Goal: Task Accomplishment & Management: Manage account settings

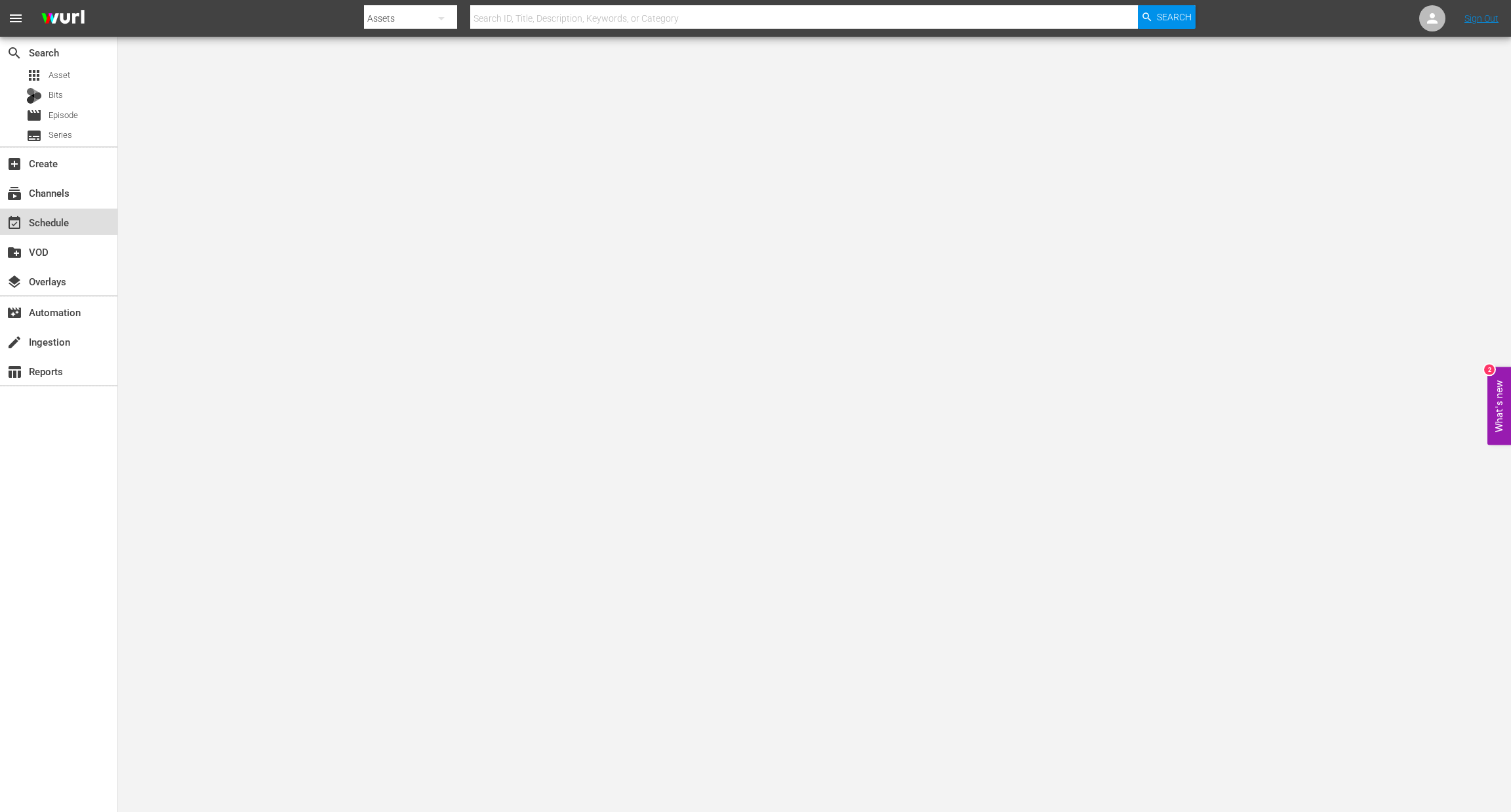
click at [57, 232] on div "event_available Schedule" at bounding box center [58, 222] width 117 height 26
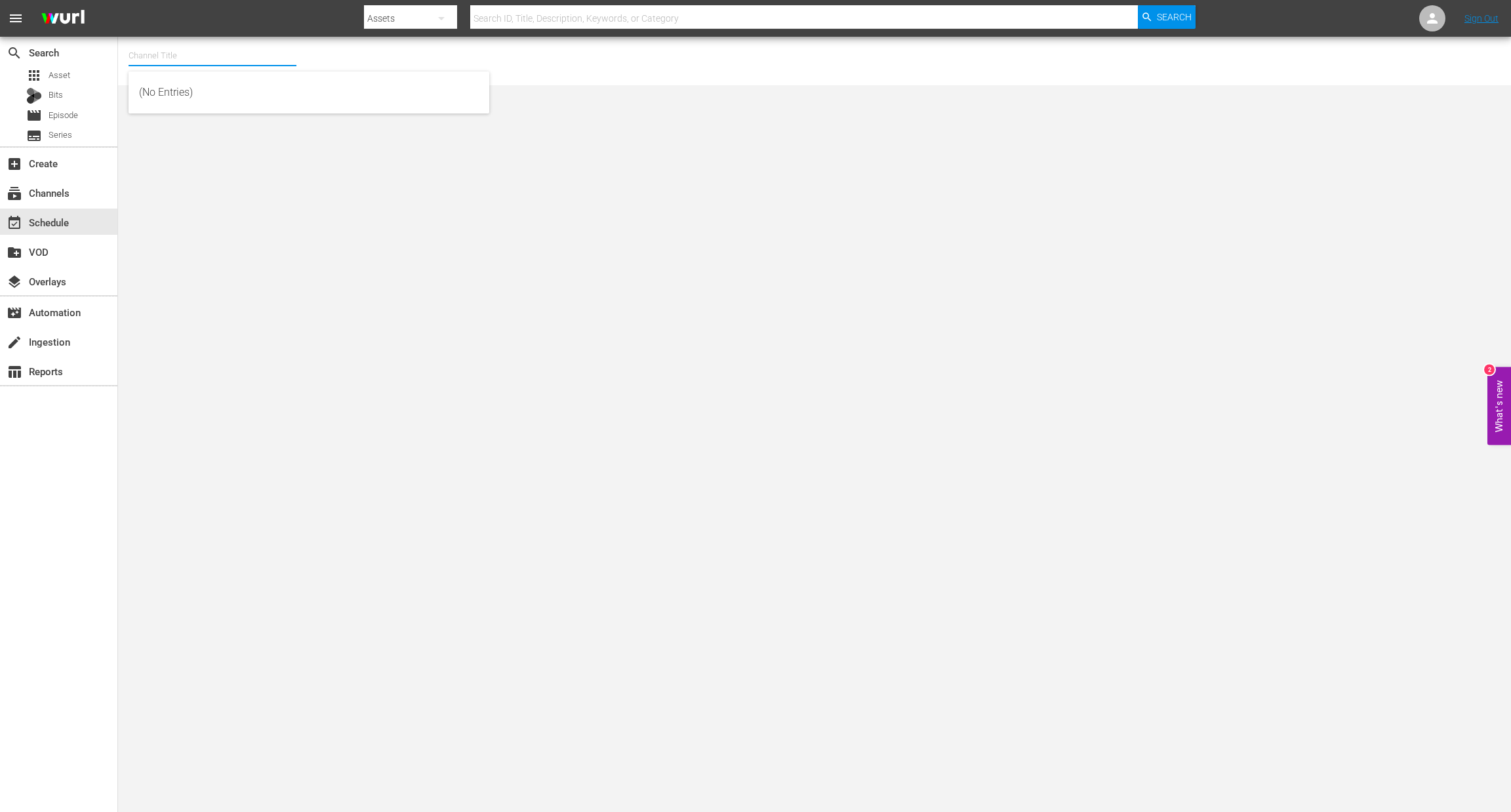
click at [226, 58] on input "text" at bounding box center [211, 56] width 167 height 32
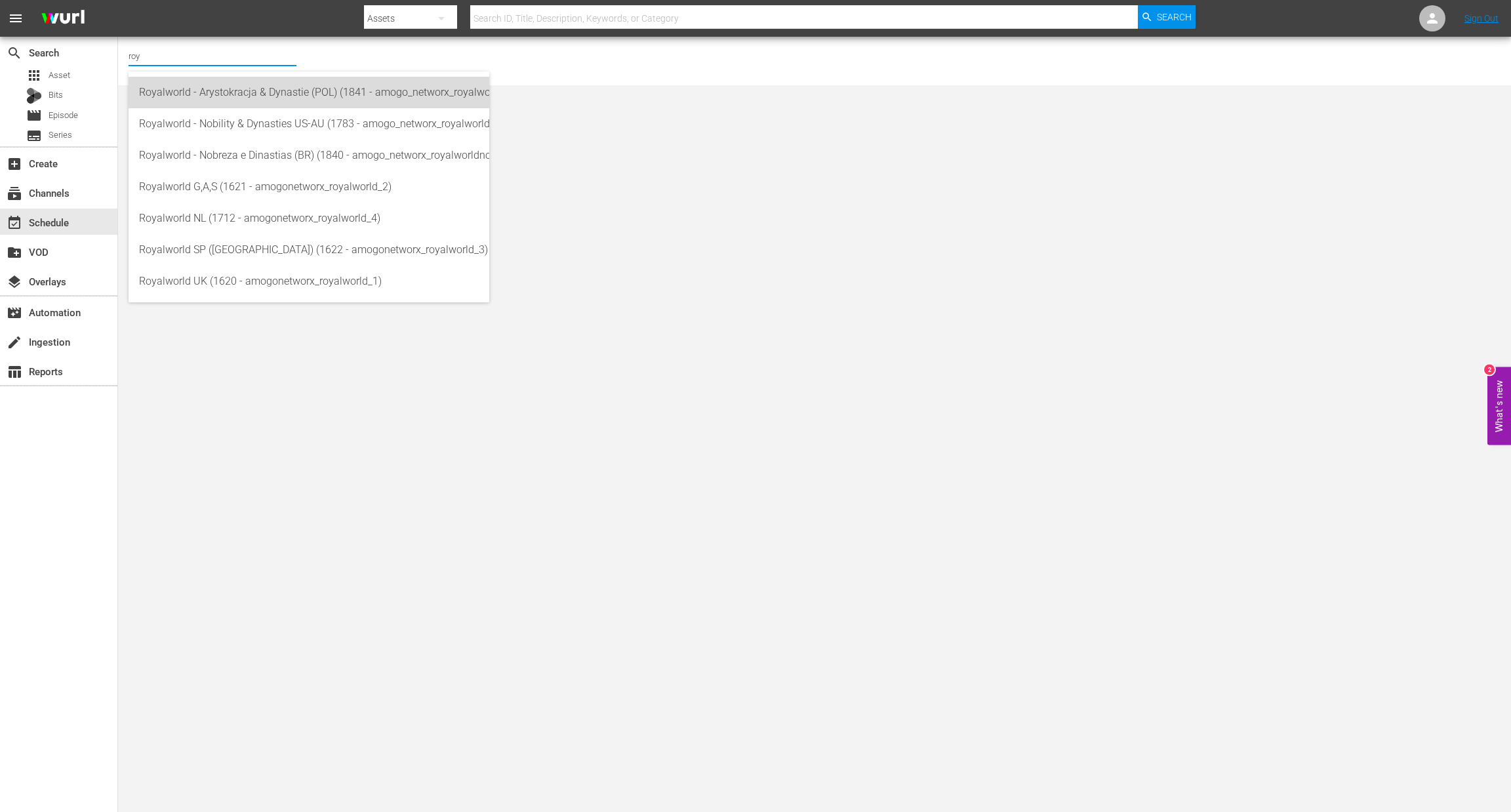
click at [269, 102] on div "Royalworld - Arystokracja & Dynastie (POL) (1841 - amogo_networx_royalworldarys…" at bounding box center [309, 93] width 340 height 32
type input "Royalworld - Arystokracja & Dynastie (POL) (1841 - amogo_networx_royalworldarys…"
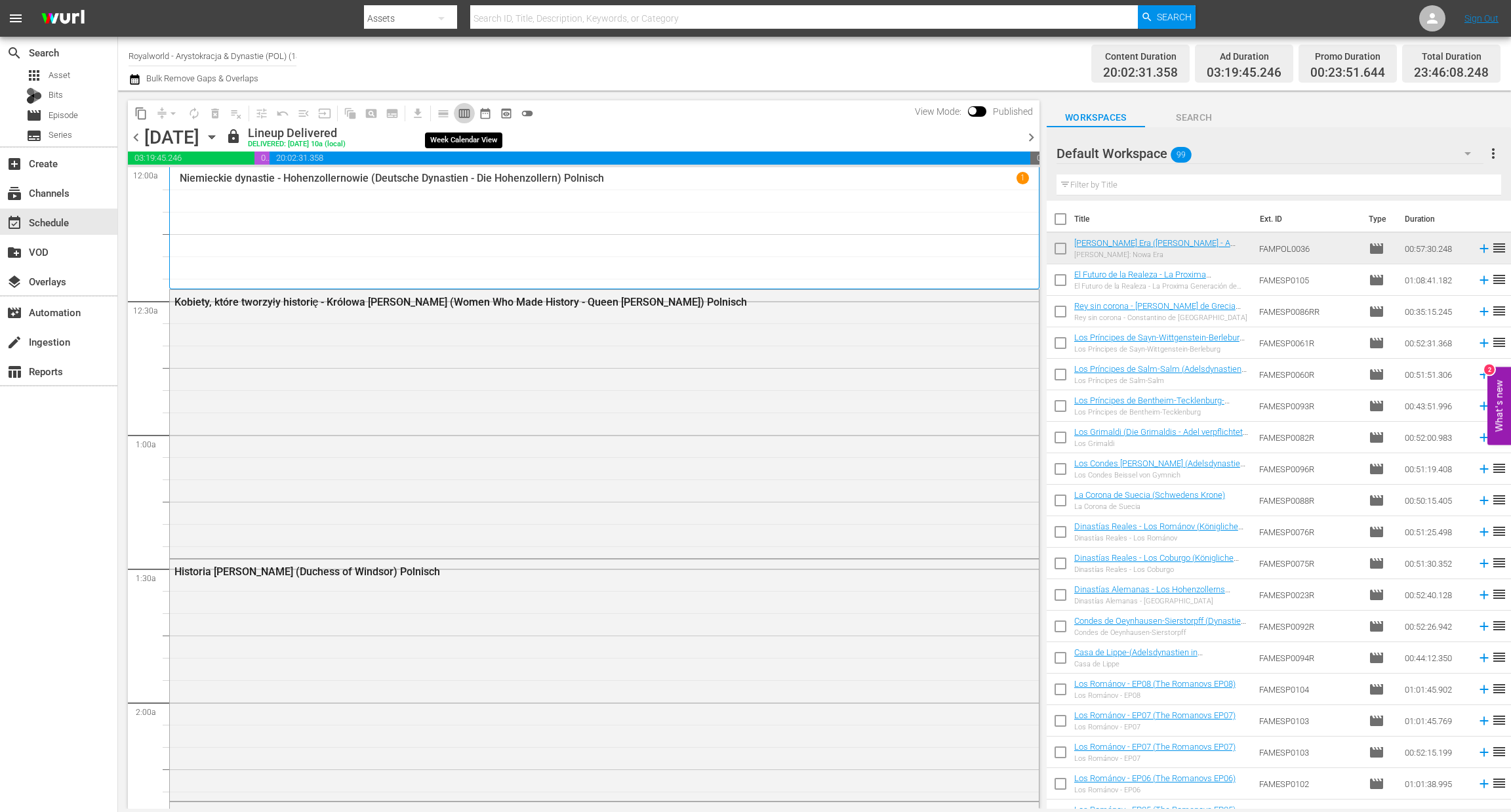
click at [458, 111] on span "calendar_view_week_outlined" at bounding box center [464, 113] width 13 height 13
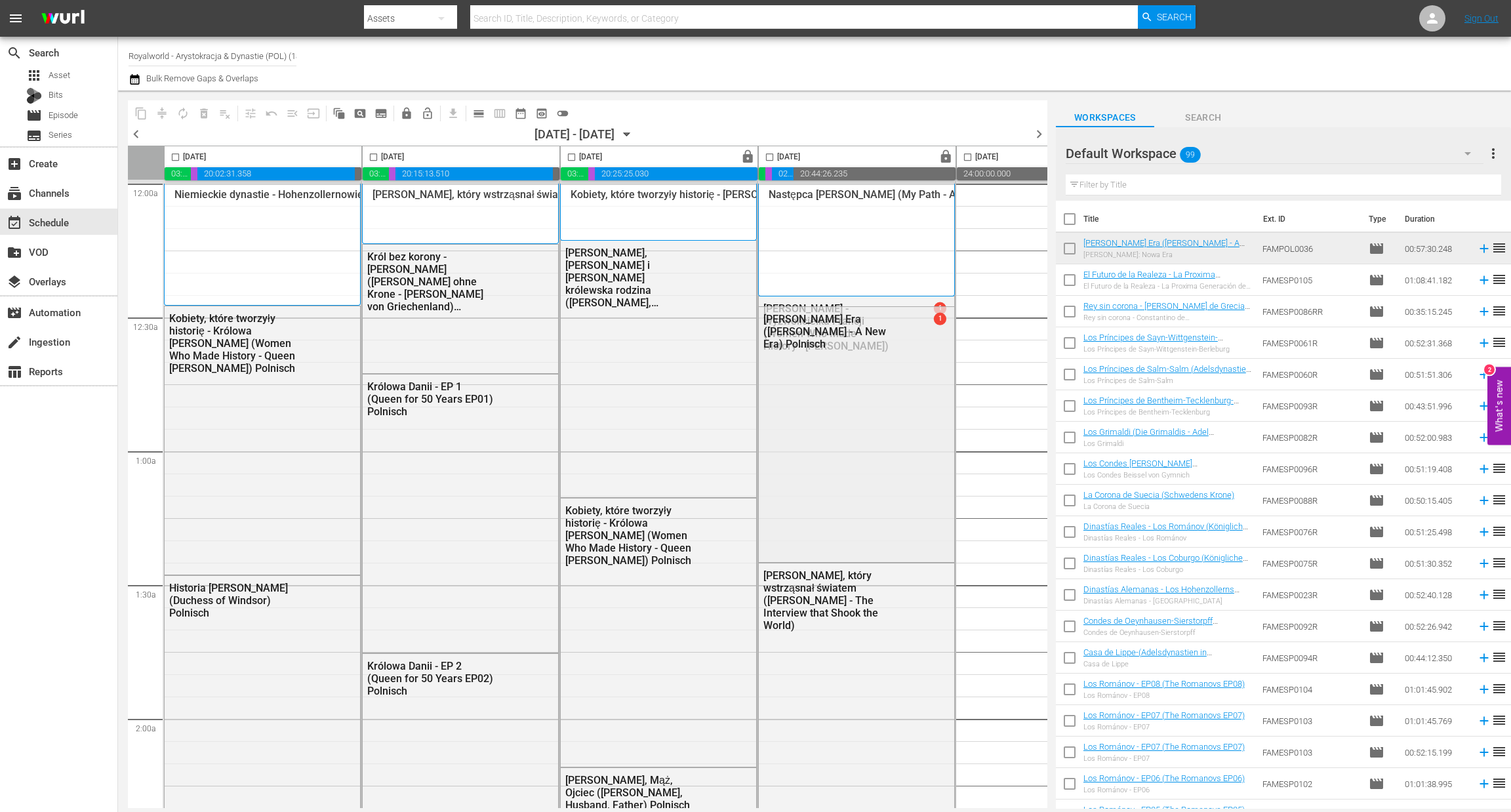
click at [372, 152] on input "checkbox" at bounding box center [373, 160] width 15 height 15
checkbox input "true"
click at [139, 111] on span "content_copy" at bounding box center [141, 113] width 13 height 13
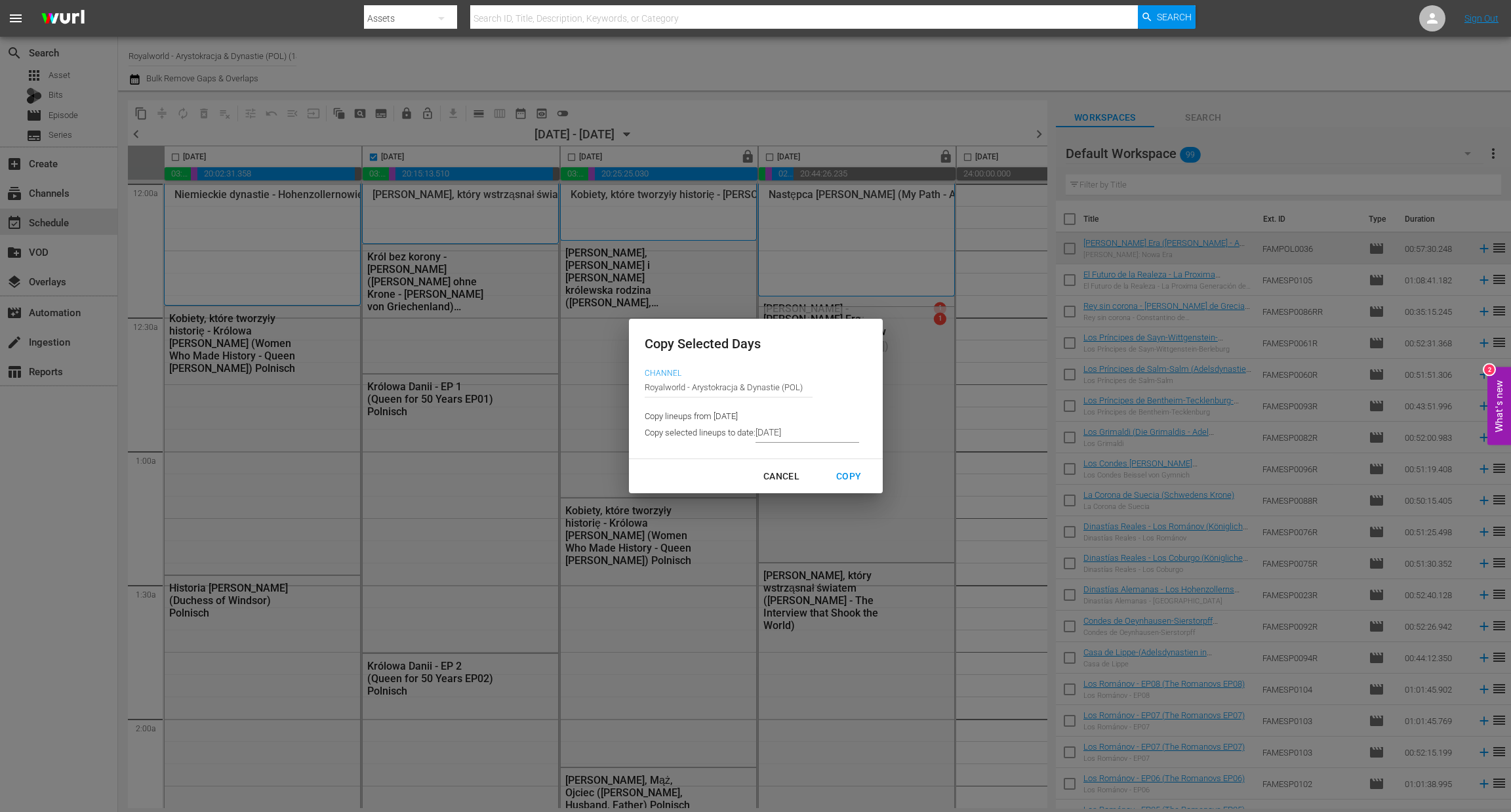
click at [825, 438] on input "8/20/2025" at bounding box center [806, 432] width 104 height 20
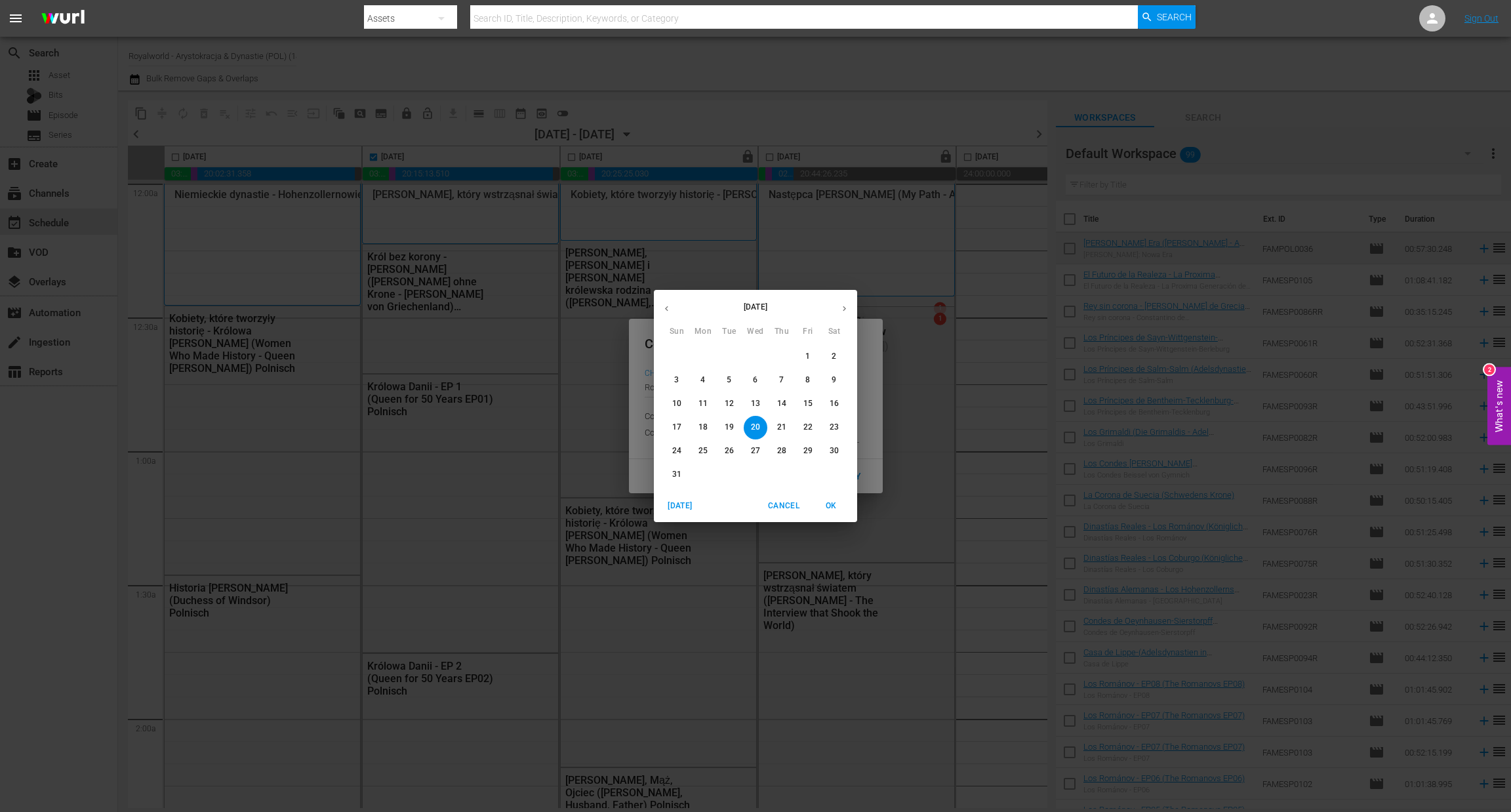
click at [828, 428] on span "23" at bounding box center [834, 428] width 23 height 11
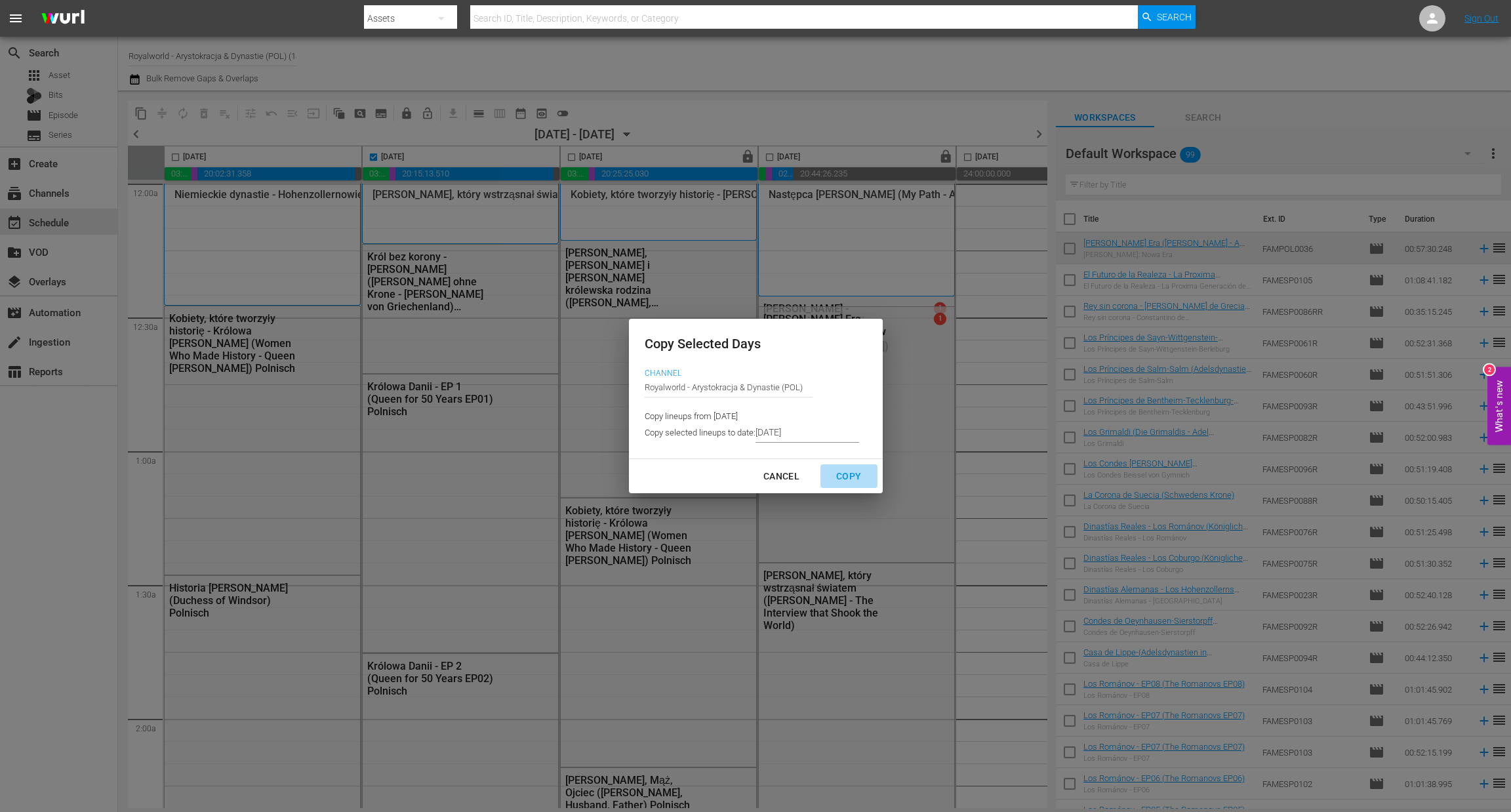
click at [834, 471] on div "Copy" at bounding box center [848, 476] width 46 height 17
type input "8/21/2025"
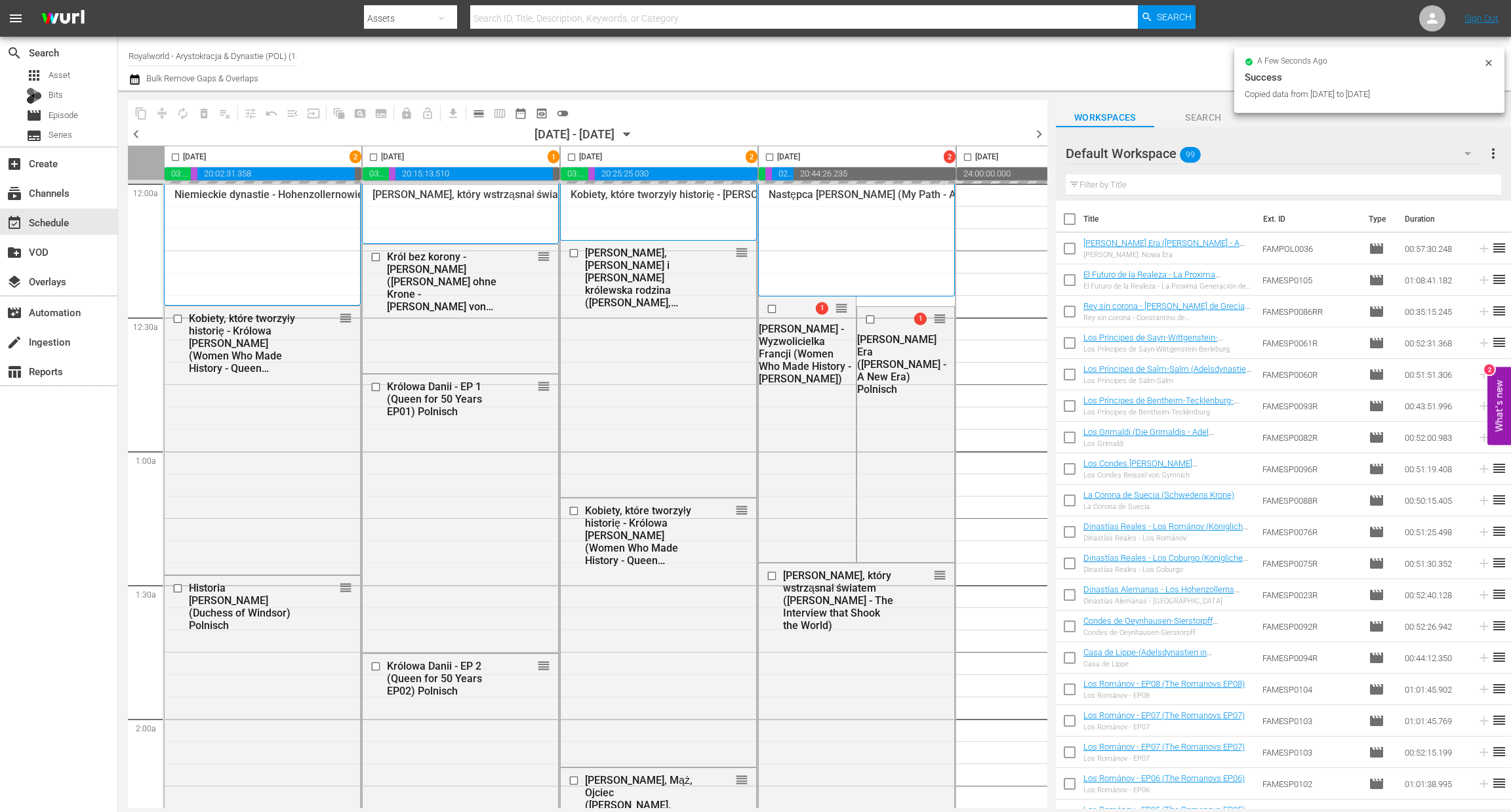
checkbox input "false"
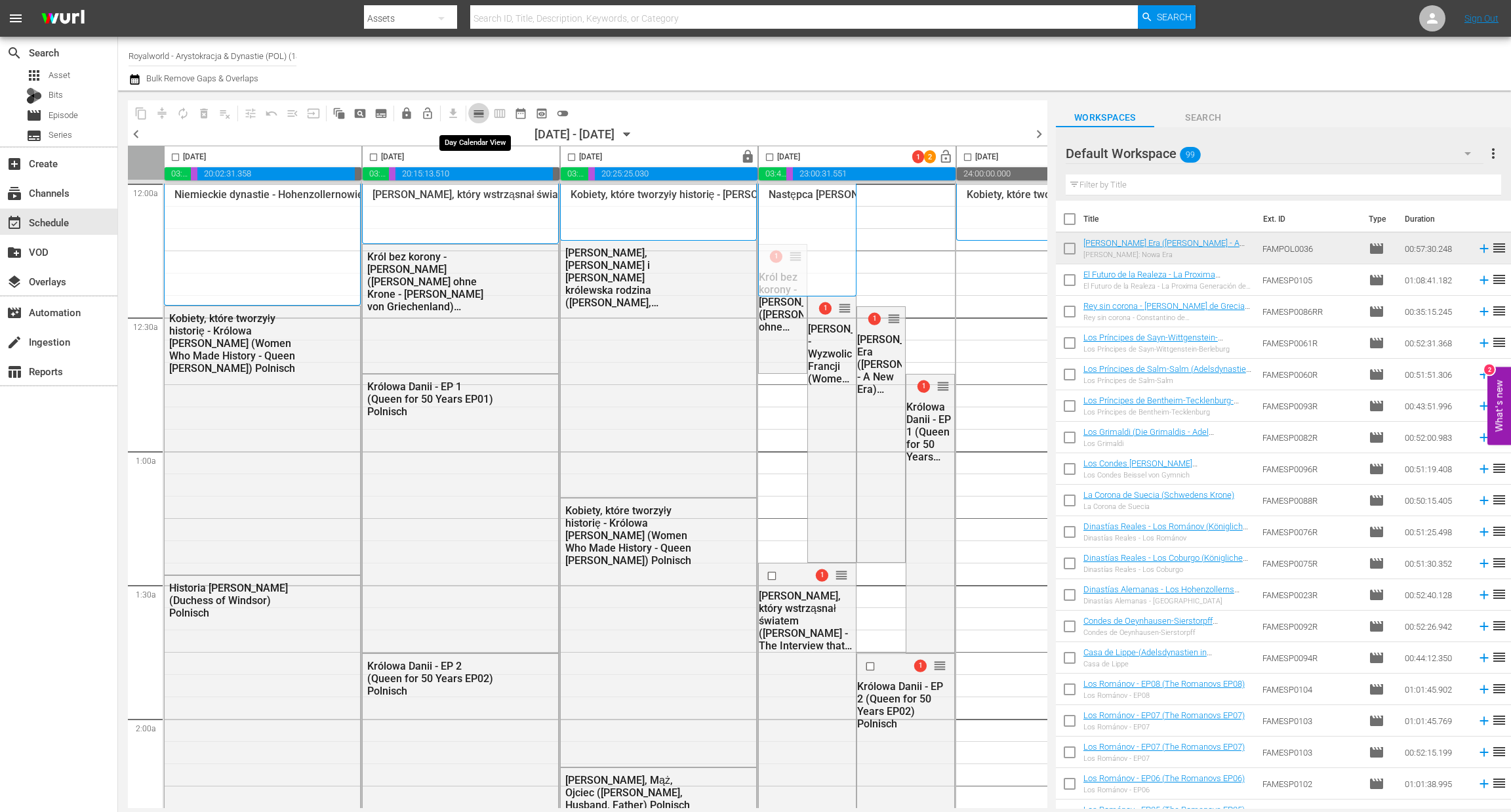
click at [487, 115] on button "calendar_view_day_outlined" at bounding box center [478, 113] width 21 height 21
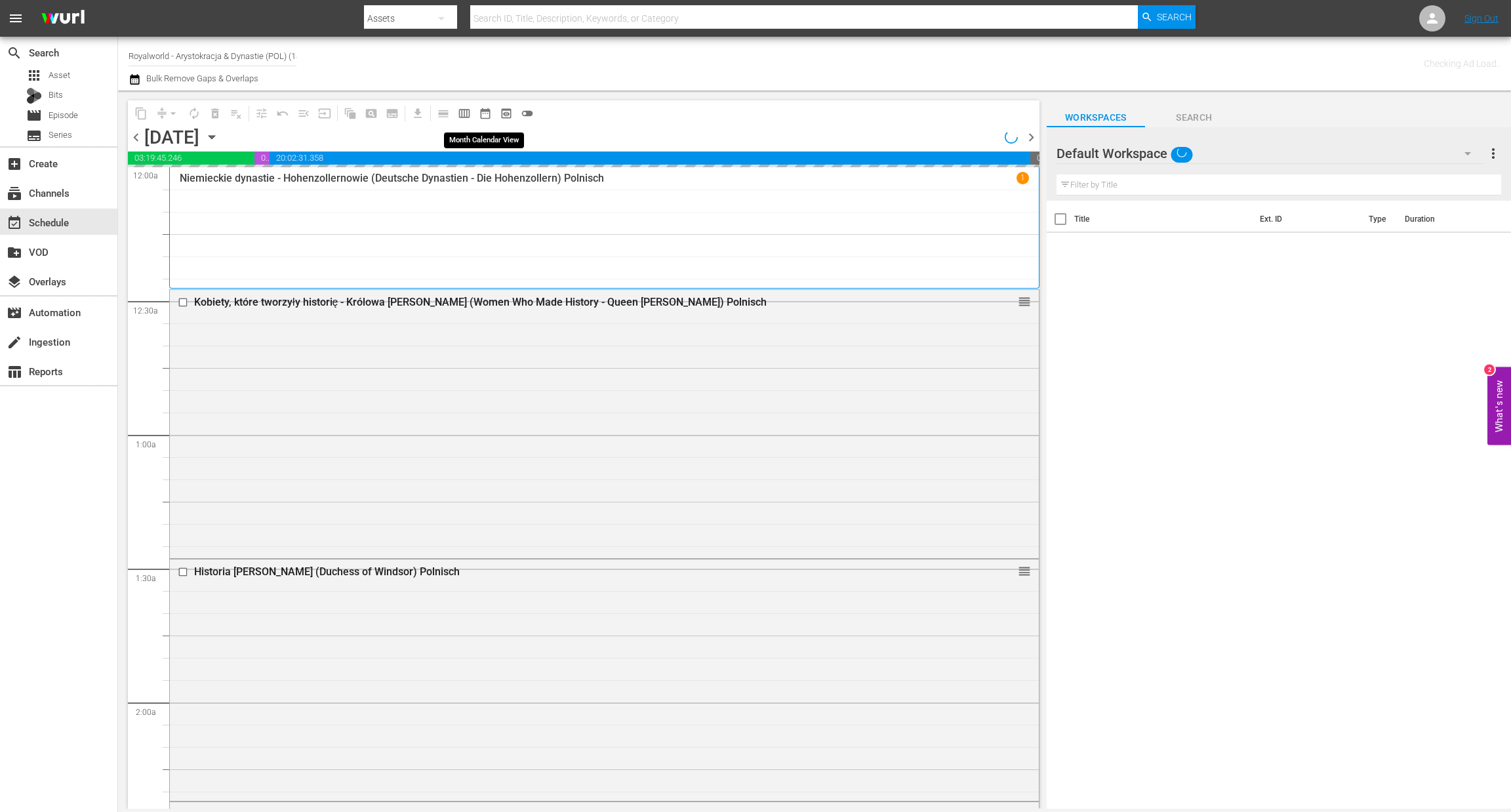
click at [481, 115] on span "date_range_outlined" at bounding box center [486, 113] width 13 height 13
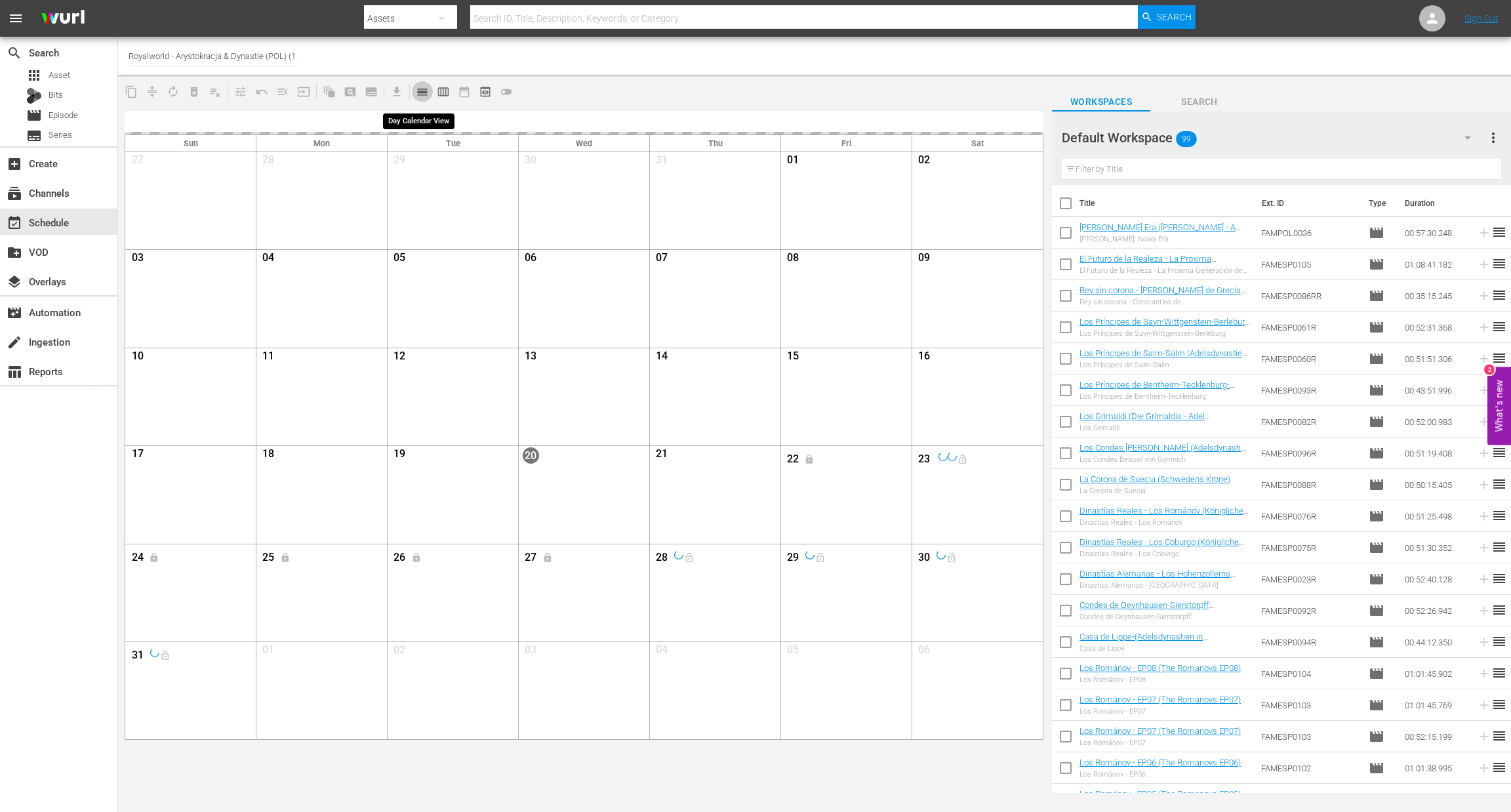
click at [427, 91] on span "calendar_view_day_outlined" at bounding box center [422, 92] width 13 height 13
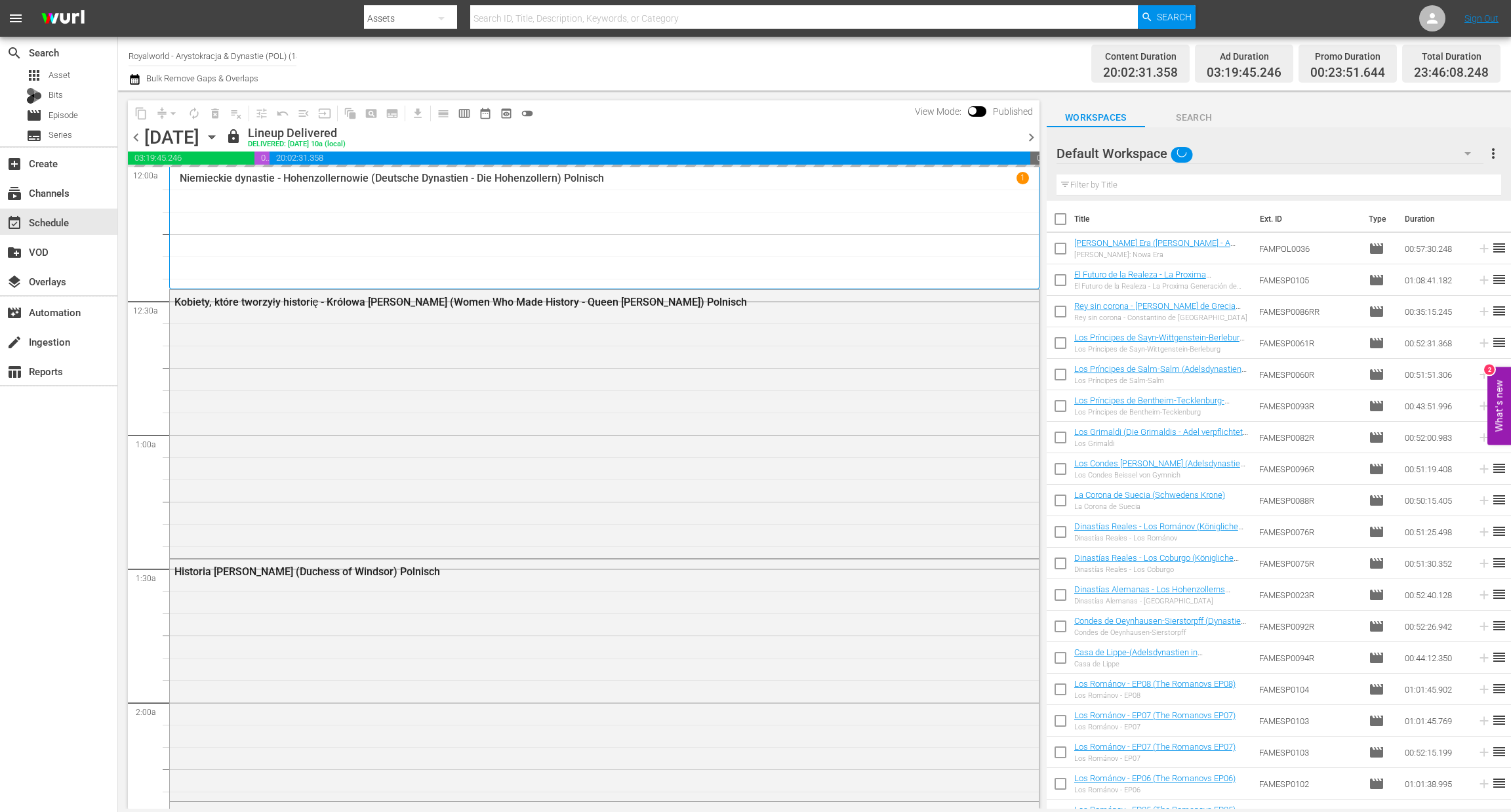
click at [1027, 138] on span "chevron_right" at bounding box center [1031, 138] width 17 height 17
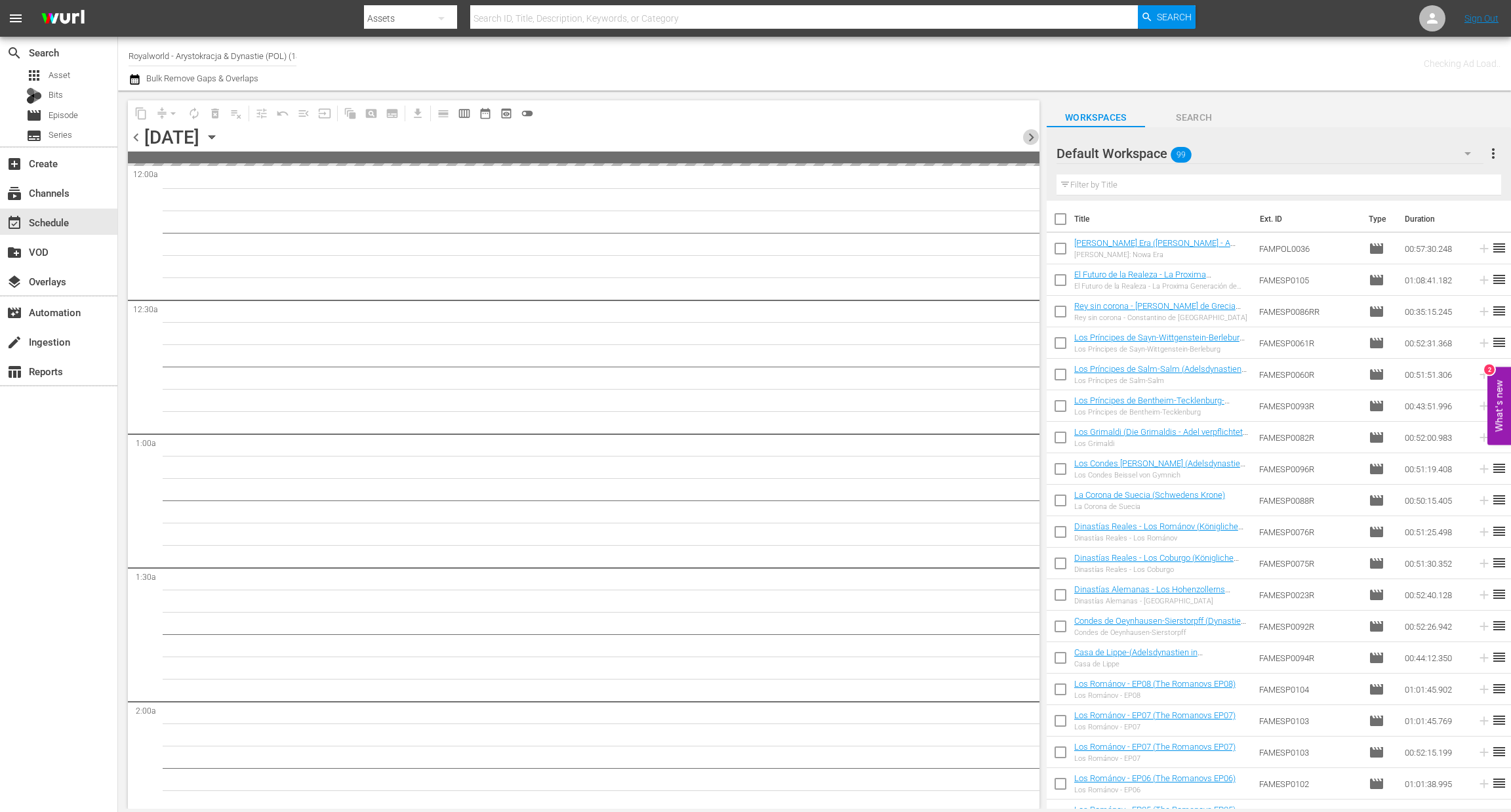
click at [1027, 138] on span "chevron_right" at bounding box center [1031, 138] width 17 height 17
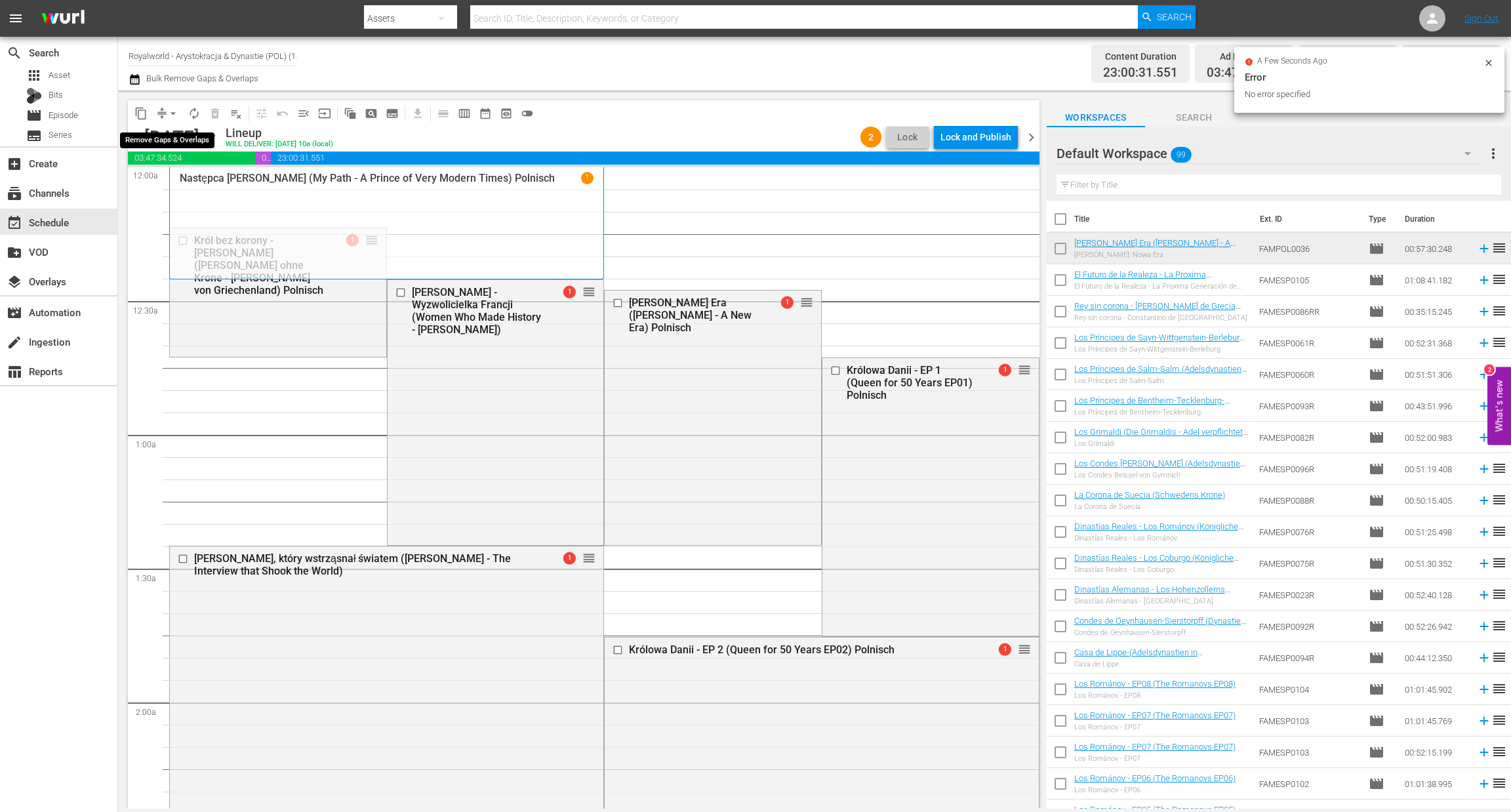
click at [172, 113] on span "arrow_drop_down" at bounding box center [173, 113] width 13 height 13
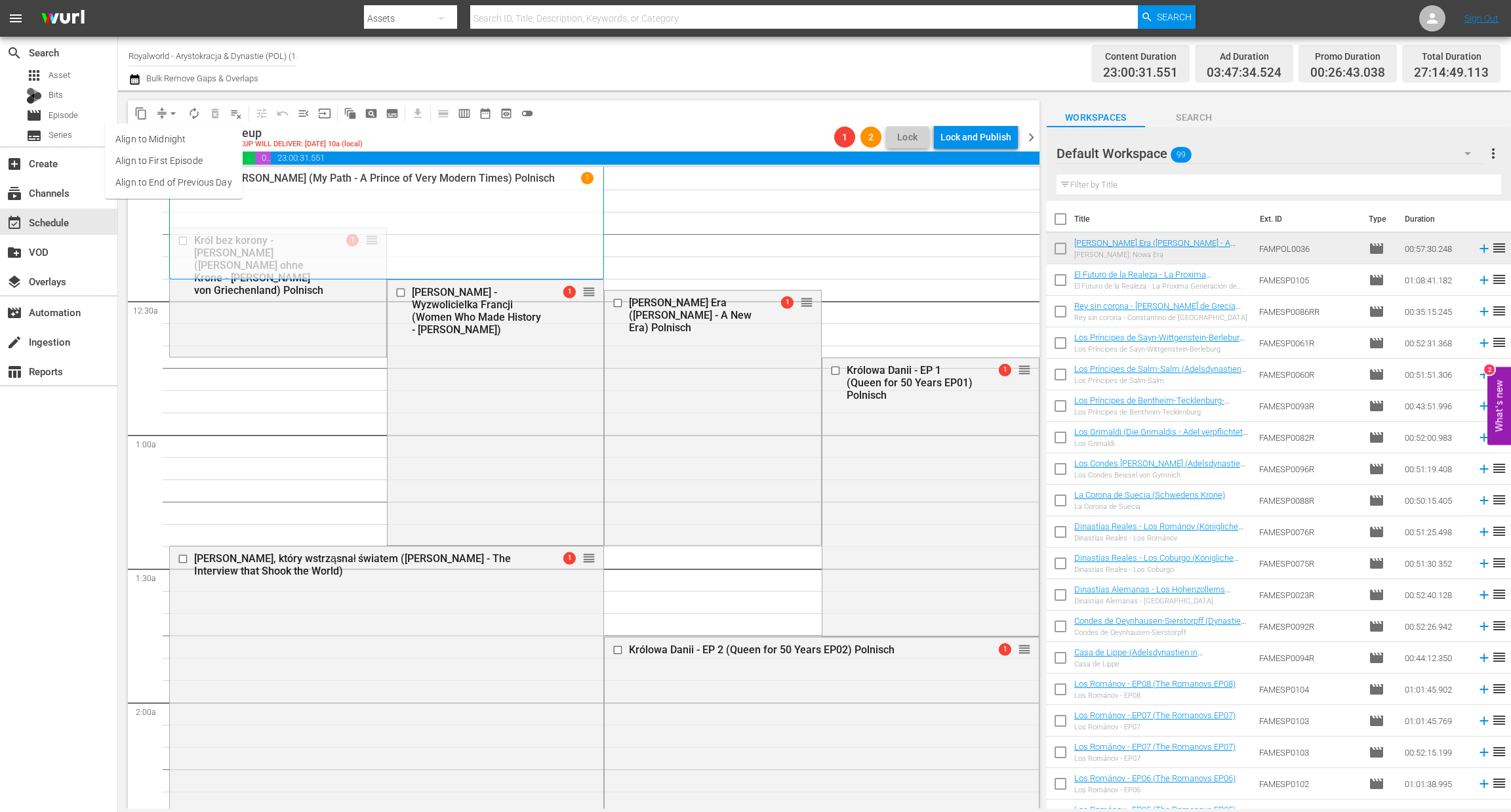
click at [177, 188] on li "Align to End of Previous Day" at bounding box center [173, 182] width 138 height 22
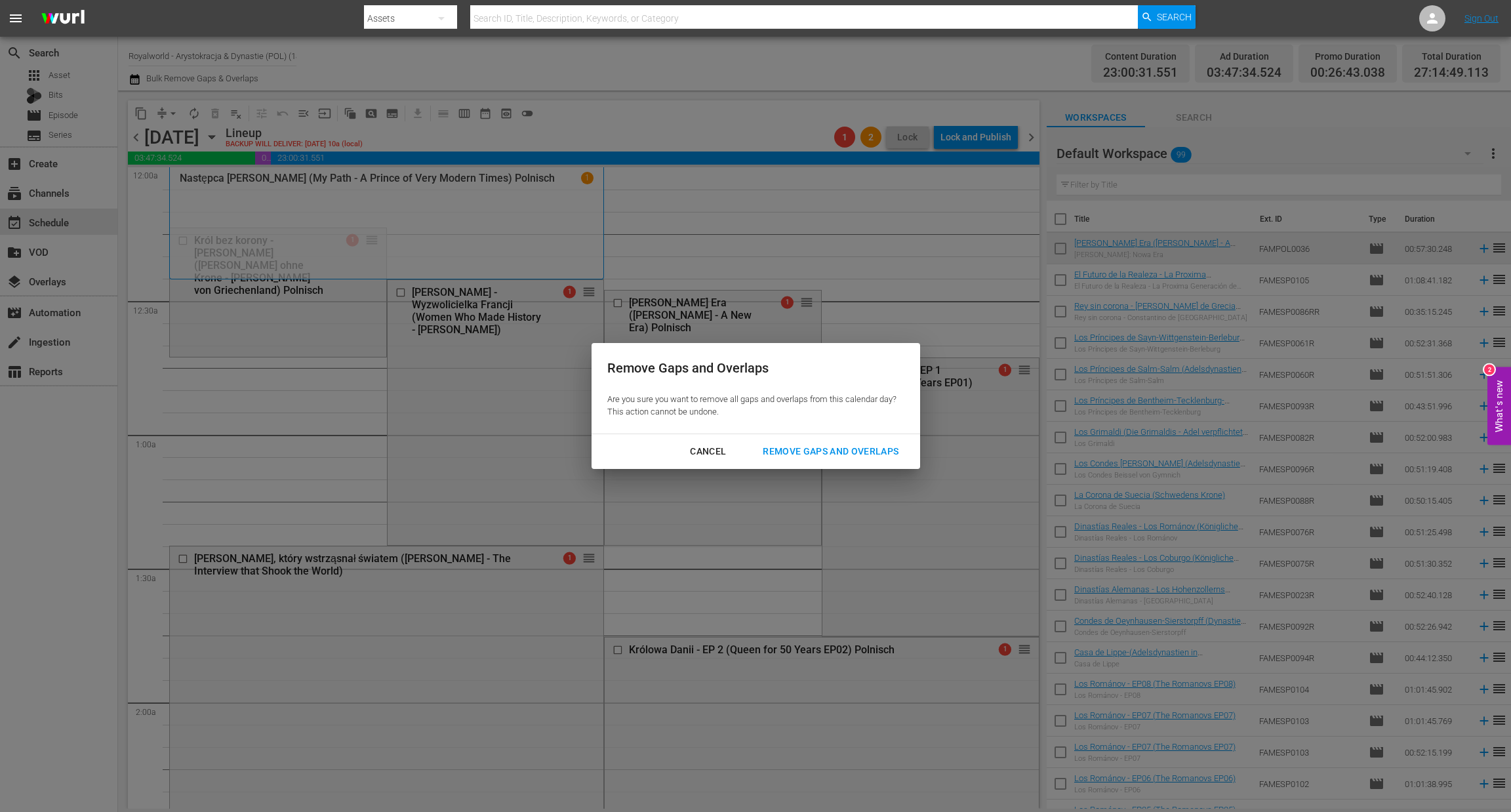
click at [817, 462] on button "Remove Gaps and Overlaps" at bounding box center [830, 452] width 167 height 24
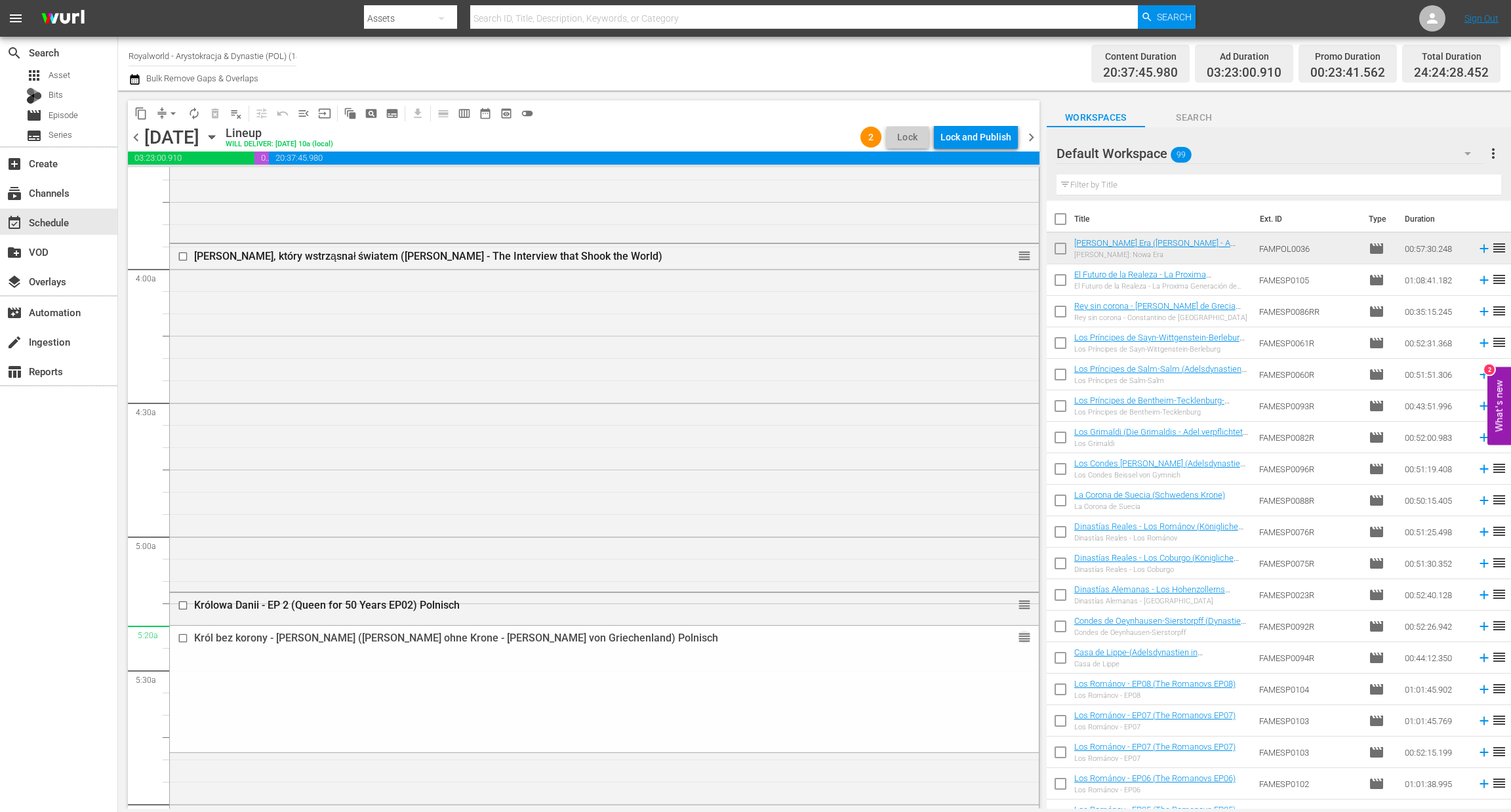
scroll to position [983, 0]
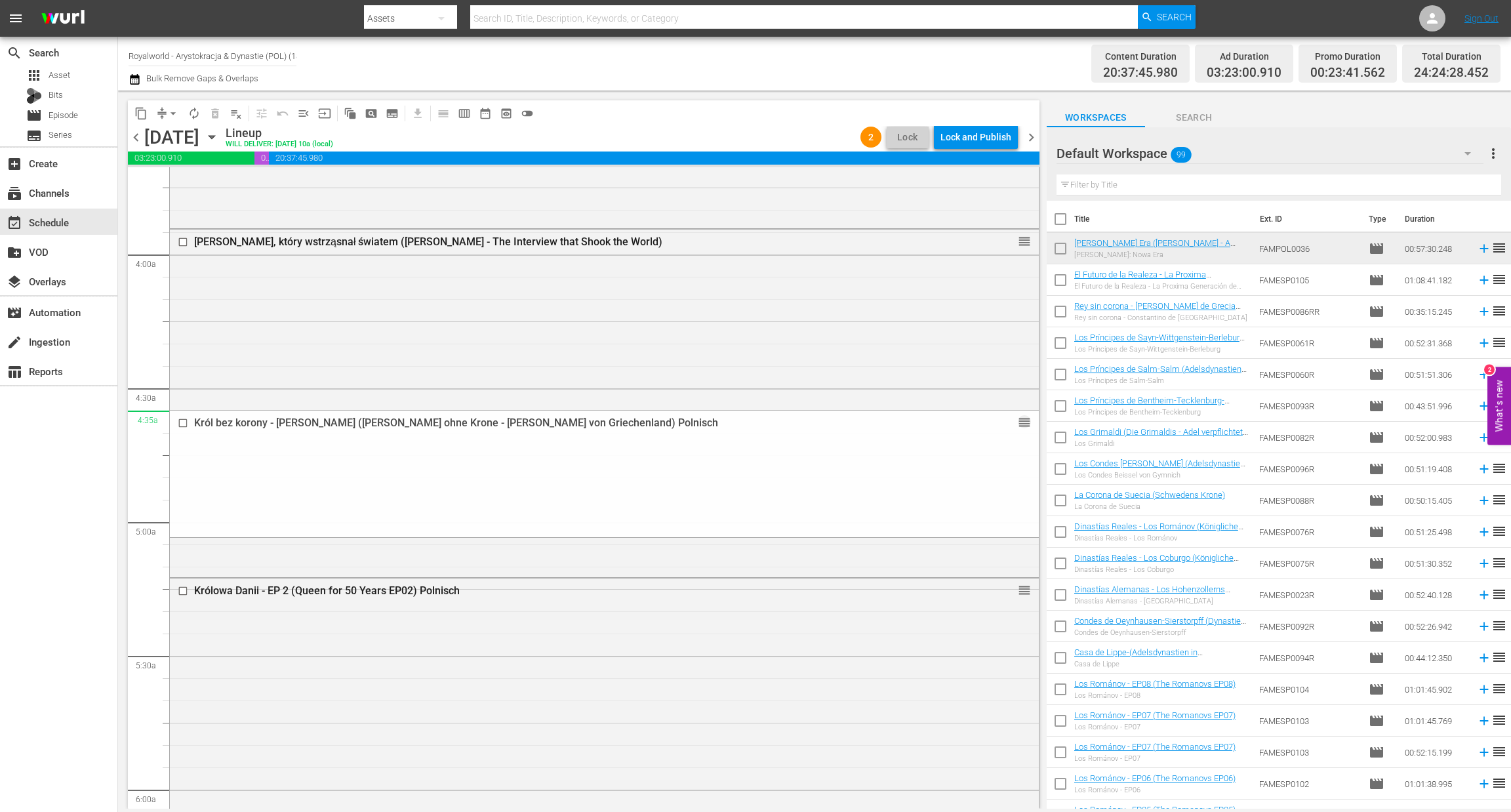
drag, startPoint x: 1007, startPoint y: 292, endPoint x: 890, endPoint y: 418, distance: 171.9
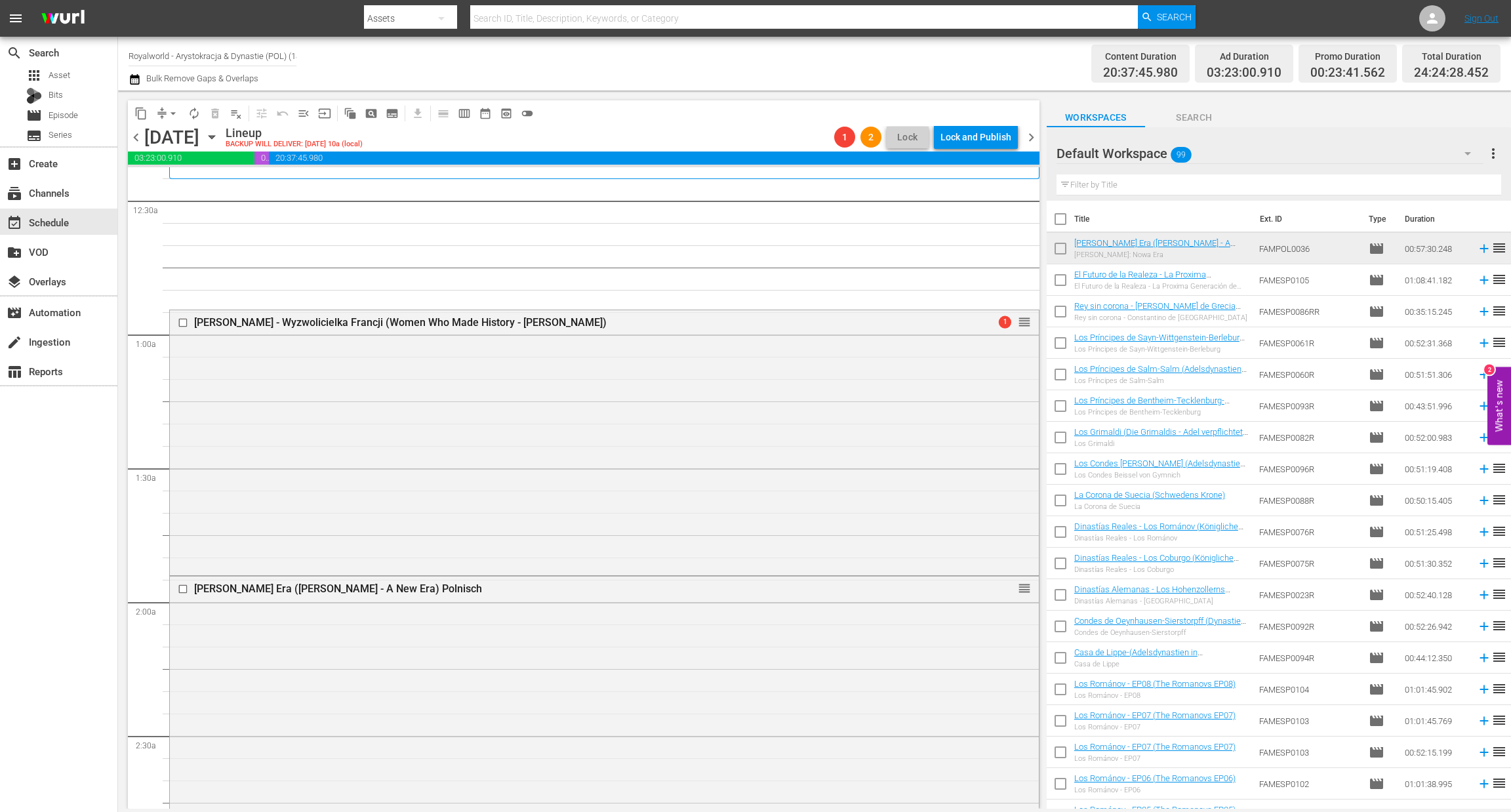
scroll to position [0, 0]
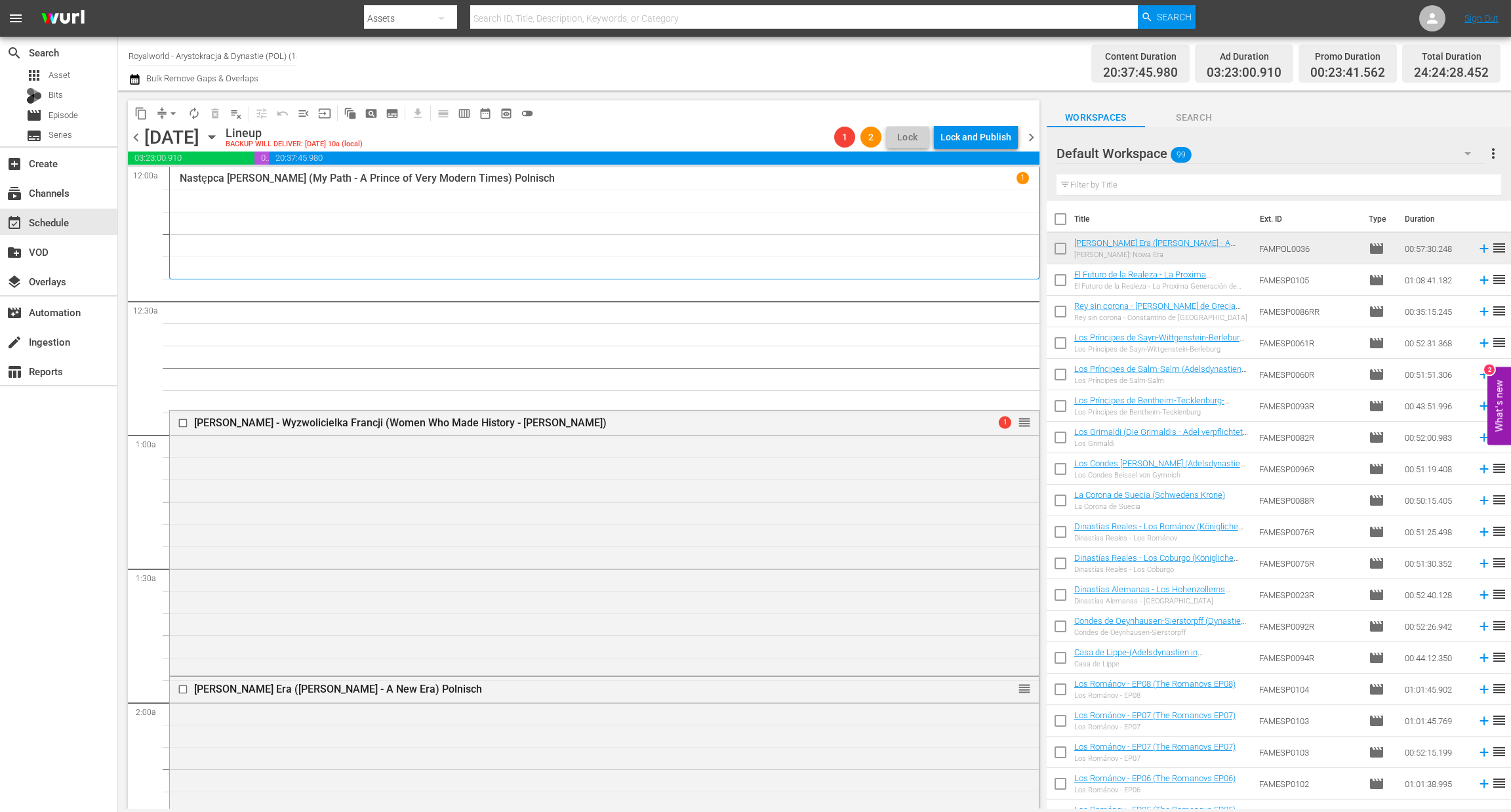
drag, startPoint x: 579, startPoint y: 434, endPoint x: 747, endPoint y: 284, distance: 225.2
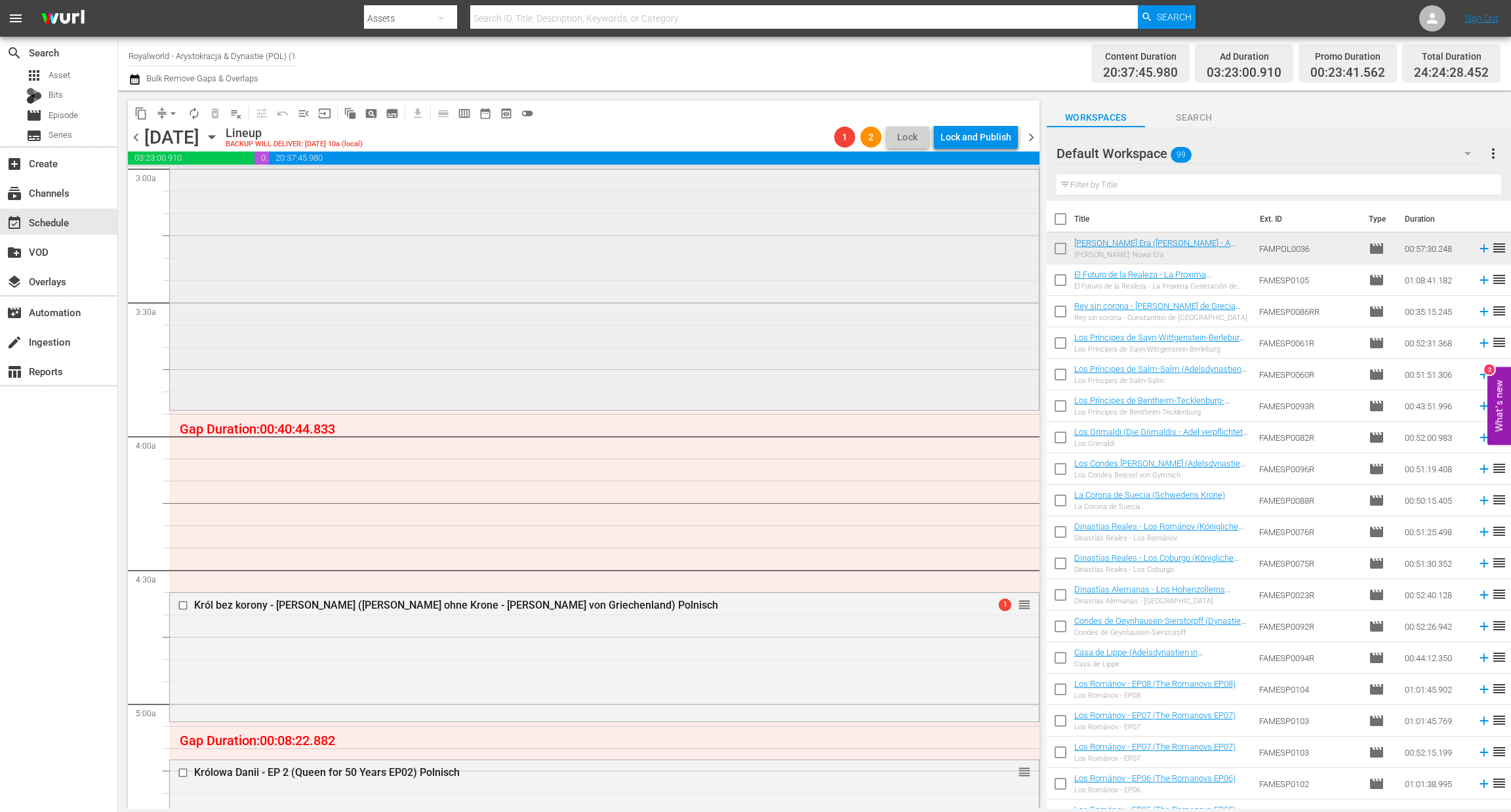
scroll to position [983, 0]
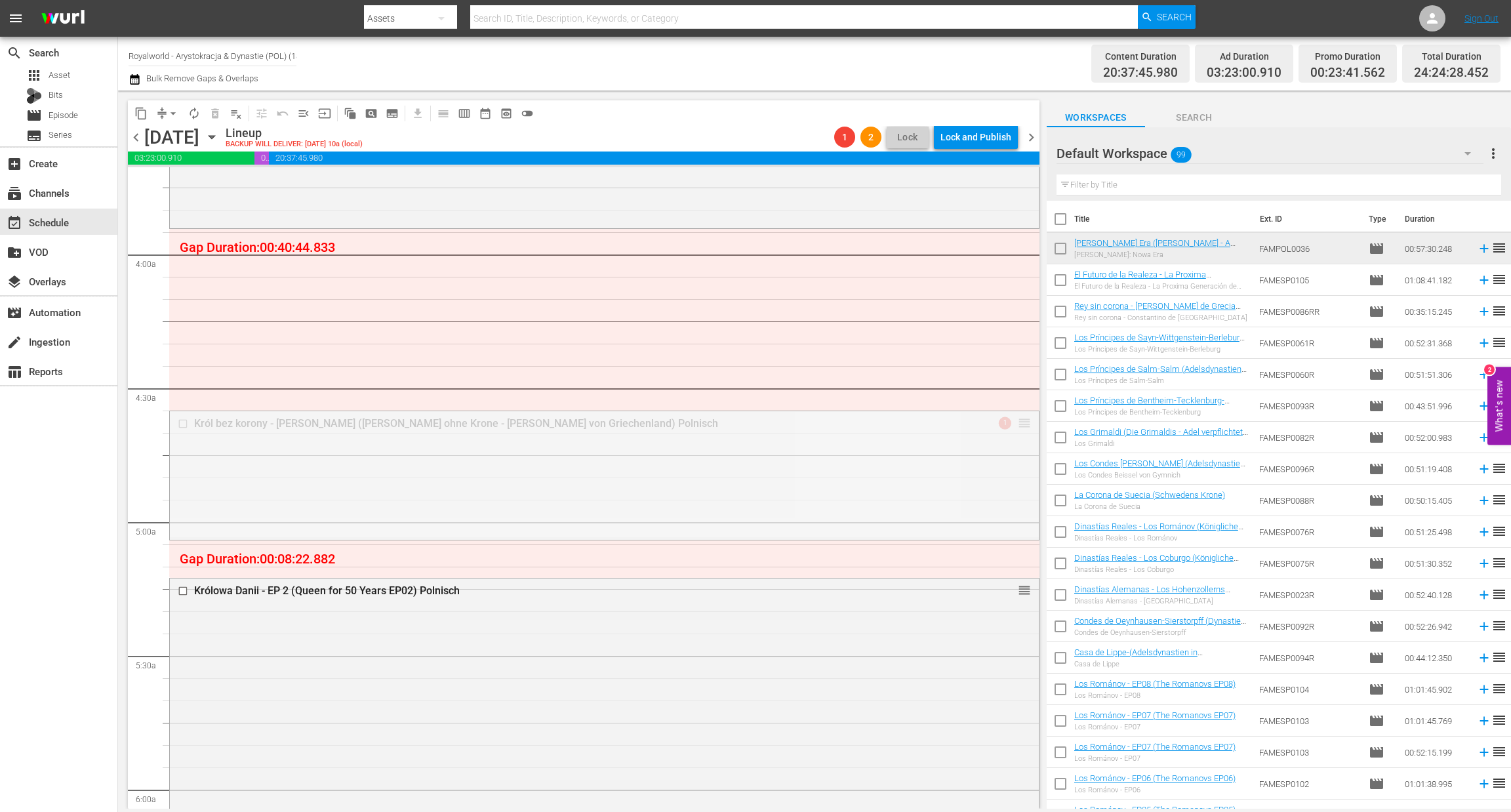
drag, startPoint x: 1004, startPoint y: 418, endPoint x: 939, endPoint y: 669, distance: 259.3
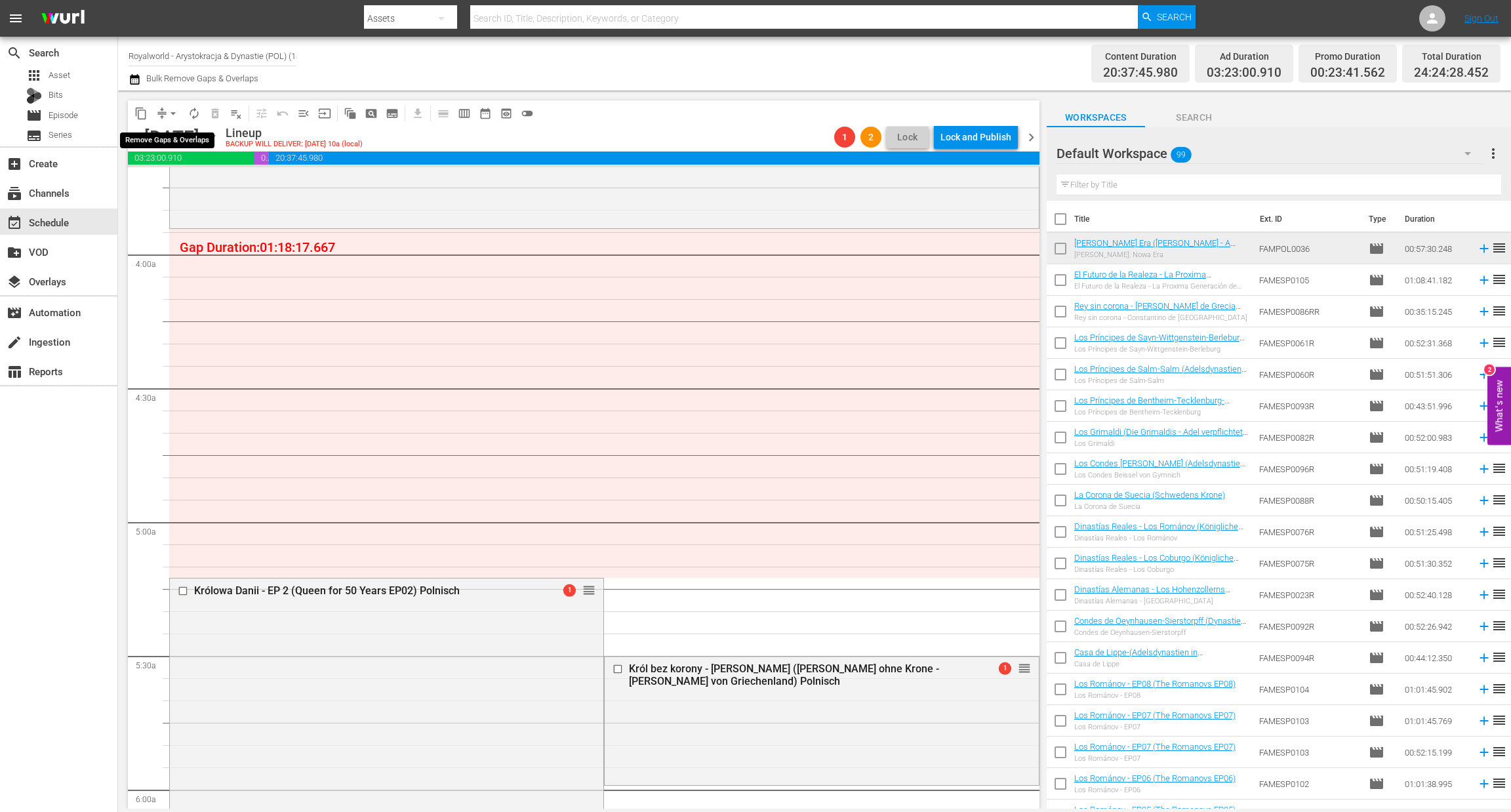
click at [172, 114] on span "arrow_drop_down" at bounding box center [173, 113] width 13 height 13
click at [170, 184] on li "Align to End of Previous Day" at bounding box center [173, 182] width 138 height 22
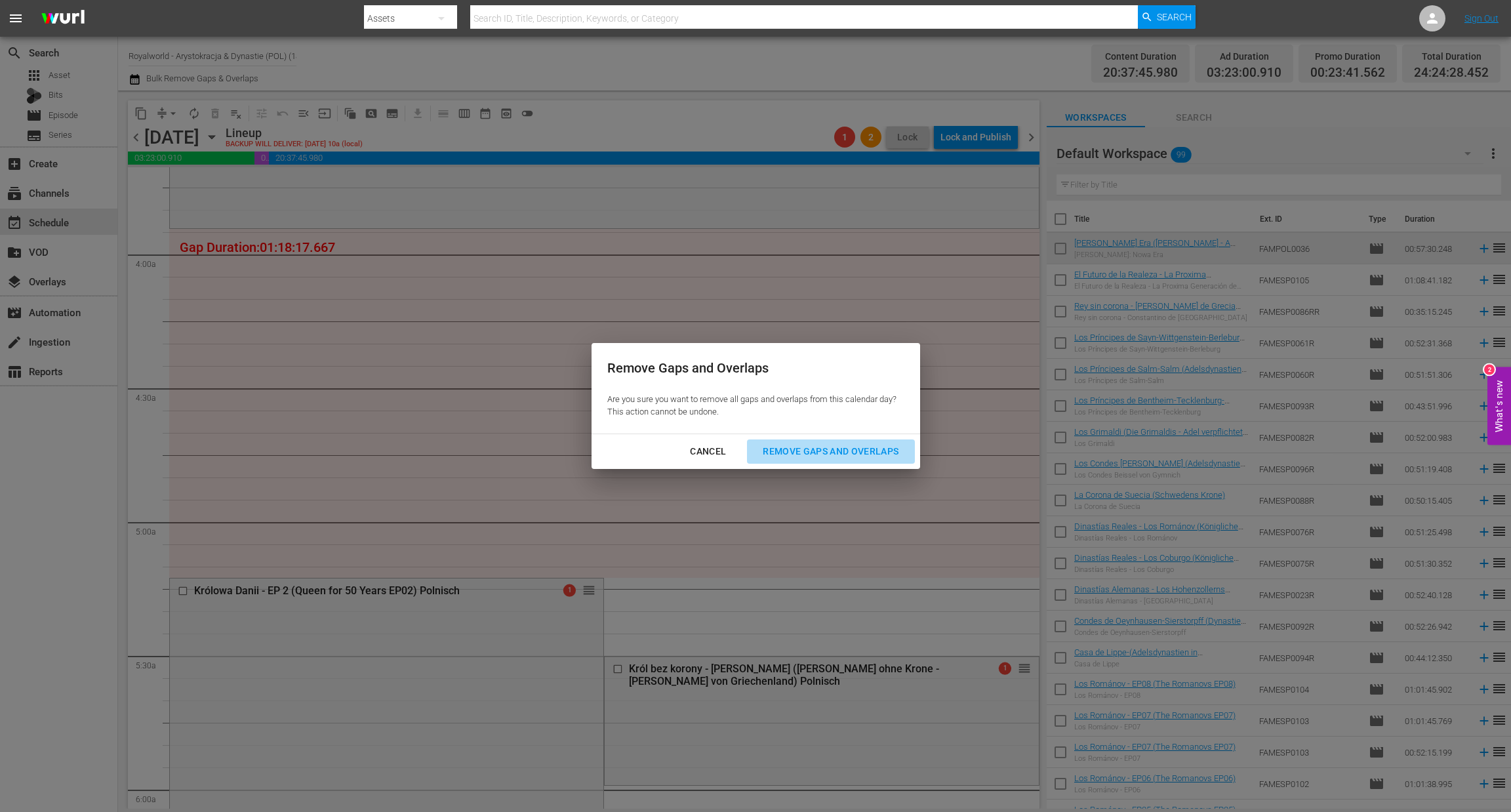
click at [848, 450] on div "Remove Gaps and Overlaps" at bounding box center [831, 452] width 157 height 17
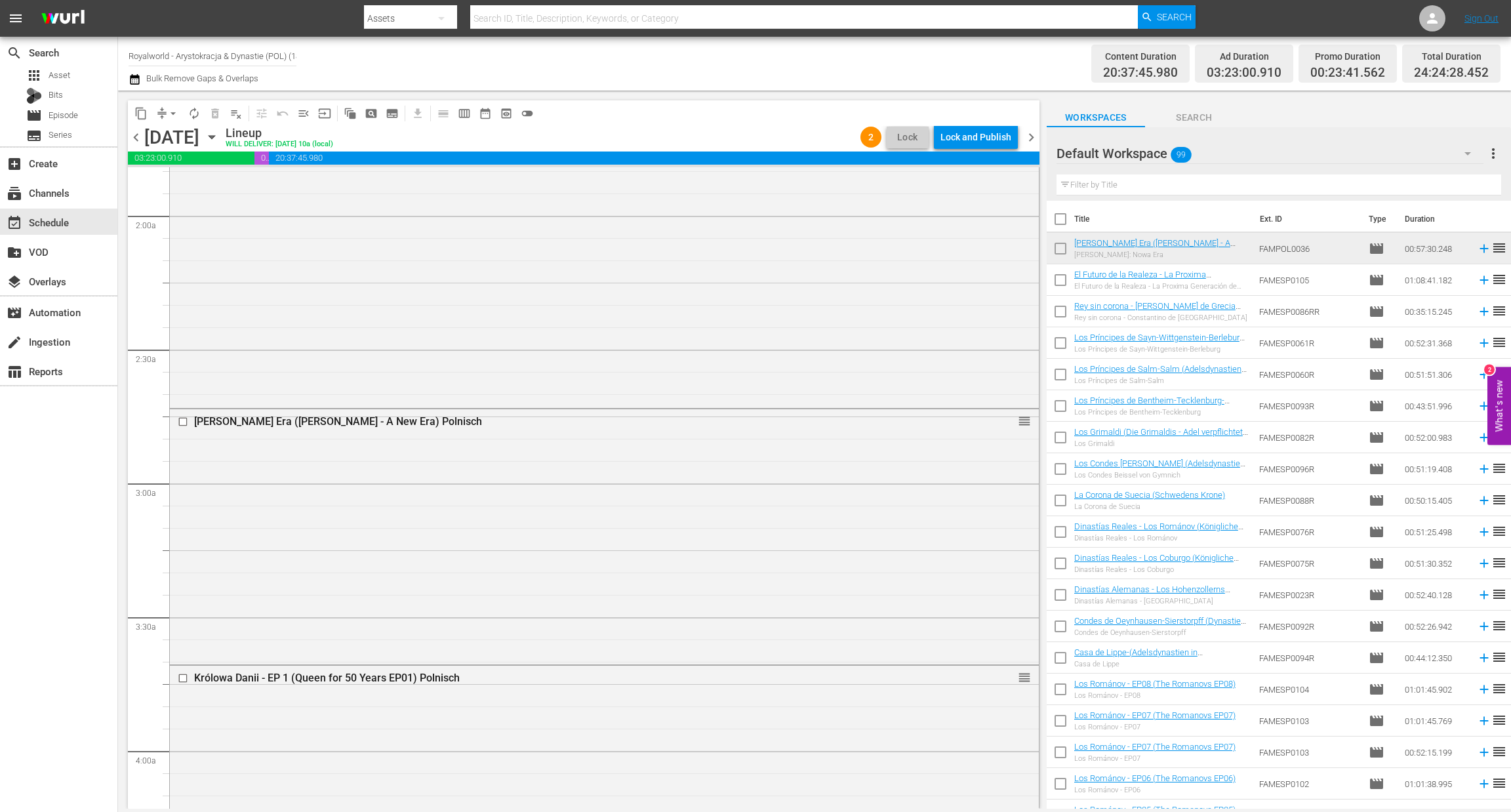
scroll to position [491, 0]
click at [183, 417] on input "checkbox" at bounding box center [184, 417] width 14 height 11
click at [211, 117] on span "delete_forever_outlined" at bounding box center [215, 113] width 13 height 13
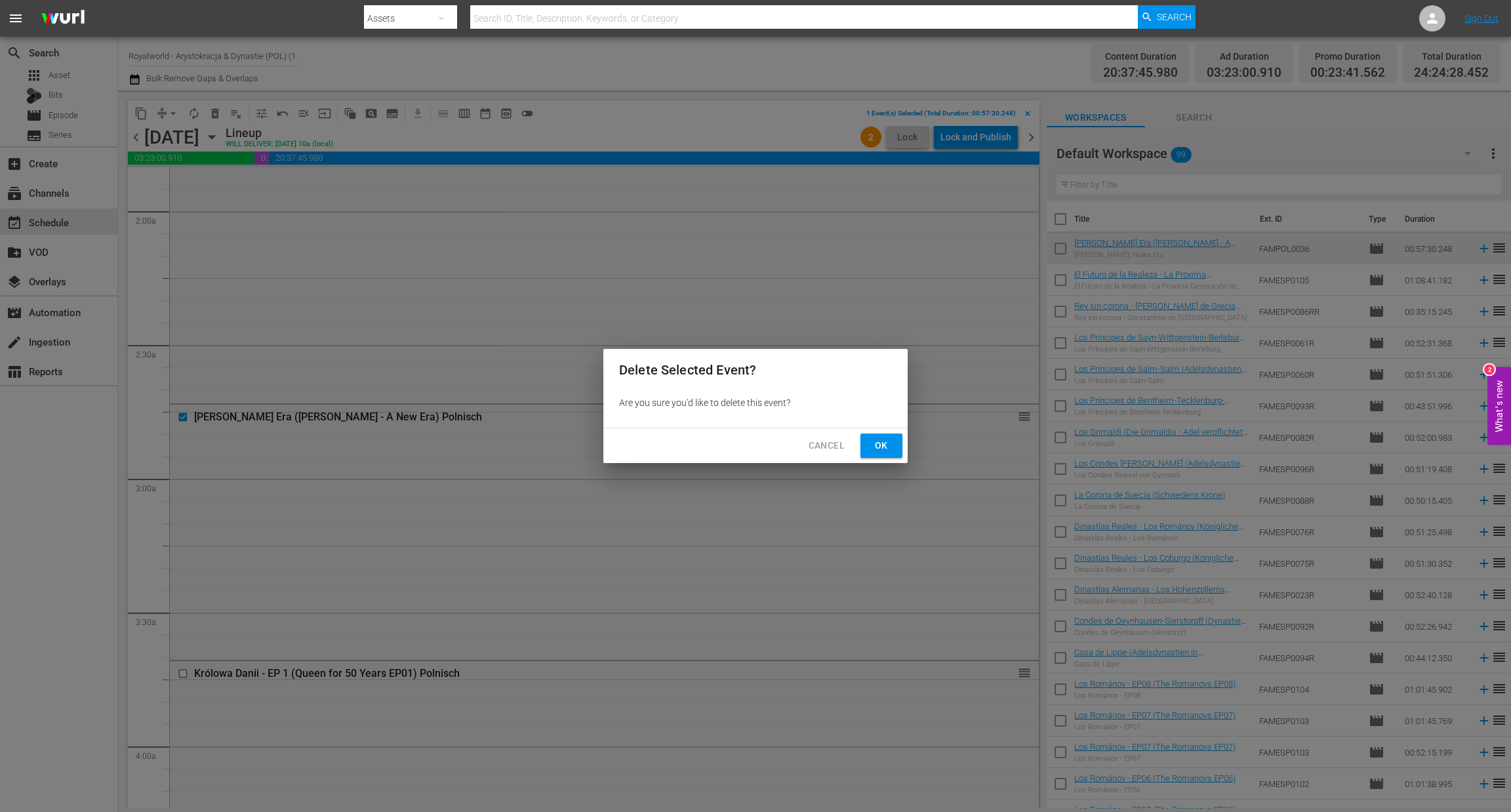
click at [883, 444] on span "Ok" at bounding box center [881, 446] width 21 height 17
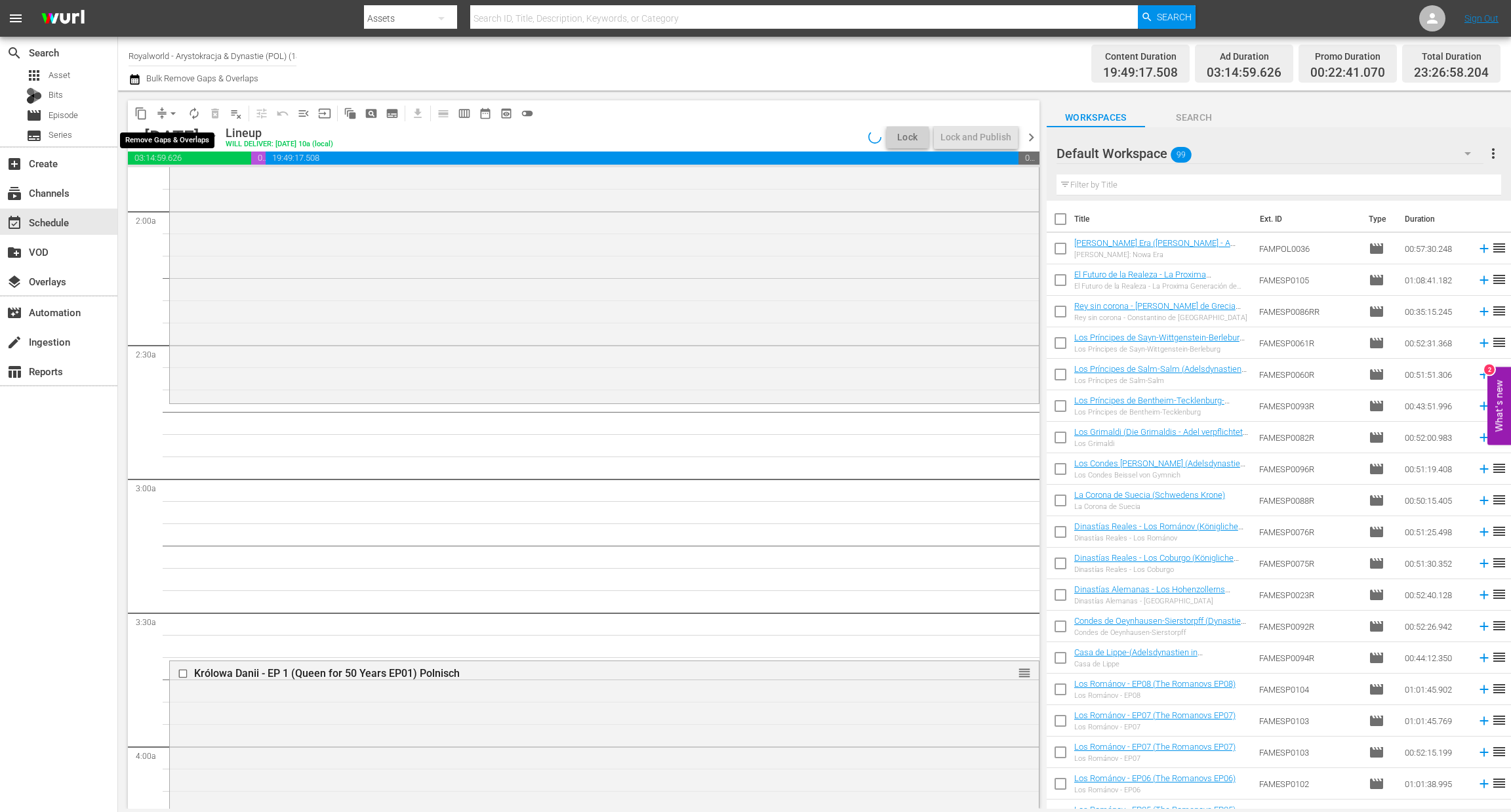
click at [170, 110] on span "arrow_drop_down" at bounding box center [173, 113] width 13 height 13
click at [182, 192] on li "Align to End of Previous Day" at bounding box center [173, 182] width 138 height 22
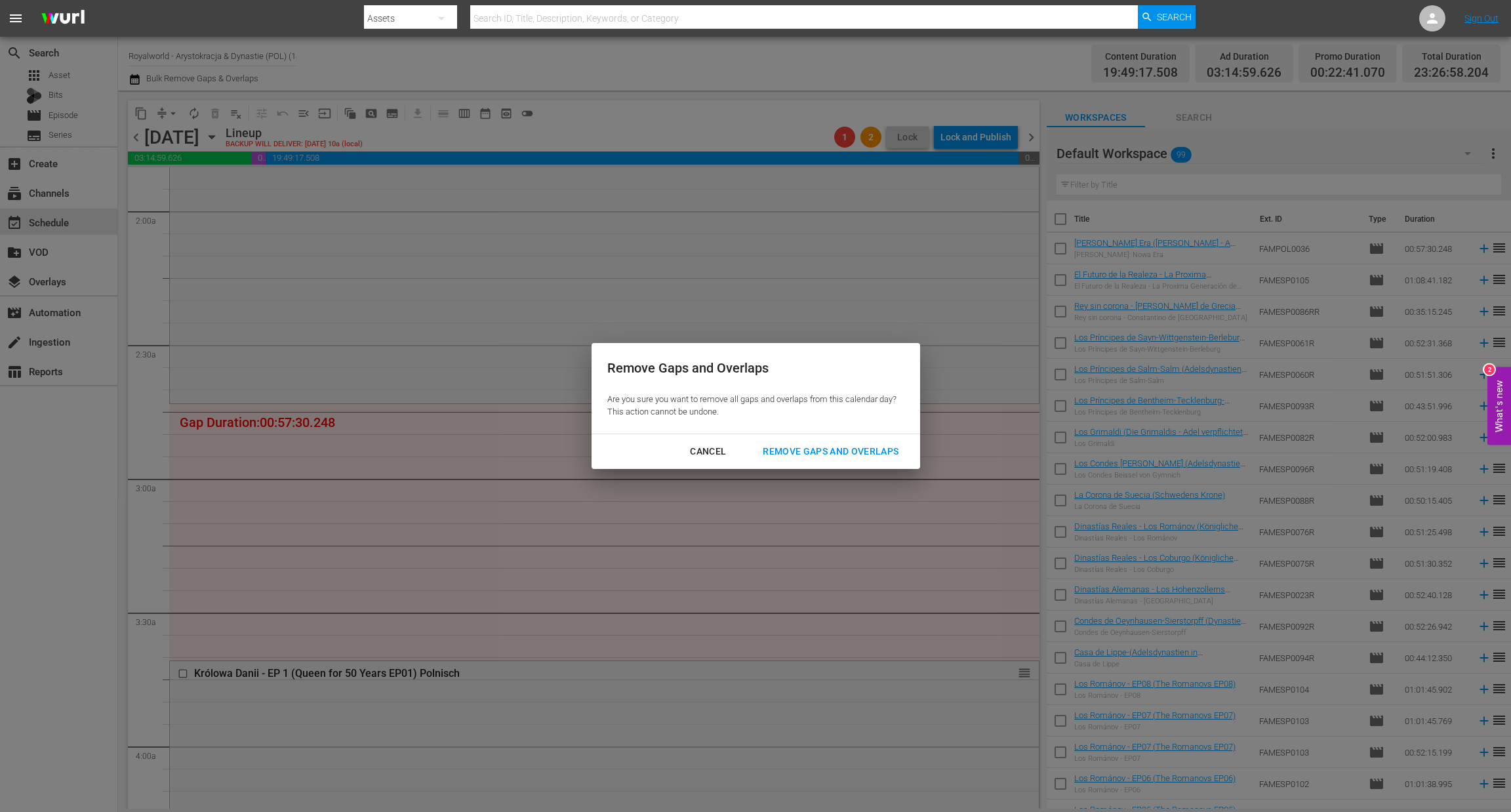
click at [821, 444] on div "Remove Gaps and Overlaps" at bounding box center [831, 452] width 157 height 17
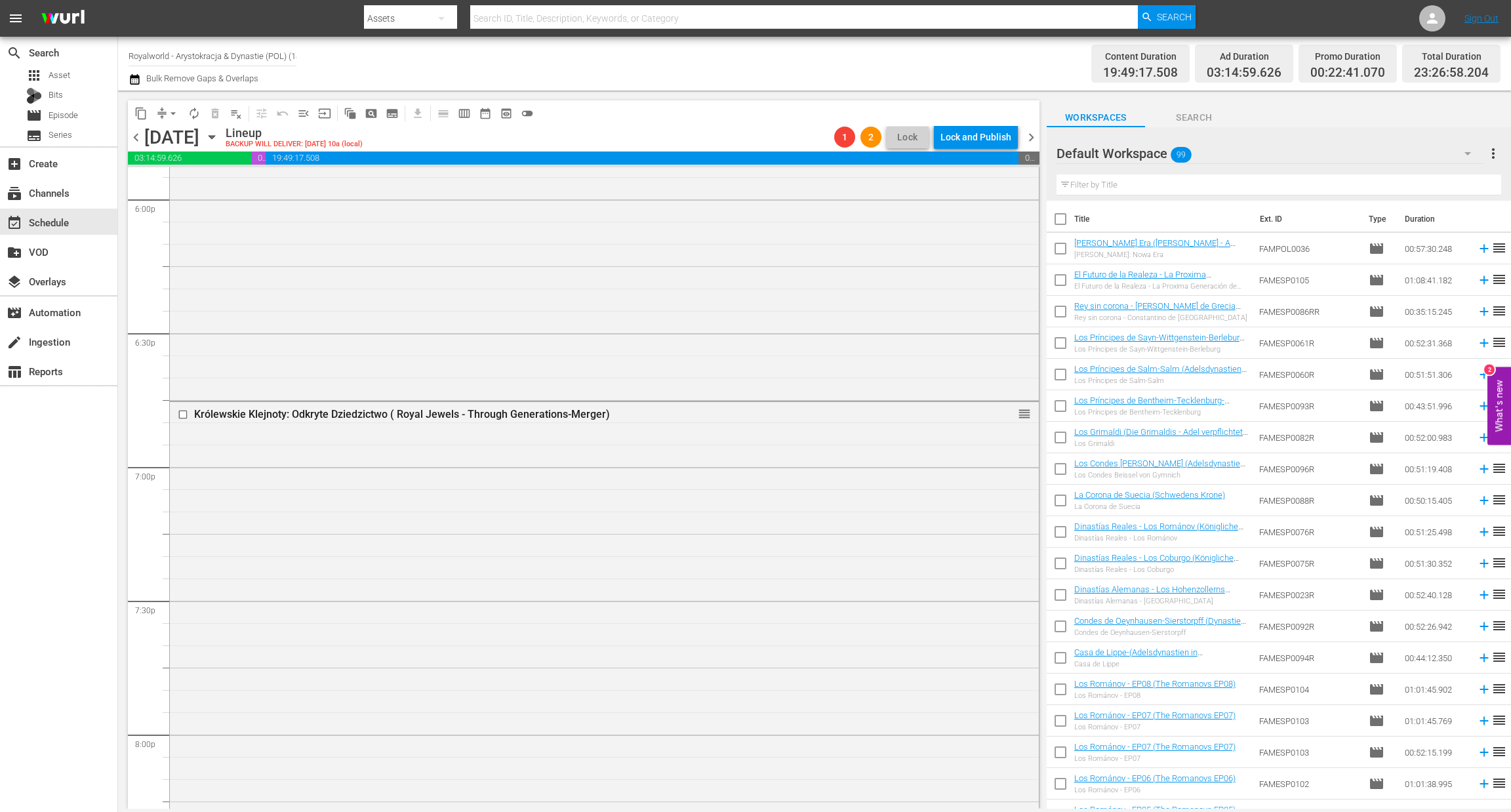
scroll to position [6000, 0]
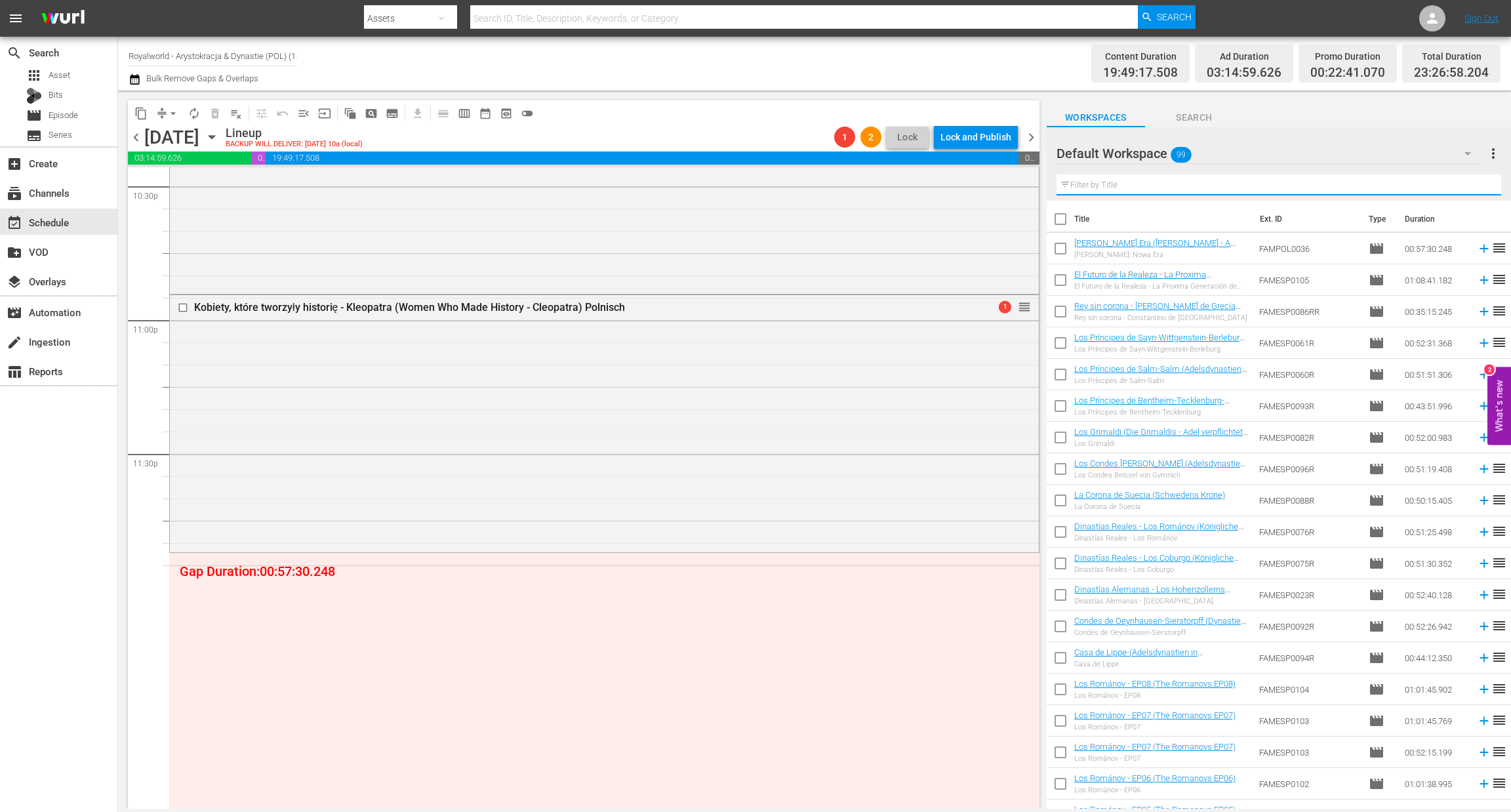
click at [1128, 177] on input "text" at bounding box center [1278, 184] width 444 height 21
paste input "Matylda Królowa Belgów"
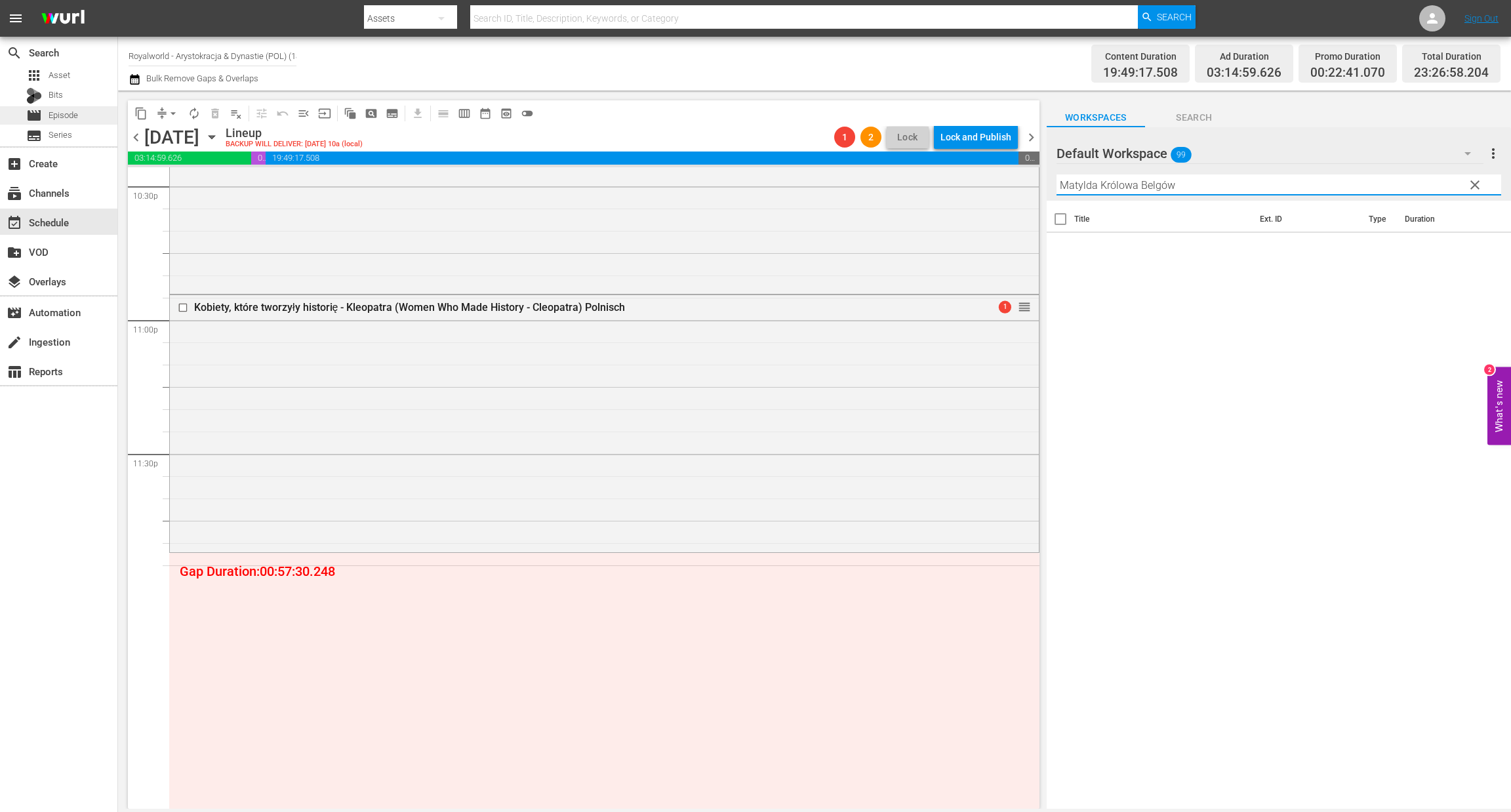
type input "Matylda Królowa Belgów"
click at [74, 113] on span "Episode" at bounding box center [64, 115] width 30 height 13
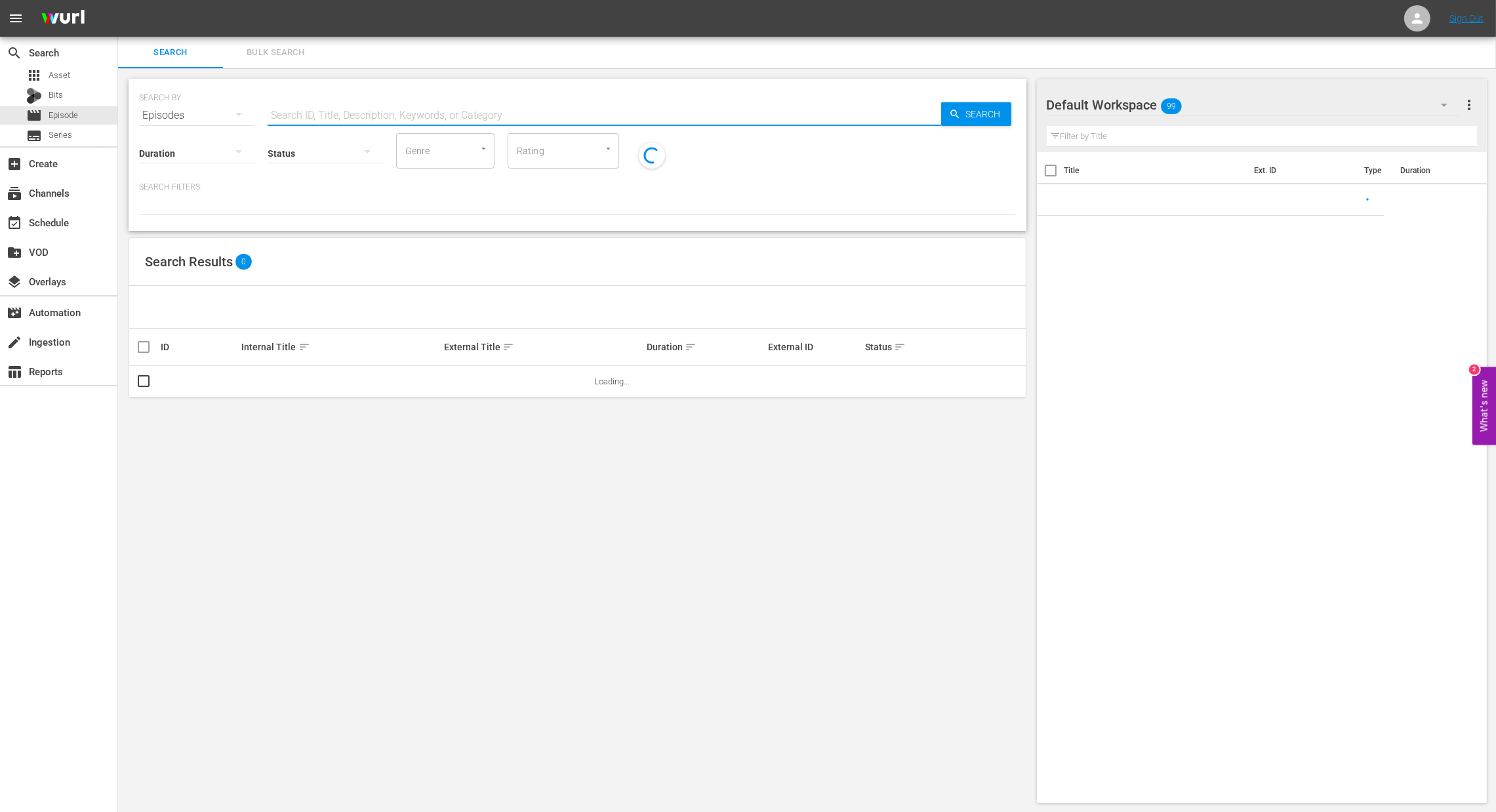
click at [489, 115] on input "text" at bounding box center [604, 116] width 674 height 32
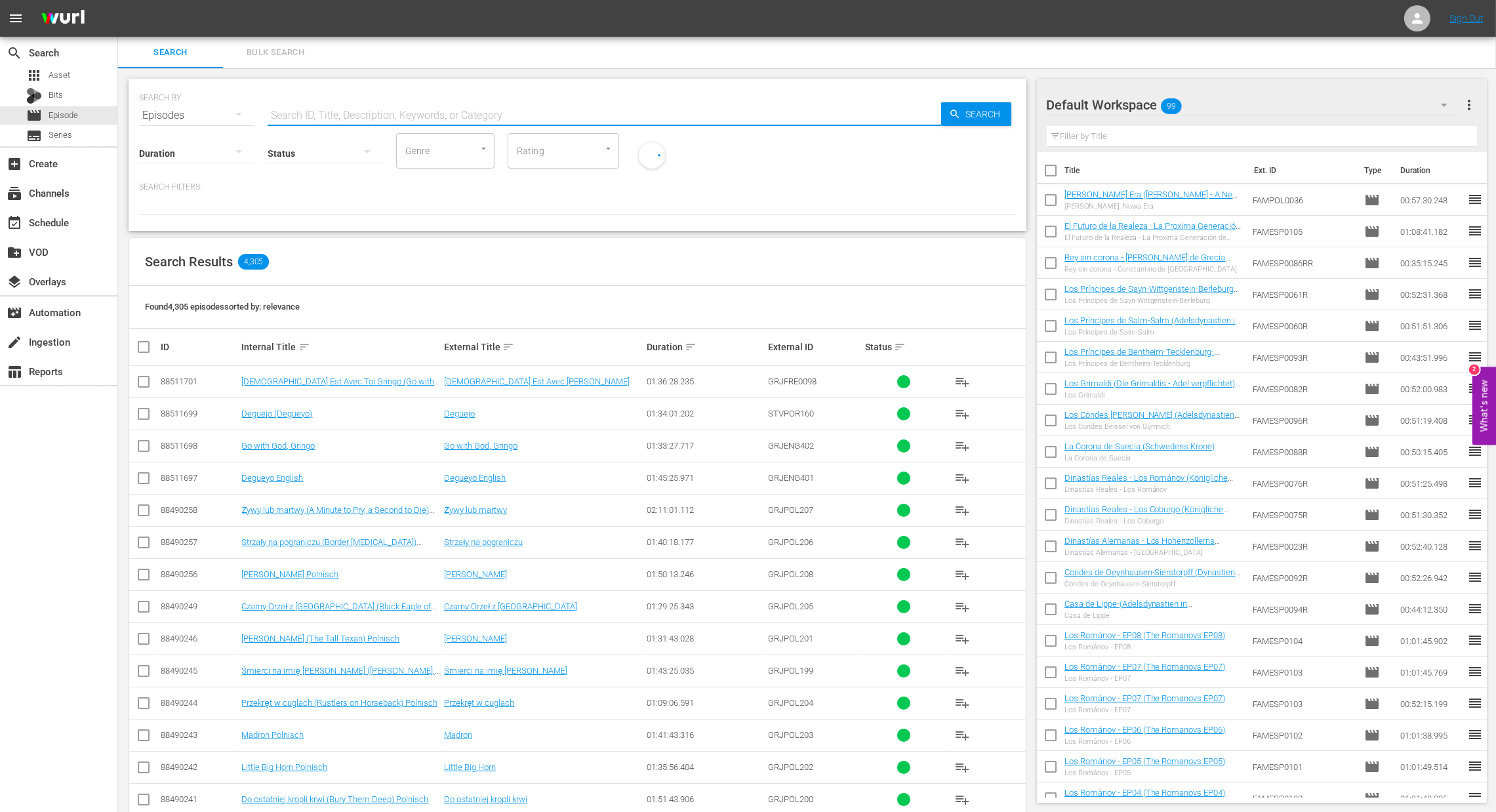
paste input "Matylda Królowa Belgów"
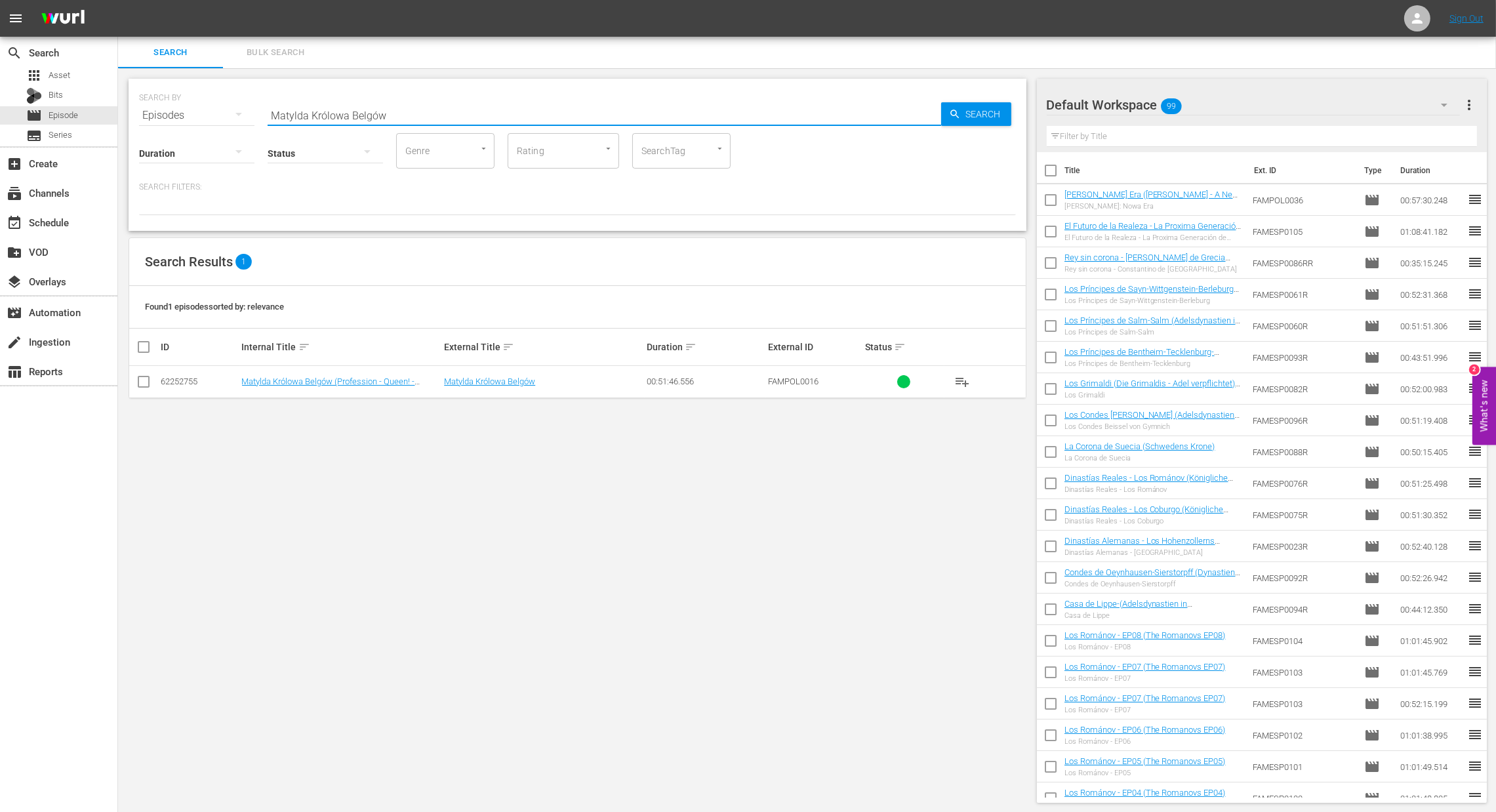
click at [966, 389] on span "playlist_add" at bounding box center [962, 382] width 16 height 16
drag, startPoint x: 536, startPoint y: 110, endPoint x: 148, endPoint y: 104, distance: 388.0
click at [148, 104] on div "SEARCH BY Search By Episodes Search ID, Title, Description, Keywords, or Catego…" at bounding box center [577, 108] width 877 height 47
paste input "Książe Harry - Ten Drugi (Prince Harry - Being the Spare)"
type input "Książe Harry - Ten Drugi (Prince Harry - Being the Spare)"
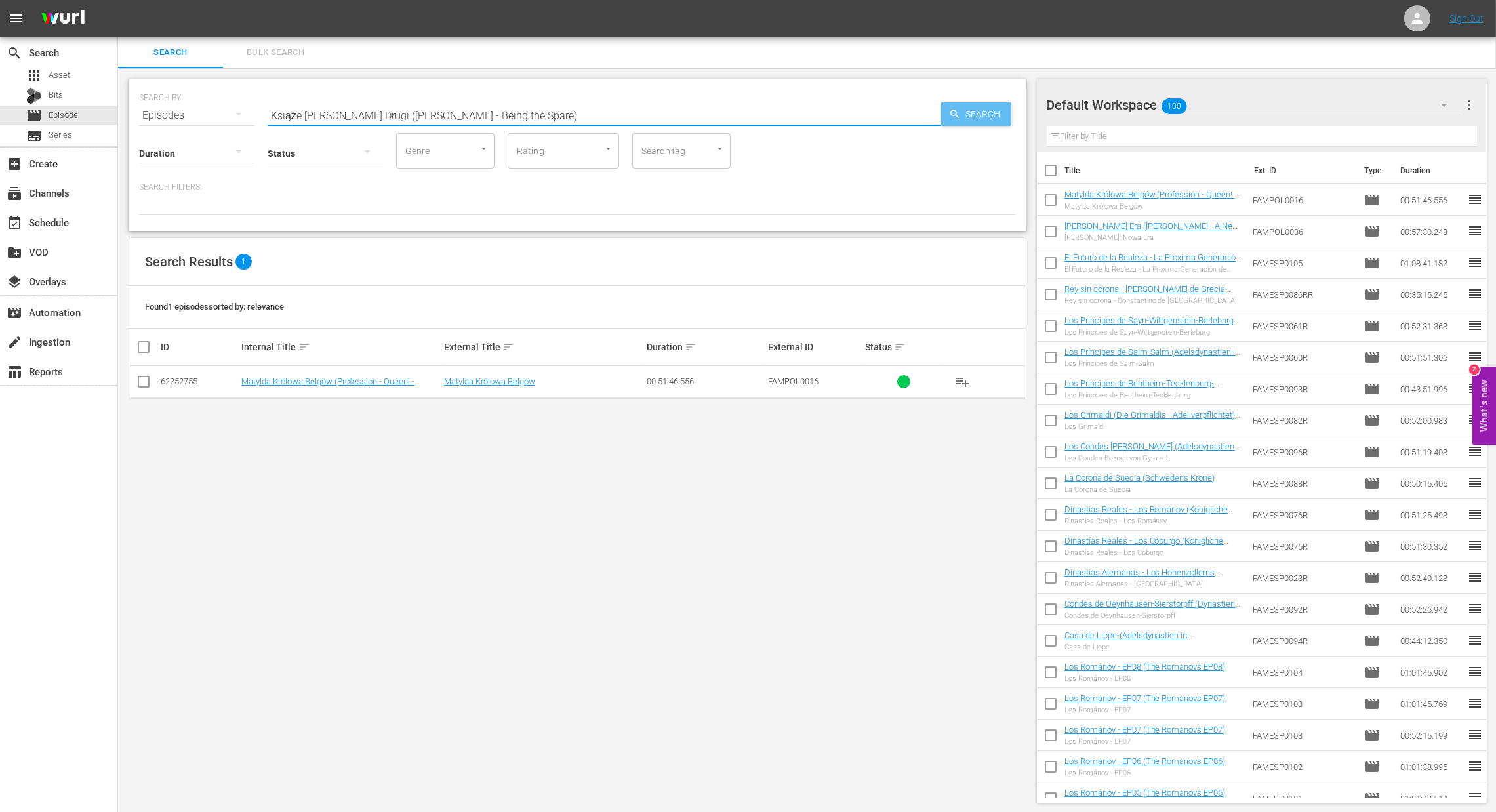
click at [977, 110] on span "Search" at bounding box center [986, 113] width 51 height 23
click at [955, 386] on span "playlist_add" at bounding box center [962, 382] width 16 height 16
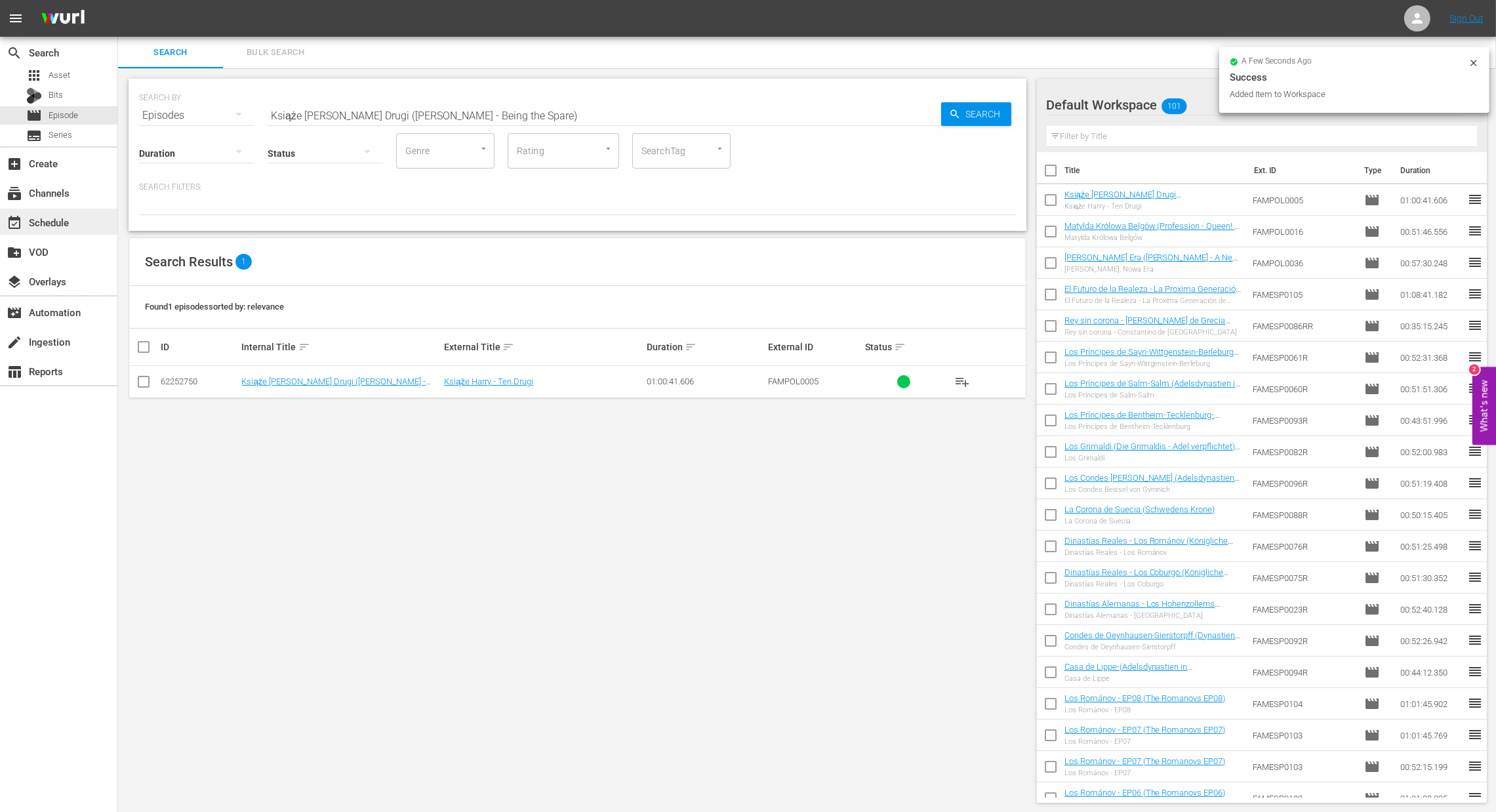
click at [30, 225] on div "event_available Schedule" at bounding box center [36, 220] width 74 height 12
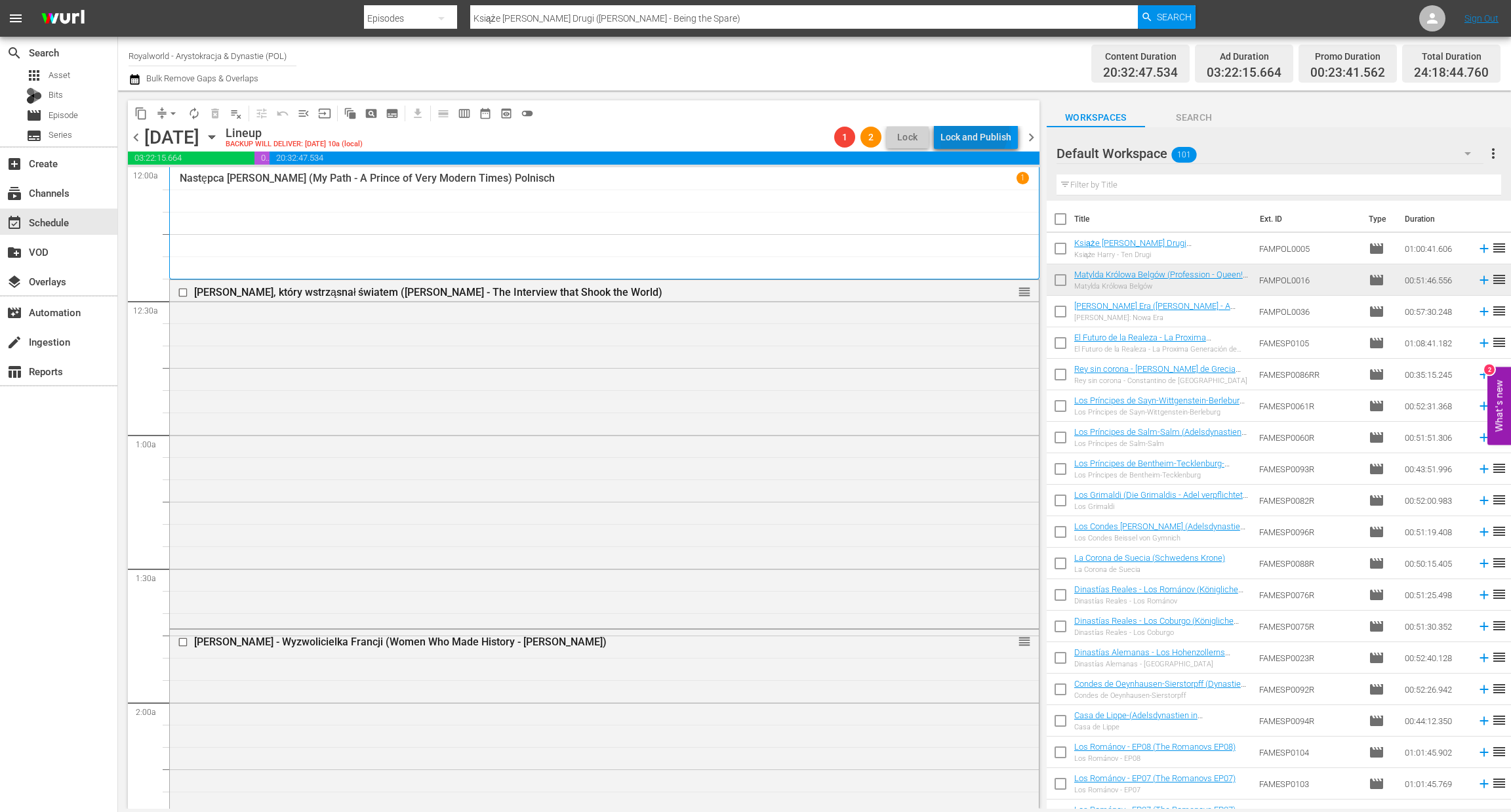
click at [966, 126] on div "Lock and Publish" at bounding box center [976, 137] width 71 height 23
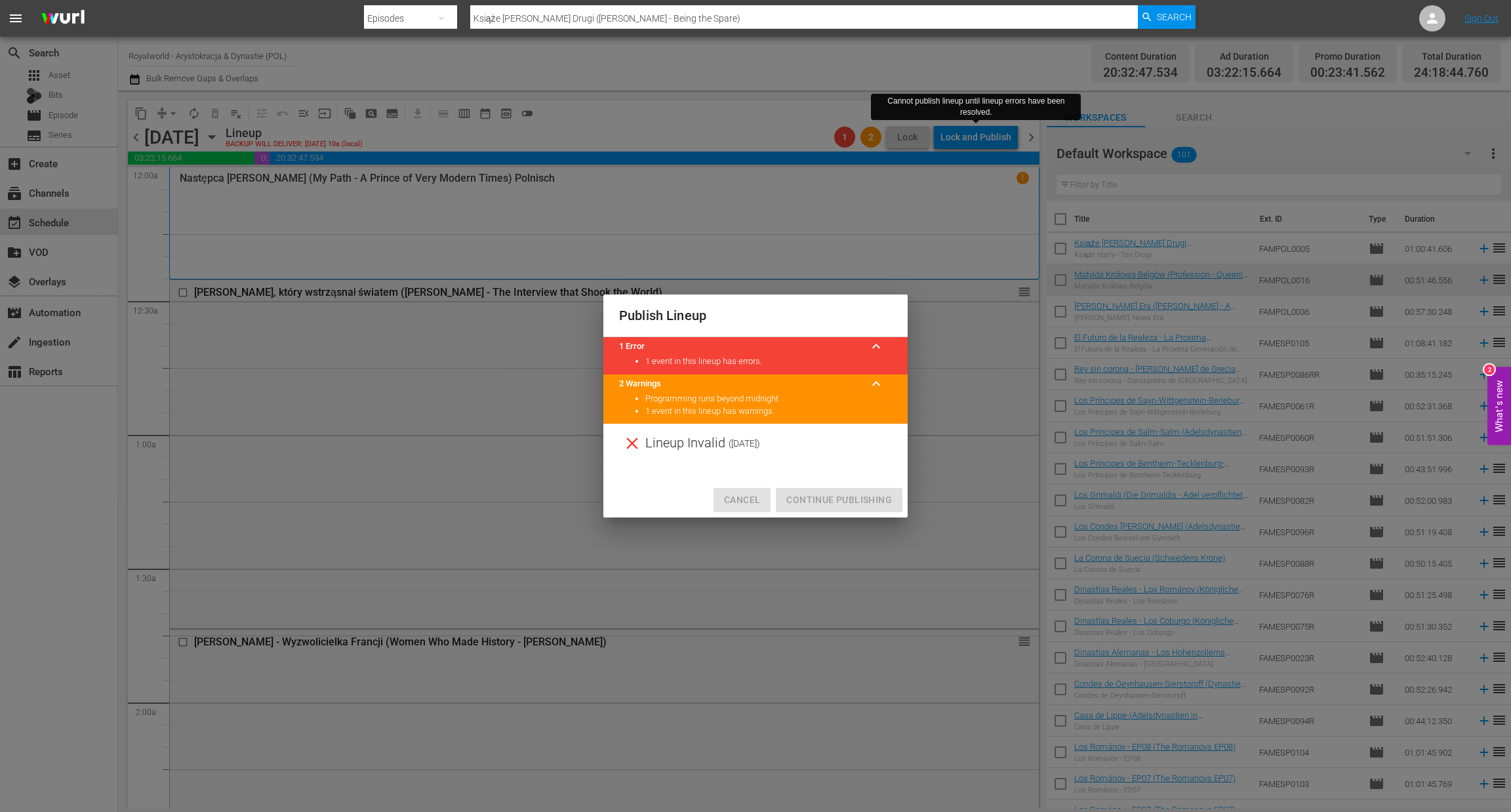
click at [741, 503] on span "Cancel" at bounding box center [742, 500] width 36 height 17
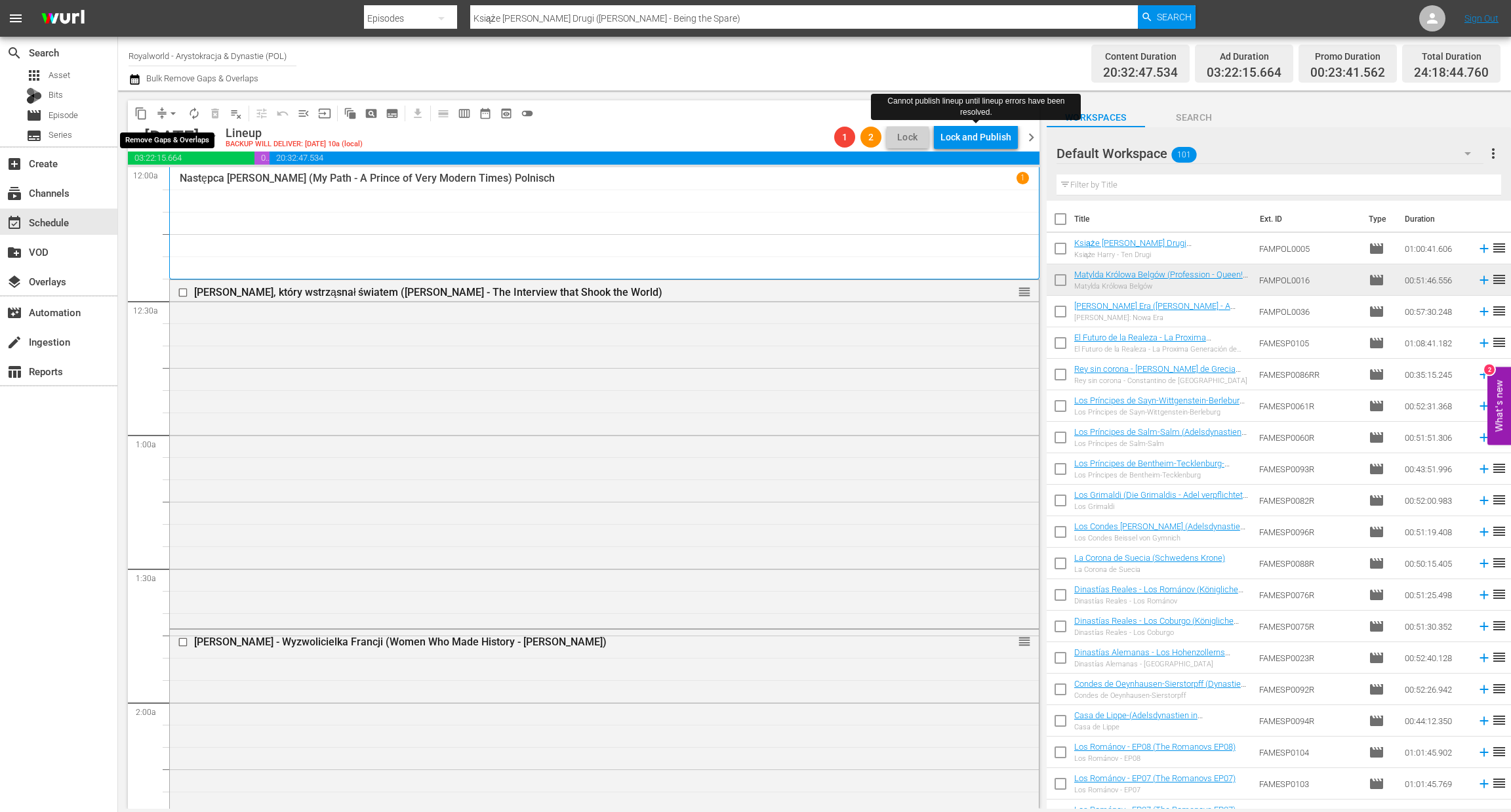
click at [170, 114] on span "arrow_drop_down" at bounding box center [173, 113] width 13 height 13
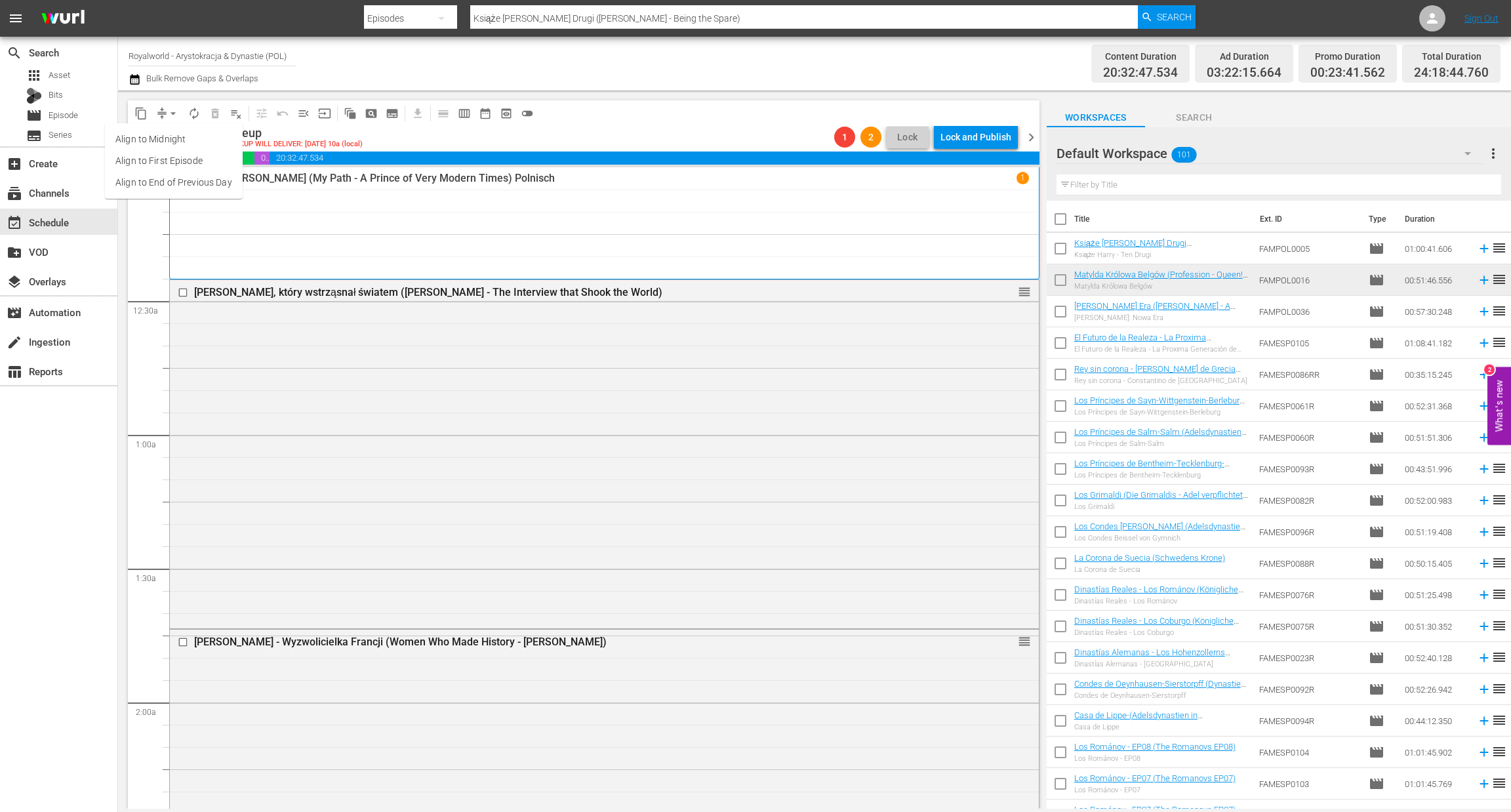
click at [178, 181] on li "Align to End of Previous Day" at bounding box center [173, 182] width 138 height 22
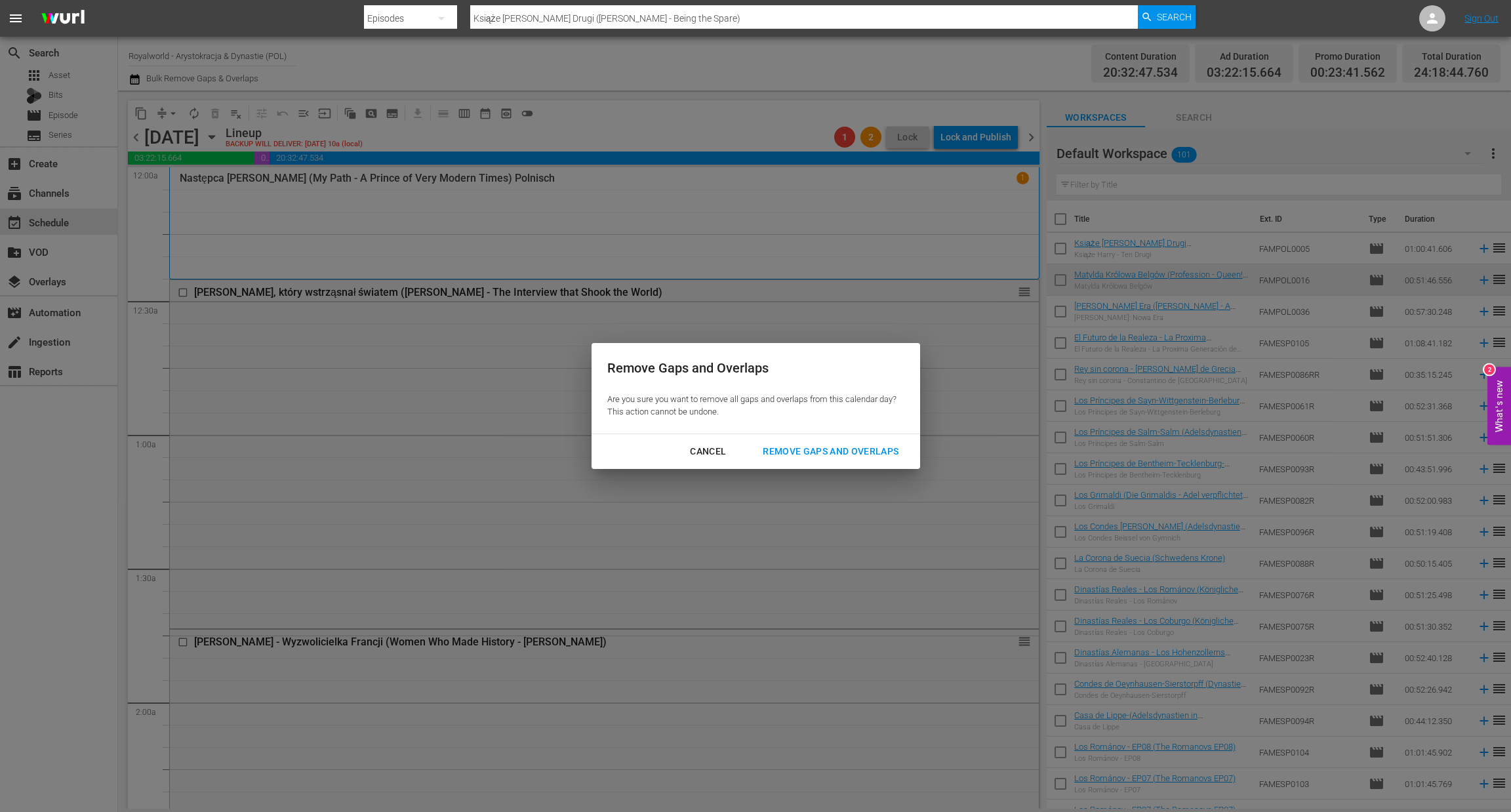
click at [852, 451] on div "Remove Gaps and Overlaps" at bounding box center [831, 452] width 157 height 17
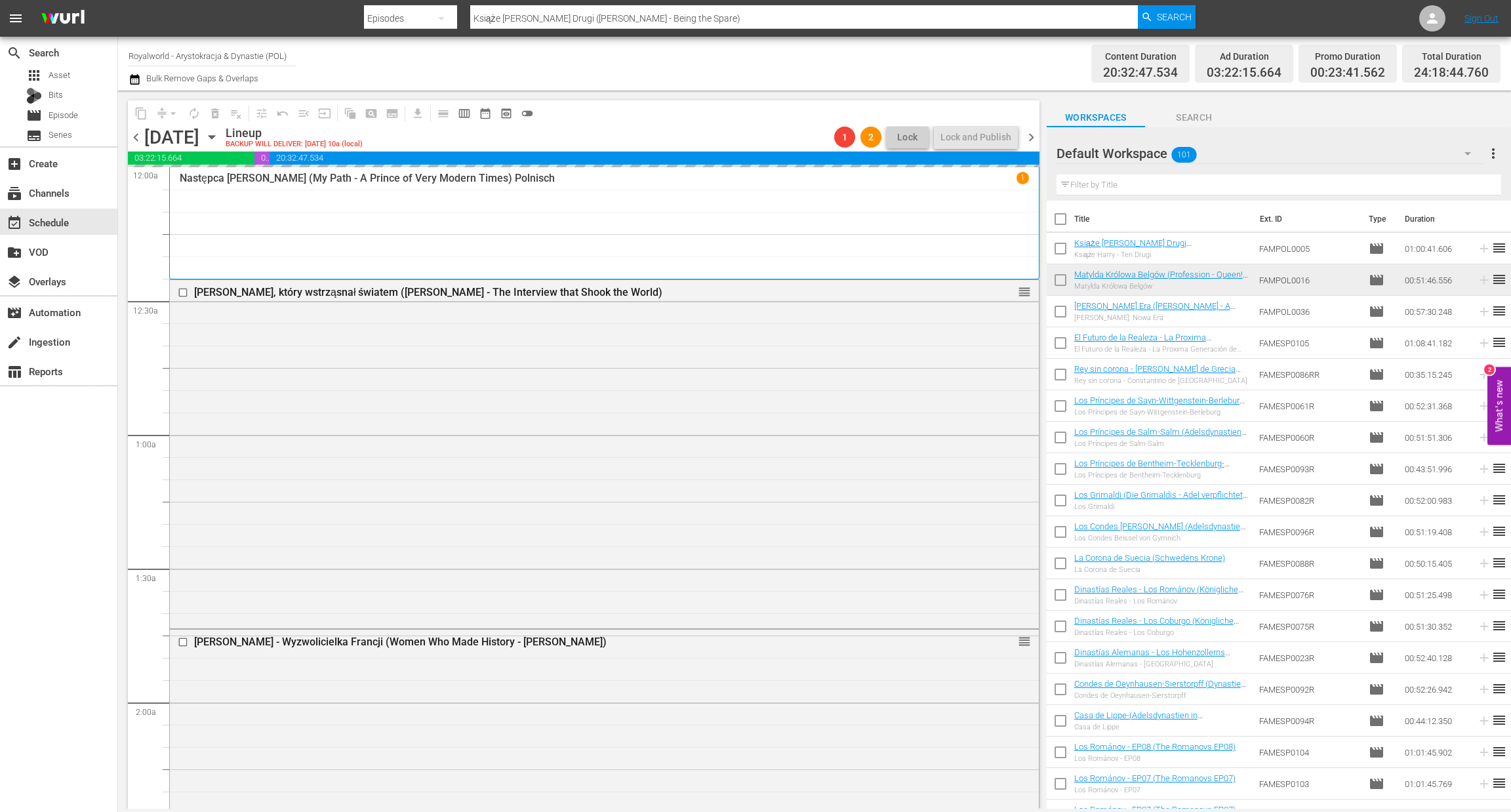
click at [1028, 135] on span "chevron_right" at bounding box center [1031, 138] width 17 height 17
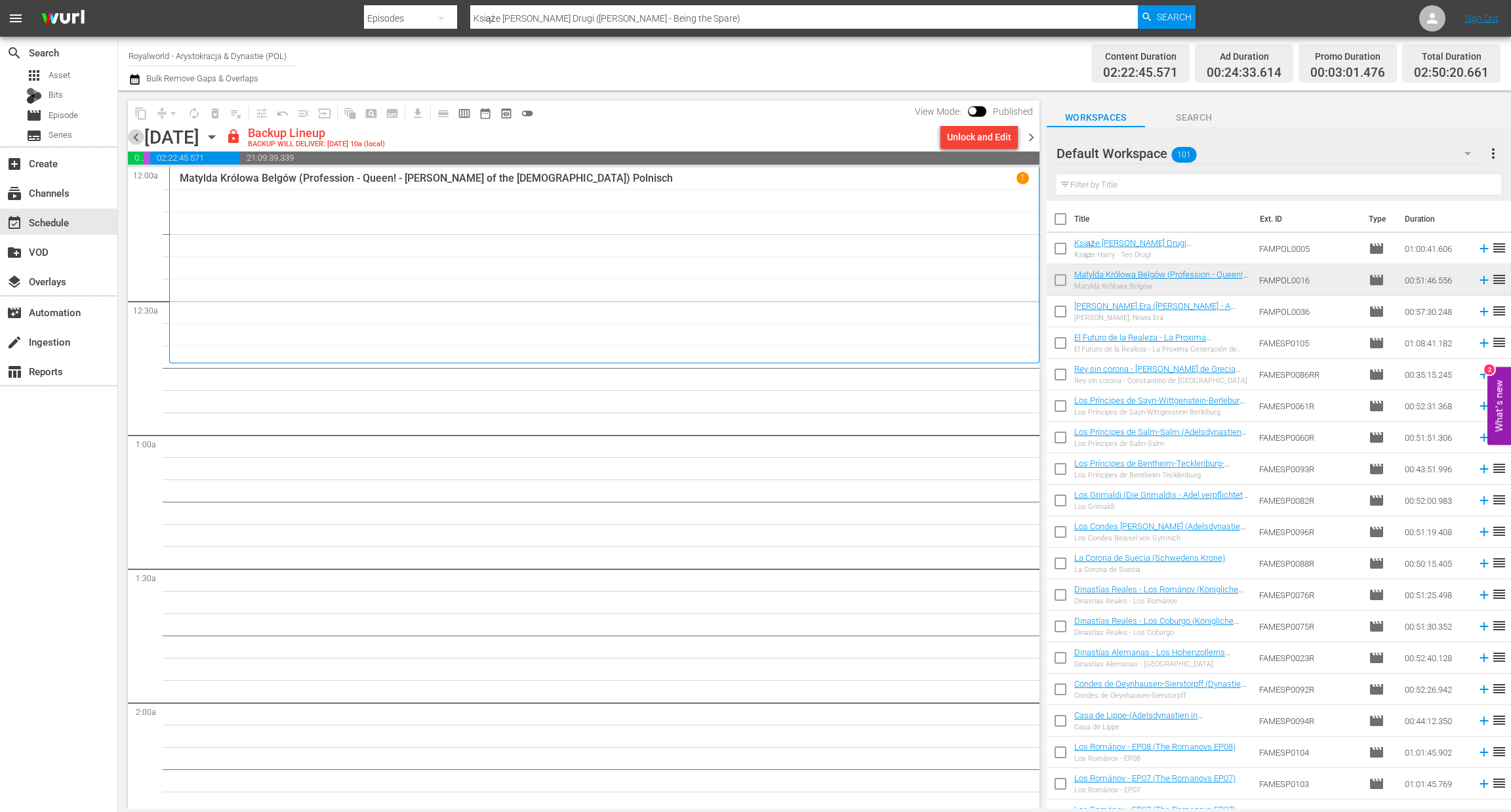
click at [138, 136] on span "chevron_left" at bounding box center [137, 138] width 17 height 17
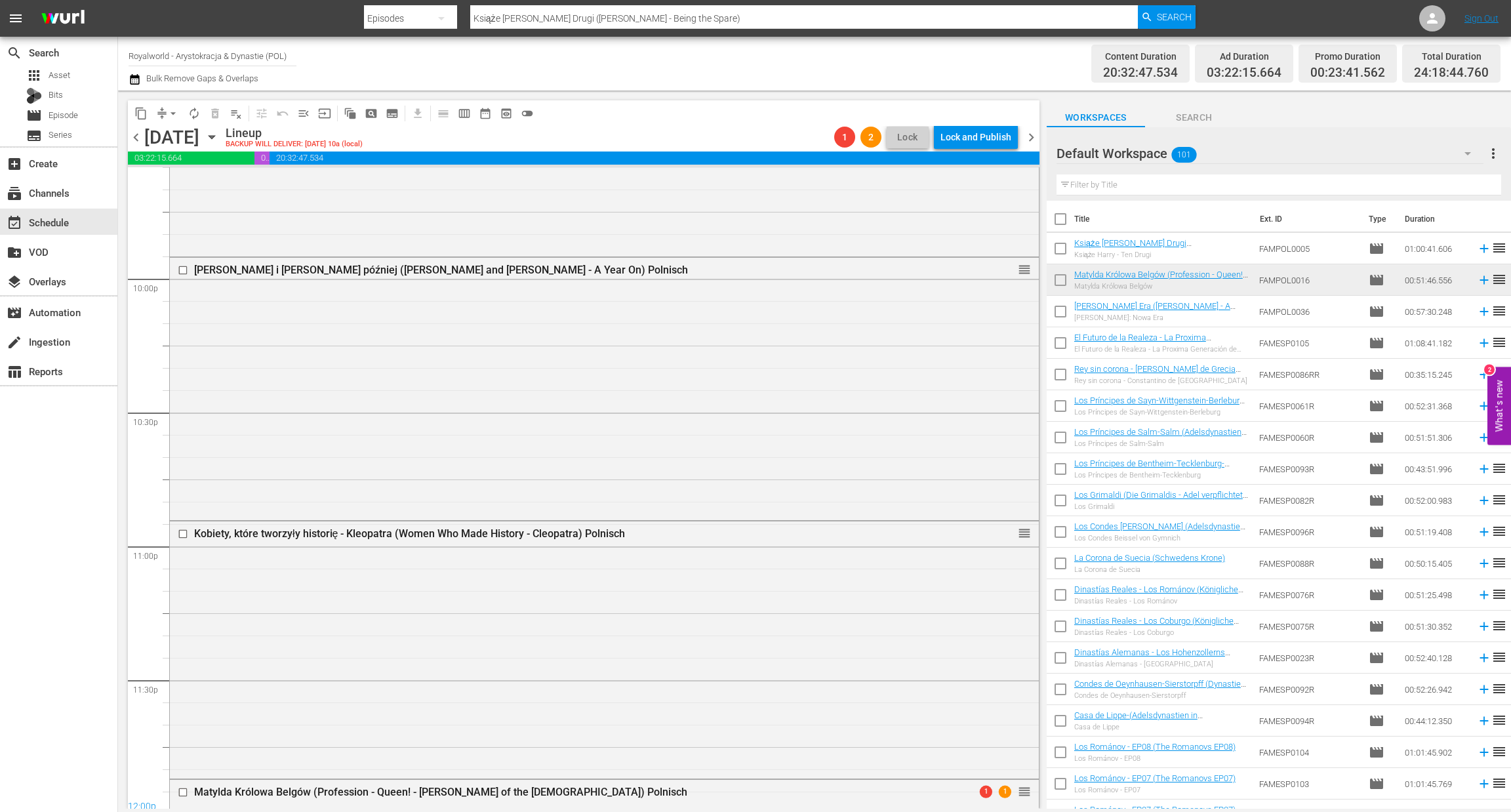
scroll to position [5974, 0]
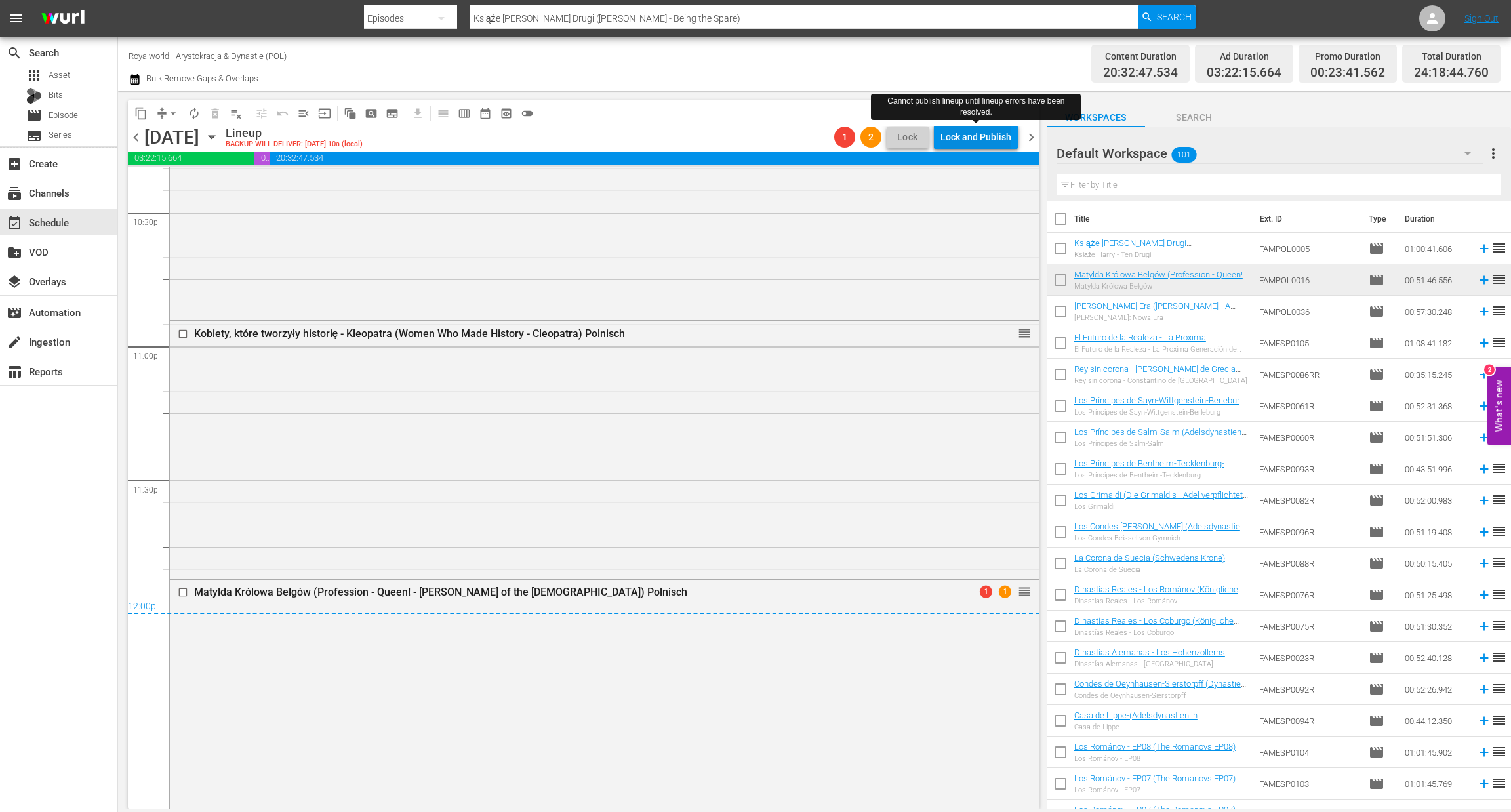
click at [972, 135] on div "Lock and Publish" at bounding box center [976, 137] width 71 height 23
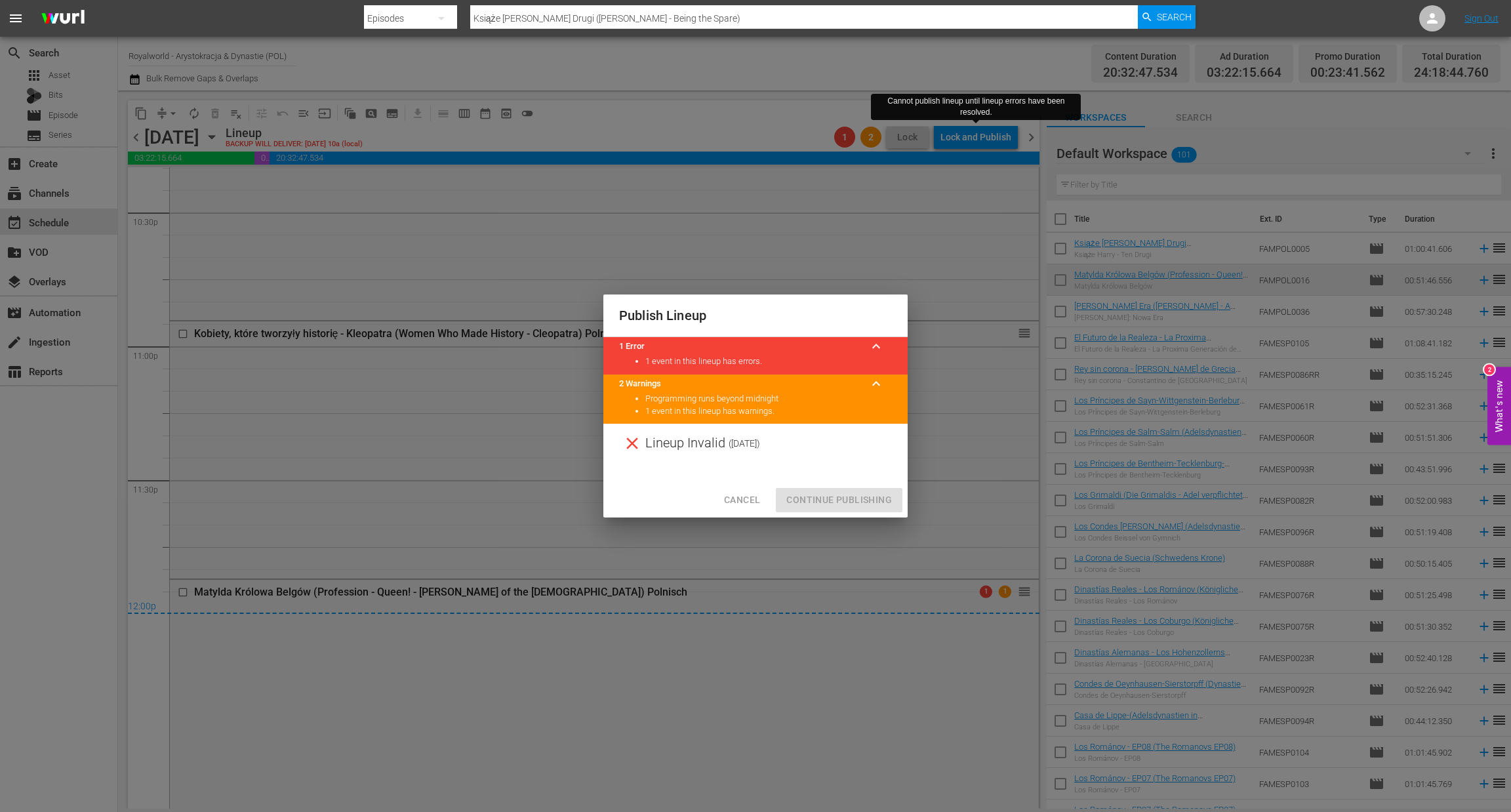
click at [750, 492] on span "Cancel" at bounding box center [742, 500] width 36 height 17
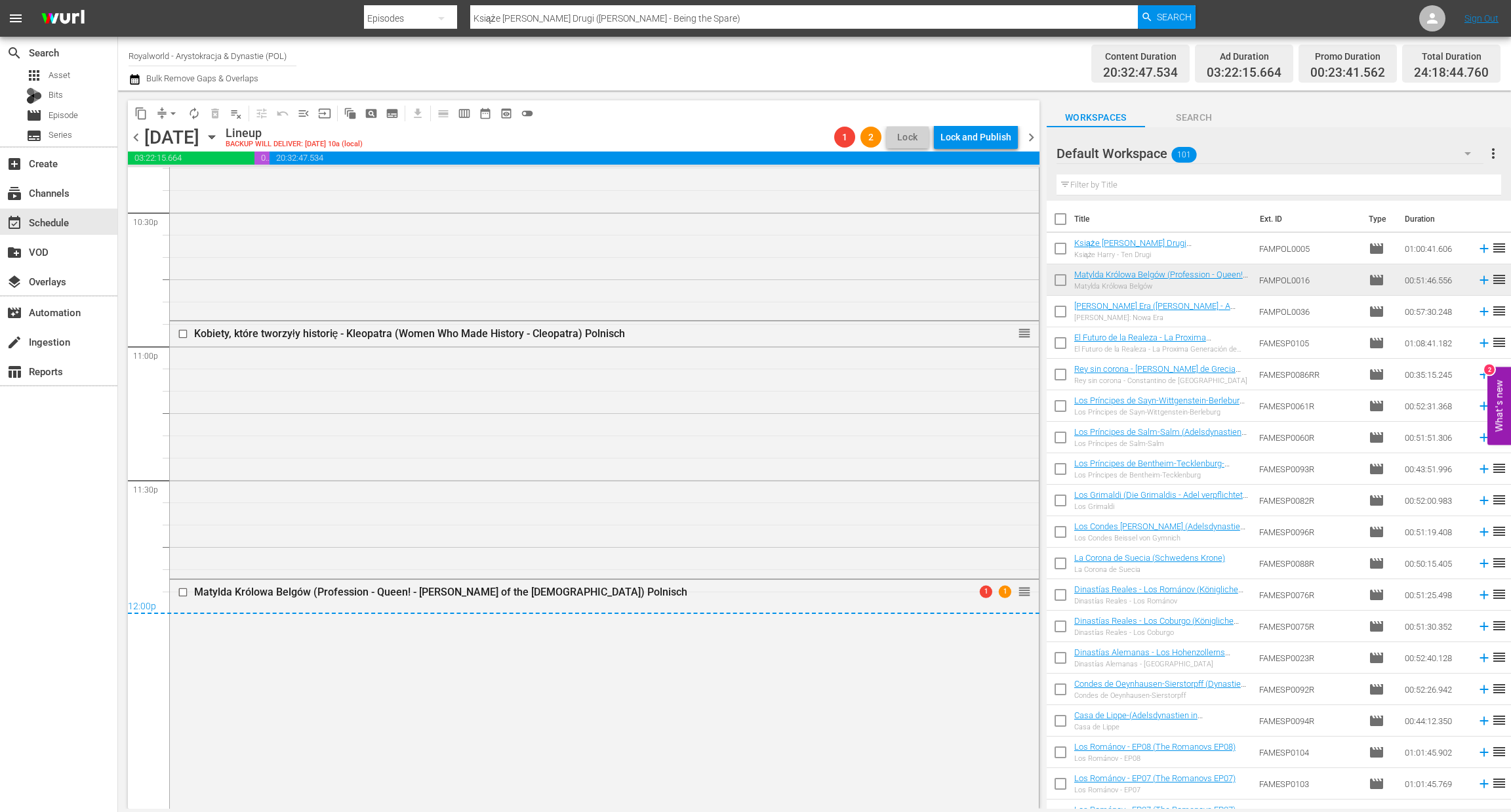
click at [1027, 139] on span "chevron_right" at bounding box center [1031, 138] width 17 height 17
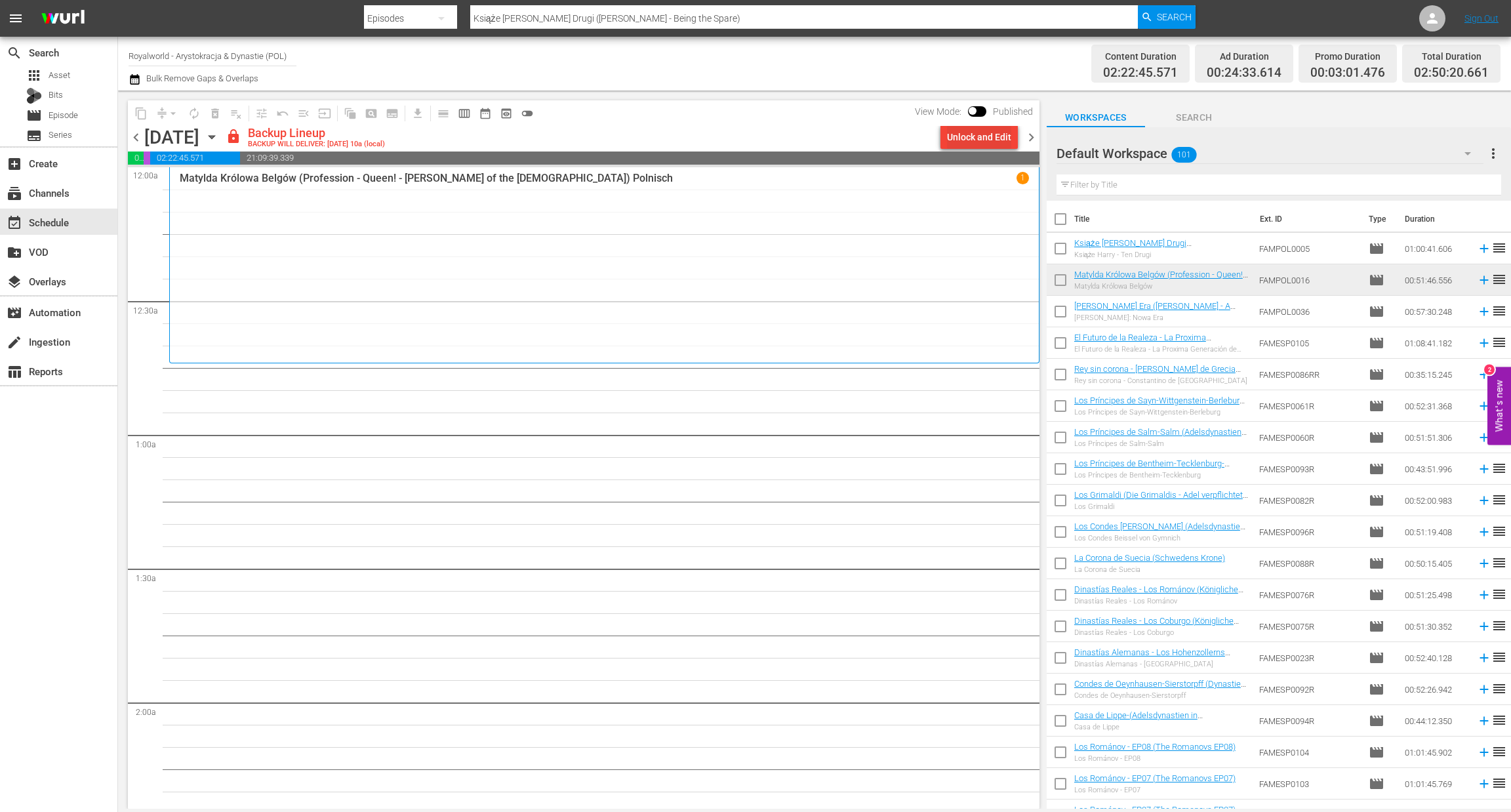
click at [967, 127] on div "Unlock and Edit" at bounding box center [979, 137] width 65 height 23
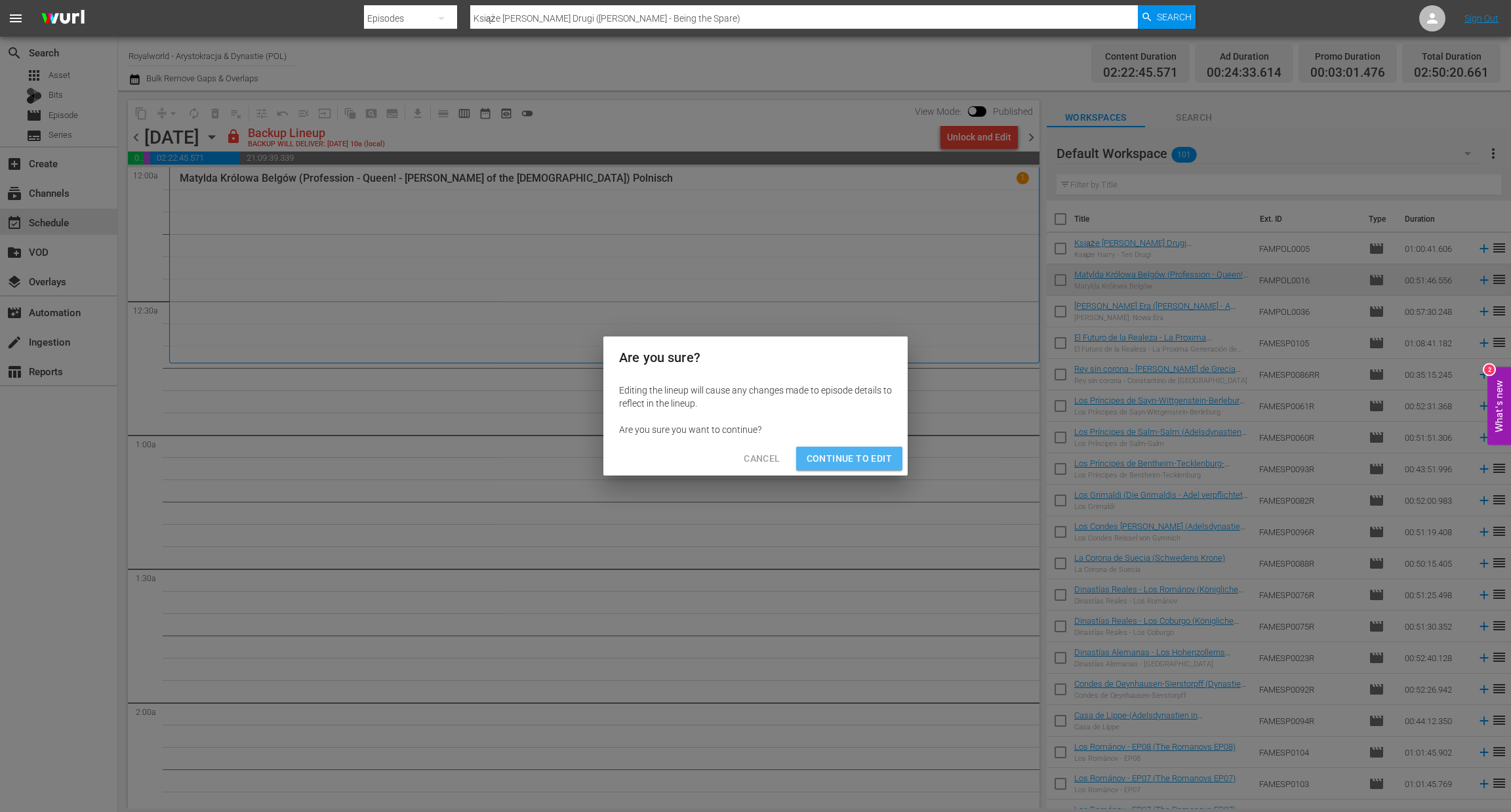
click at [867, 457] on span "Continue to Edit" at bounding box center [849, 459] width 85 height 17
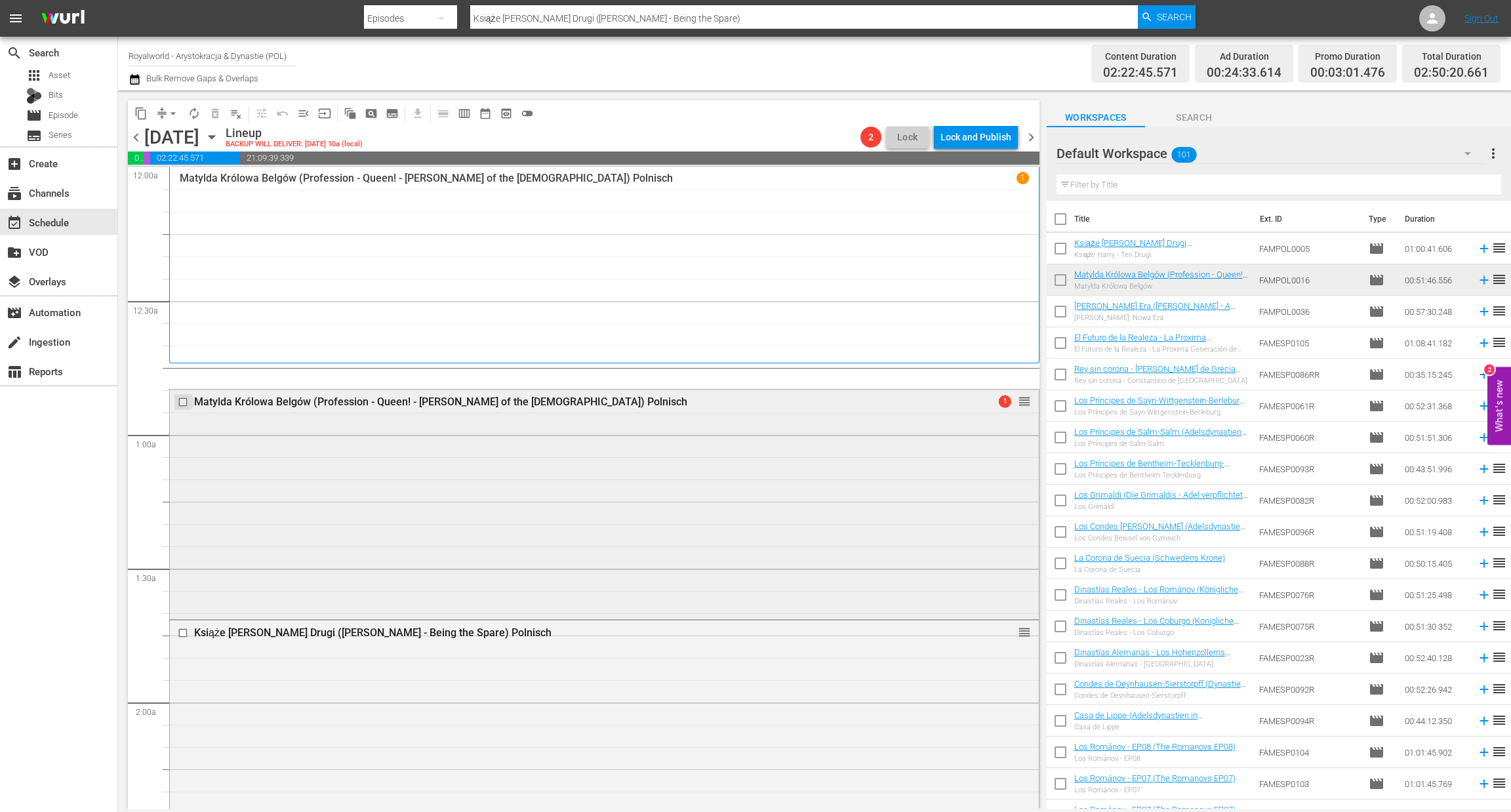
click at [181, 406] on input "checkbox" at bounding box center [184, 401] width 14 height 11
click at [214, 120] on button "delete_forever_outlined" at bounding box center [215, 113] width 21 height 21
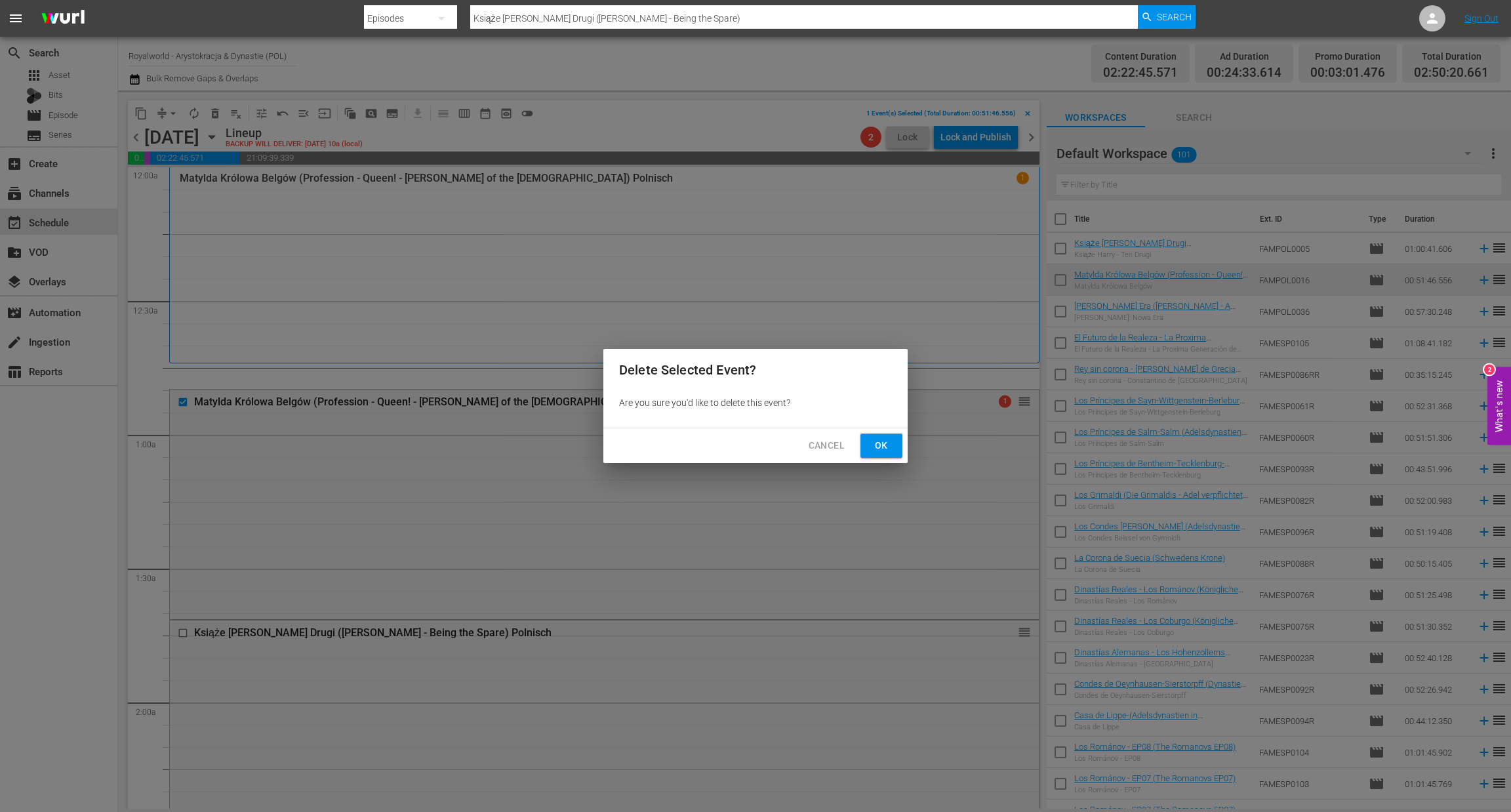
click at [871, 452] on span "Ok" at bounding box center [881, 446] width 21 height 17
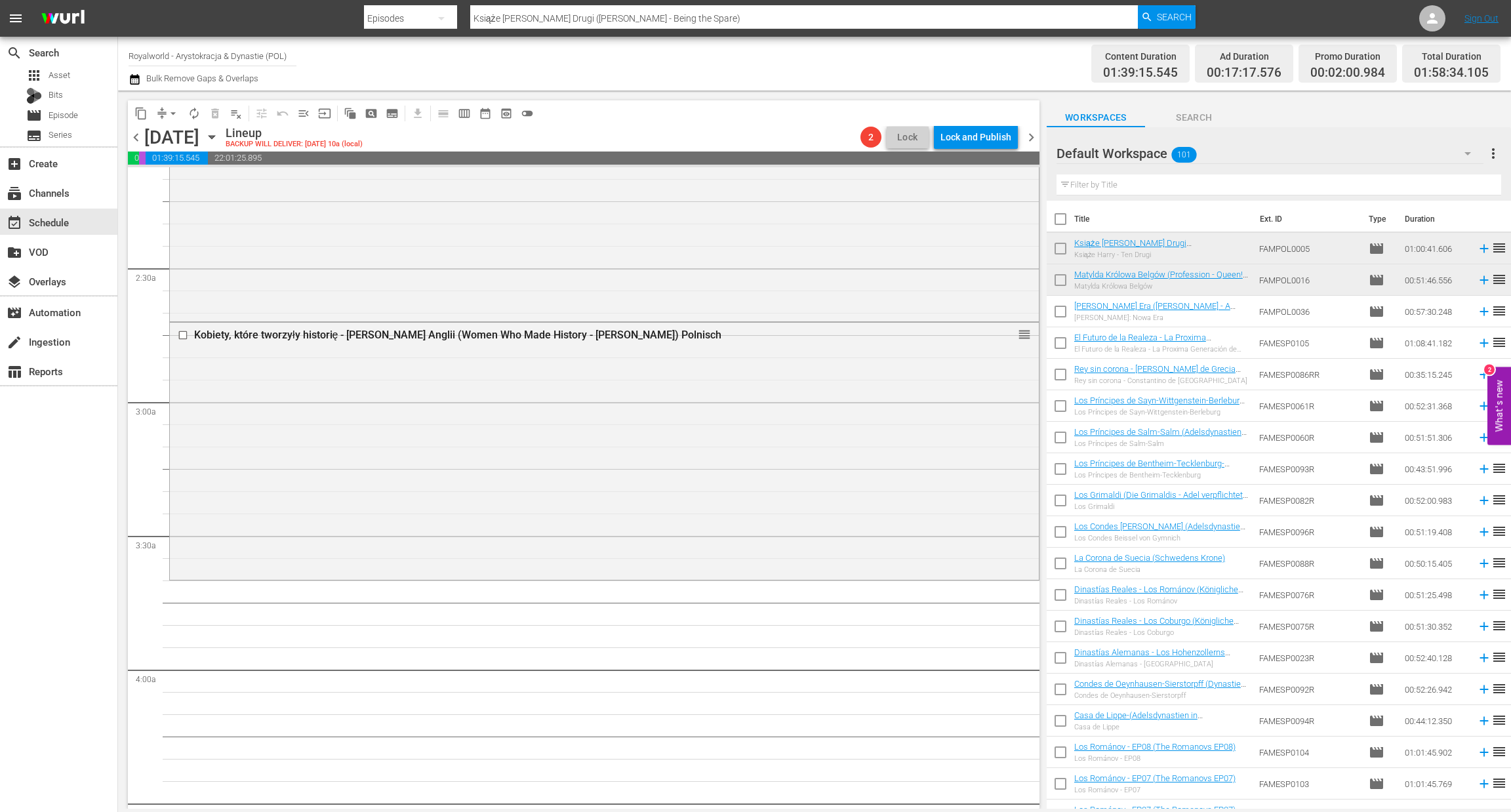
scroll to position [589, 0]
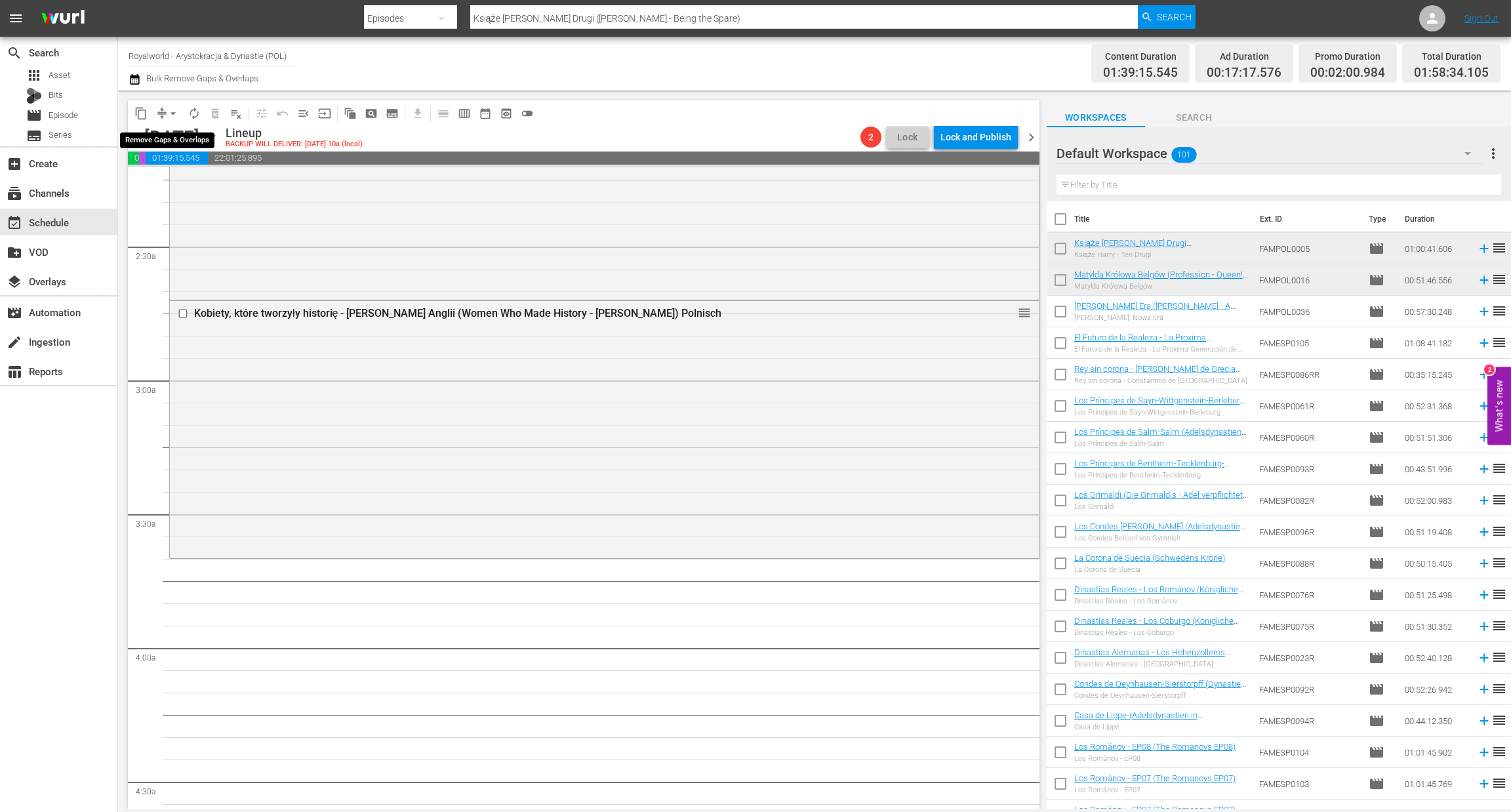
click at [167, 110] on span "arrow_drop_down" at bounding box center [173, 113] width 13 height 13
click at [182, 182] on li "Align to End of Previous Day" at bounding box center [173, 182] width 138 height 22
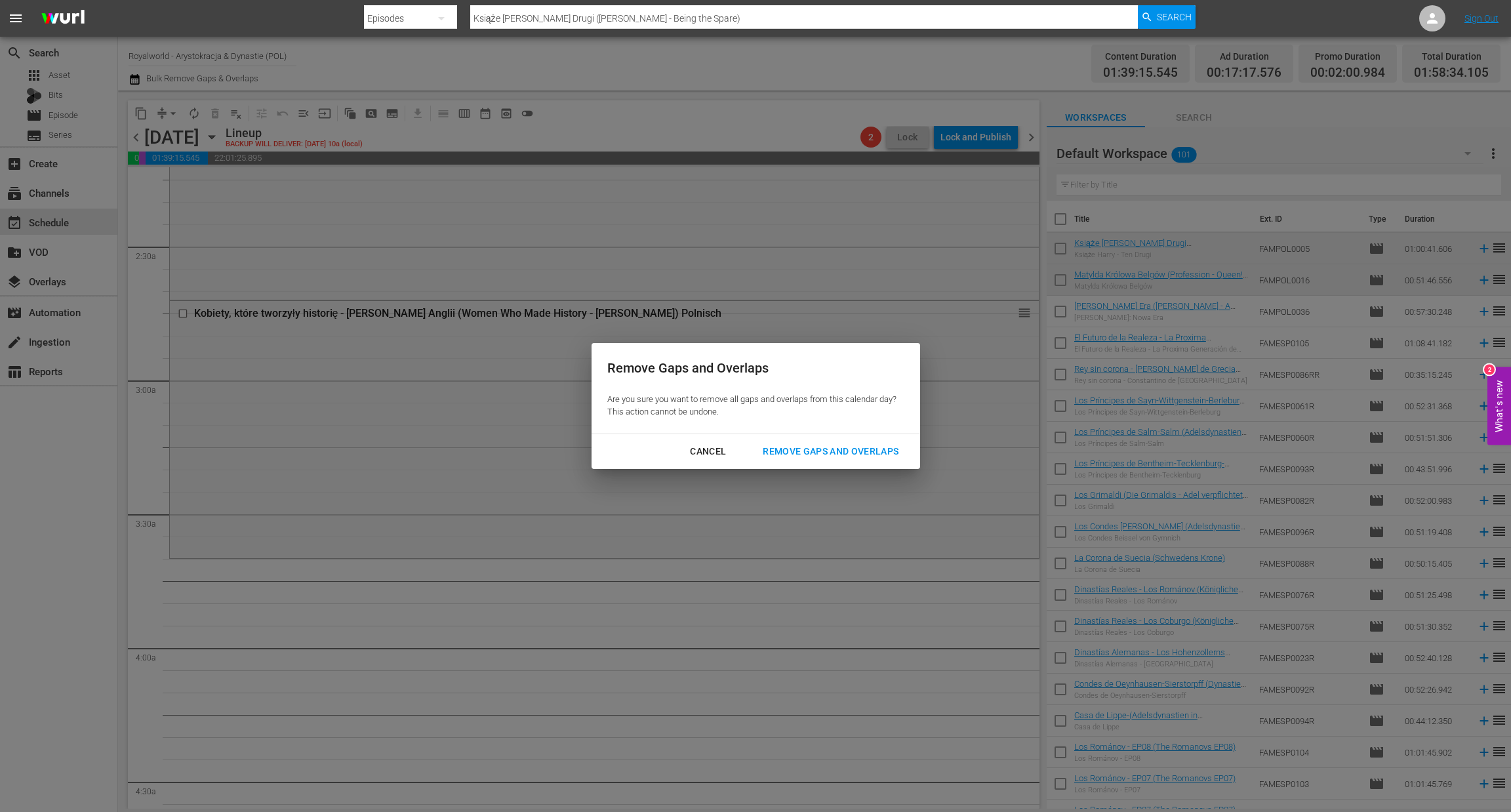
click at [814, 449] on div "Remove Gaps and Overlaps" at bounding box center [831, 452] width 157 height 17
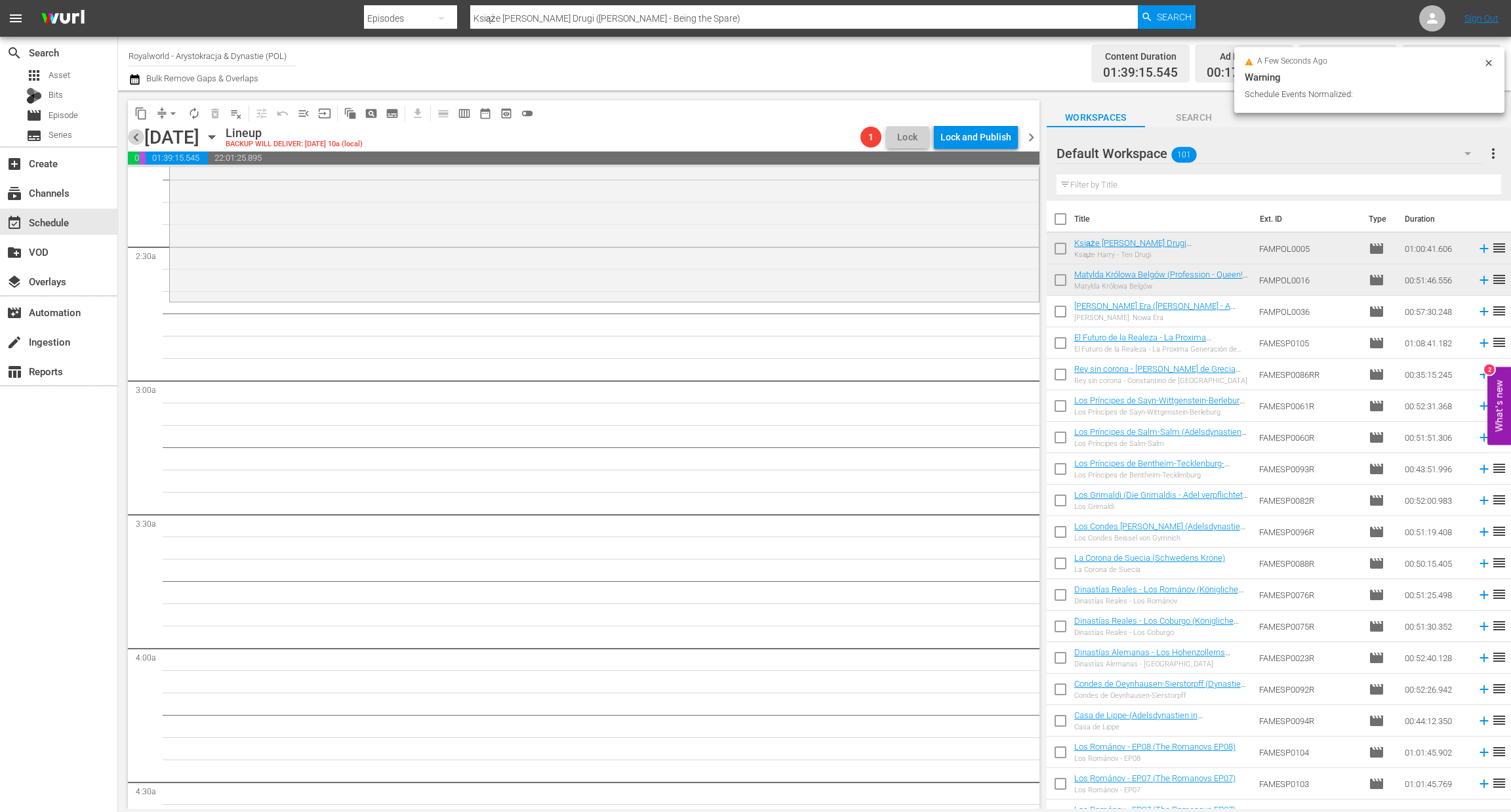
click at [133, 132] on span "chevron_left" at bounding box center [137, 138] width 17 height 17
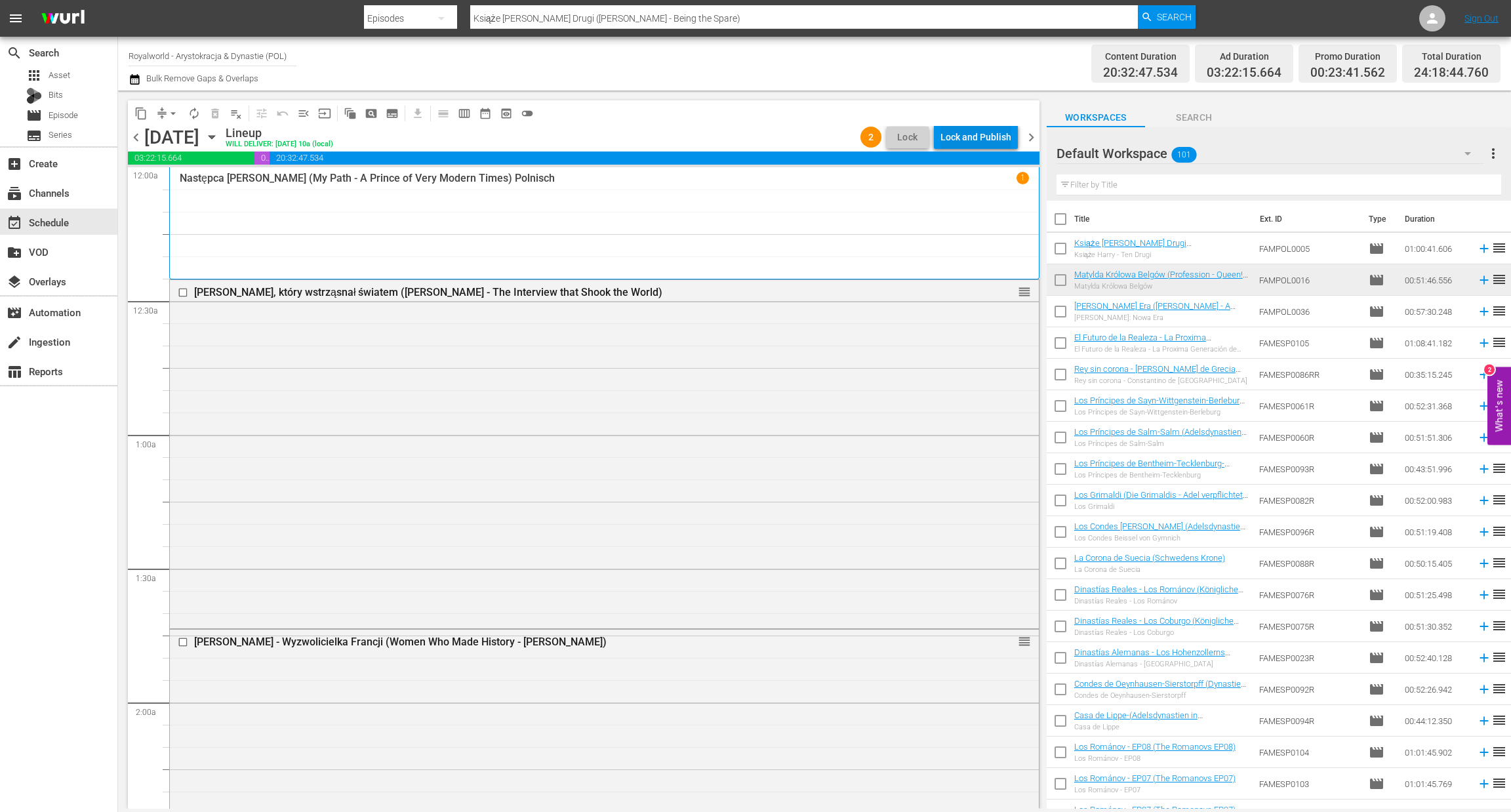
click at [971, 126] on div "Lock and Publish" at bounding box center [976, 137] width 71 height 23
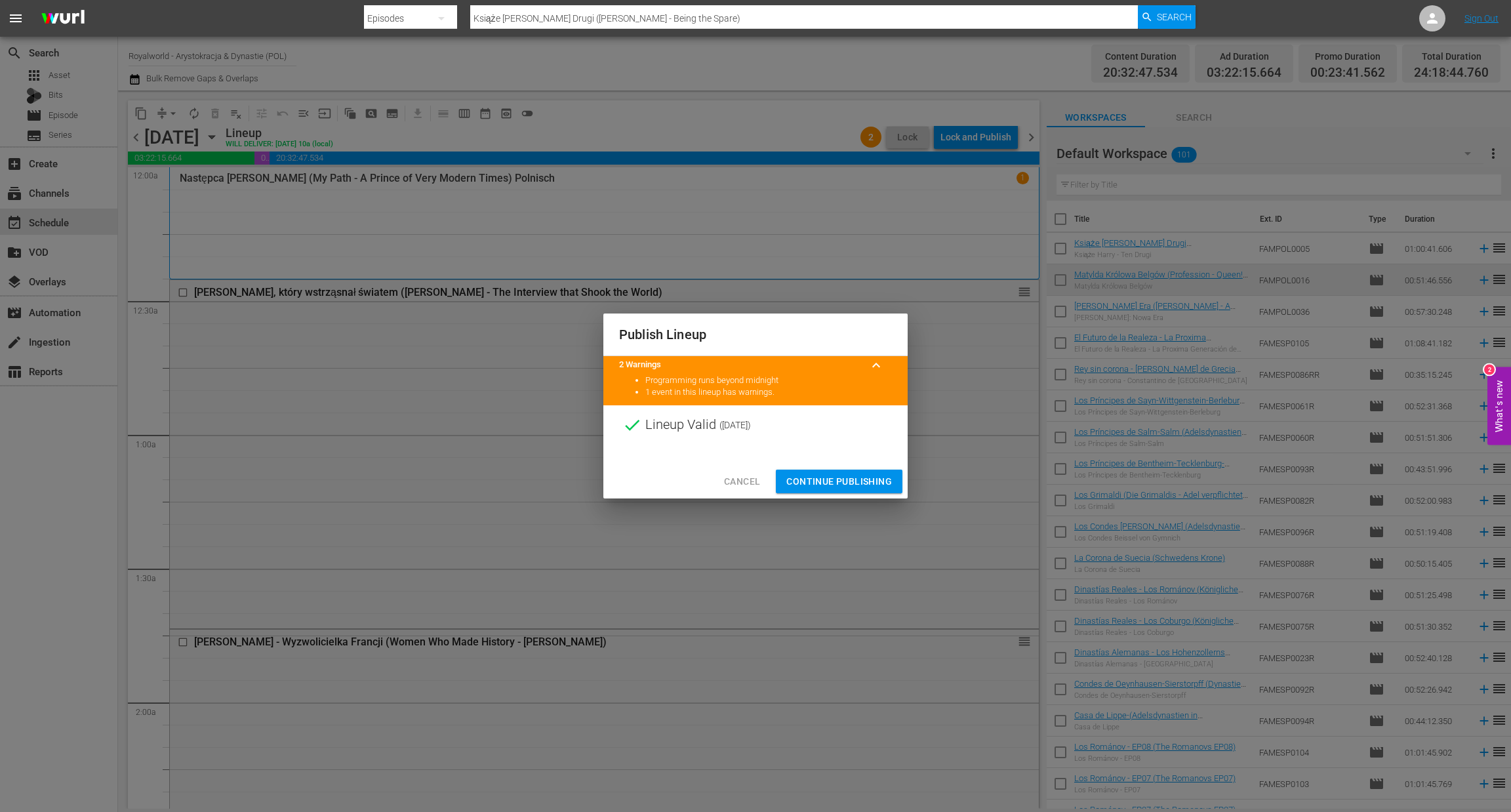
click at [832, 479] on span "Continue Publishing" at bounding box center [838, 482] width 106 height 17
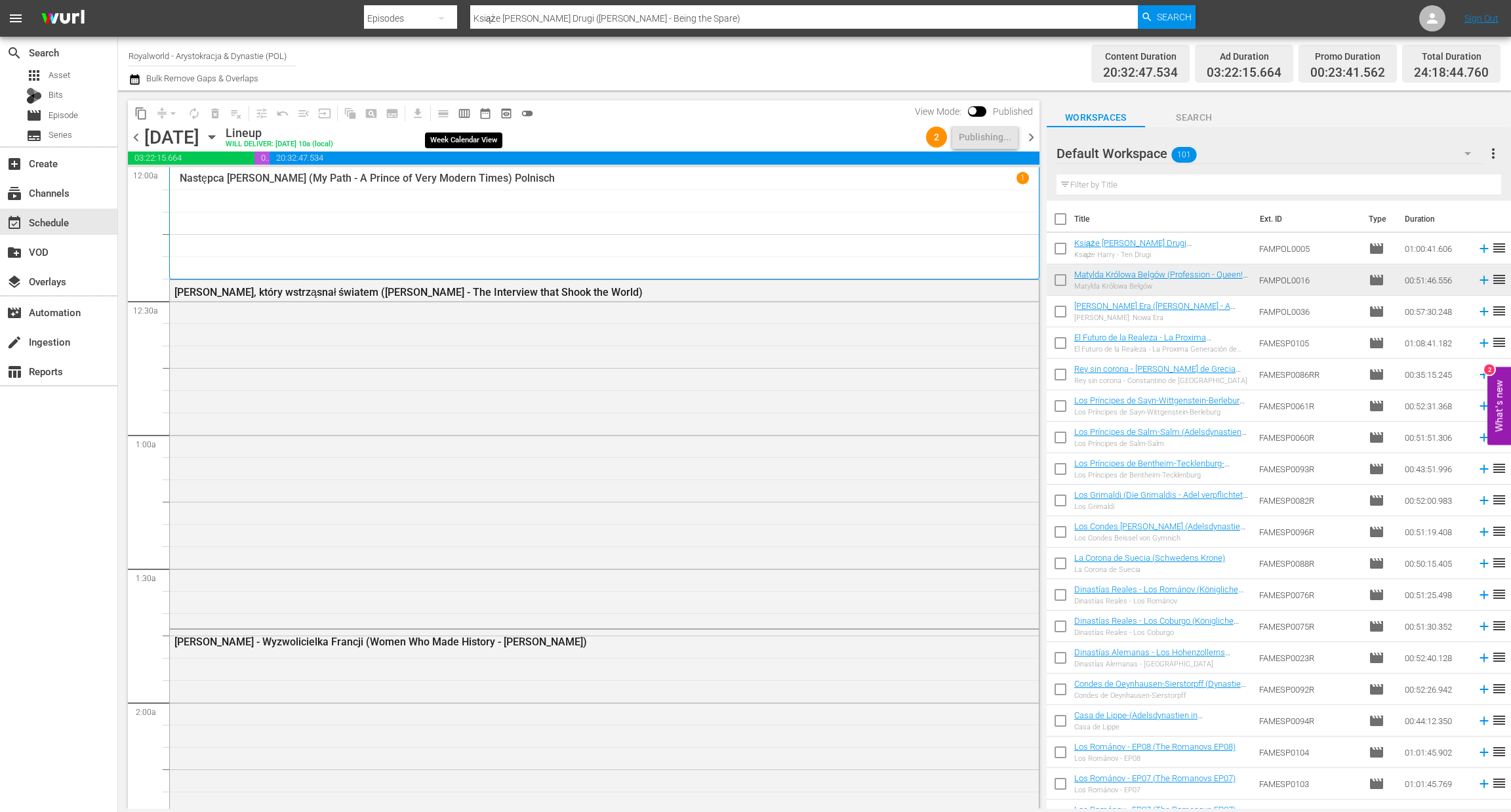
click at [461, 111] on span "calendar_view_week_outlined" at bounding box center [464, 113] width 13 height 13
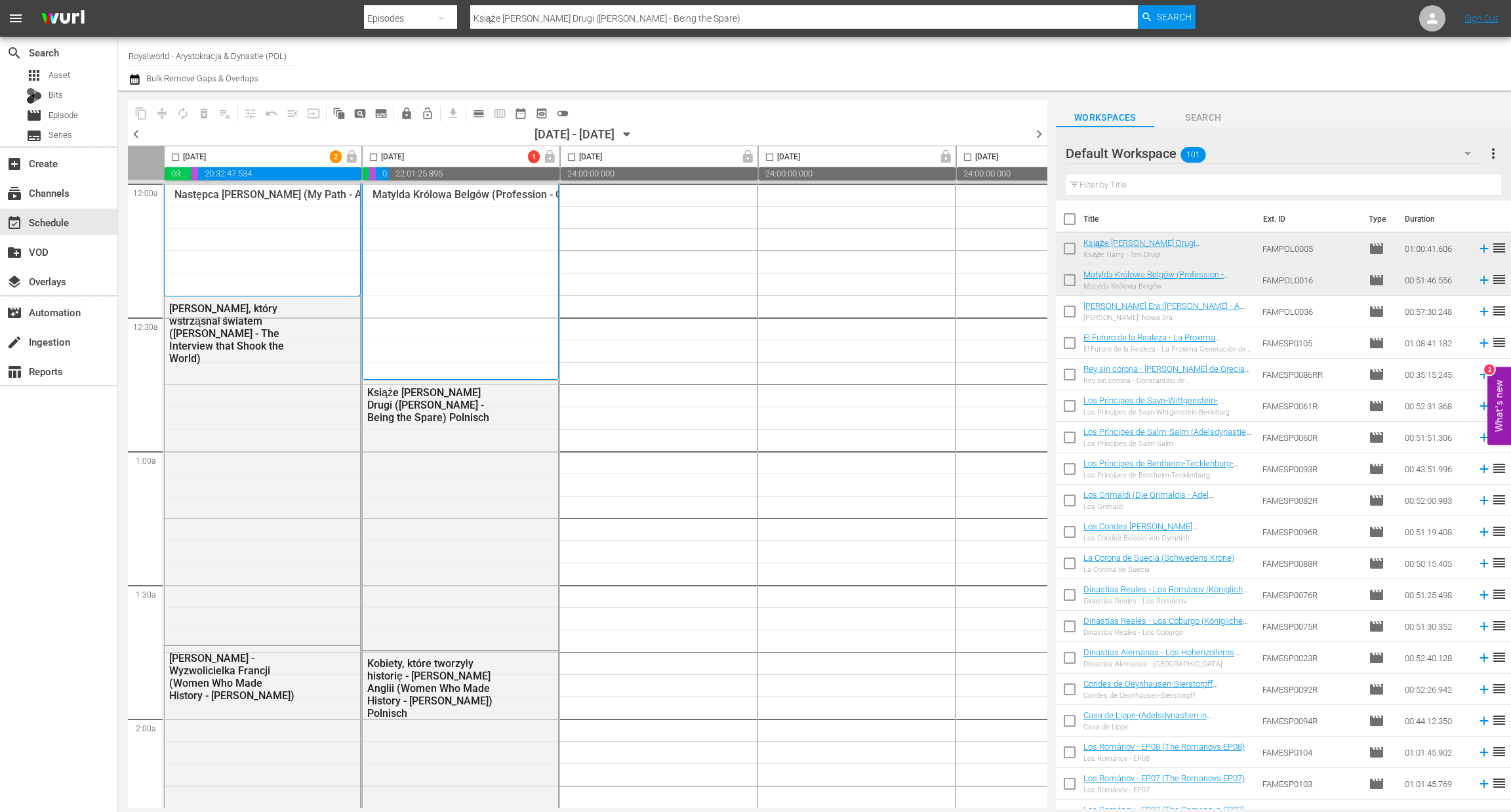
click at [135, 134] on span "chevron_left" at bounding box center [137, 135] width 17 height 17
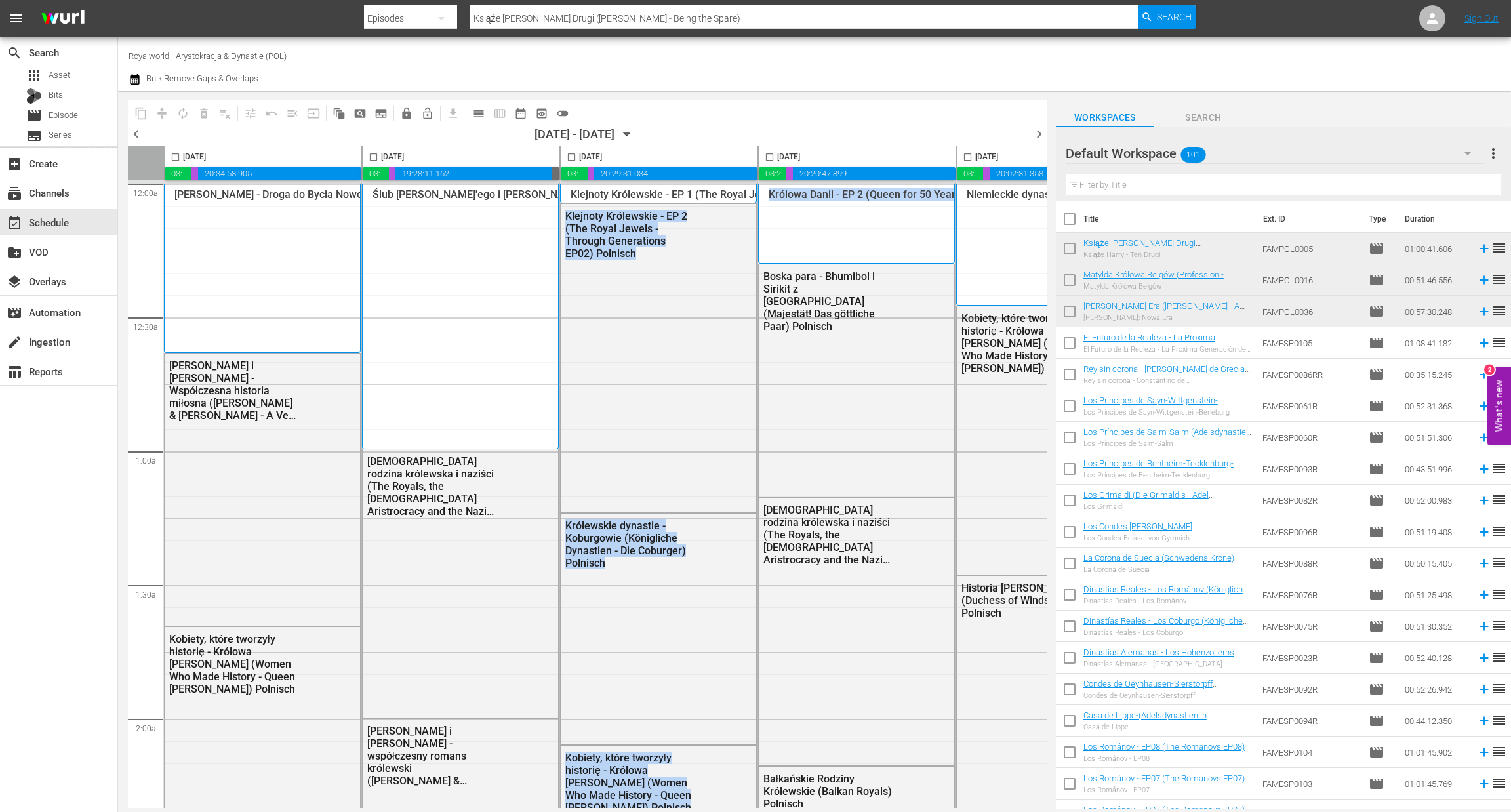
drag, startPoint x: 671, startPoint y: 808, endPoint x: 908, endPoint y: 819, distance: 237.3
click at [908, 777] on html "menu Search By Episodes Search ID, Title, Description, Keywords, or Category Ks…" at bounding box center [755, 406] width 1511 height 812
click at [937, 777] on div "content_copy compress autorenew_outlined delete_forever_outlined playlist_remov…" at bounding box center [577, 450] width 920 height 718
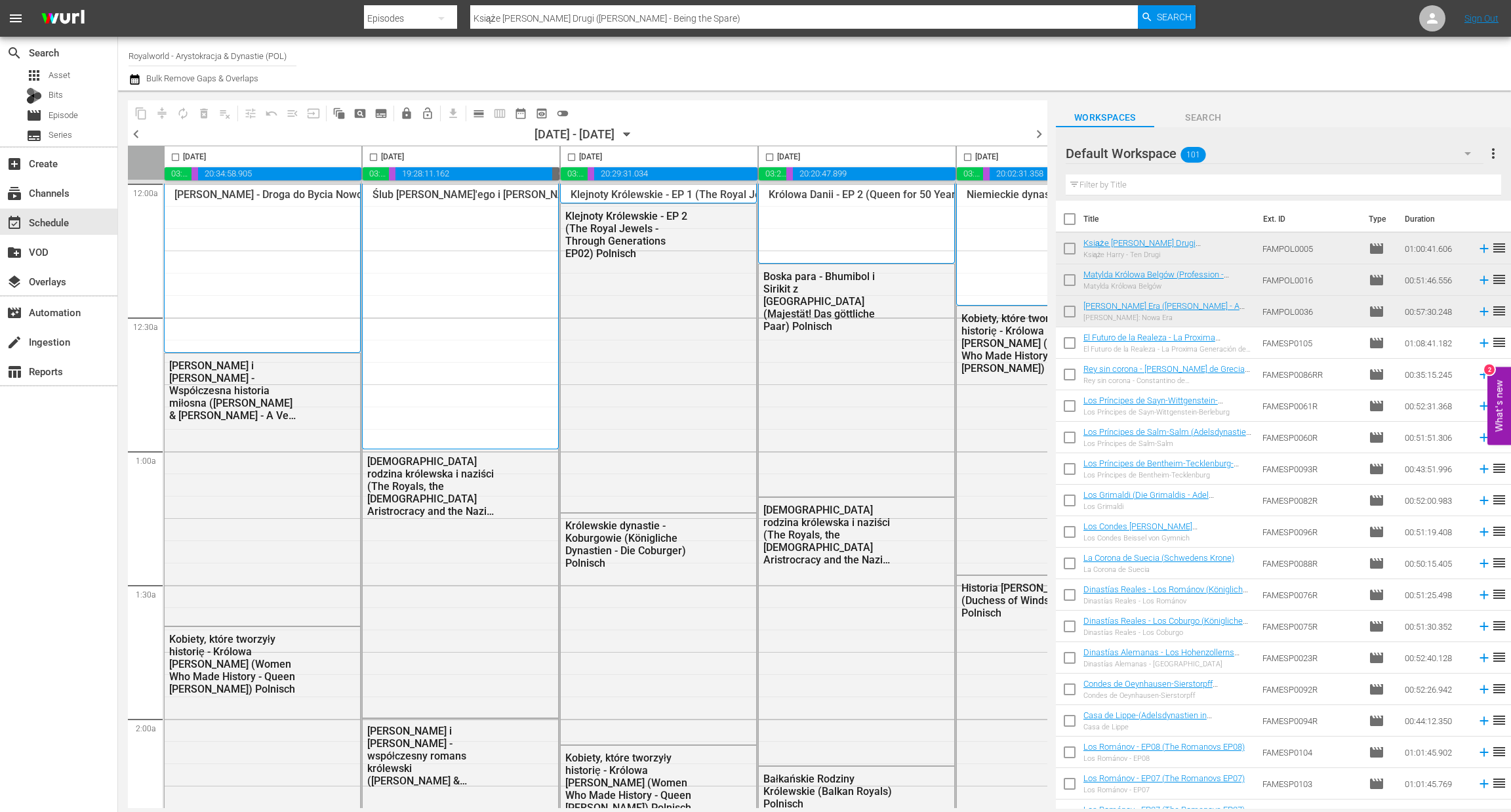
click at [937, 777] on div "content_copy compress autorenew_outlined delete_forever_outlined playlist_remov…" at bounding box center [577, 450] width 920 height 718
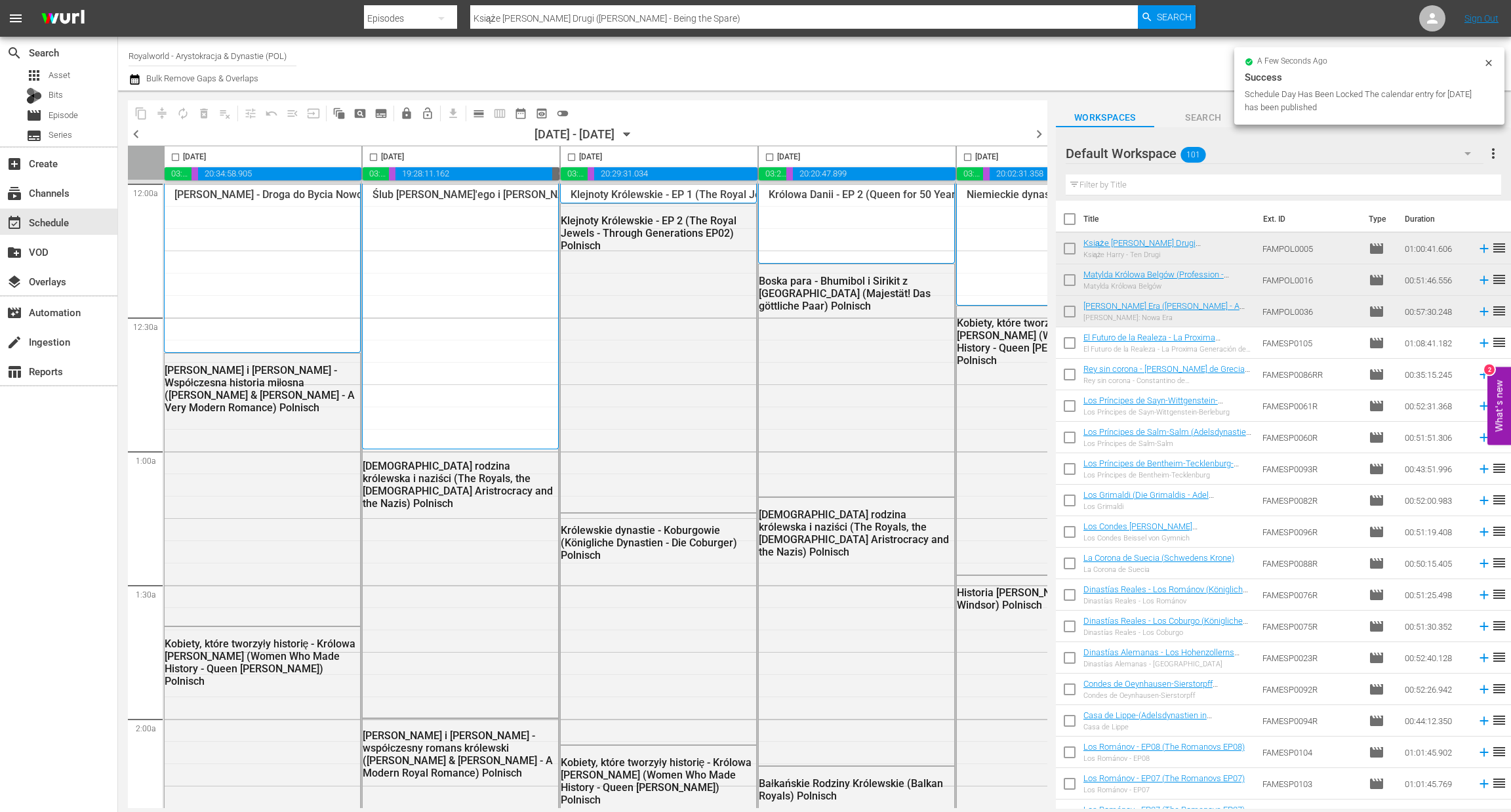
scroll to position [0, 509]
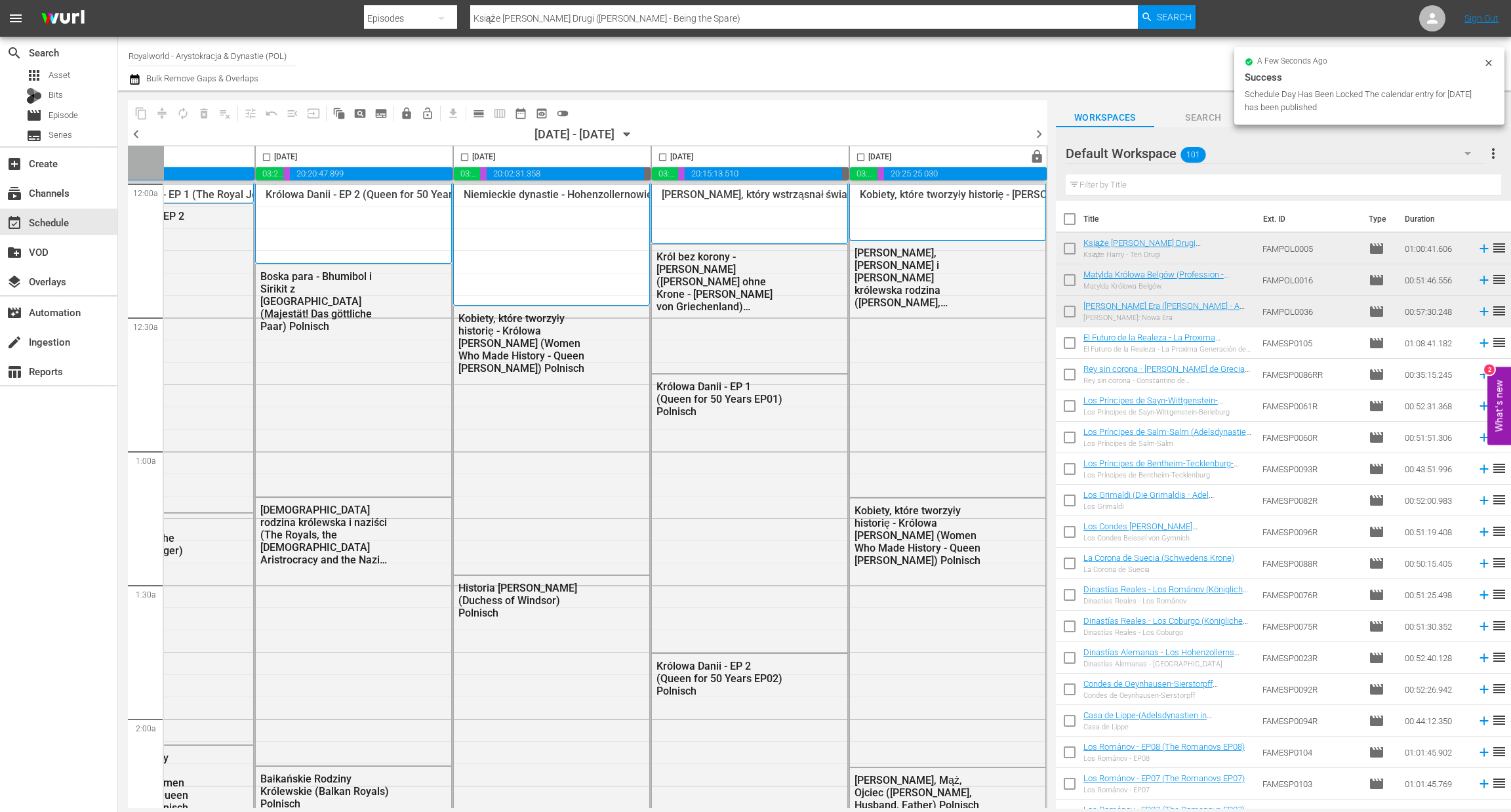
drag, startPoint x: 857, startPoint y: 154, endPoint x: 819, endPoint y: 165, distance: 39.6
click at [859, 154] on input "checkbox" at bounding box center [861, 160] width 15 height 15
checkbox input "true"
click at [137, 112] on span "content_copy" at bounding box center [141, 113] width 13 height 13
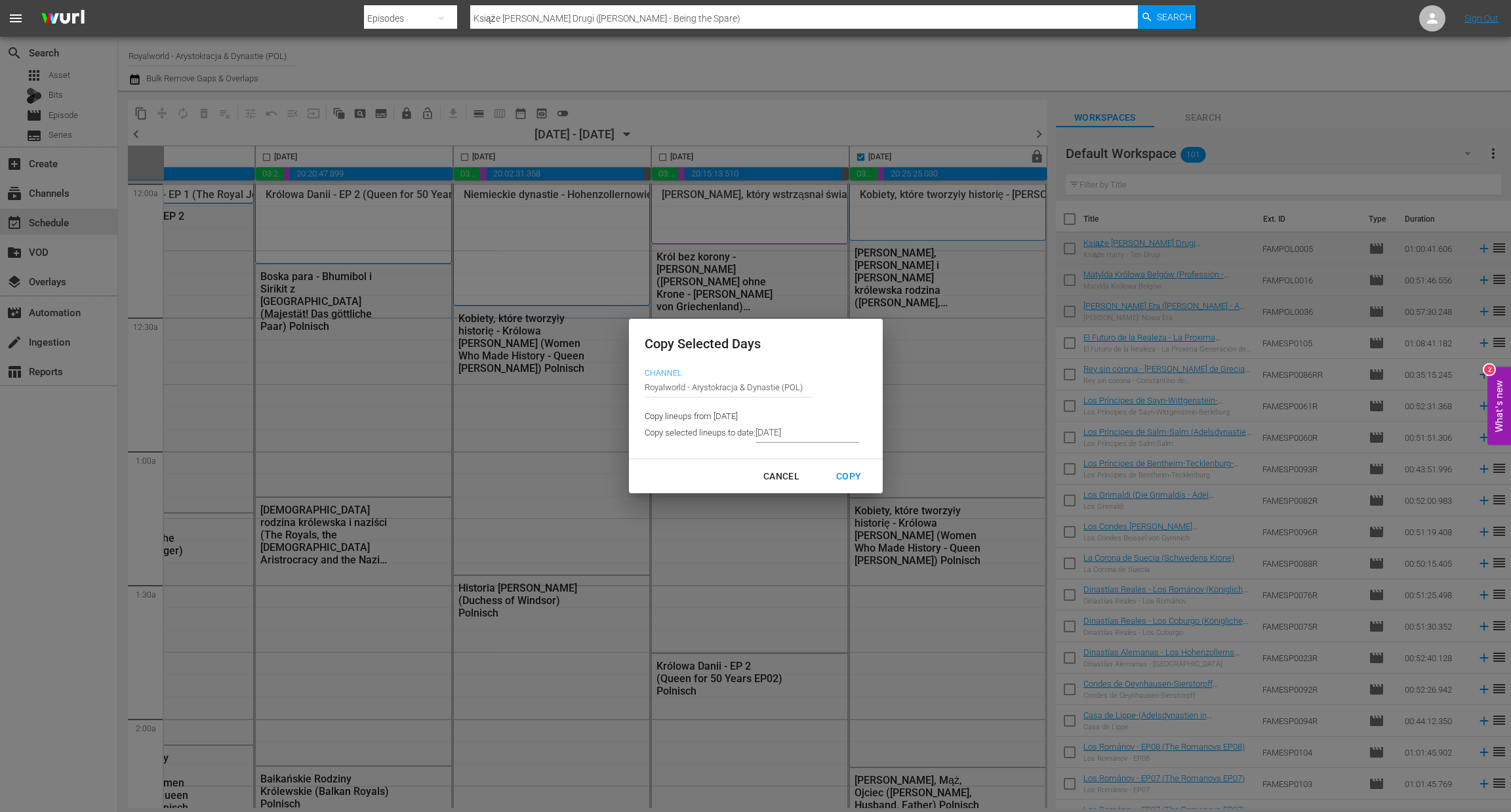
click at [809, 434] on input "[DATE]" at bounding box center [806, 432] width 104 height 20
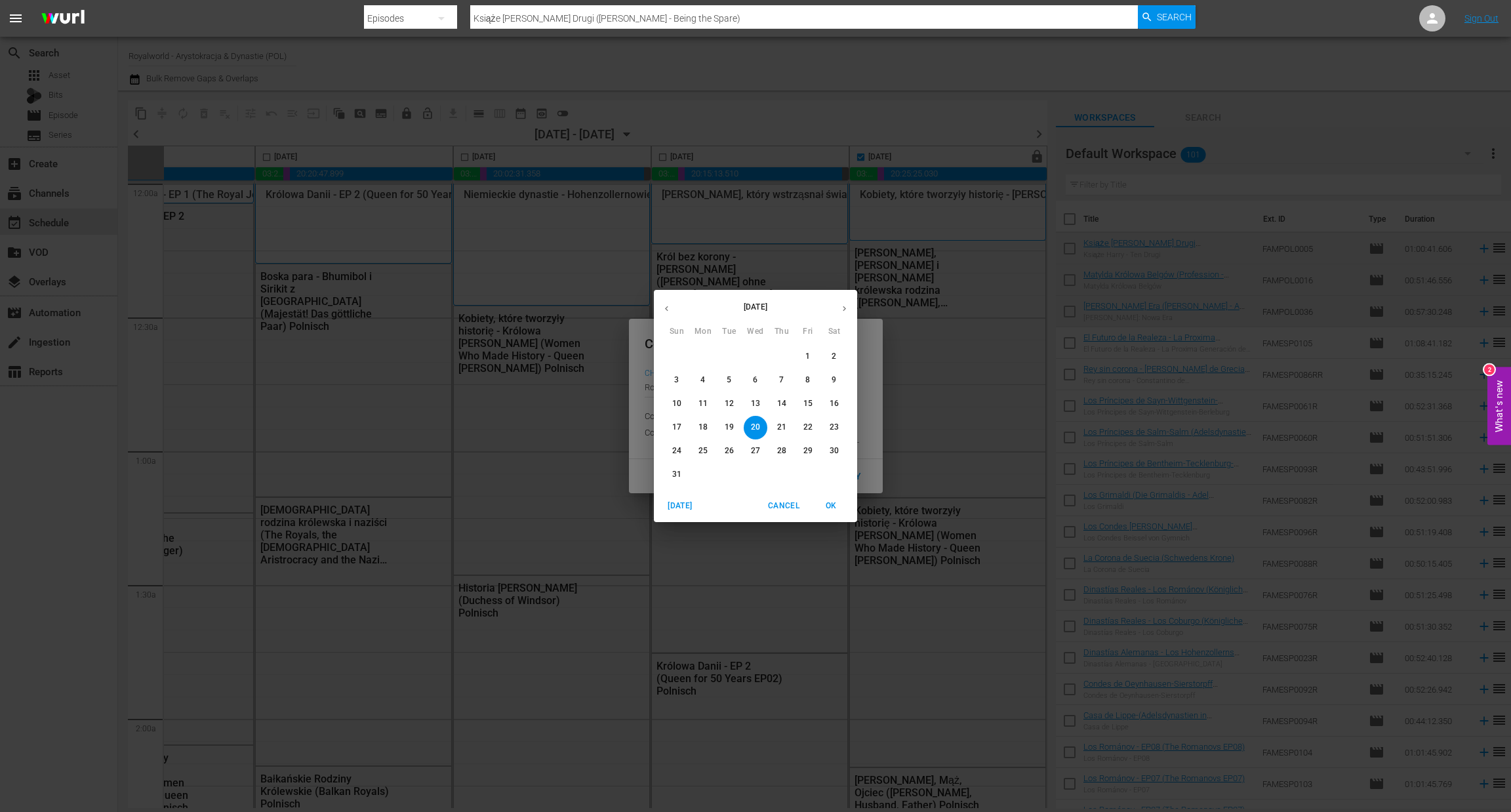
click at [678, 442] on button "24" at bounding box center [676, 451] width 23 height 23
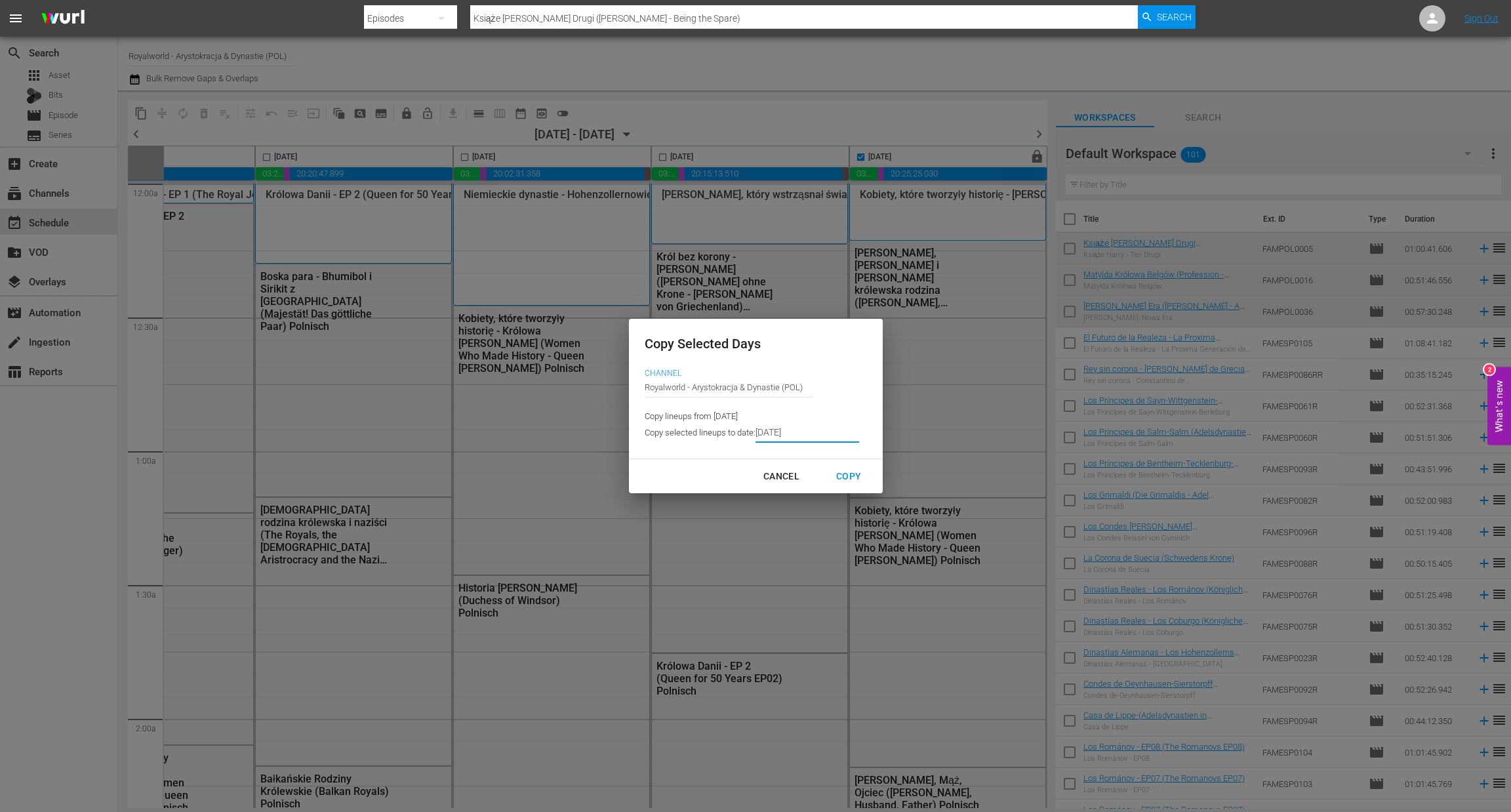
click at [837, 476] on div "Copy" at bounding box center [848, 476] width 46 height 17
type input "8/22/2025"
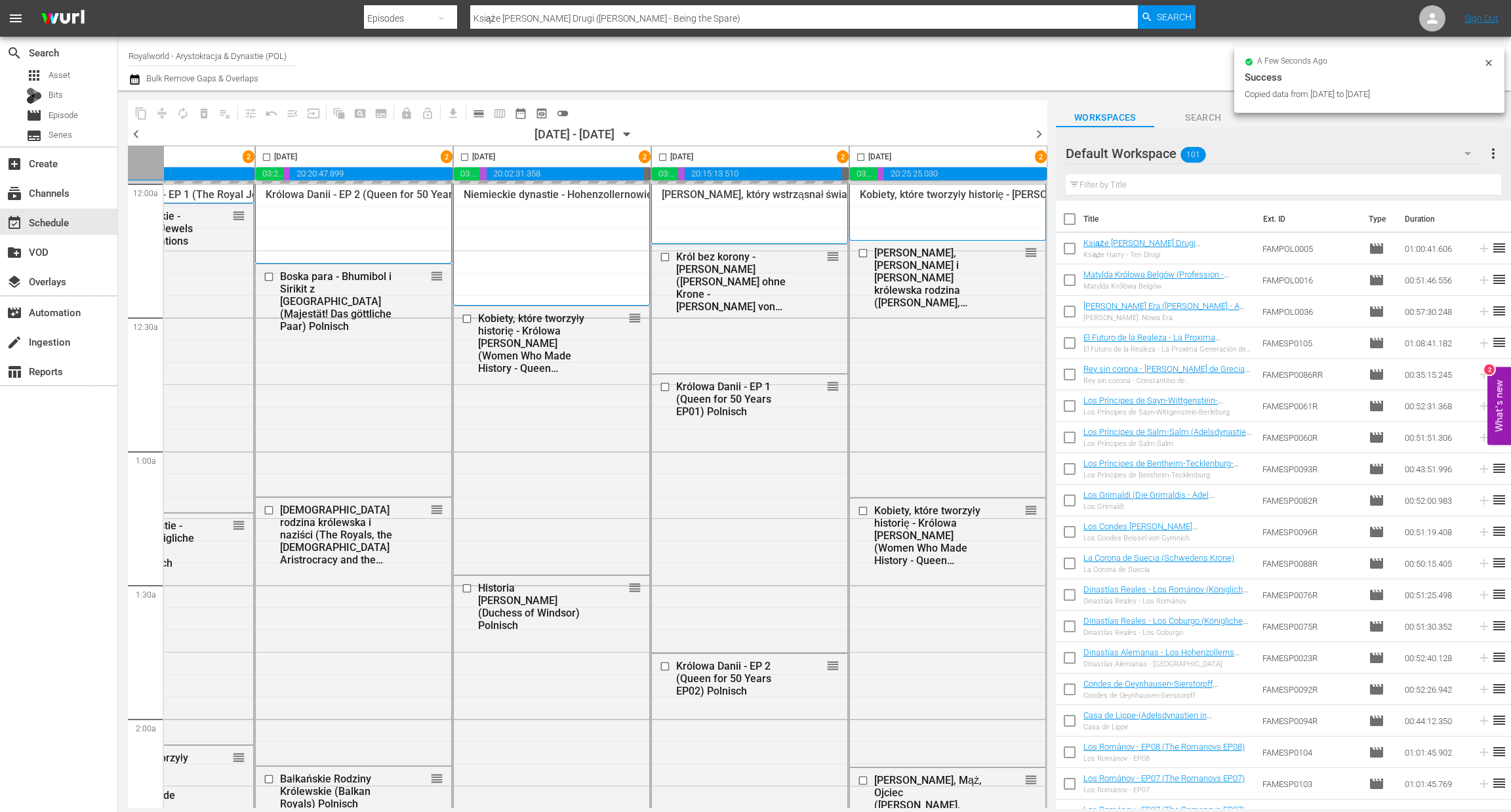
checkbox input "false"
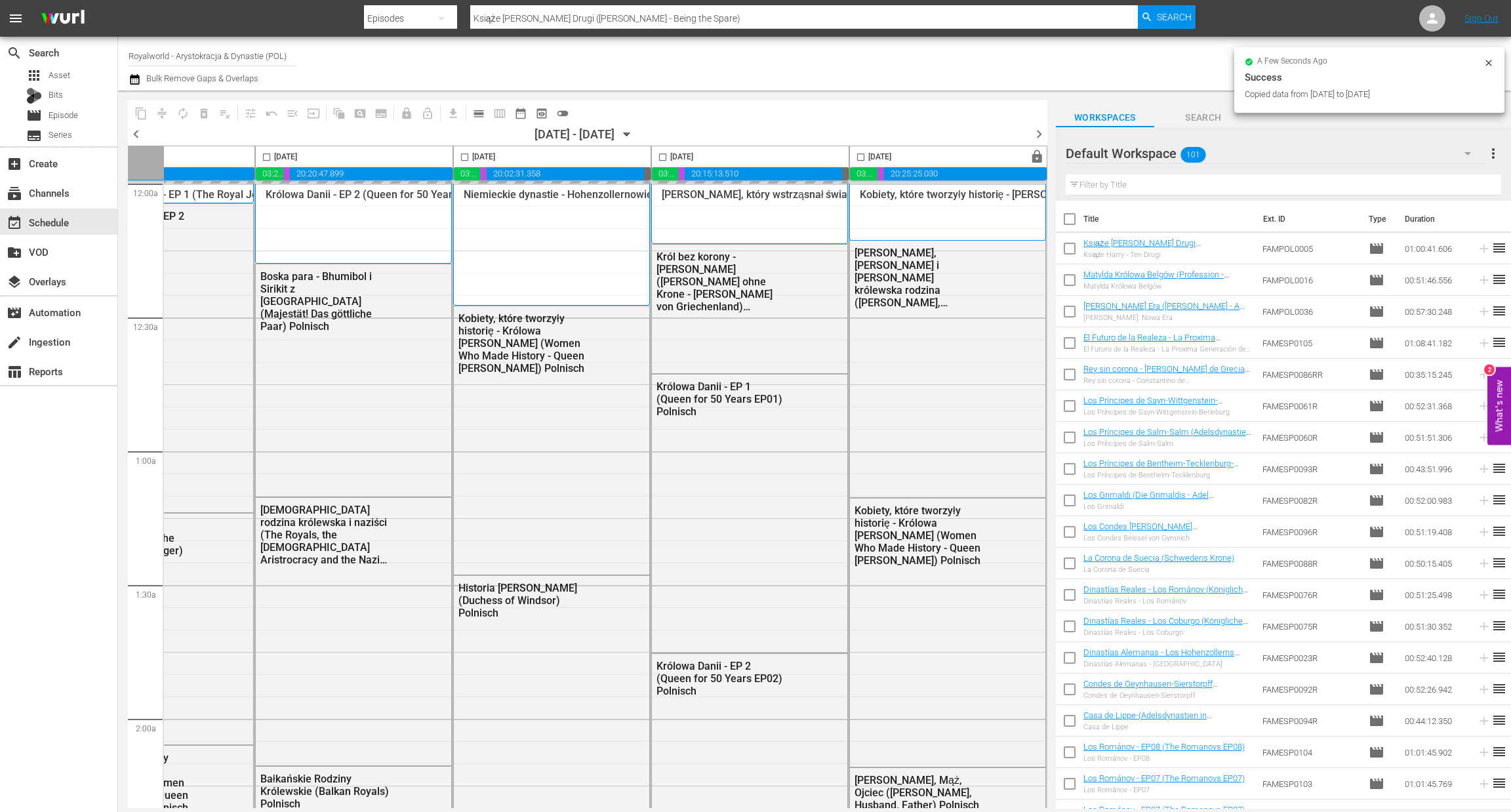
click at [1033, 133] on span "chevron_right" at bounding box center [1039, 135] width 17 height 17
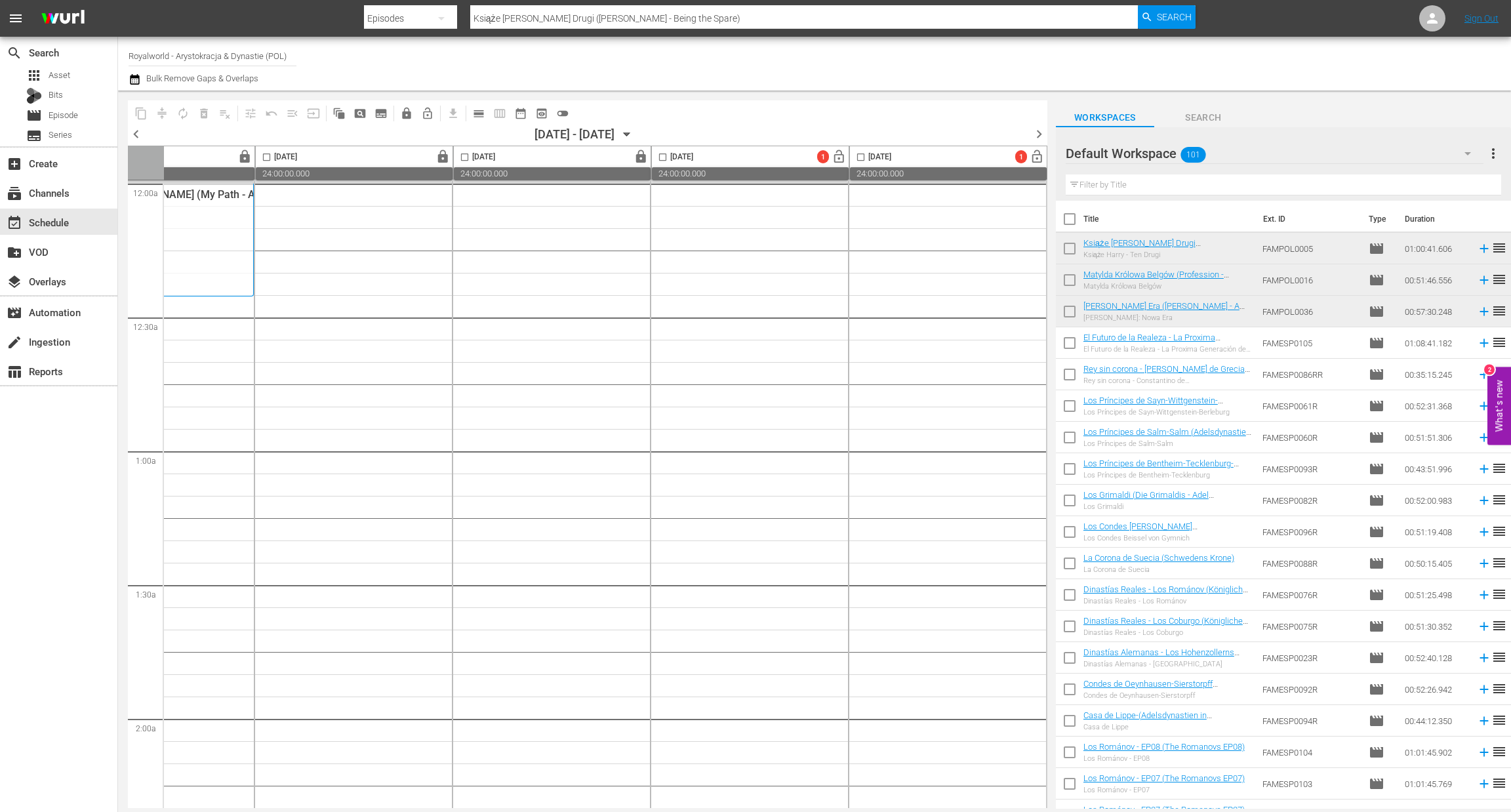
click at [475, 114] on span "calendar_view_day_outlined" at bounding box center [479, 113] width 13 height 13
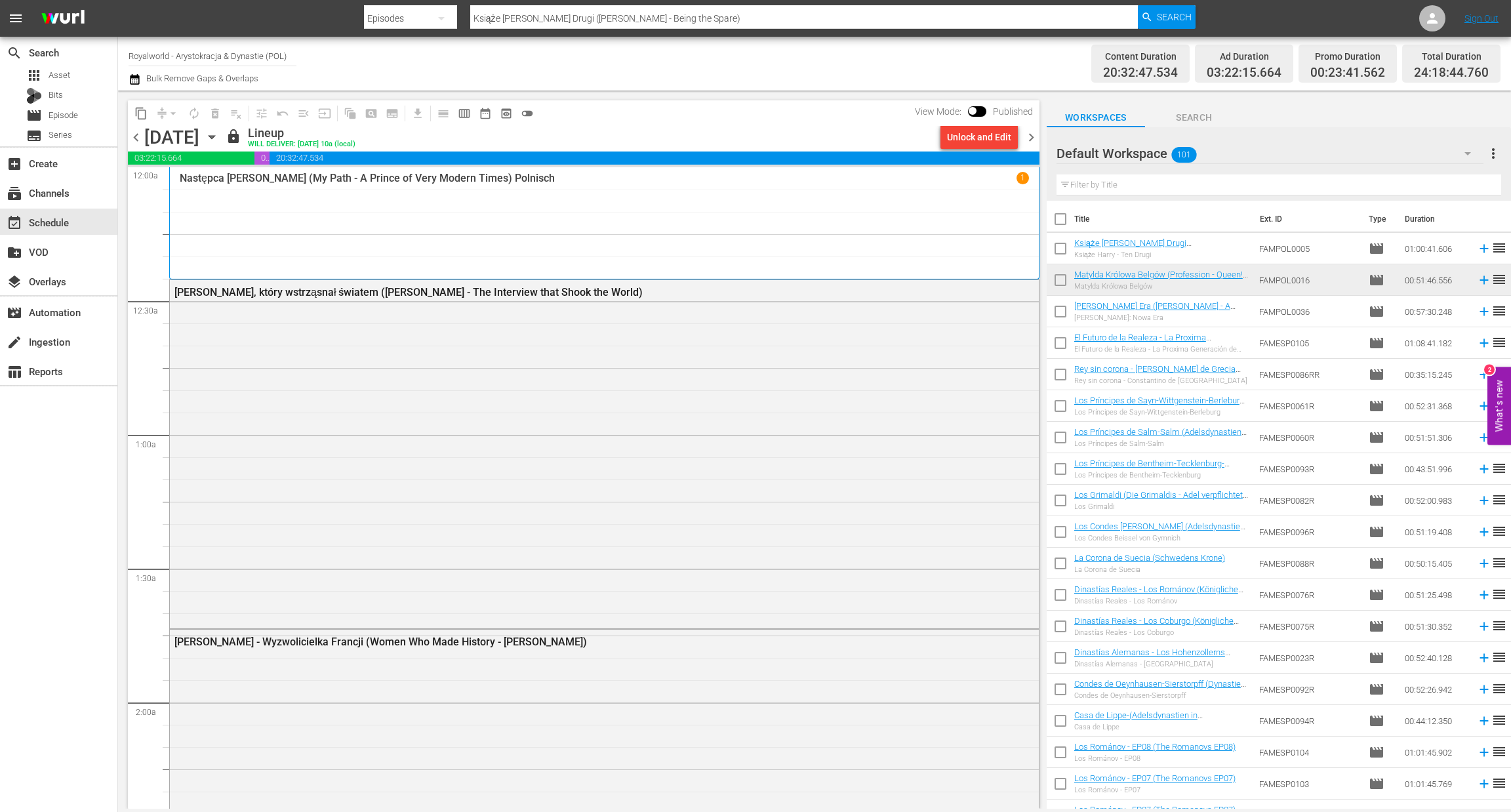
drag, startPoint x: 1025, startPoint y: 143, endPoint x: 1020, endPoint y: 151, distance: 9.4
click at [1025, 141] on span "chevron_right" at bounding box center [1031, 138] width 17 height 17
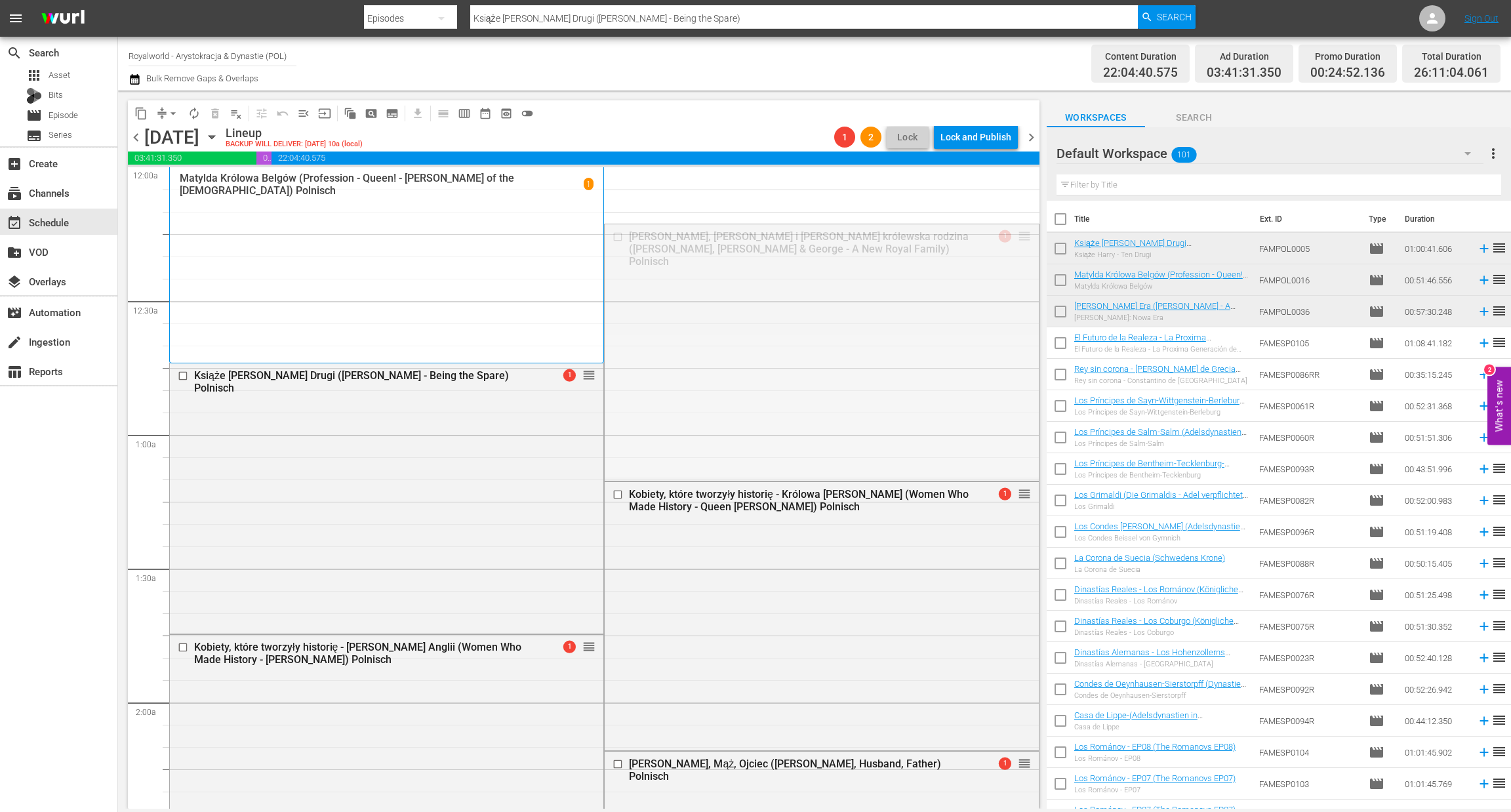
drag, startPoint x: 1010, startPoint y: 237, endPoint x: 863, endPoint y: 685, distance: 471.5
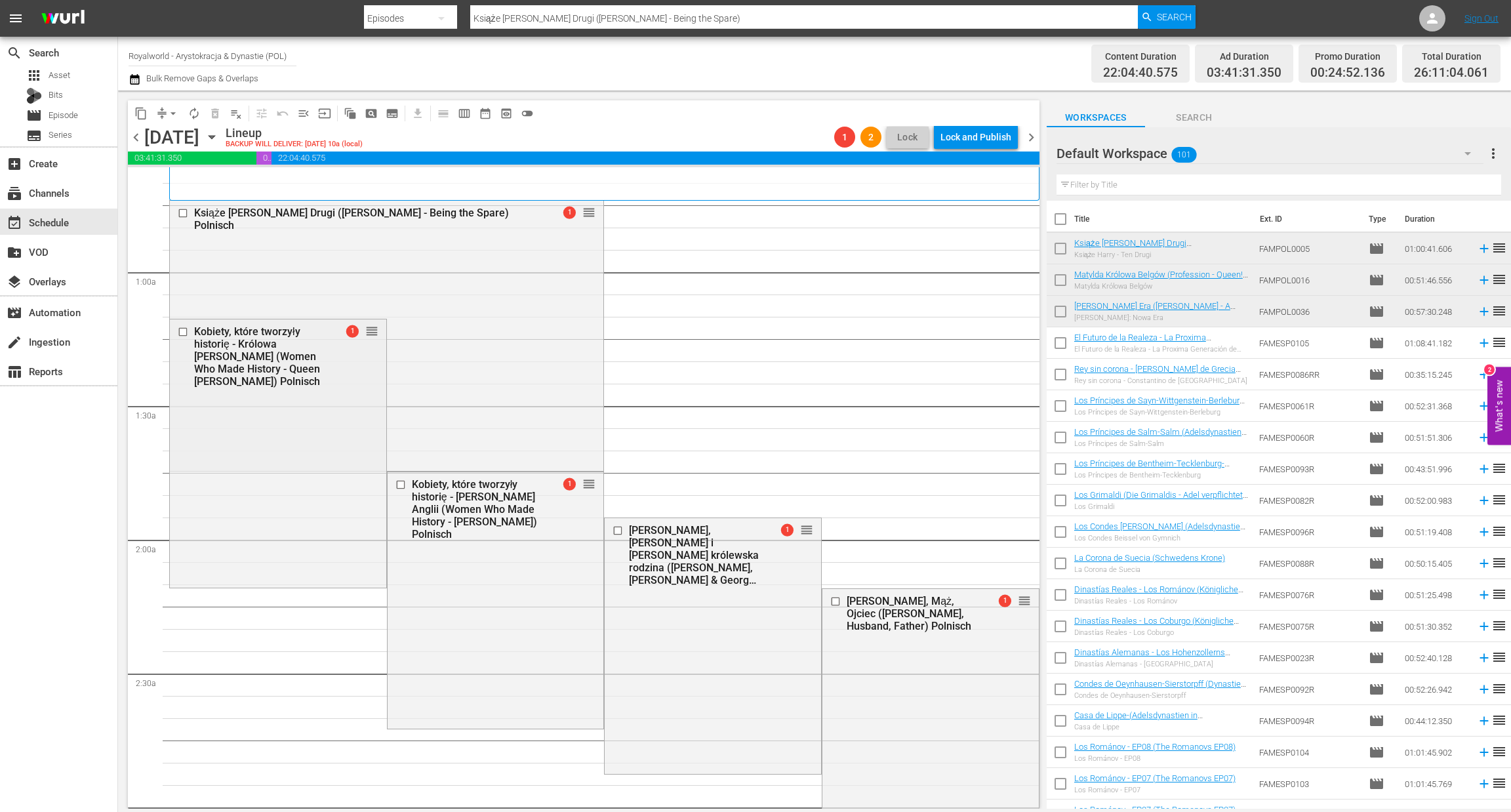
scroll to position [196, 0]
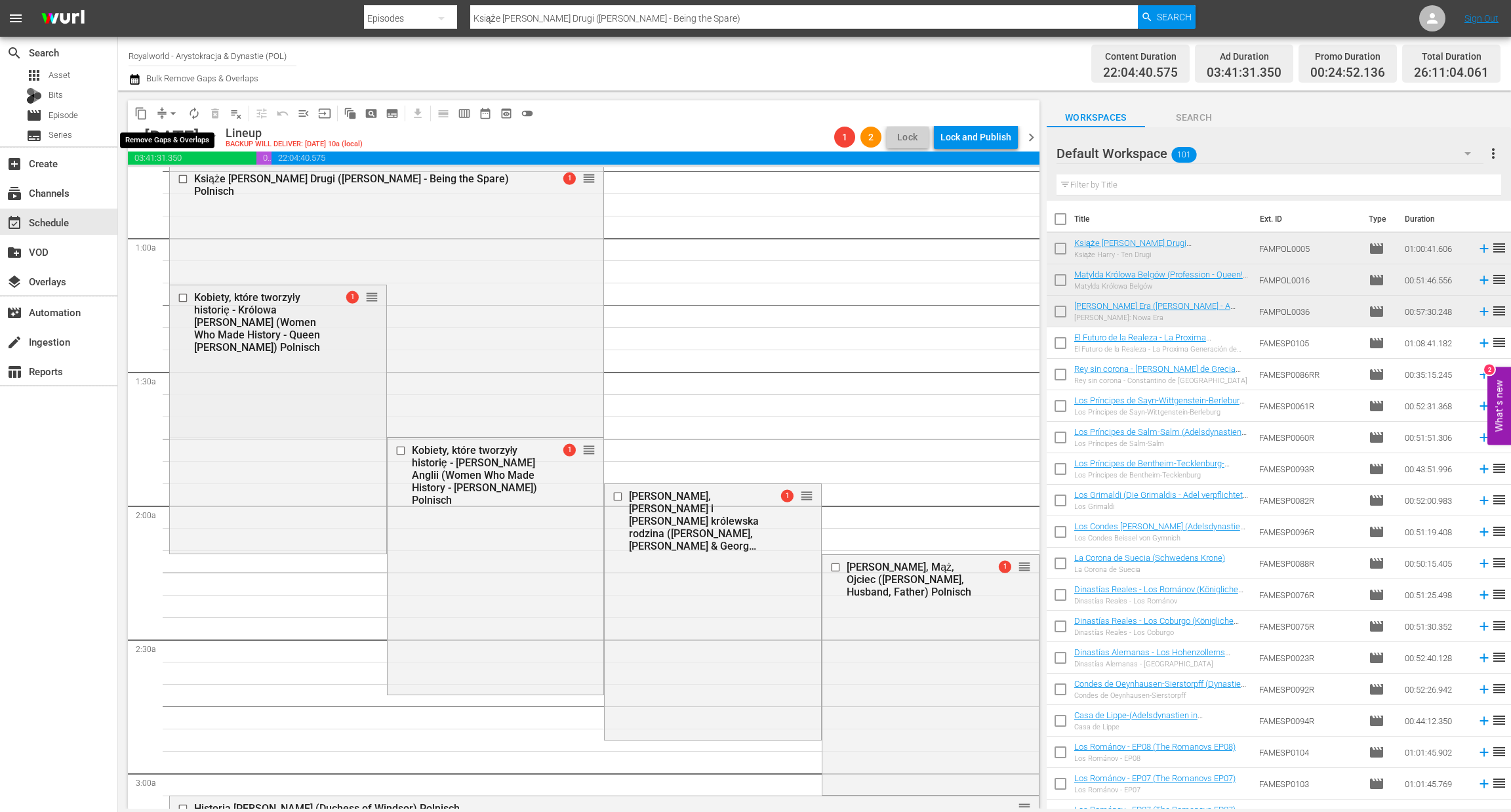
click at [174, 115] on span "arrow_drop_down" at bounding box center [173, 113] width 13 height 13
click at [182, 177] on li "Align to End of Previous Day" at bounding box center [173, 182] width 138 height 22
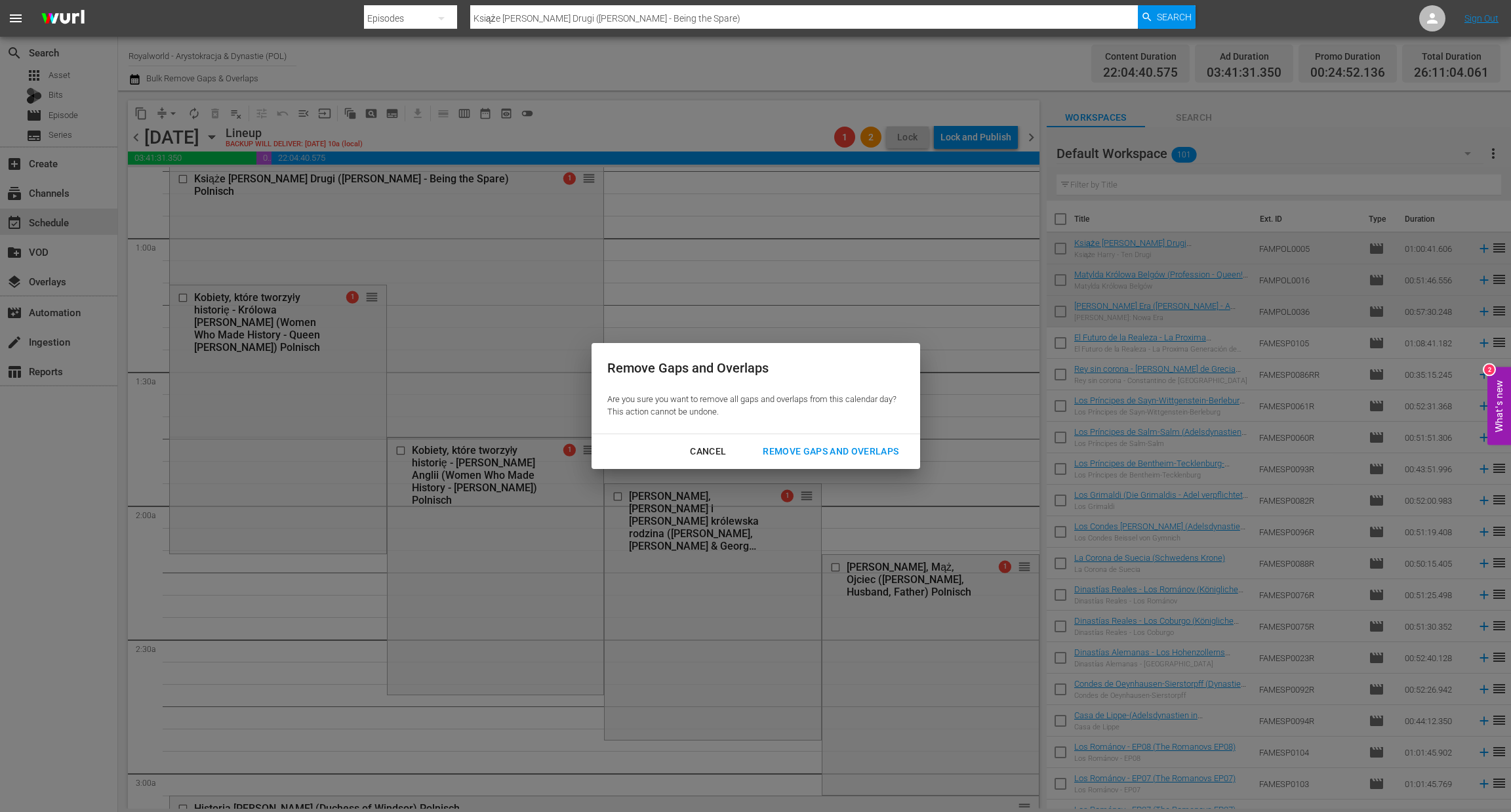
click at [866, 453] on div "Remove Gaps and Overlaps" at bounding box center [831, 452] width 157 height 17
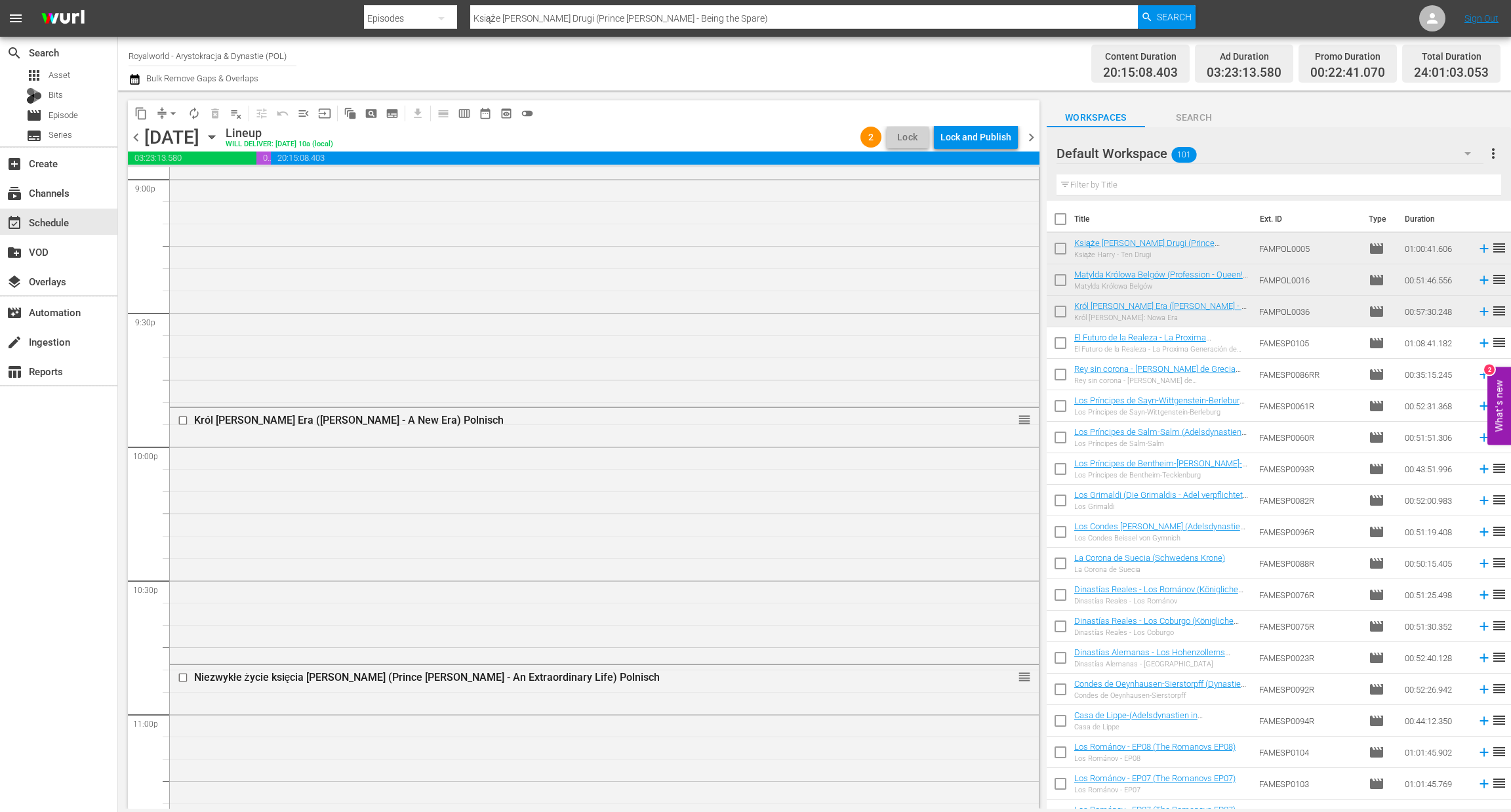
scroll to position [5979, 0]
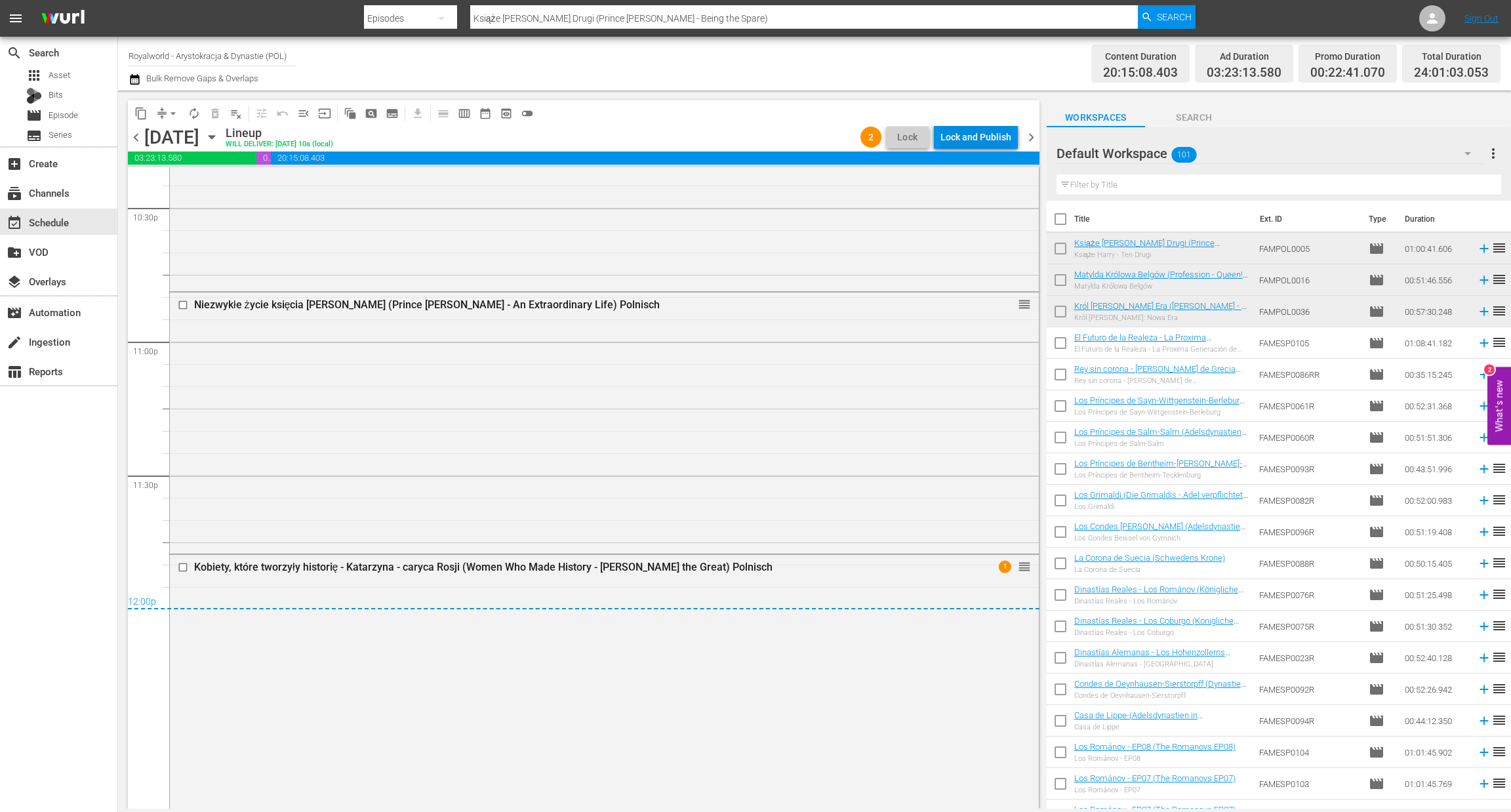
click at [977, 138] on div "Lock and Publish" at bounding box center [976, 137] width 71 height 23
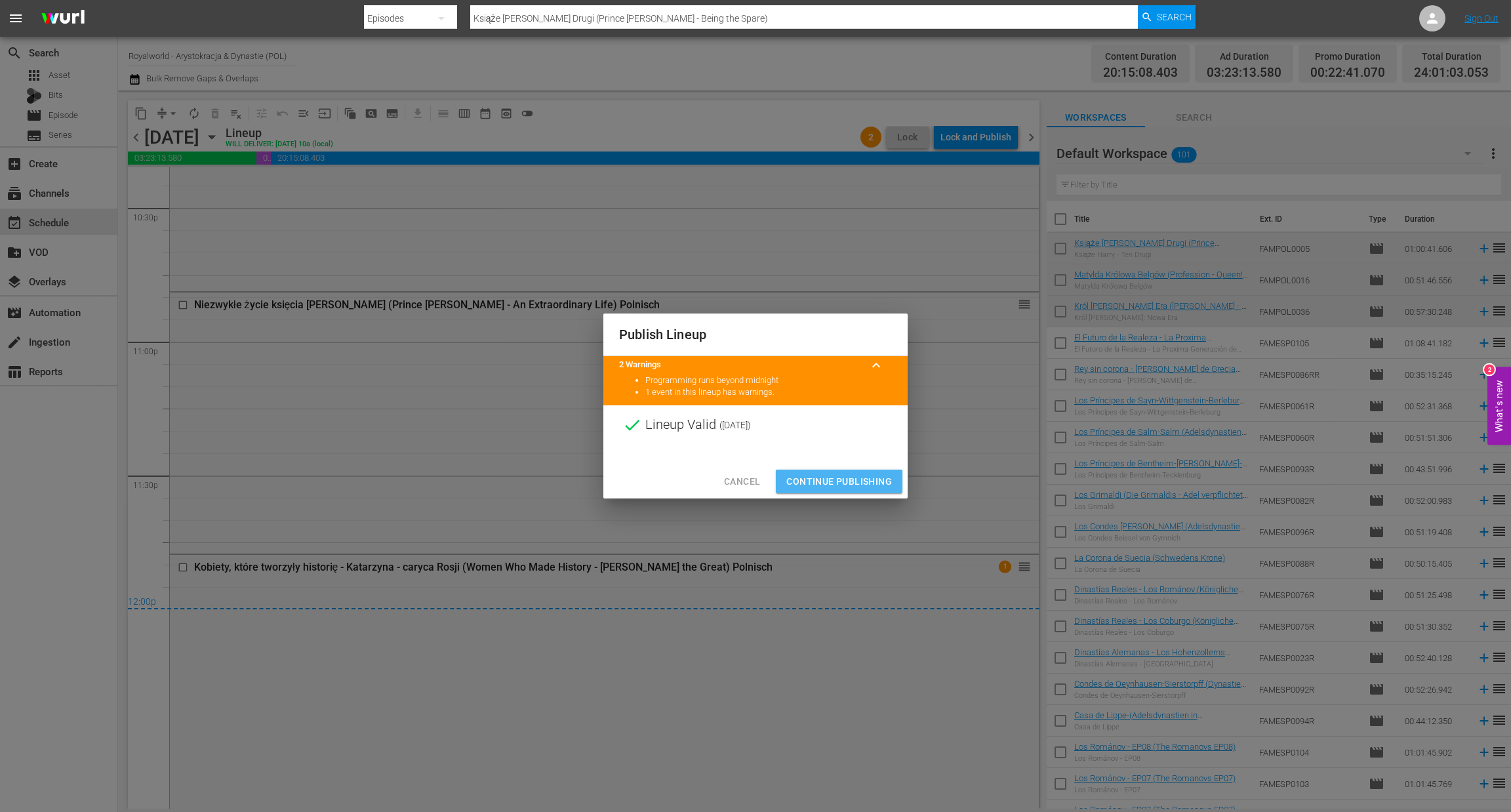
click at [860, 477] on span "Continue Publishing" at bounding box center [838, 482] width 106 height 17
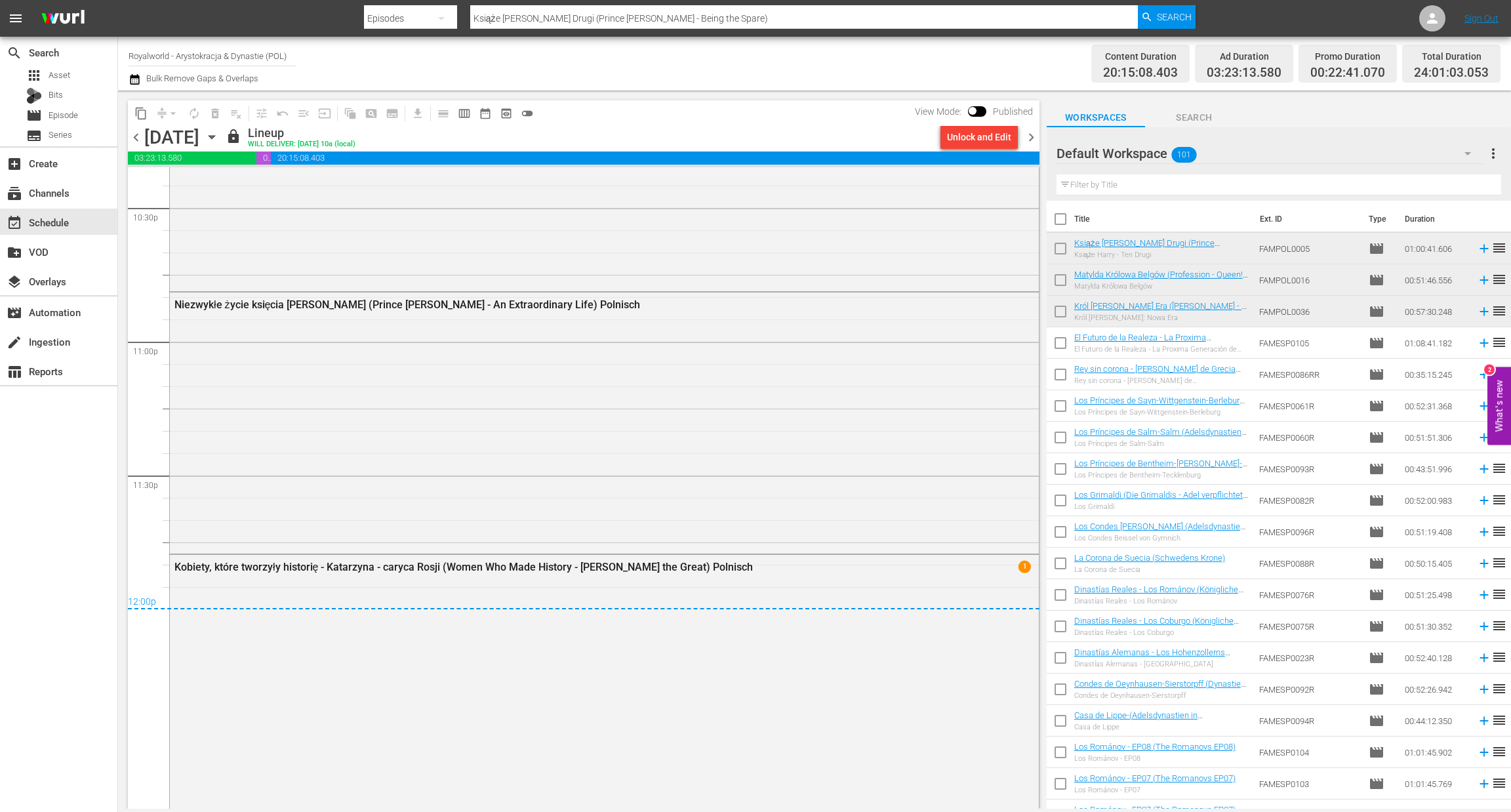
click at [136, 80] on icon "button" at bounding box center [134, 79] width 12 height 16
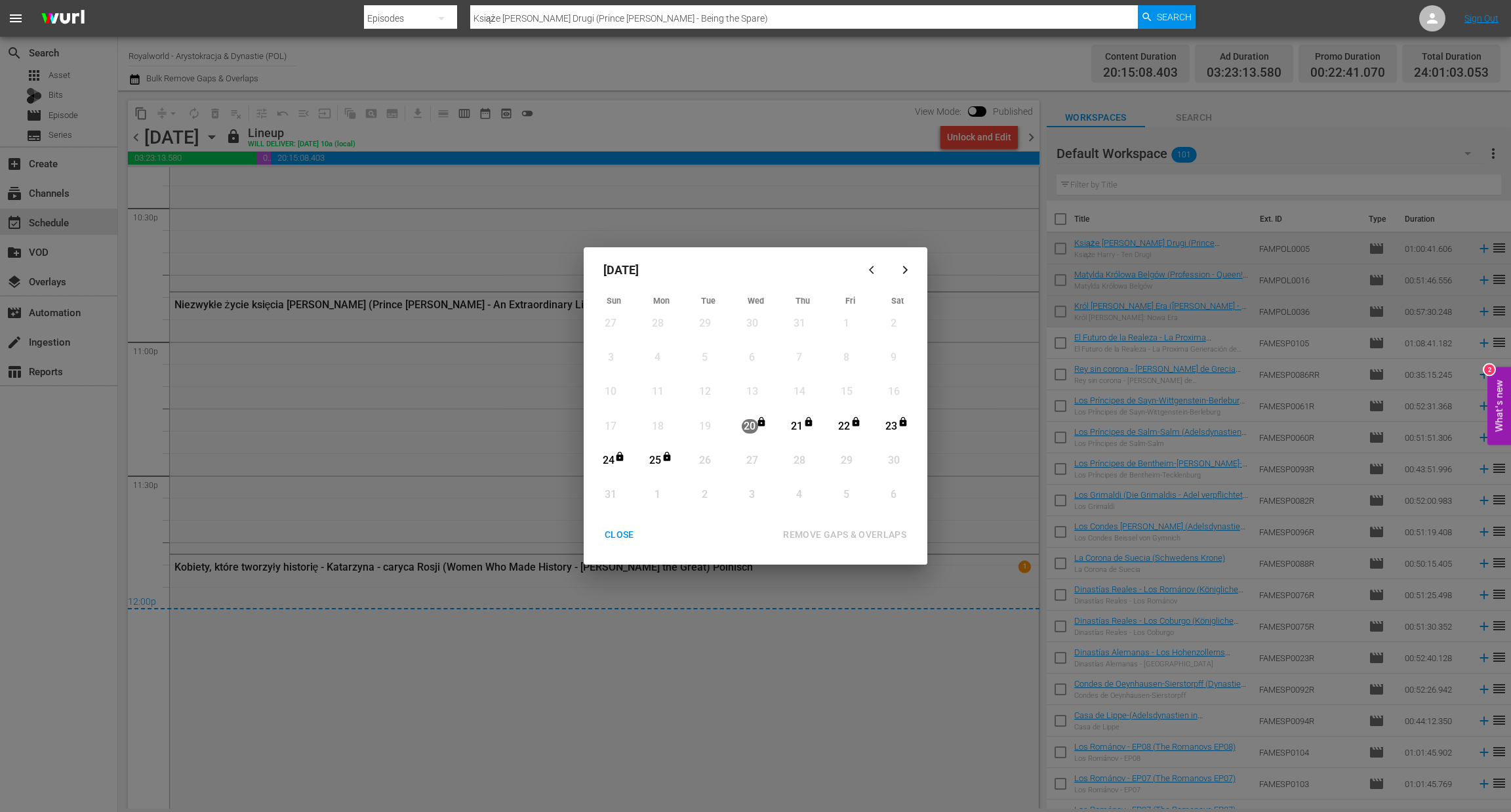
click at [632, 540] on div "CLOSE" at bounding box center [619, 535] width 51 height 17
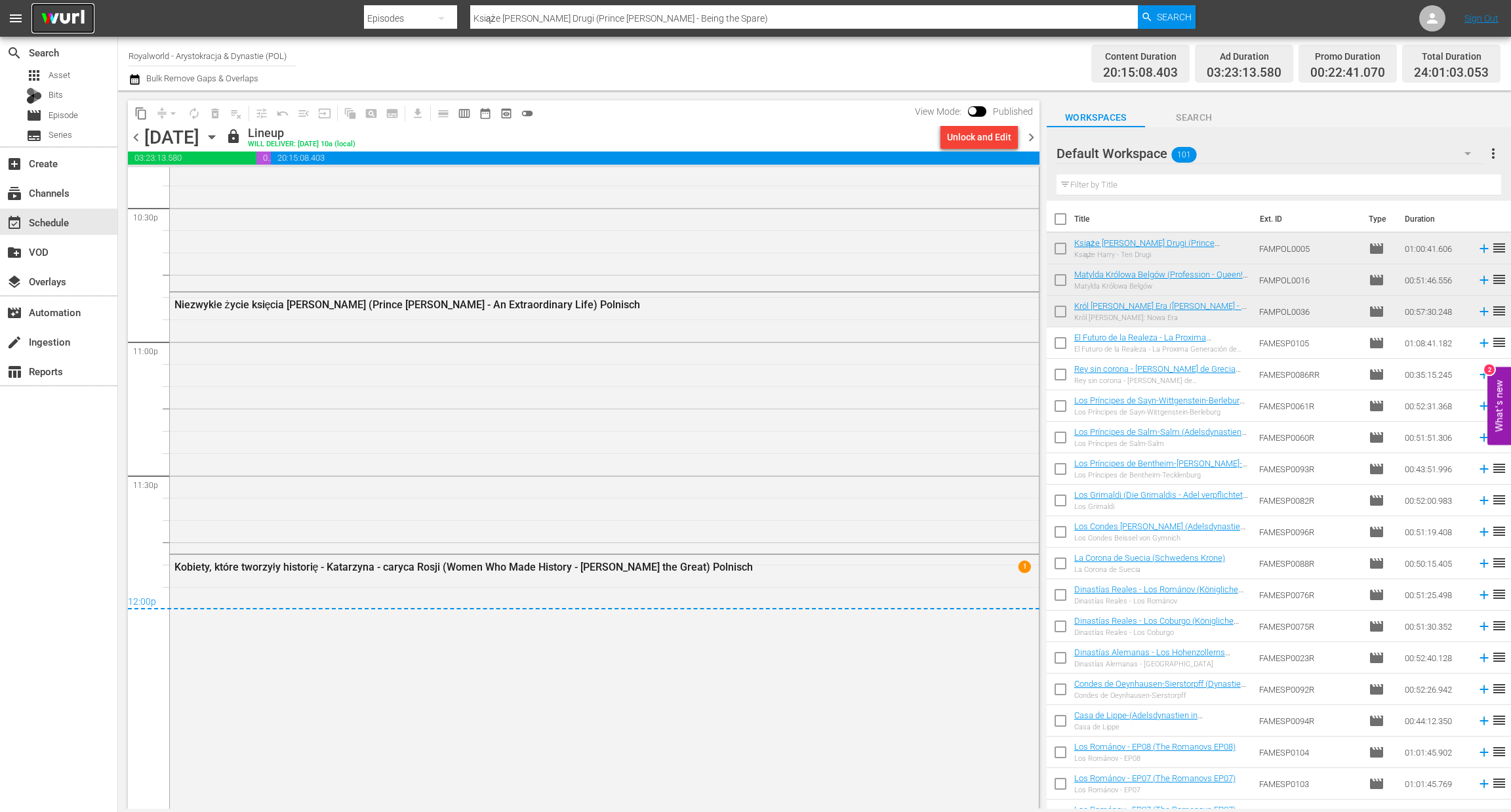
click at [83, 20] on img at bounding box center [63, 19] width 63 height 31
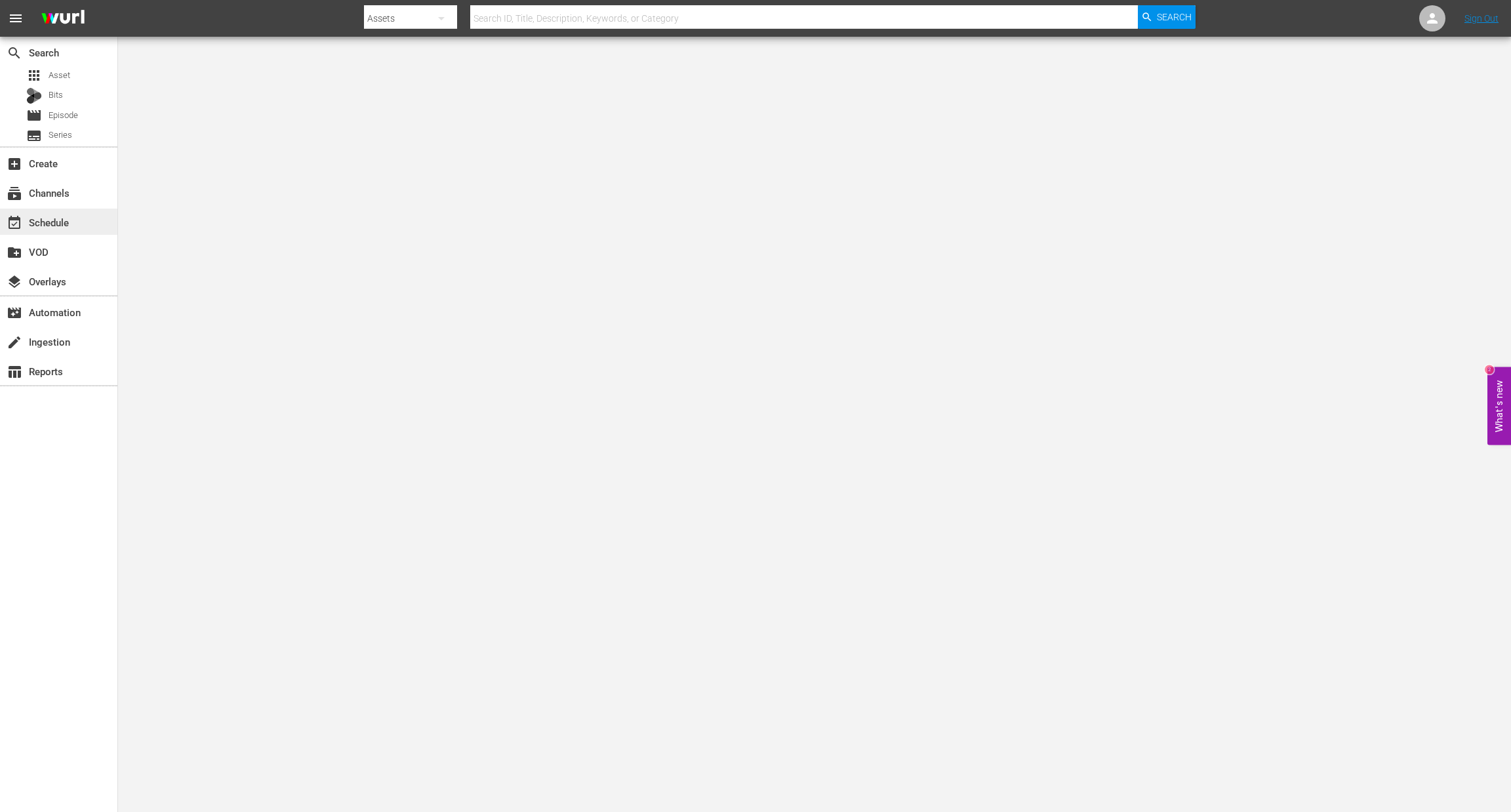
click at [22, 222] on div "event_available Schedule" at bounding box center [36, 220] width 74 height 12
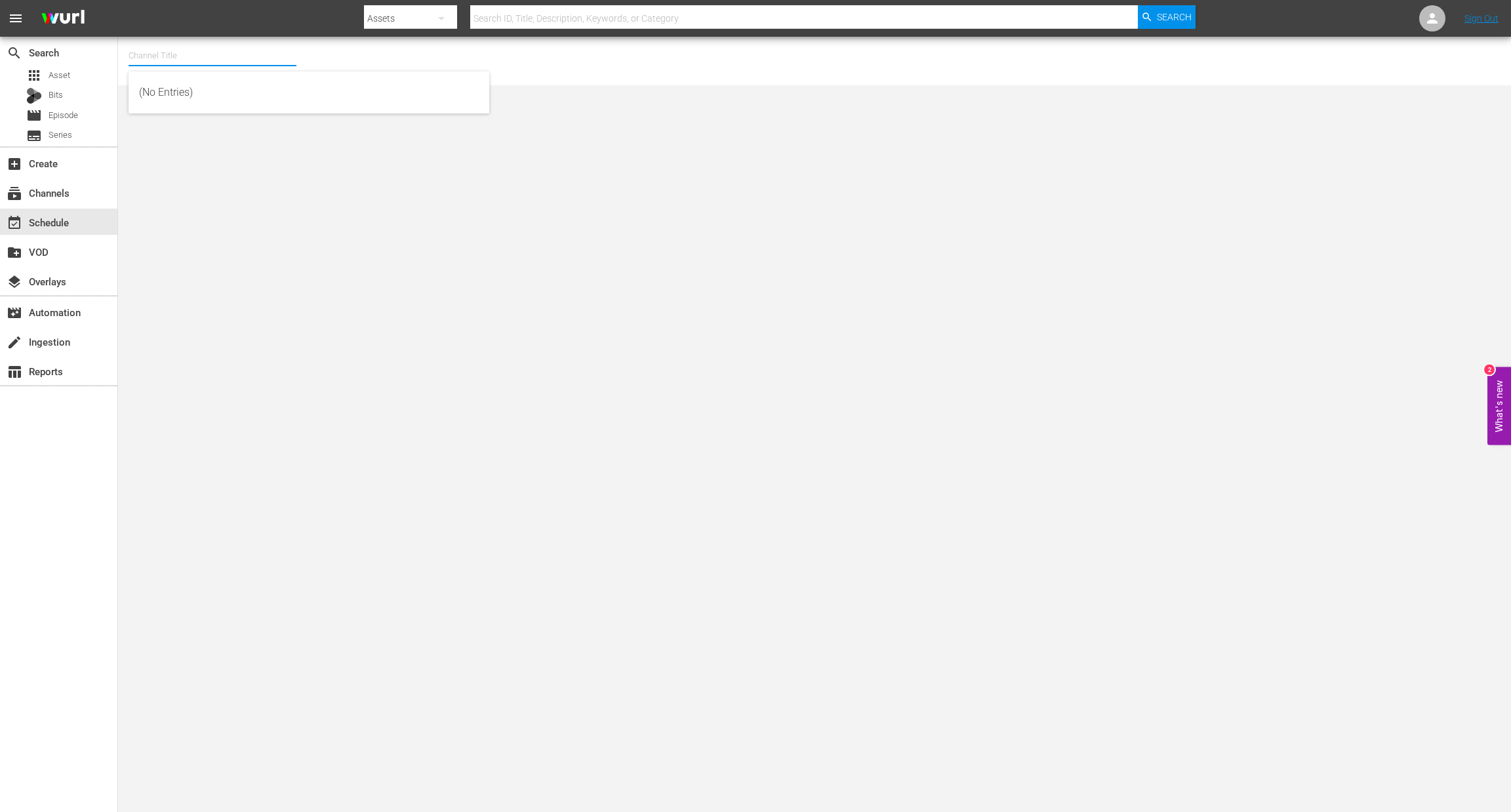
click at [180, 56] on input "text" at bounding box center [211, 56] width 167 height 32
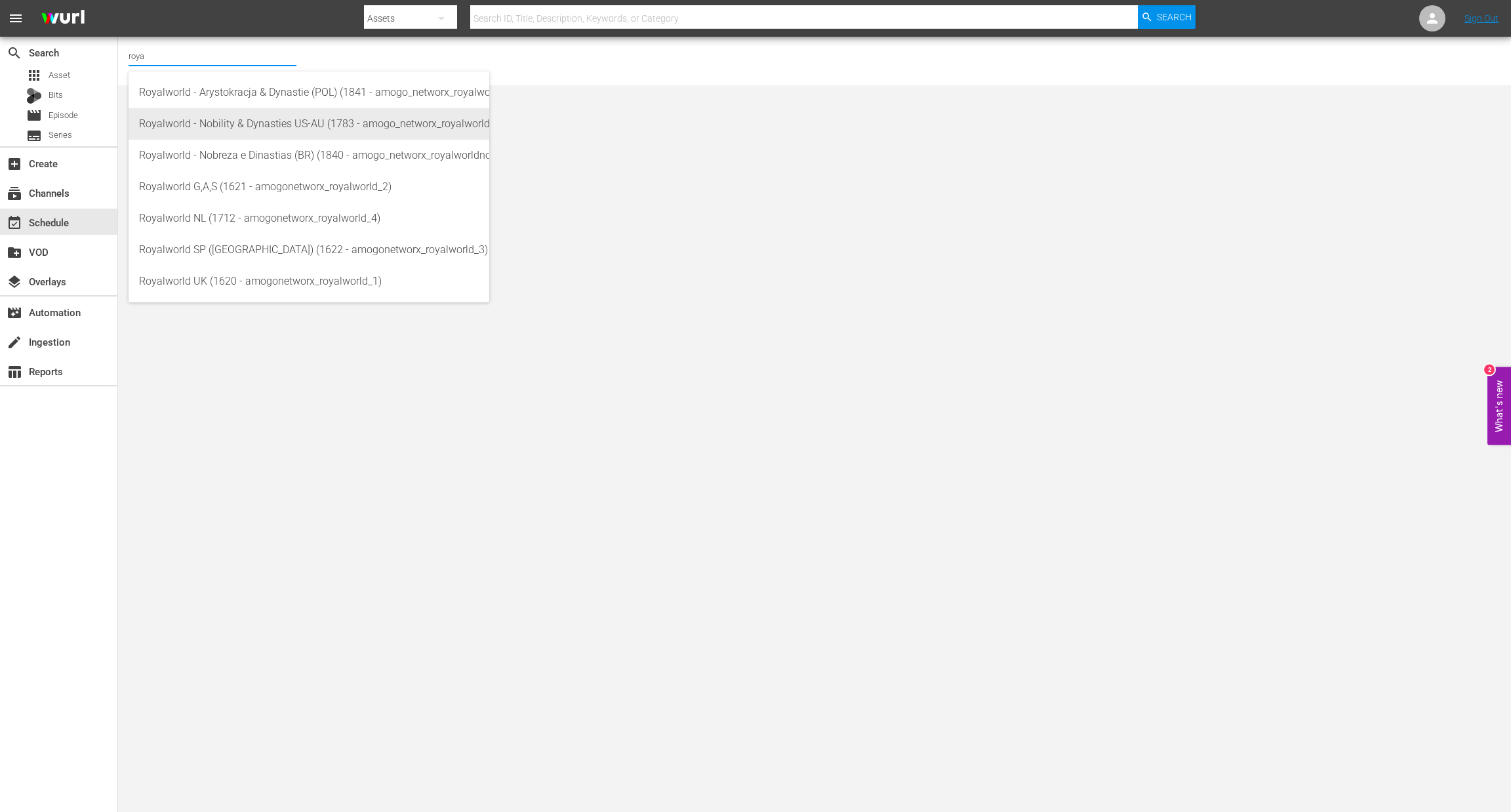
click at [254, 122] on div "Royalworld - Nobility & Dynasties US-AU (1783 - amogo_networx_royalworldnobilit…" at bounding box center [309, 124] width 340 height 32
type input "Royalworld - Nobility & Dynasties US-AU (1783 - amogo_networx_royalworldnobilit…"
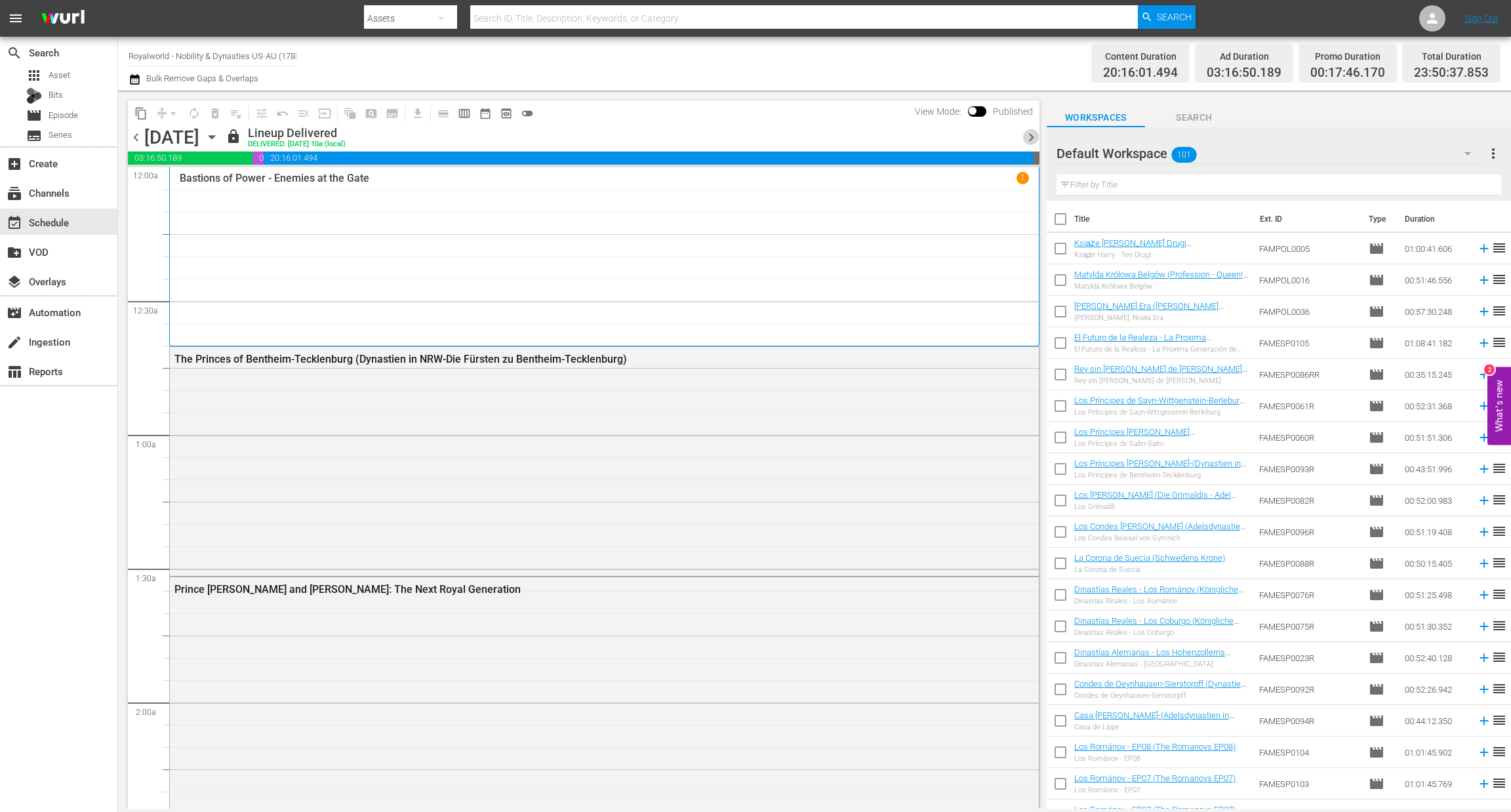
click at [1032, 138] on span "chevron_right" at bounding box center [1031, 138] width 17 height 17
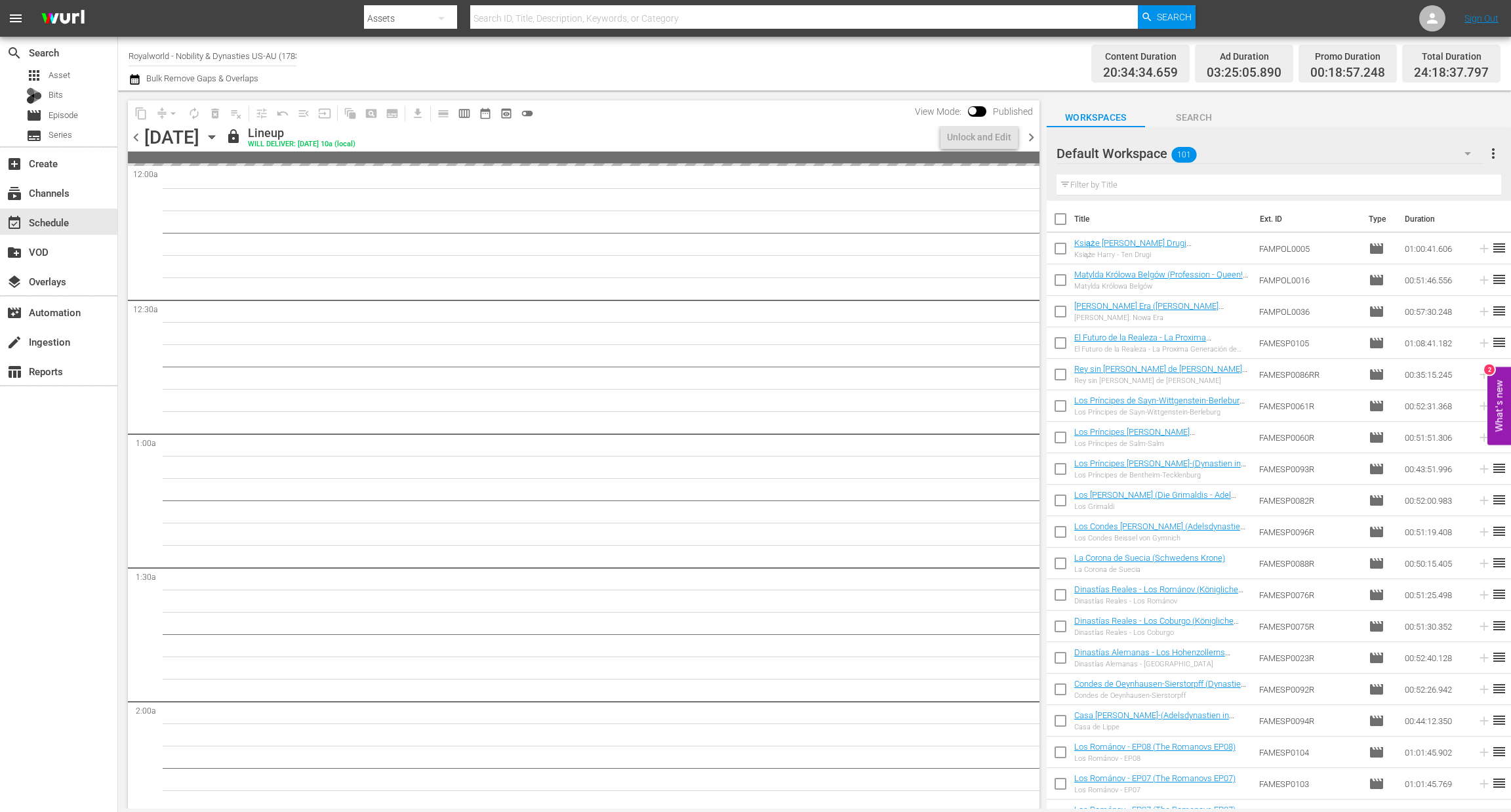
click at [1032, 138] on span "chevron_right" at bounding box center [1031, 138] width 17 height 17
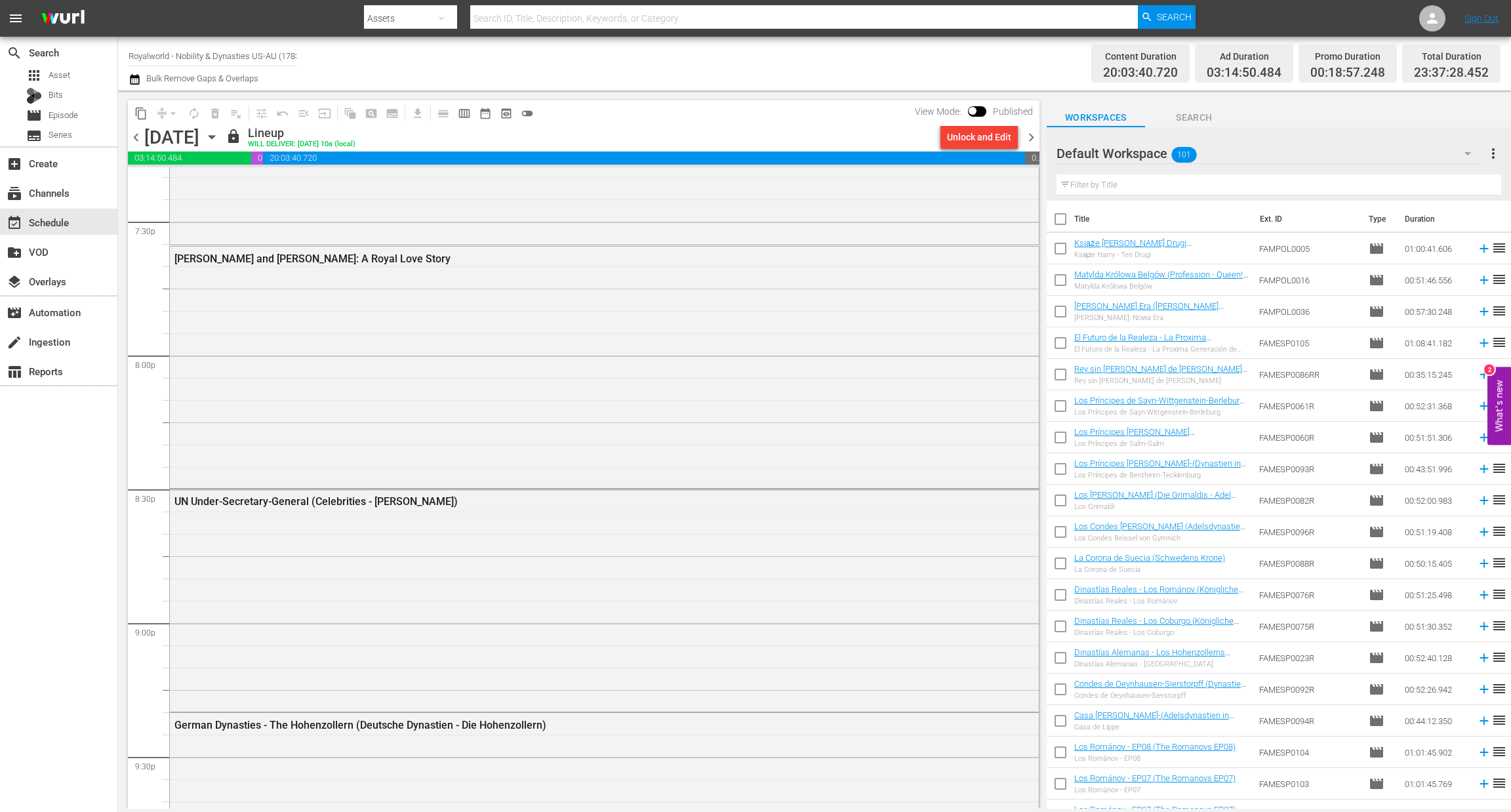
scroll to position [5836, 0]
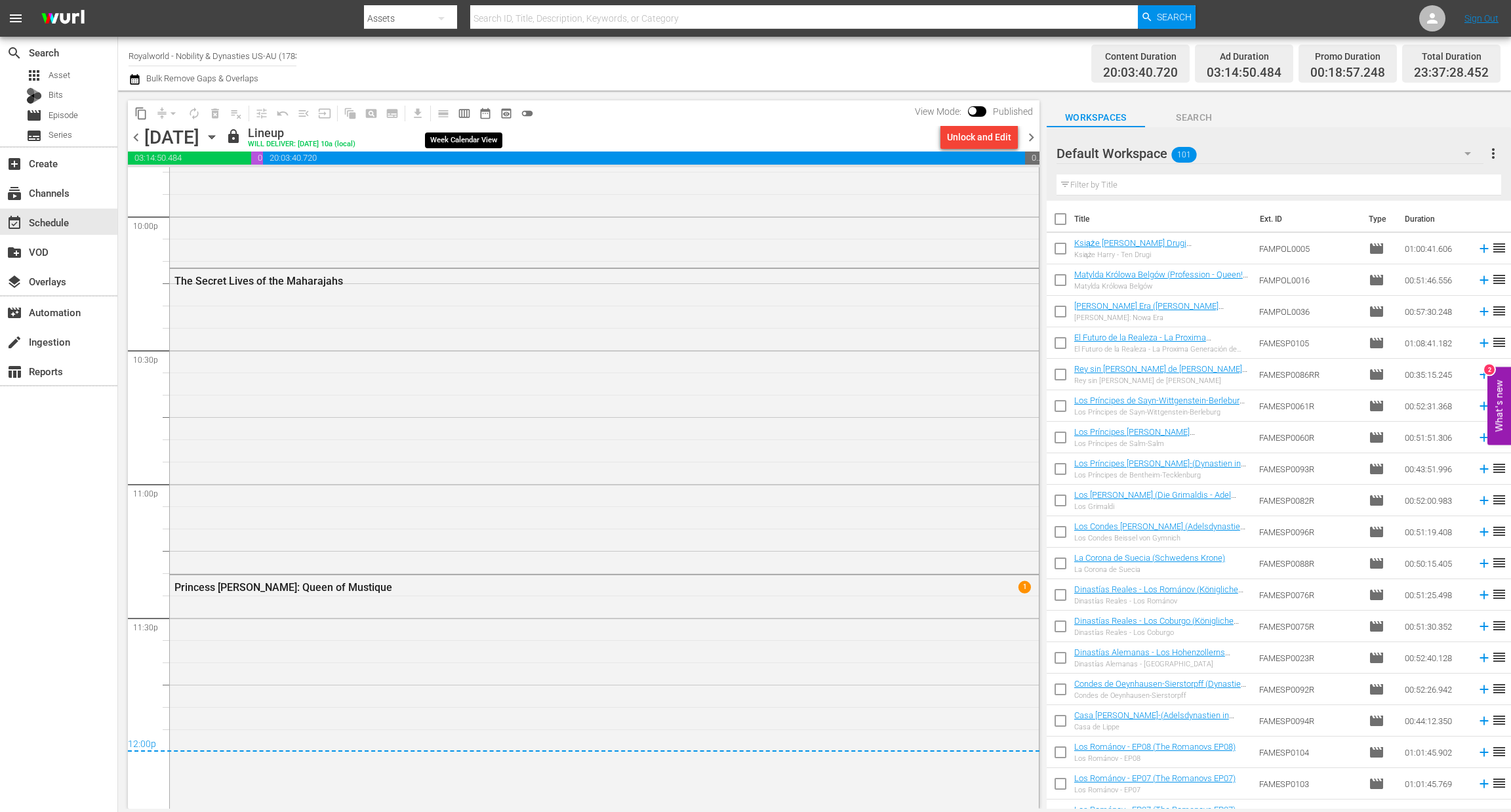
click at [471, 112] on button "calendar_view_week_outlined" at bounding box center [464, 113] width 21 height 21
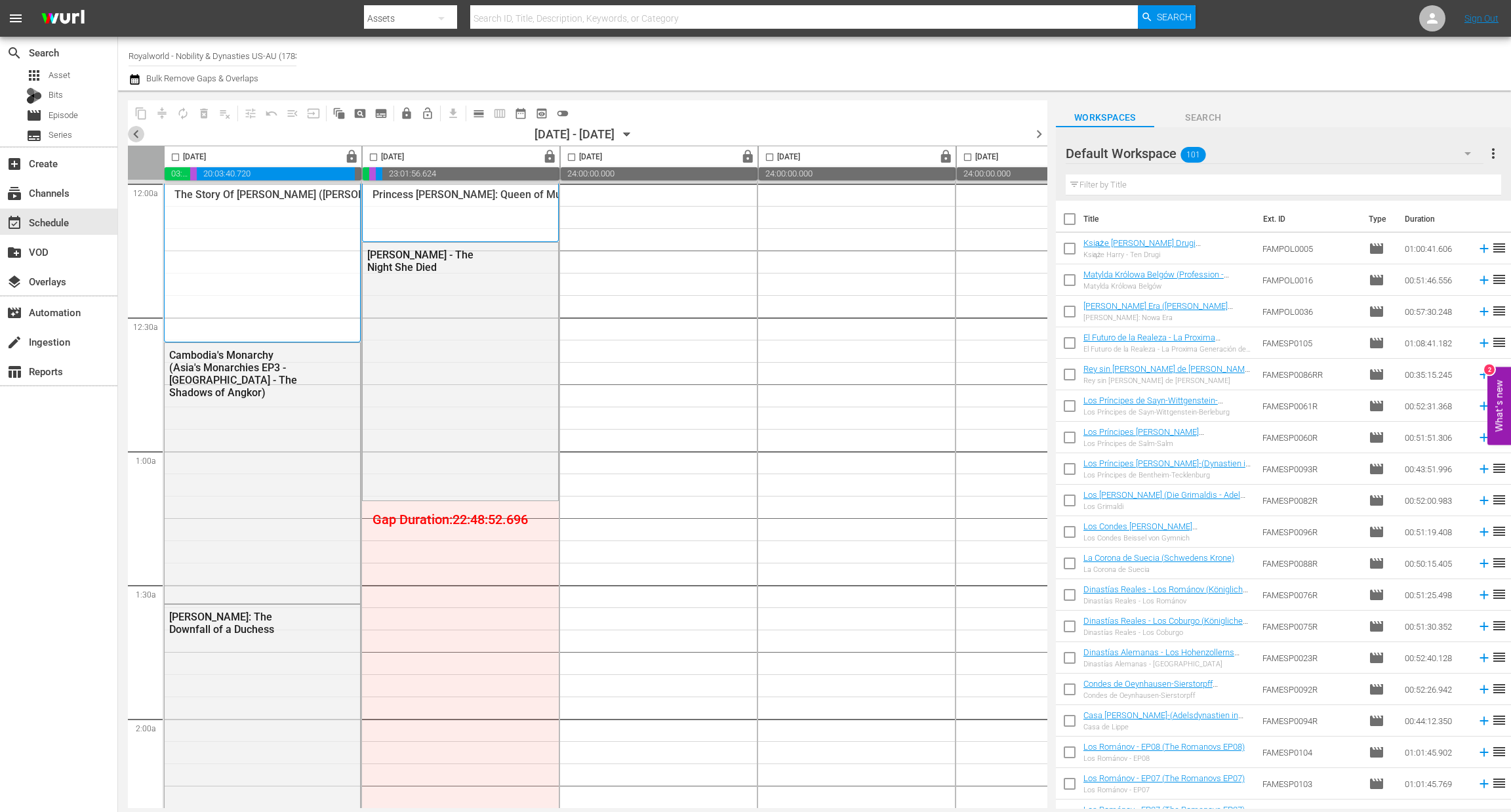
click at [130, 131] on span "chevron_left" at bounding box center [137, 135] width 17 height 17
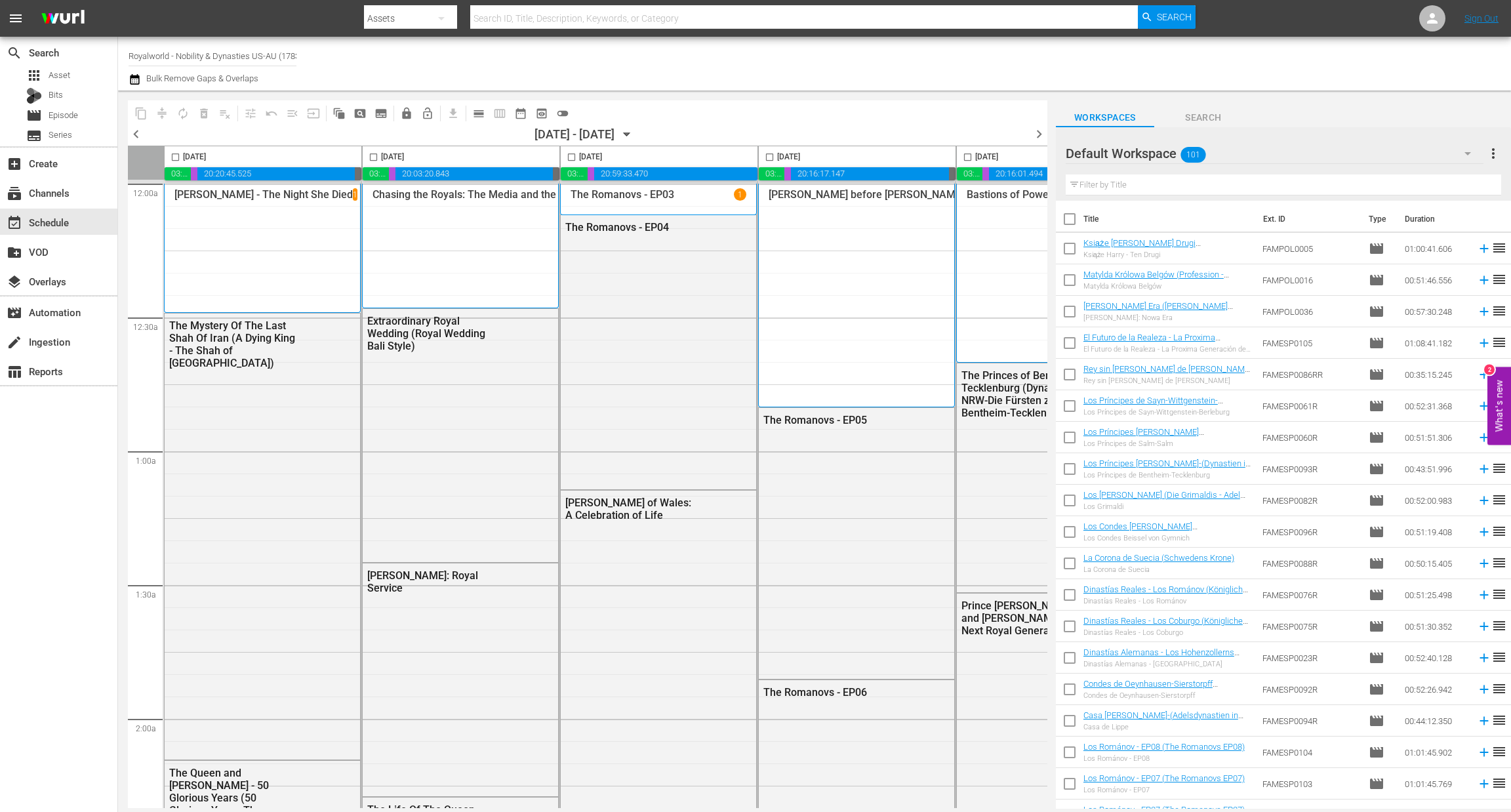
click at [179, 154] on input "checkbox" at bounding box center [175, 160] width 15 height 15
checkbox input "true"
click at [140, 115] on span "content_copy" at bounding box center [141, 113] width 13 height 13
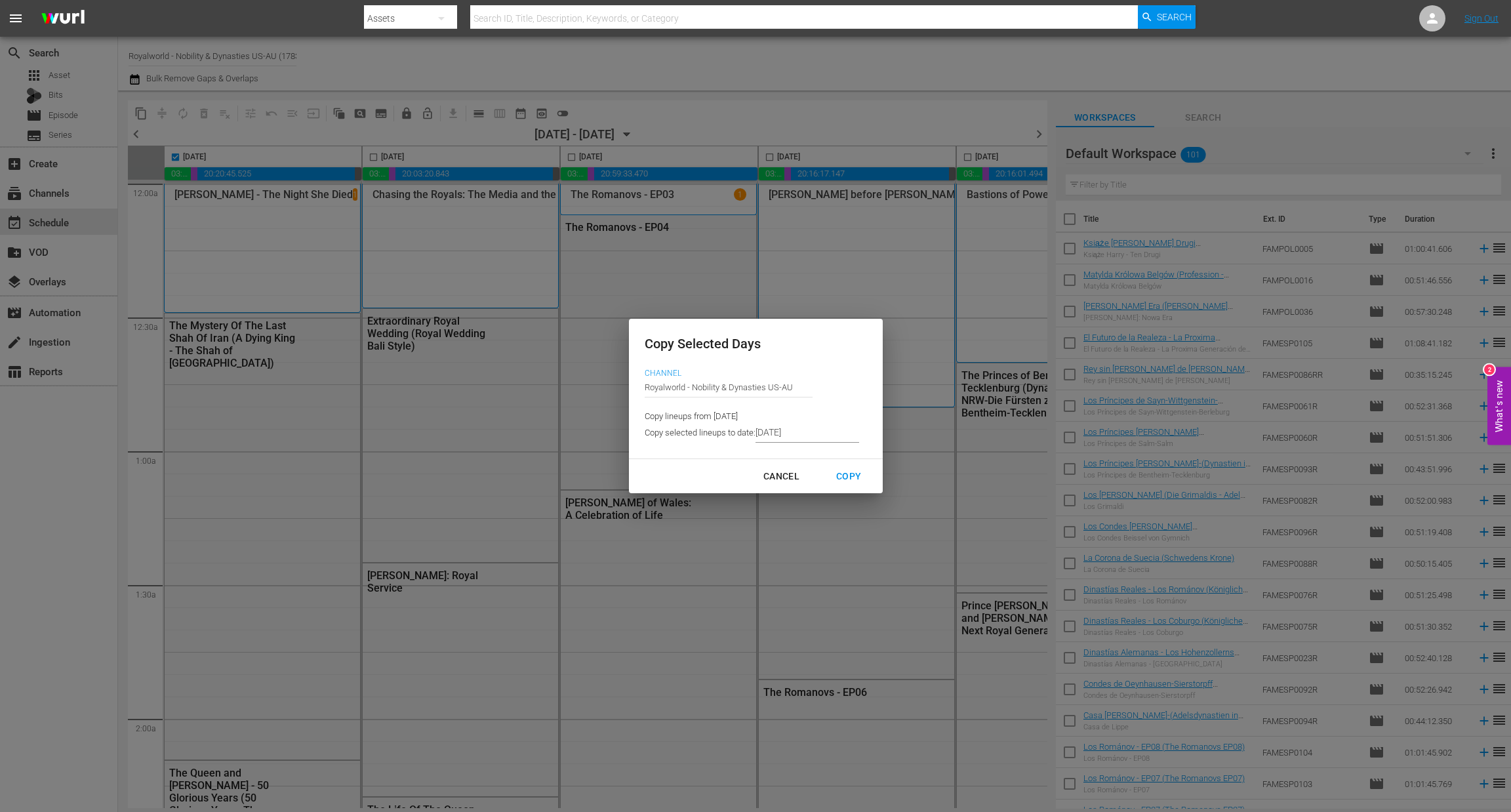
click at [795, 432] on input "8/20/2025" at bounding box center [806, 432] width 104 height 20
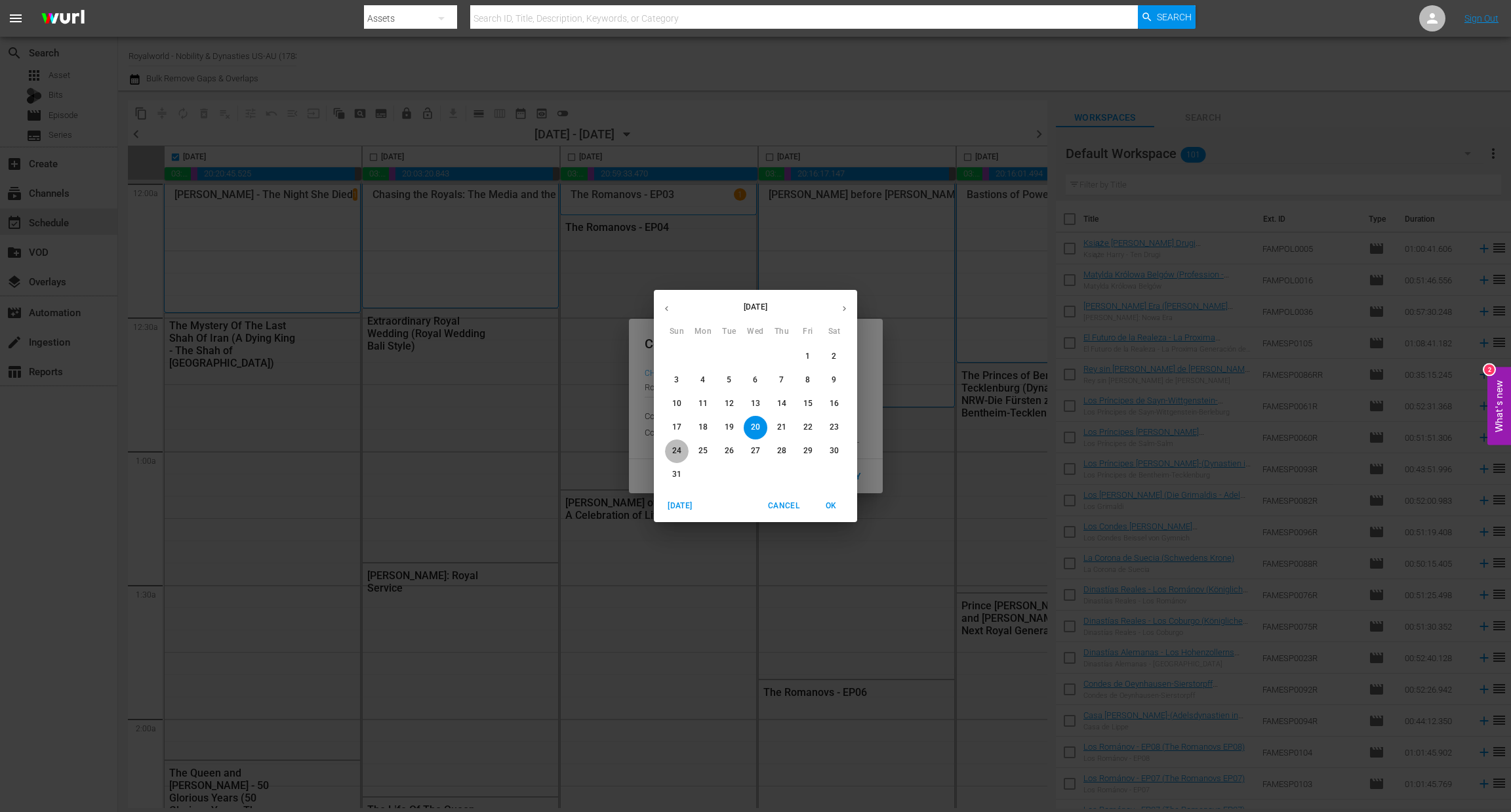
click at [678, 449] on p "24" at bounding box center [676, 451] width 9 height 11
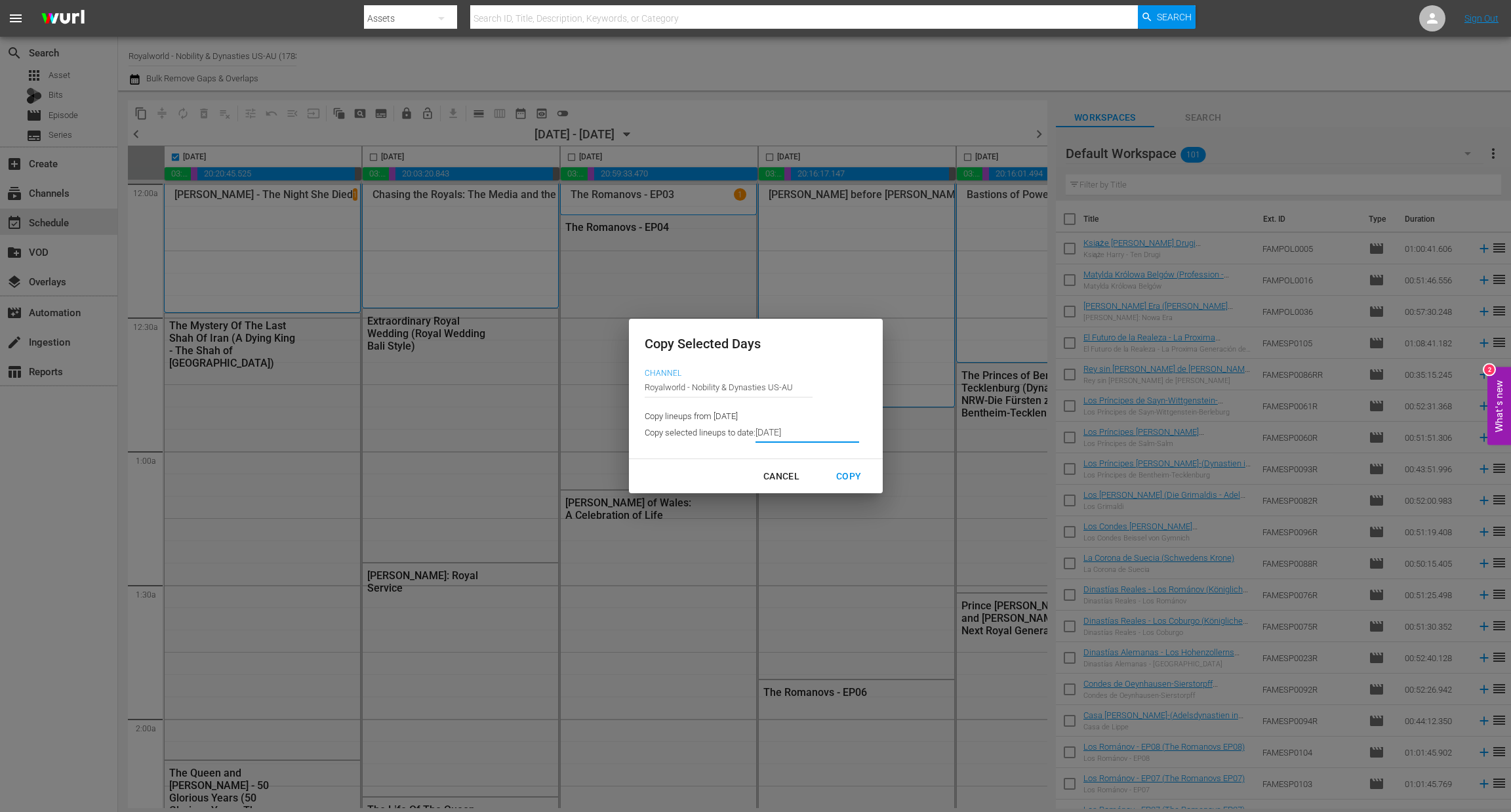
click at [856, 475] on div "Copy" at bounding box center [848, 476] width 46 height 17
type input "8/16/2025"
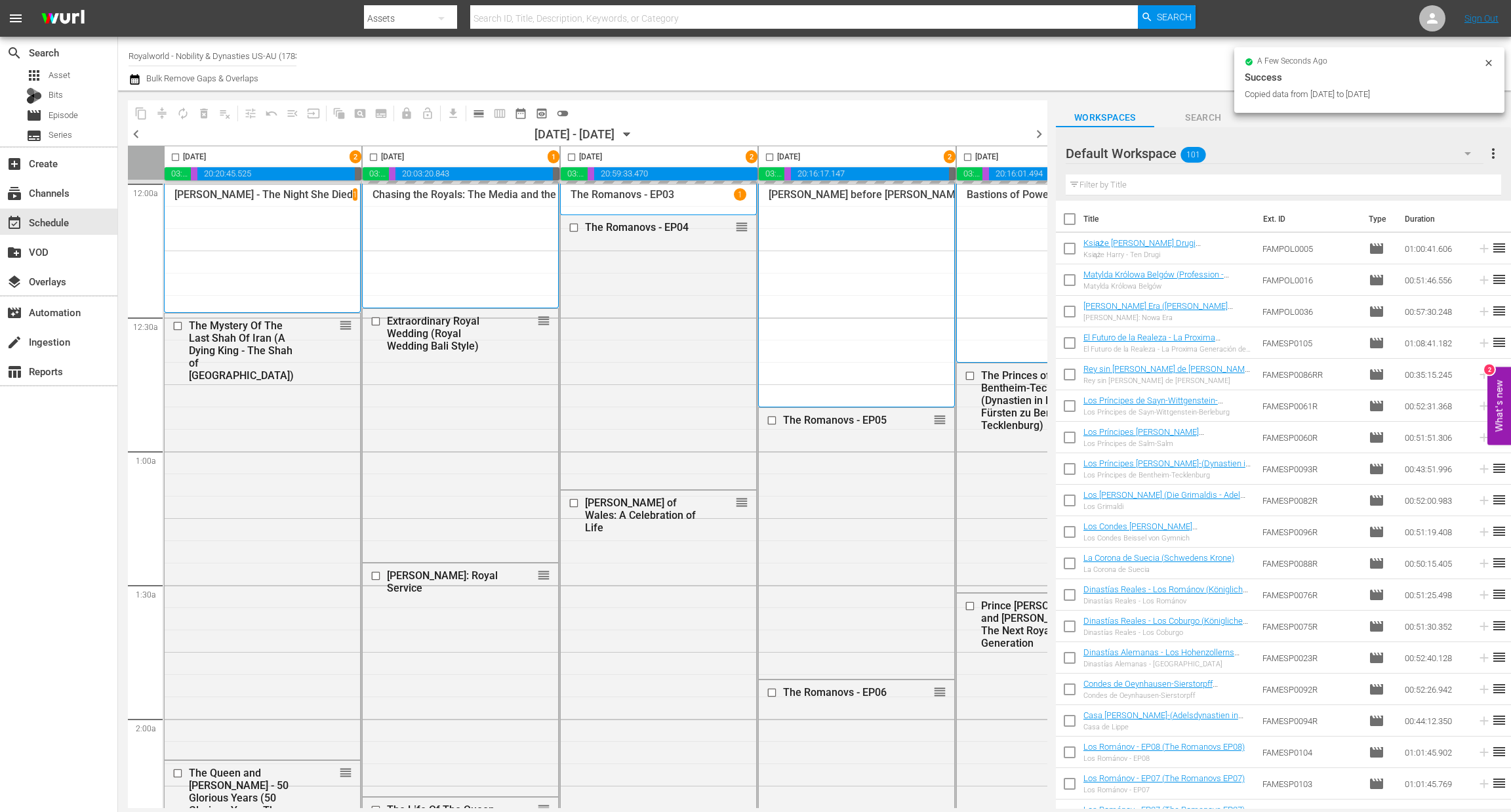
checkbox input "false"
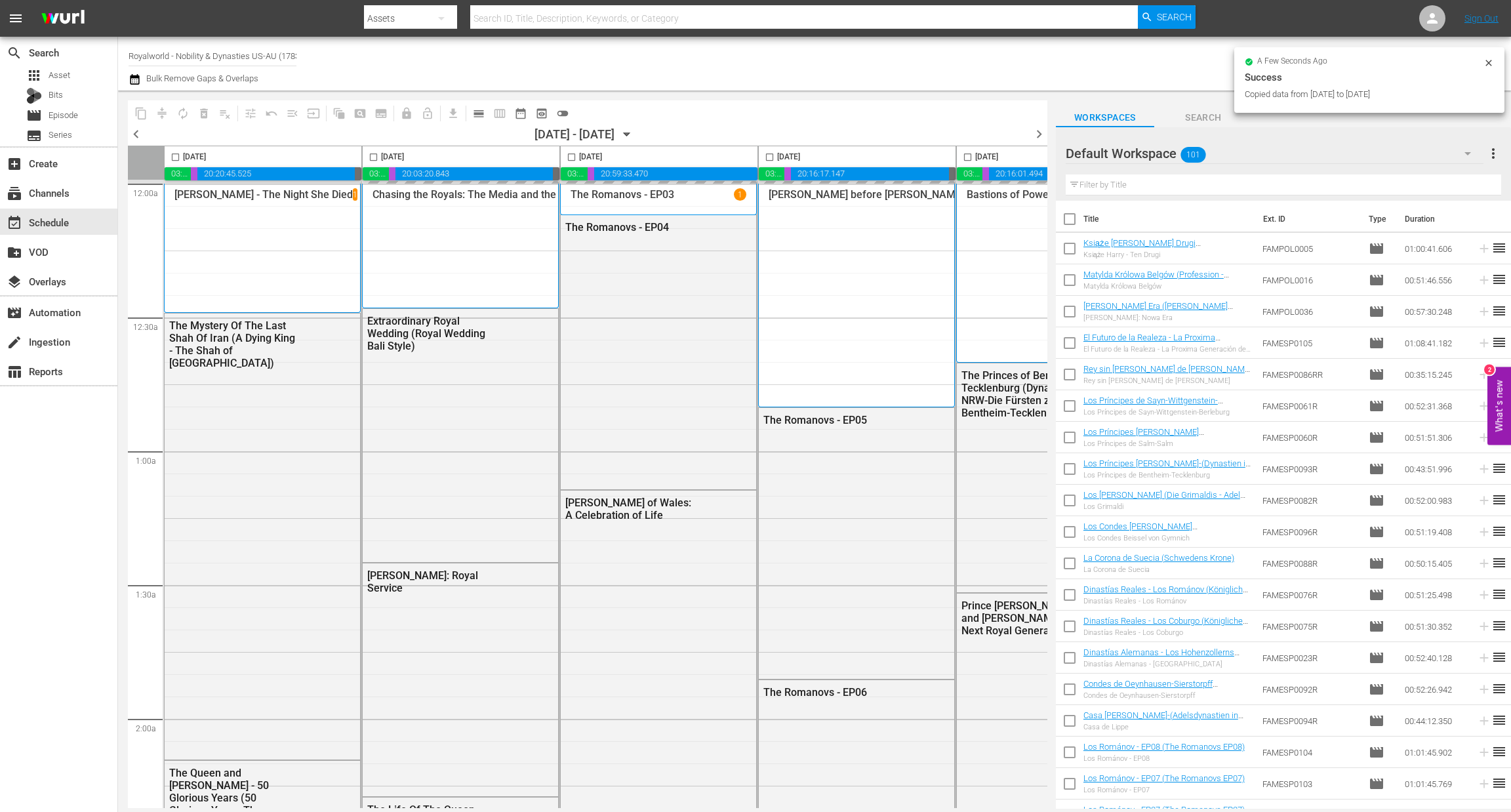
click at [1034, 138] on span "chevron_right" at bounding box center [1039, 135] width 17 height 17
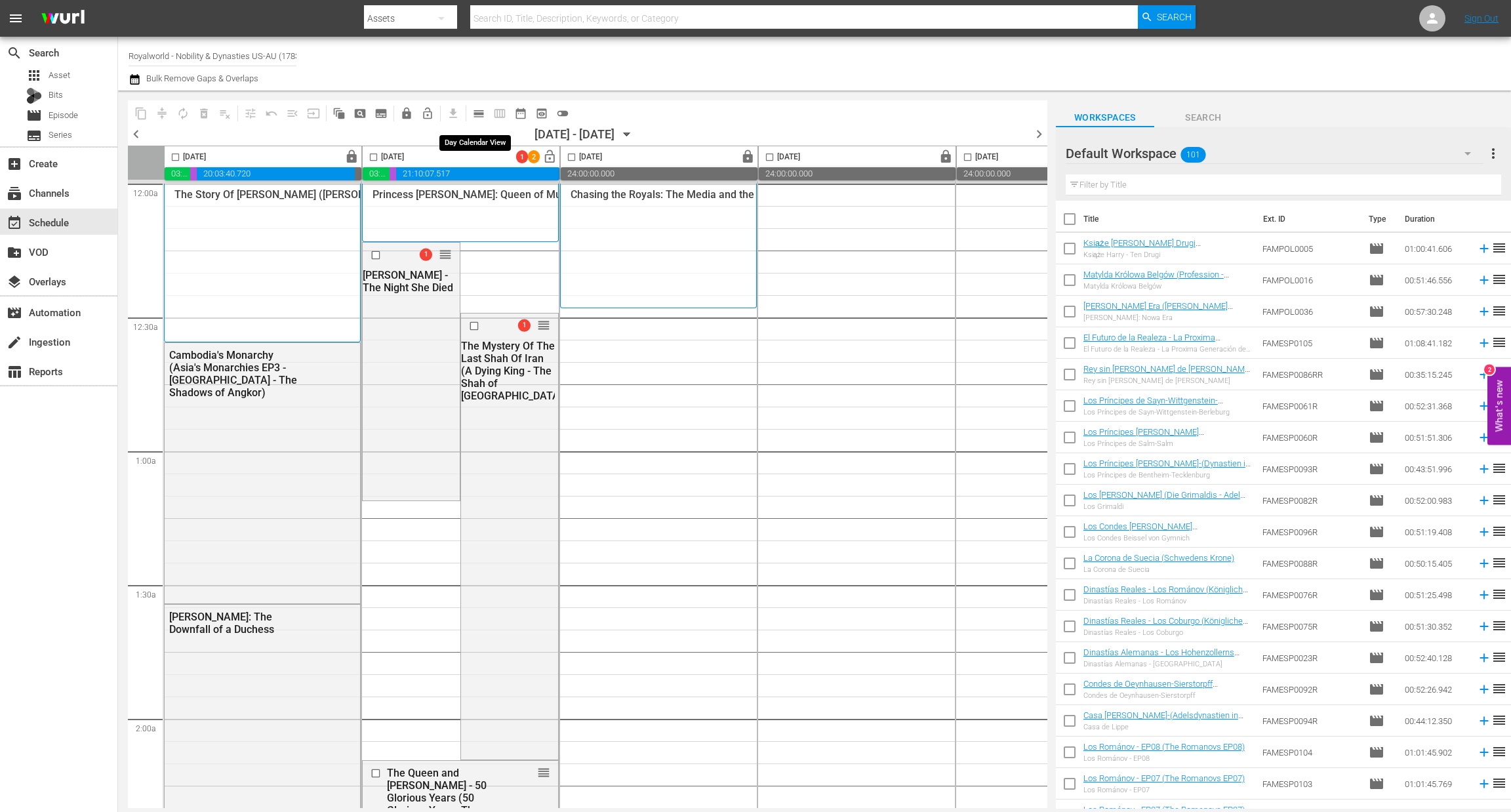
click at [481, 118] on span "calendar_view_day_outlined" at bounding box center [479, 113] width 13 height 13
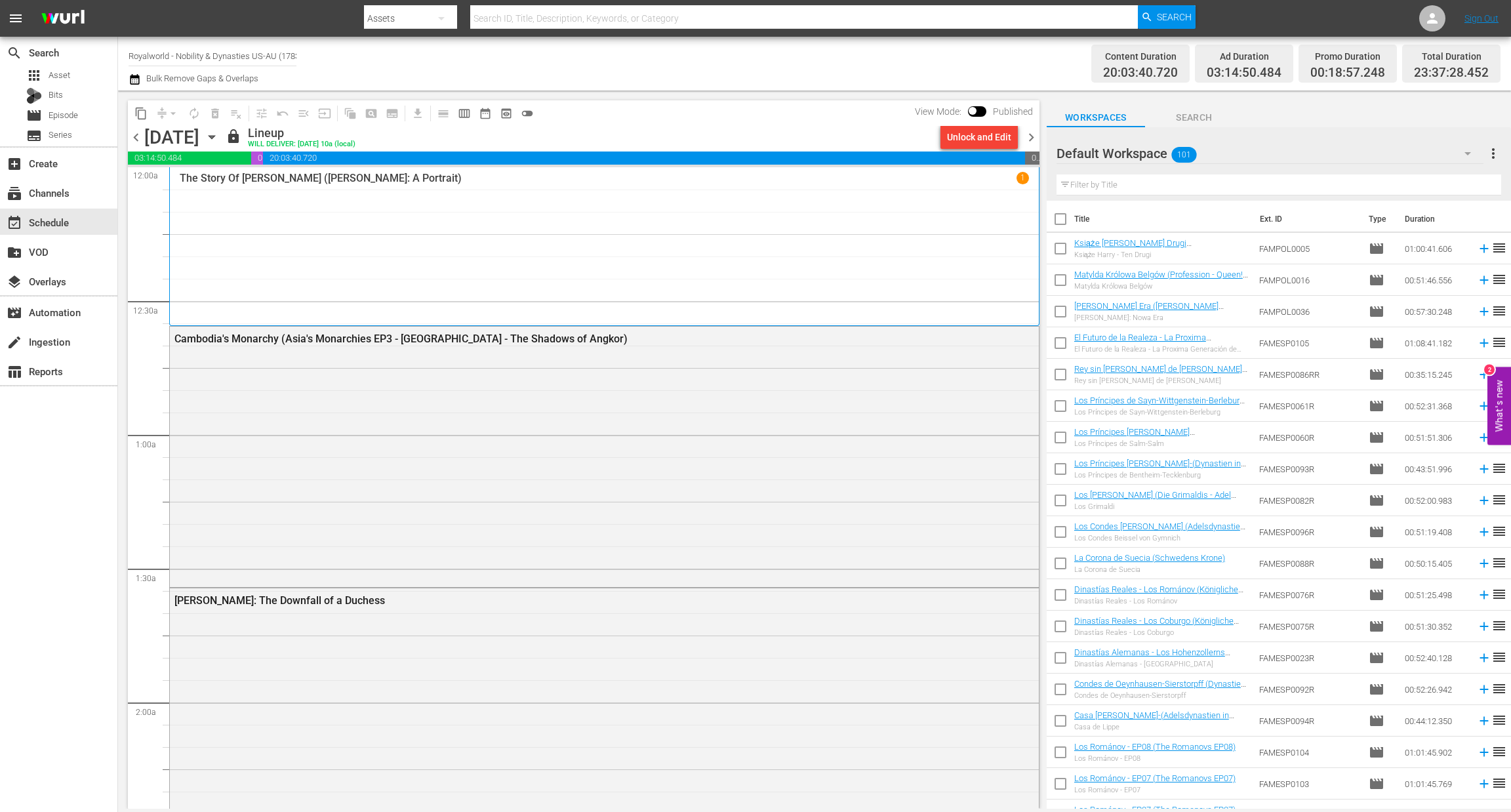
click at [1024, 137] on span "chevron_right" at bounding box center [1031, 138] width 17 height 17
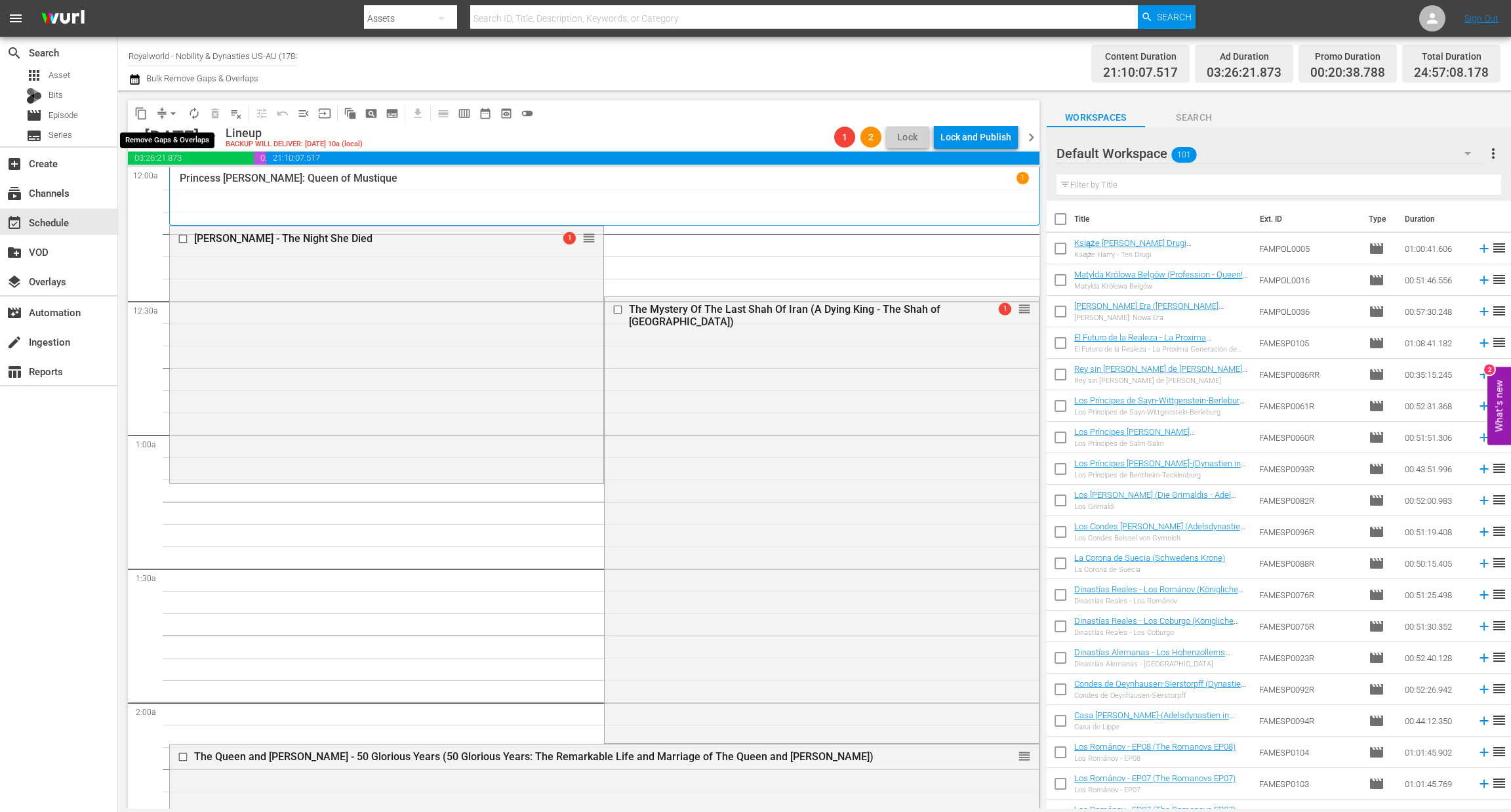
click at [175, 116] on span "arrow_drop_down" at bounding box center [173, 113] width 13 height 13
click at [188, 174] on li "Align to End of Previous Day" at bounding box center [173, 182] width 138 height 22
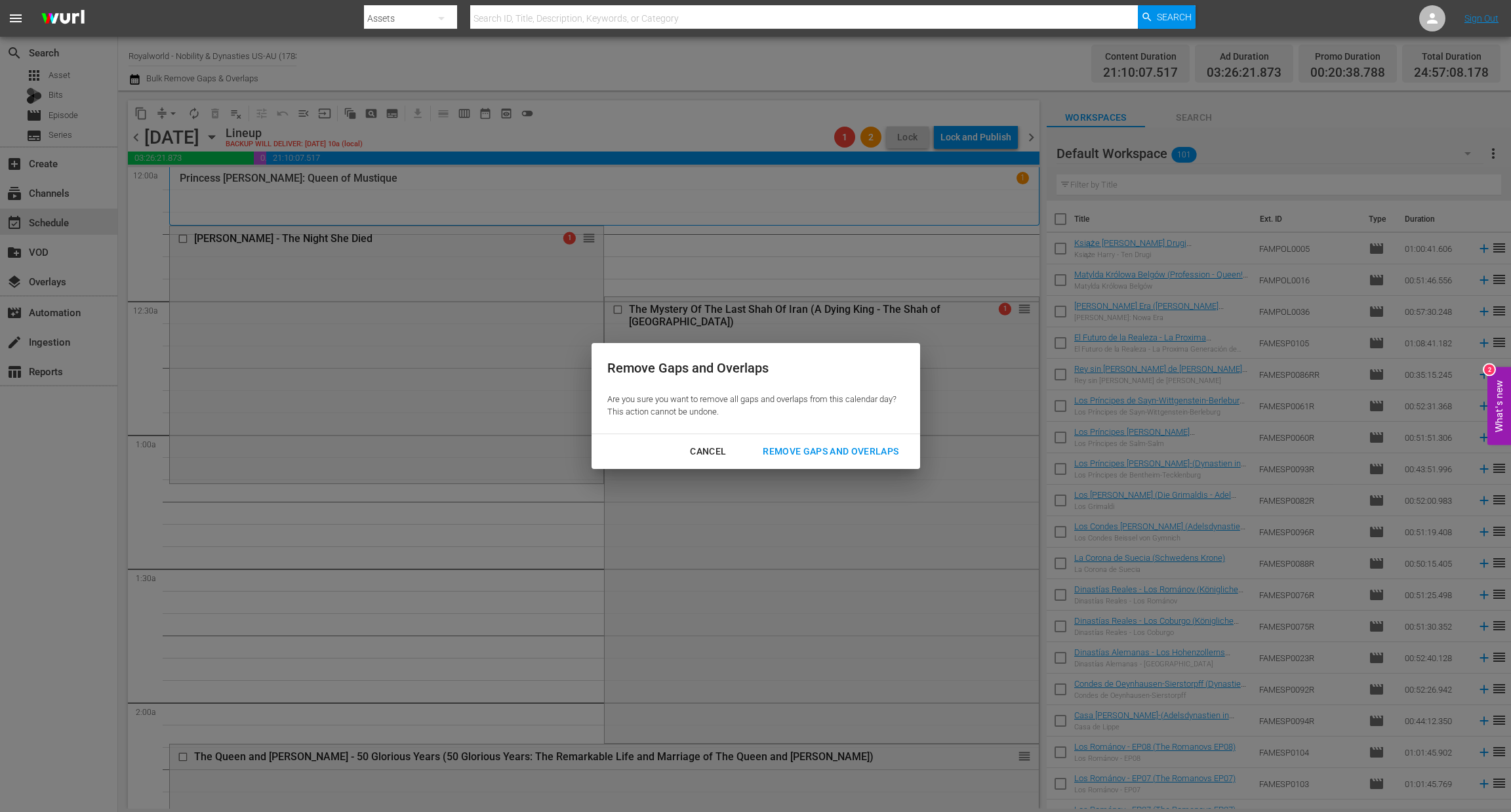
click at [832, 455] on div "Remove Gaps and Overlaps" at bounding box center [831, 452] width 157 height 17
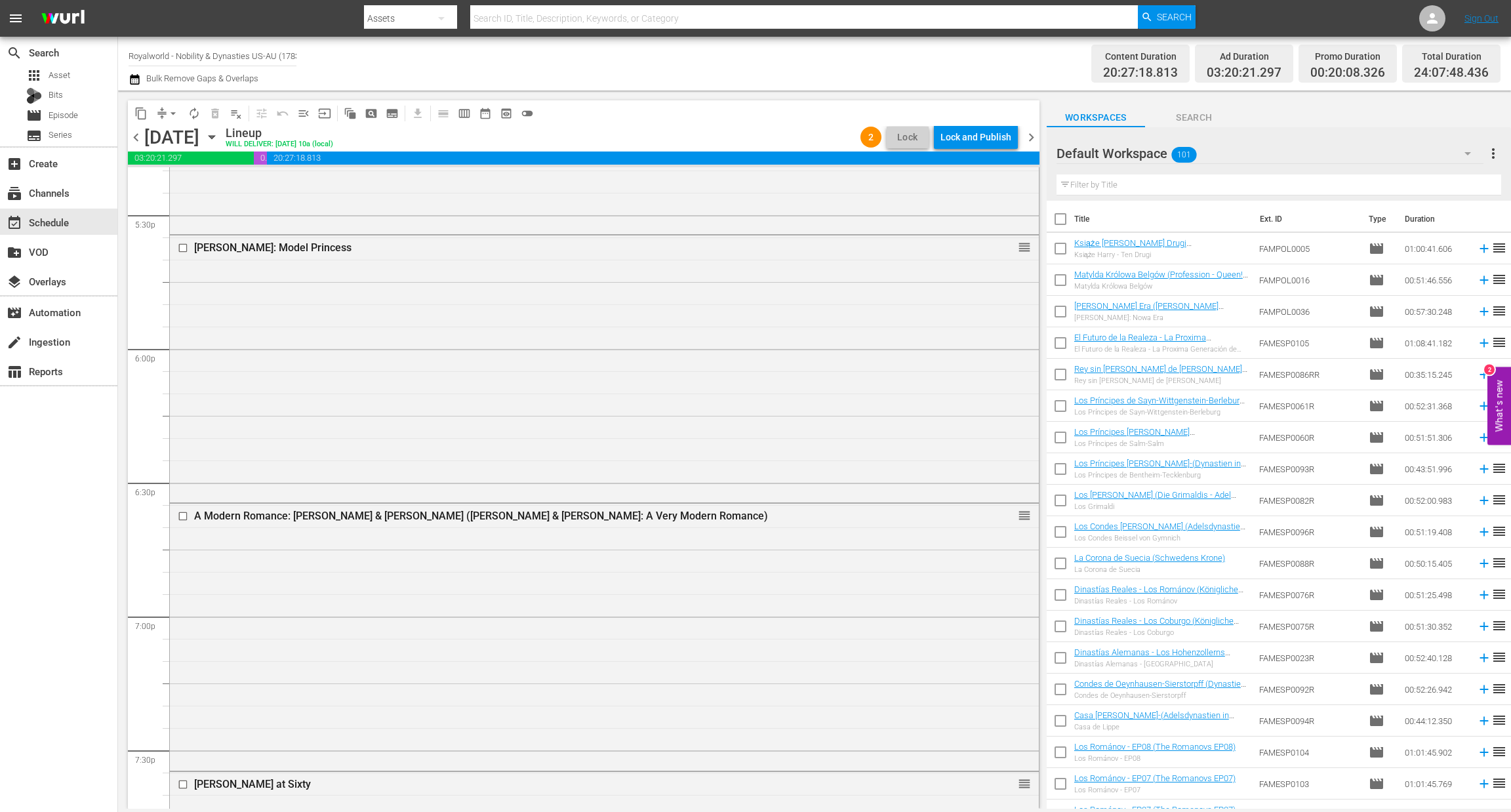
scroll to position [5871, 0]
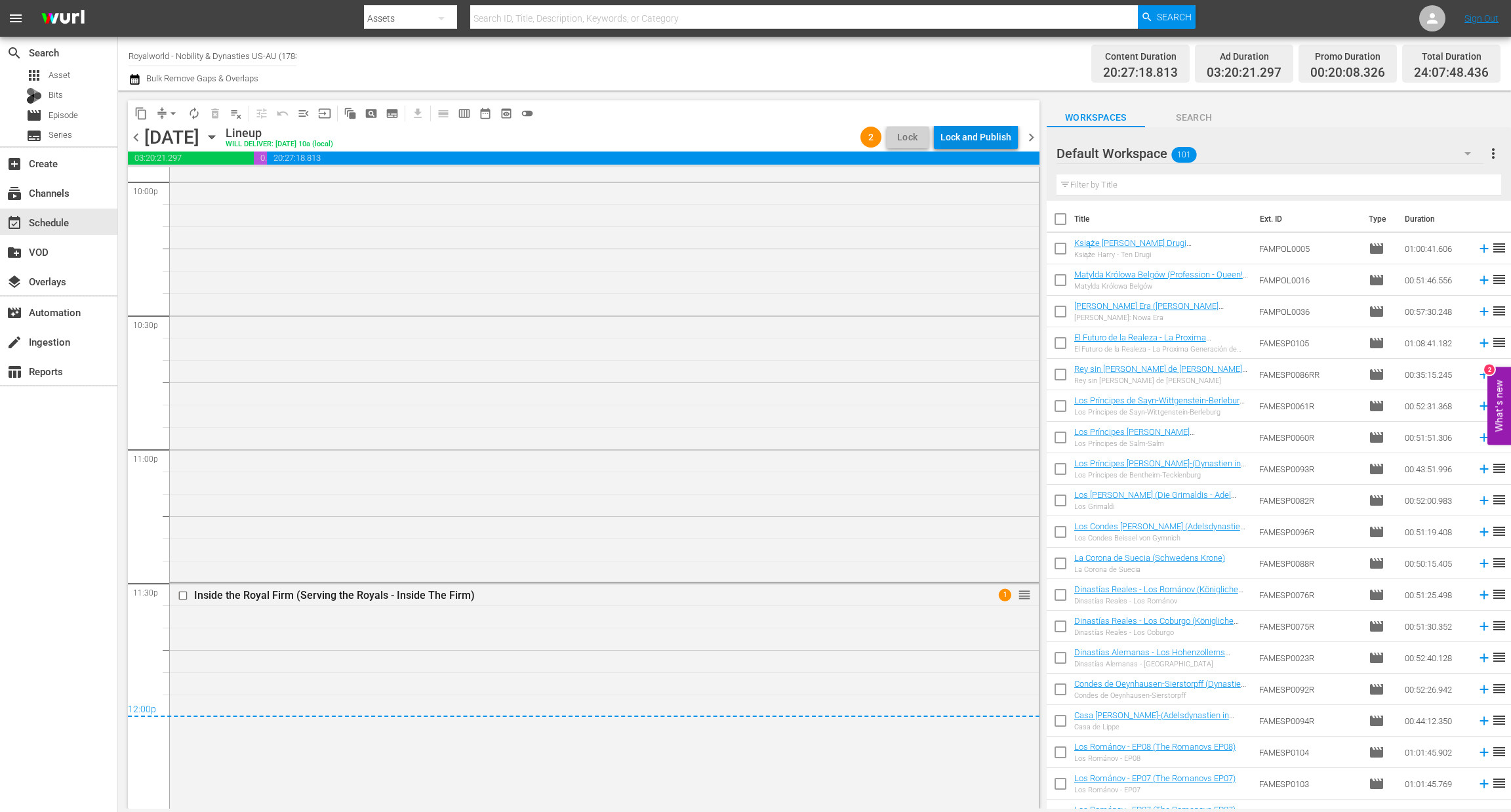
click at [978, 136] on div "Lock and Publish" at bounding box center [976, 137] width 71 height 23
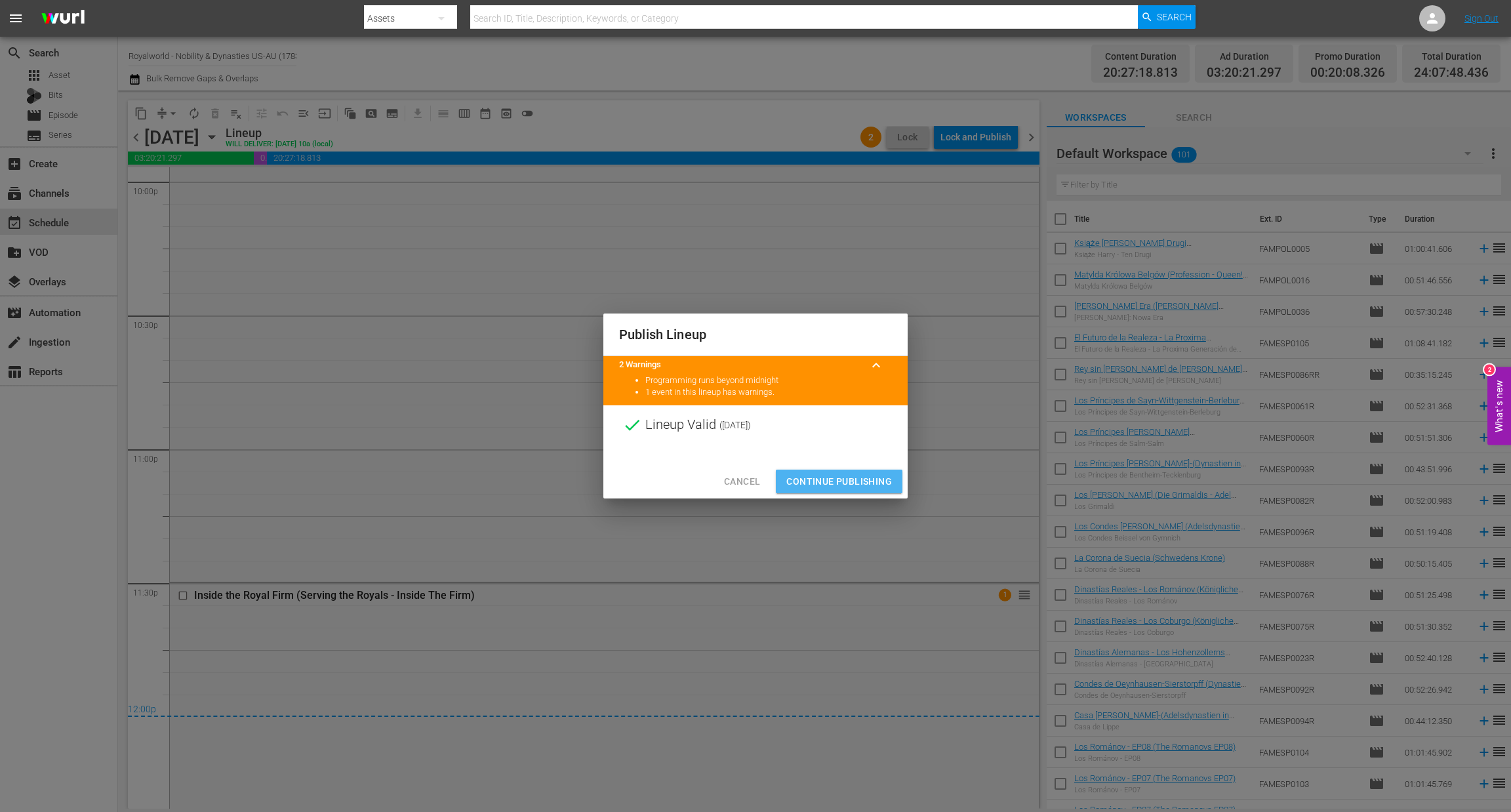
click at [864, 481] on span "Continue Publishing" at bounding box center [838, 482] width 106 height 17
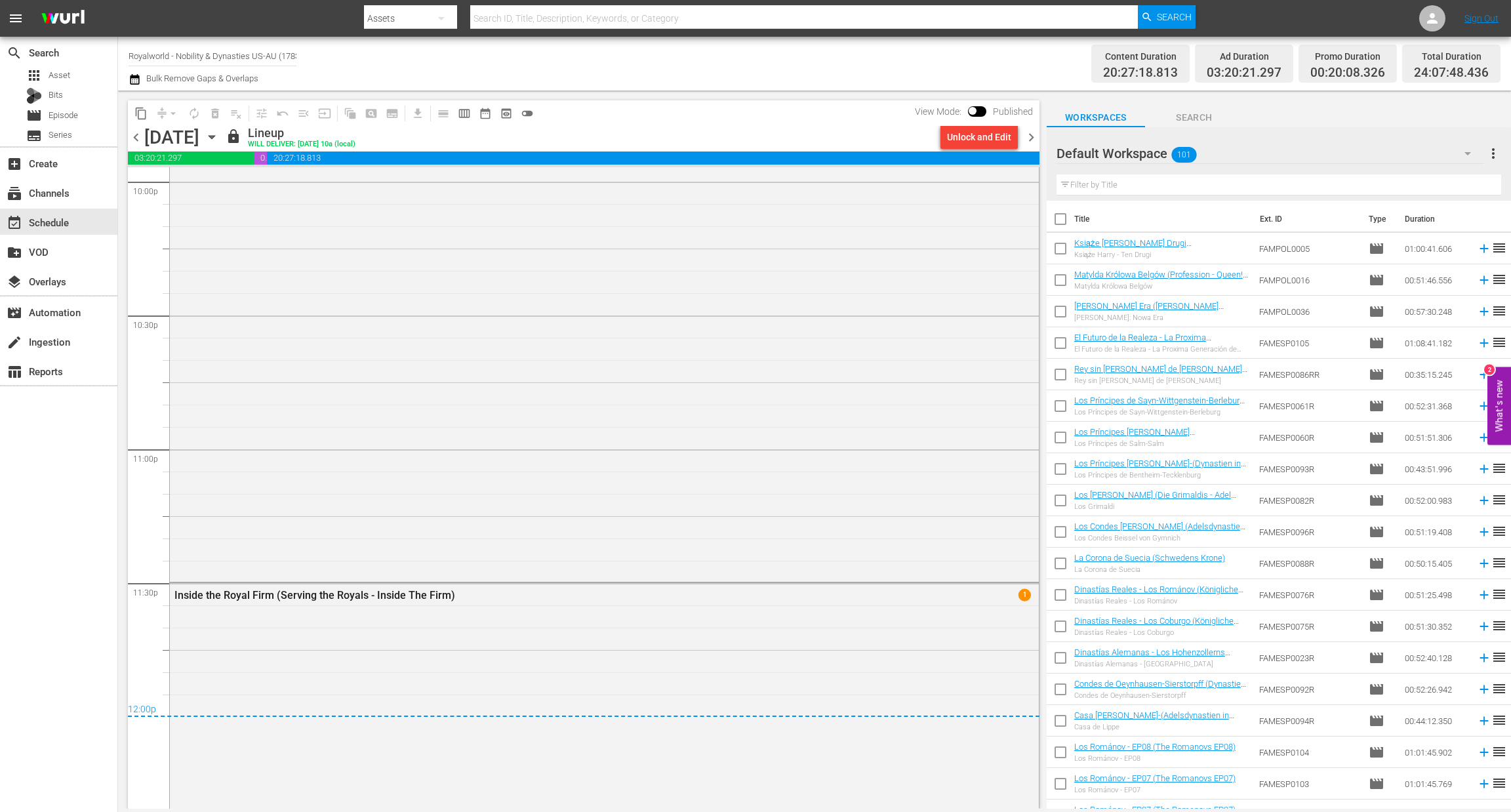
click at [1029, 138] on span "chevron_right" at bounding box center [1031, 138] width 17 height 17
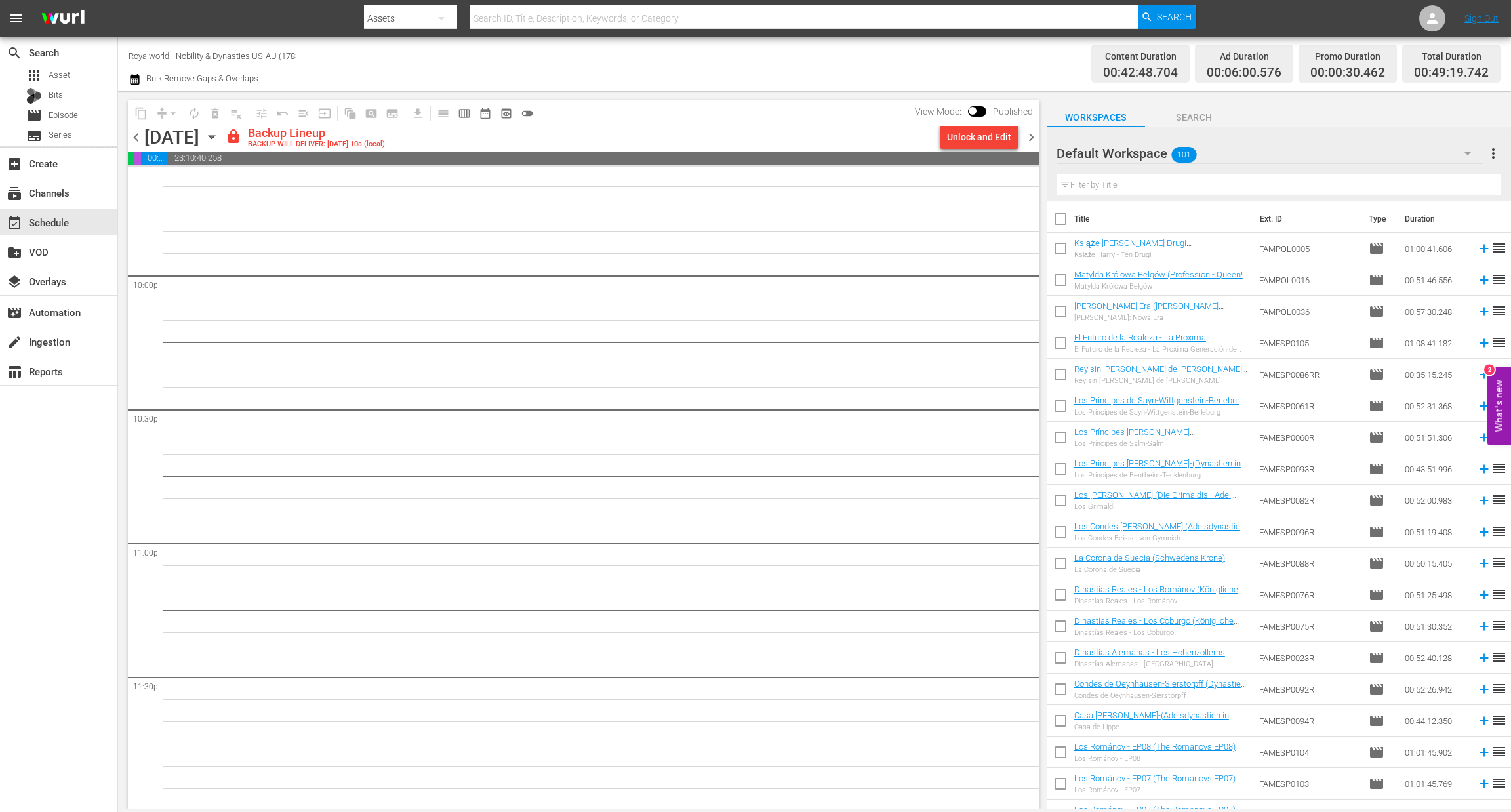
scroll to position [5778, 0]
click at [51, 10] on img at bounding box center [63, 19] width 63 height 31
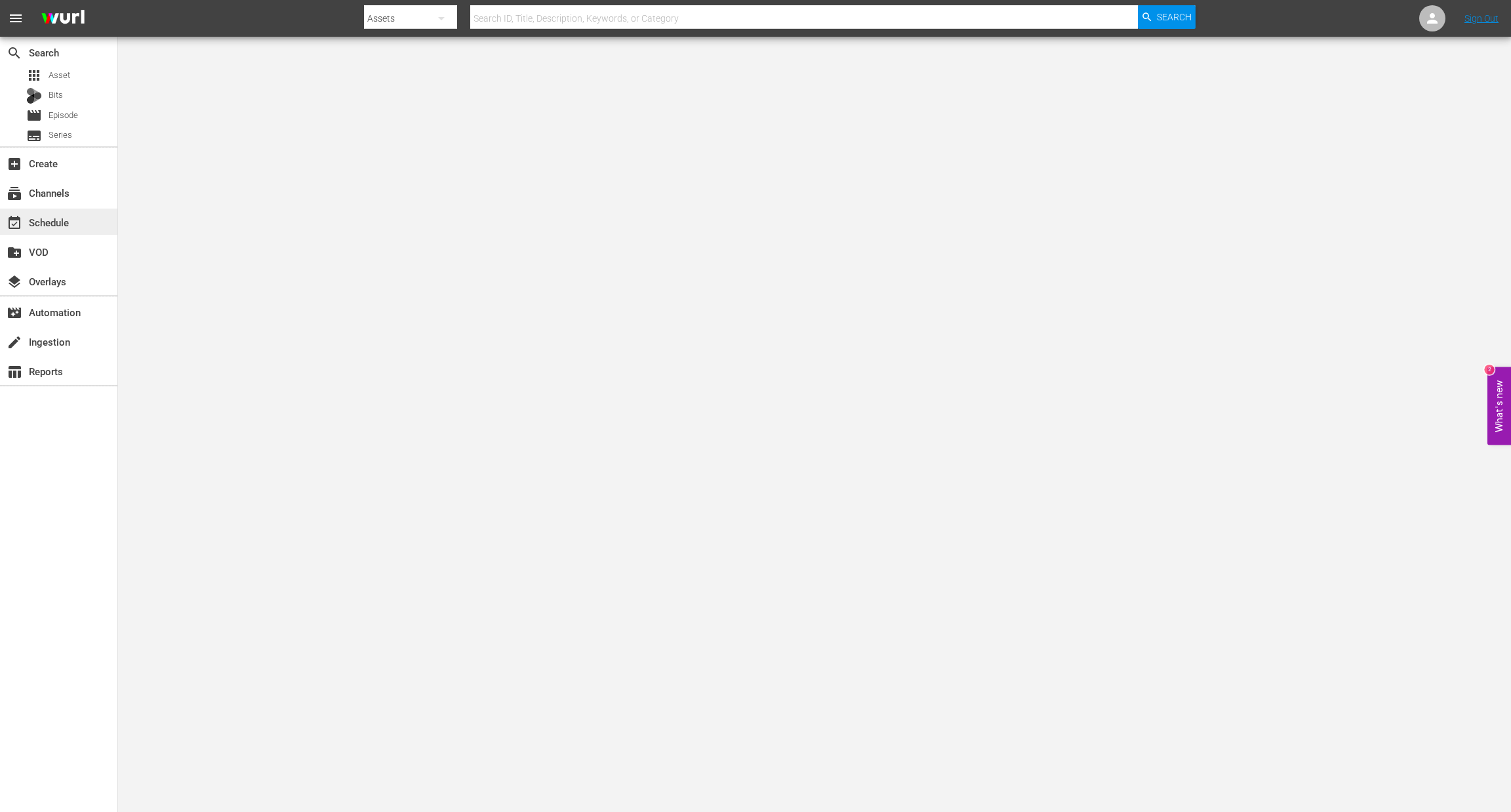
click at [48, 212] on div "event_available Schedule" at bounding box center [58, 222] width 117 height 26
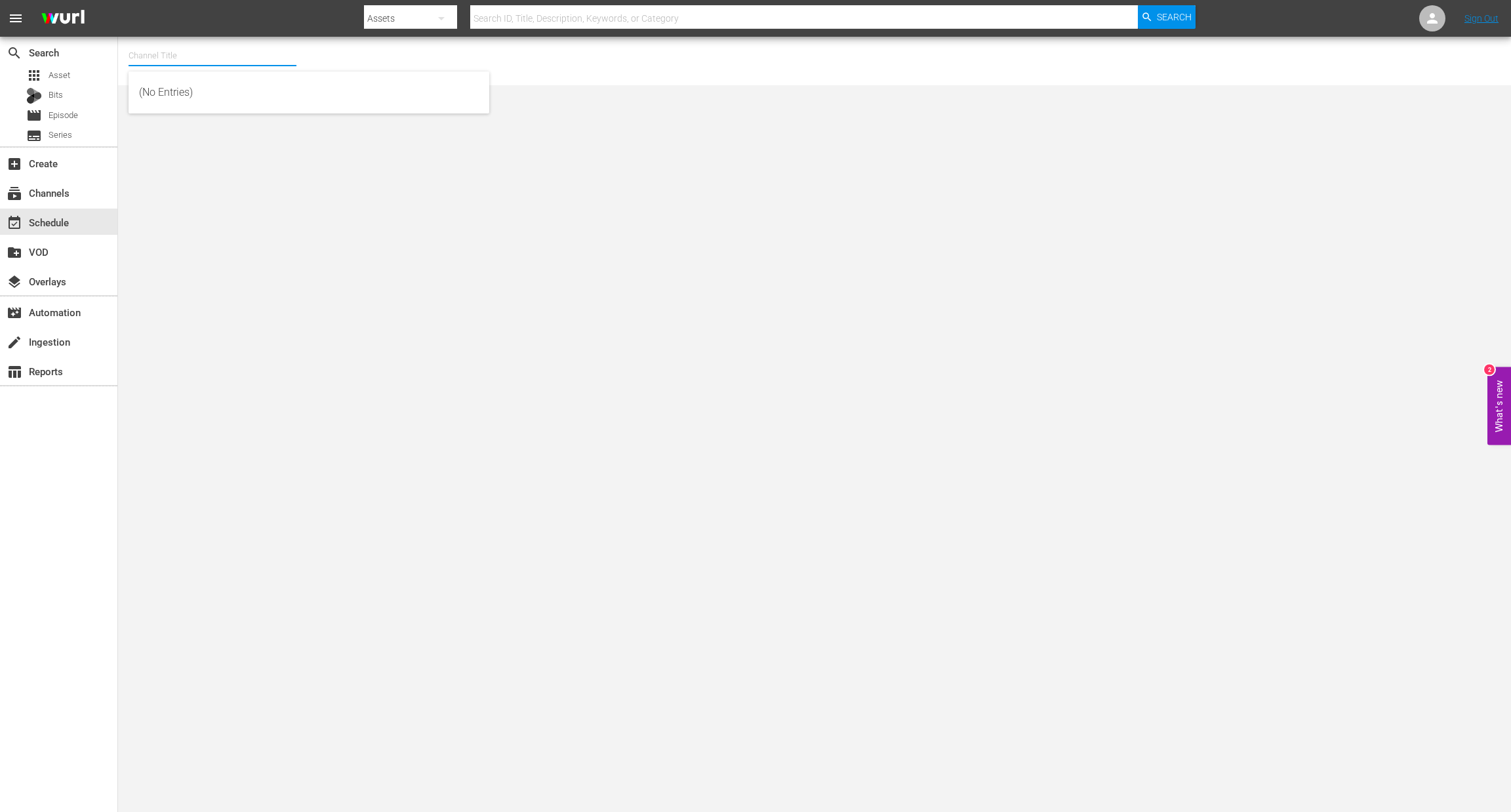
click at [165, 58] on input "text" at bounding box center [211, 56] width 167 height 32
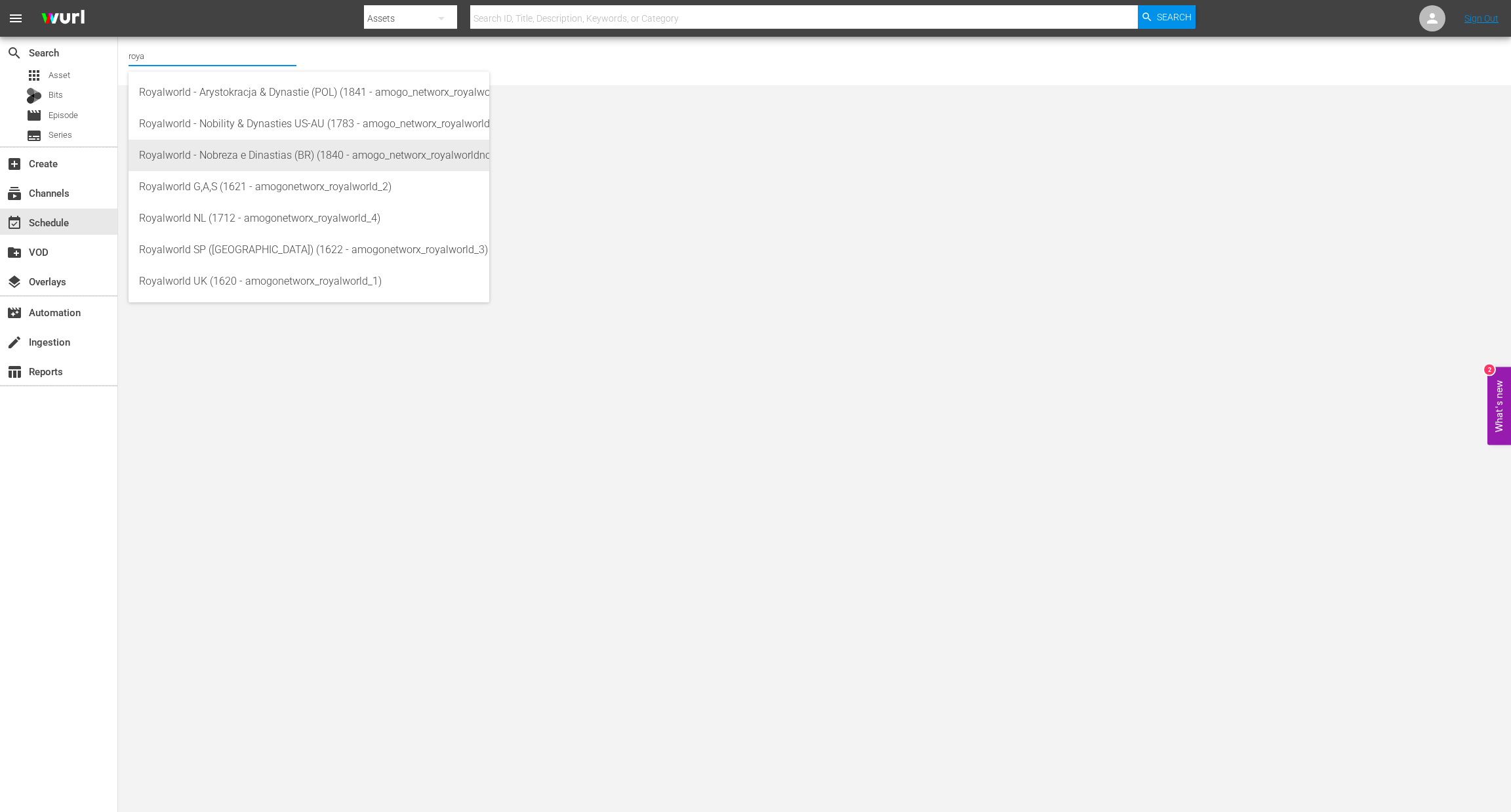
click at [253, 154] on div "Royalworld - Nobreza e Dinastias (BR) (1840 - amogo_networx_royalworldnobrezaed…" at bounding box center [309, 155] width 340 height 32
type input "Royalworld - Nobreza e Dinastias (BR) (1840 - amogo_networx_royalworldnobrezaed…"
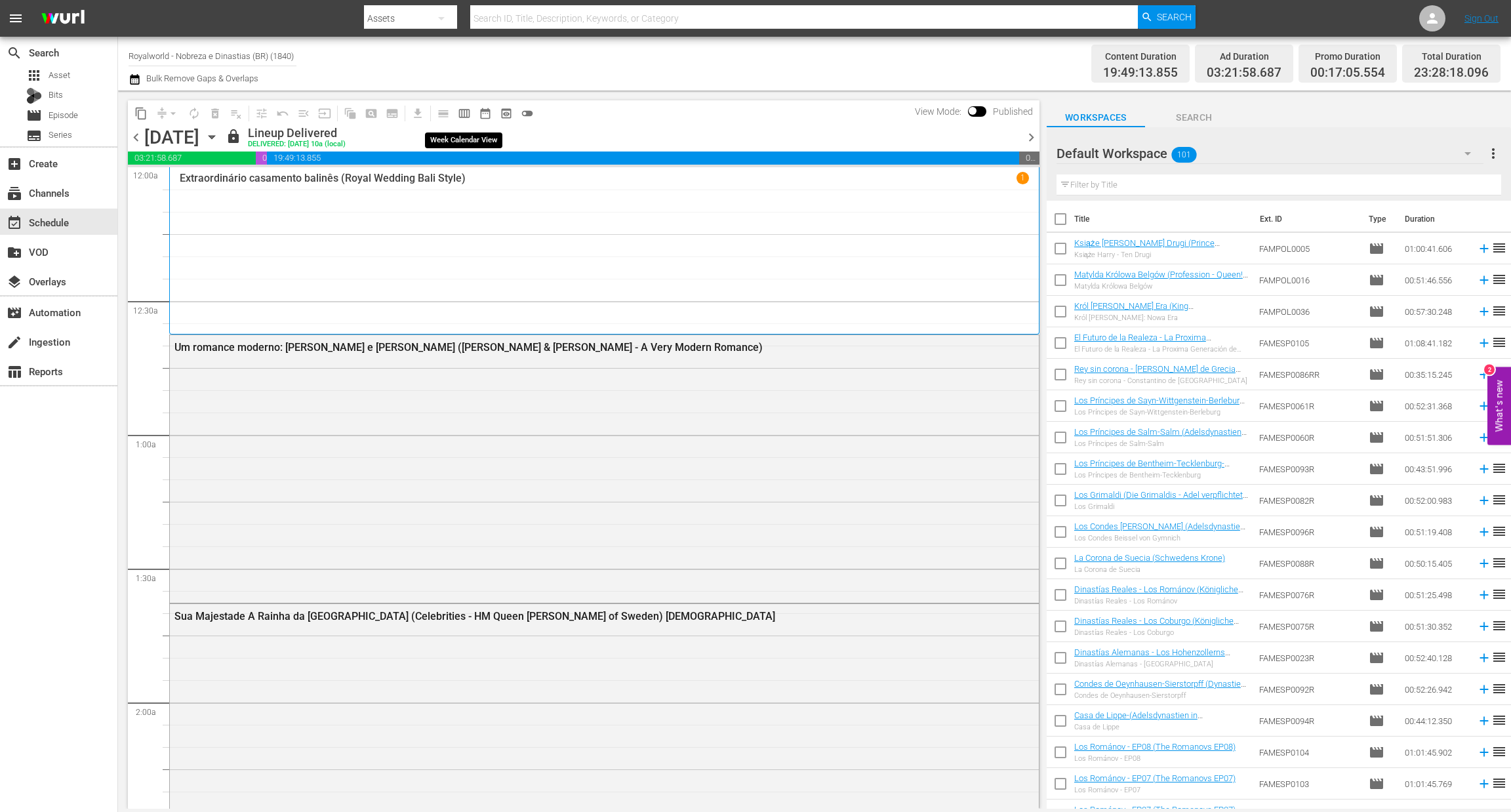
click at [470, 114] on span "calendar_view_week_outlined" at bounding box center [464, 113] width 13 height 13
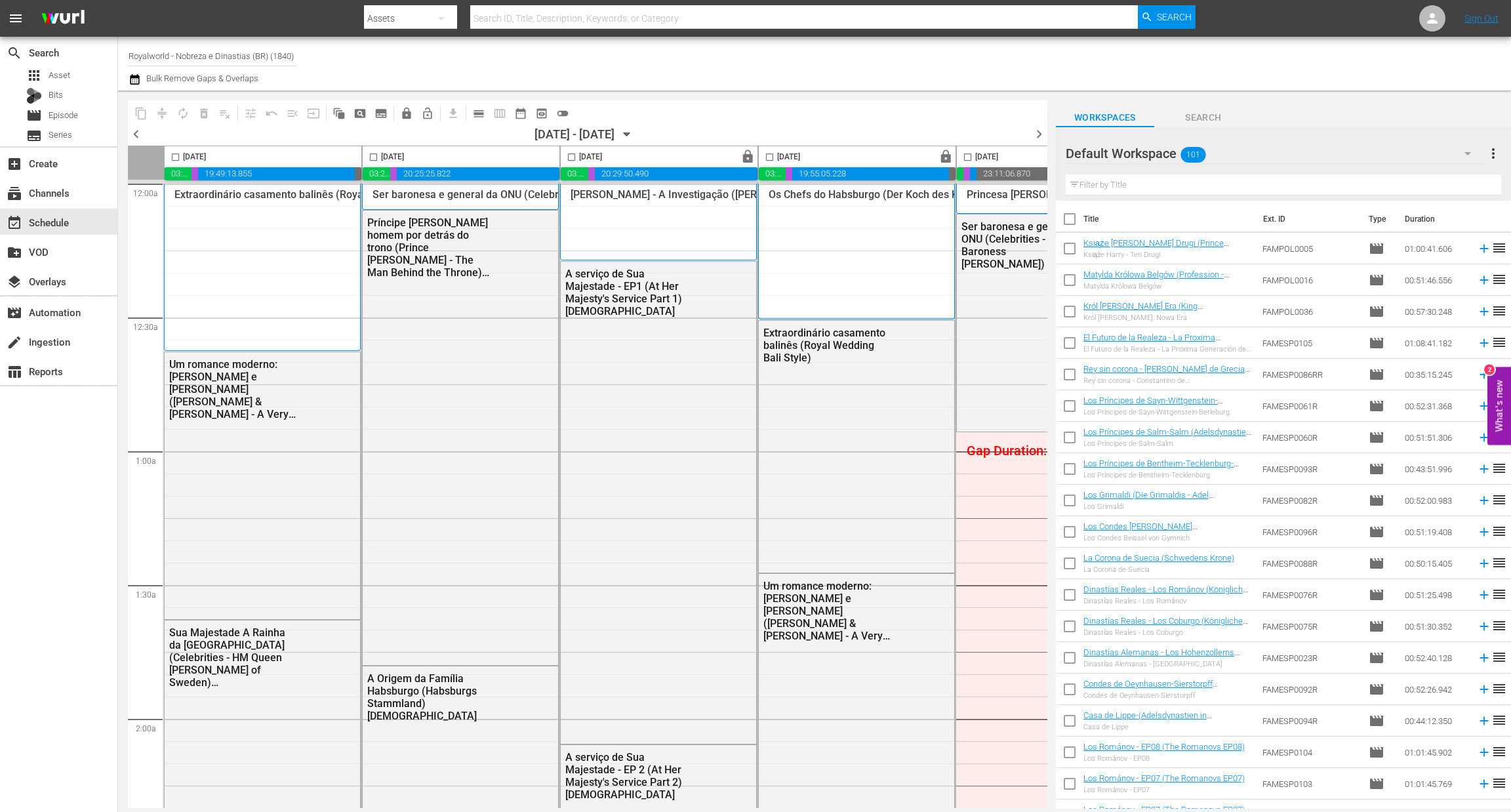
click at [376, 152] on input "checkbox" at bounding box center [373, 160] width 15 height 15
checkbox input "true"
click at [136, 110] on span "content_copy" at bounding box center [141, 113] width 13 height 13
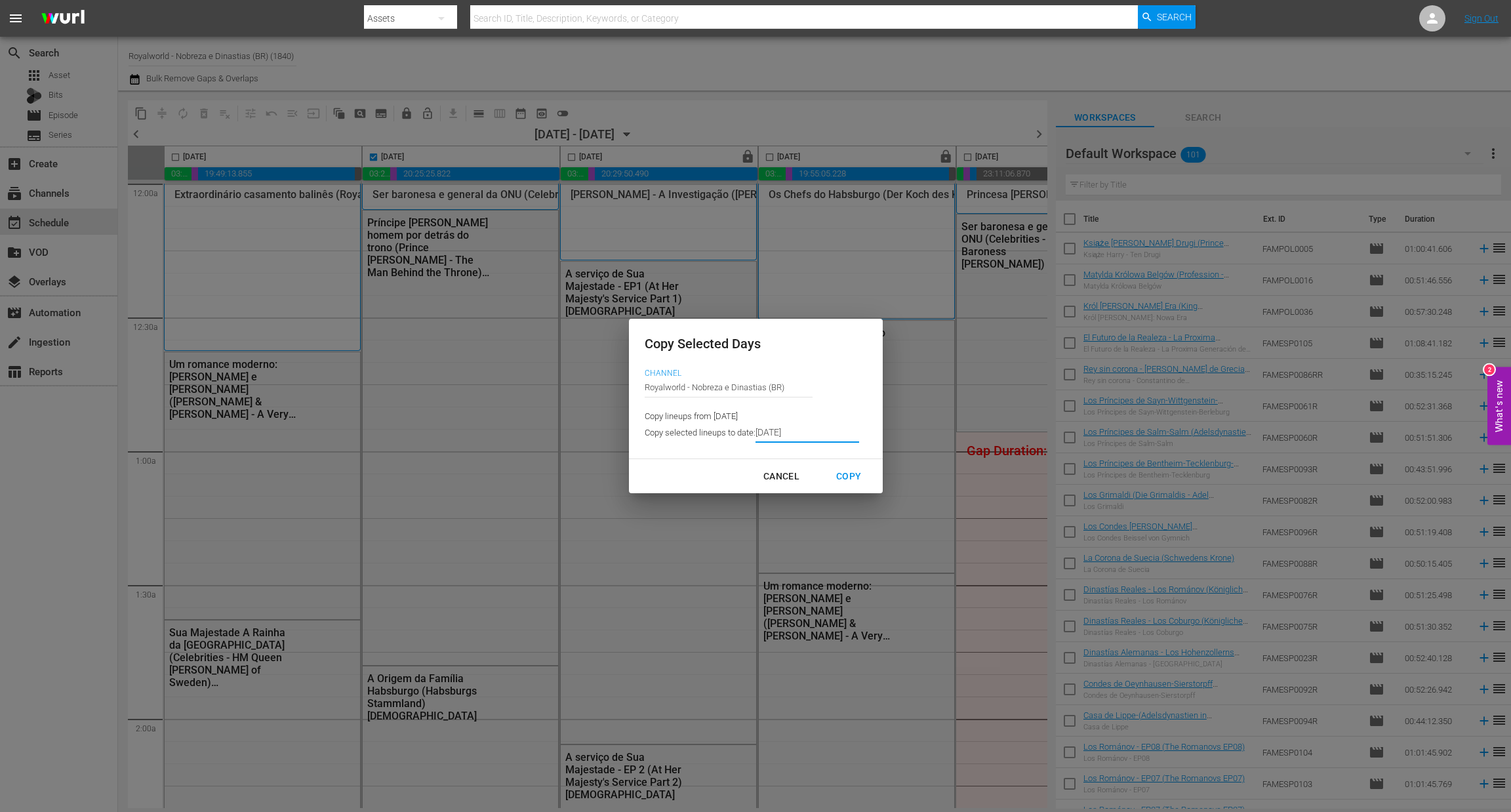
click at [811, 433] on input "8/20/2025" at bounding box center [806, 432] width 104 height 20
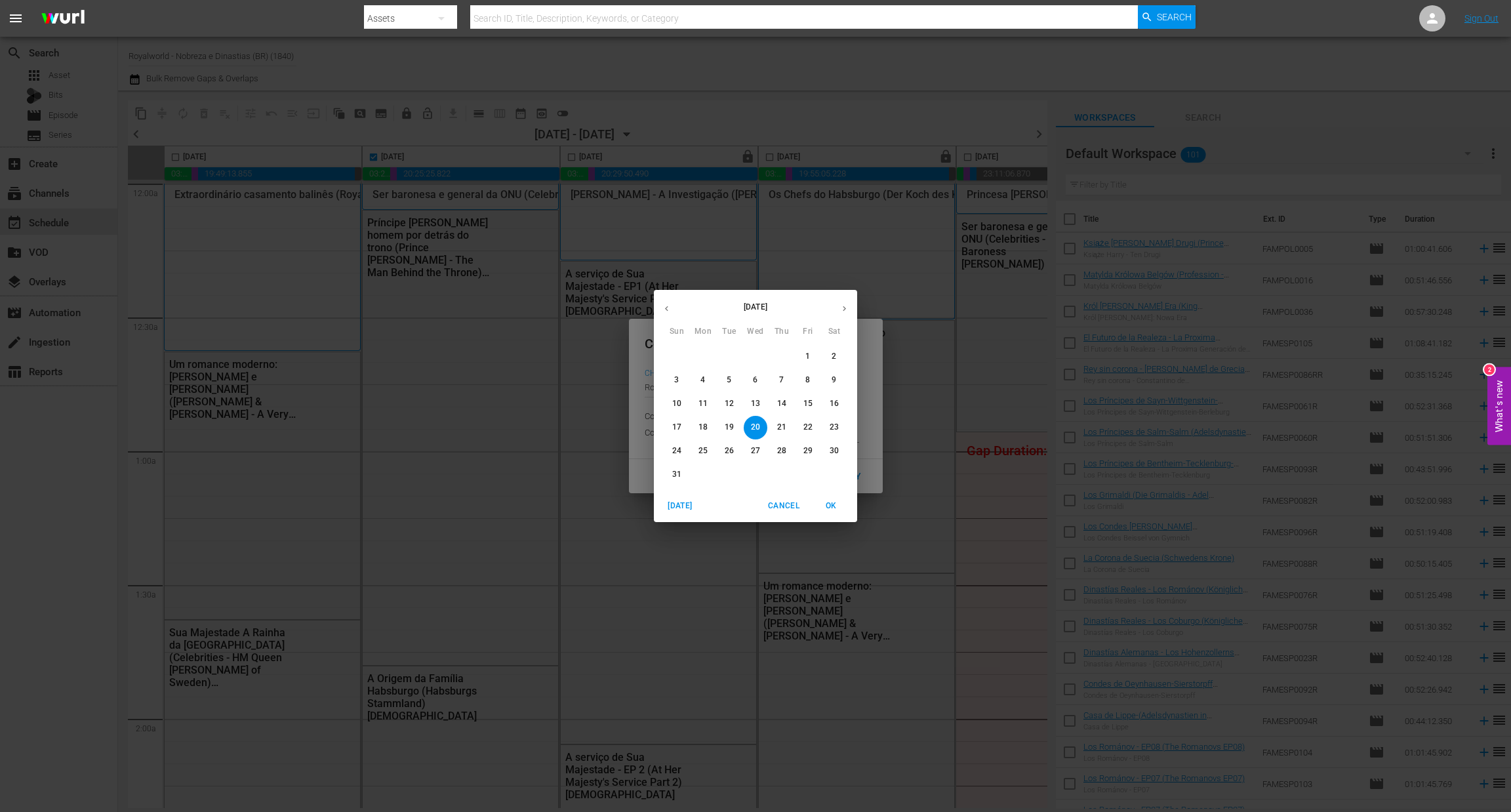
click at [682, 451] on span "24" at bounding box center [676, 451] width 23 height 11
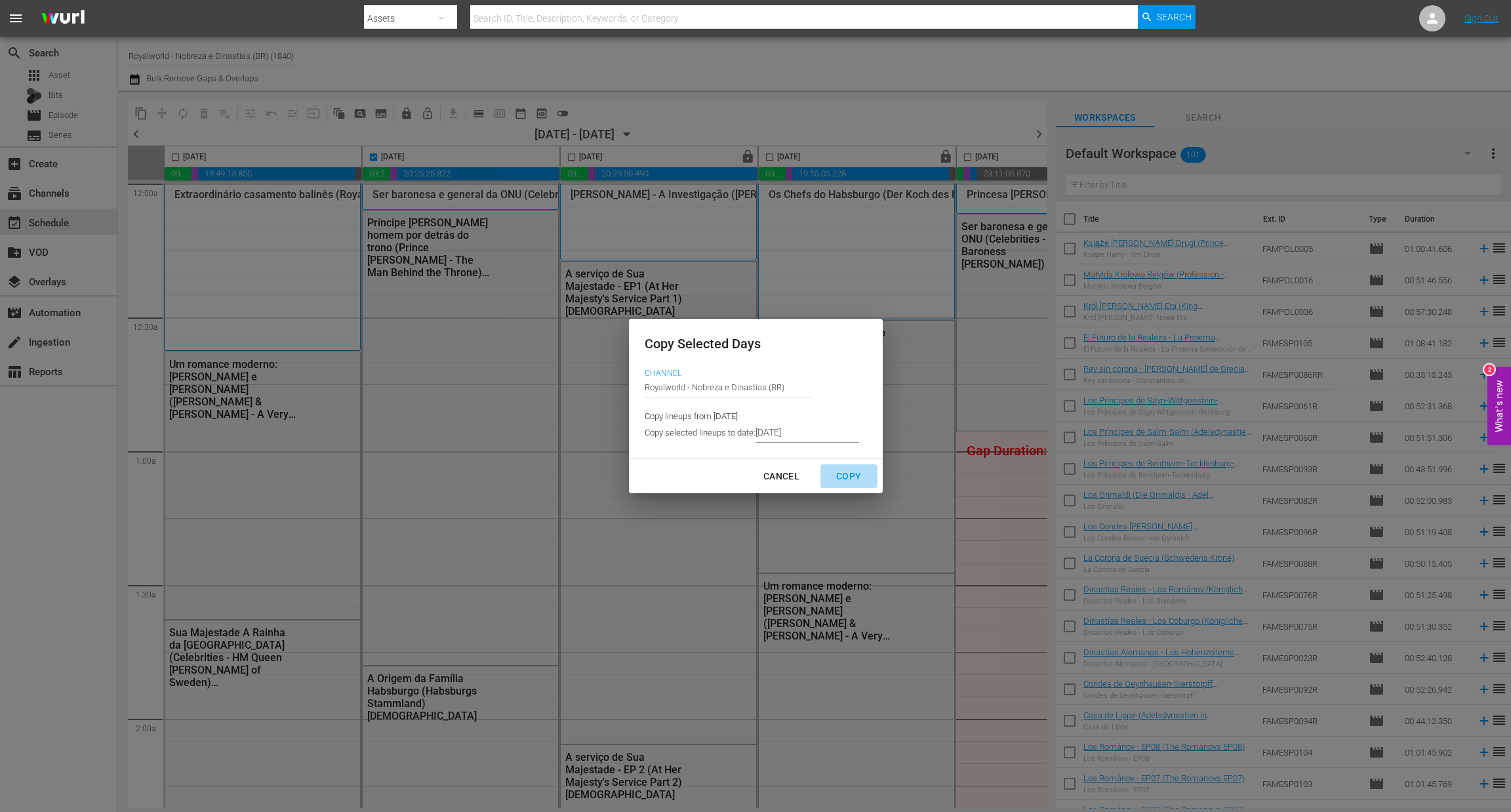
click at [845, 485] on button "Copy" at bounding box center [849, 476] width 56 height 24
type input "8/21/2025"
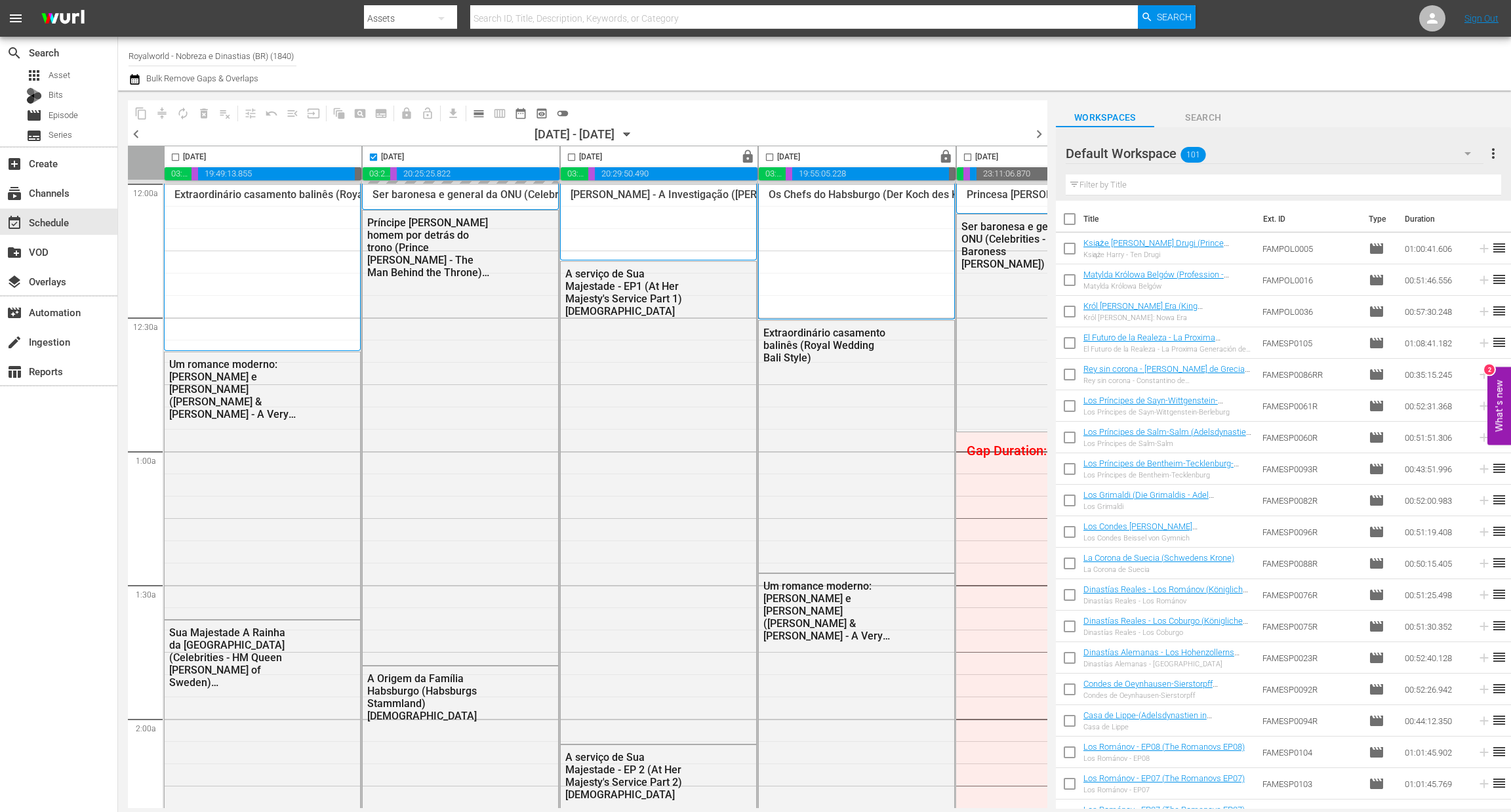
checkbox input "false"
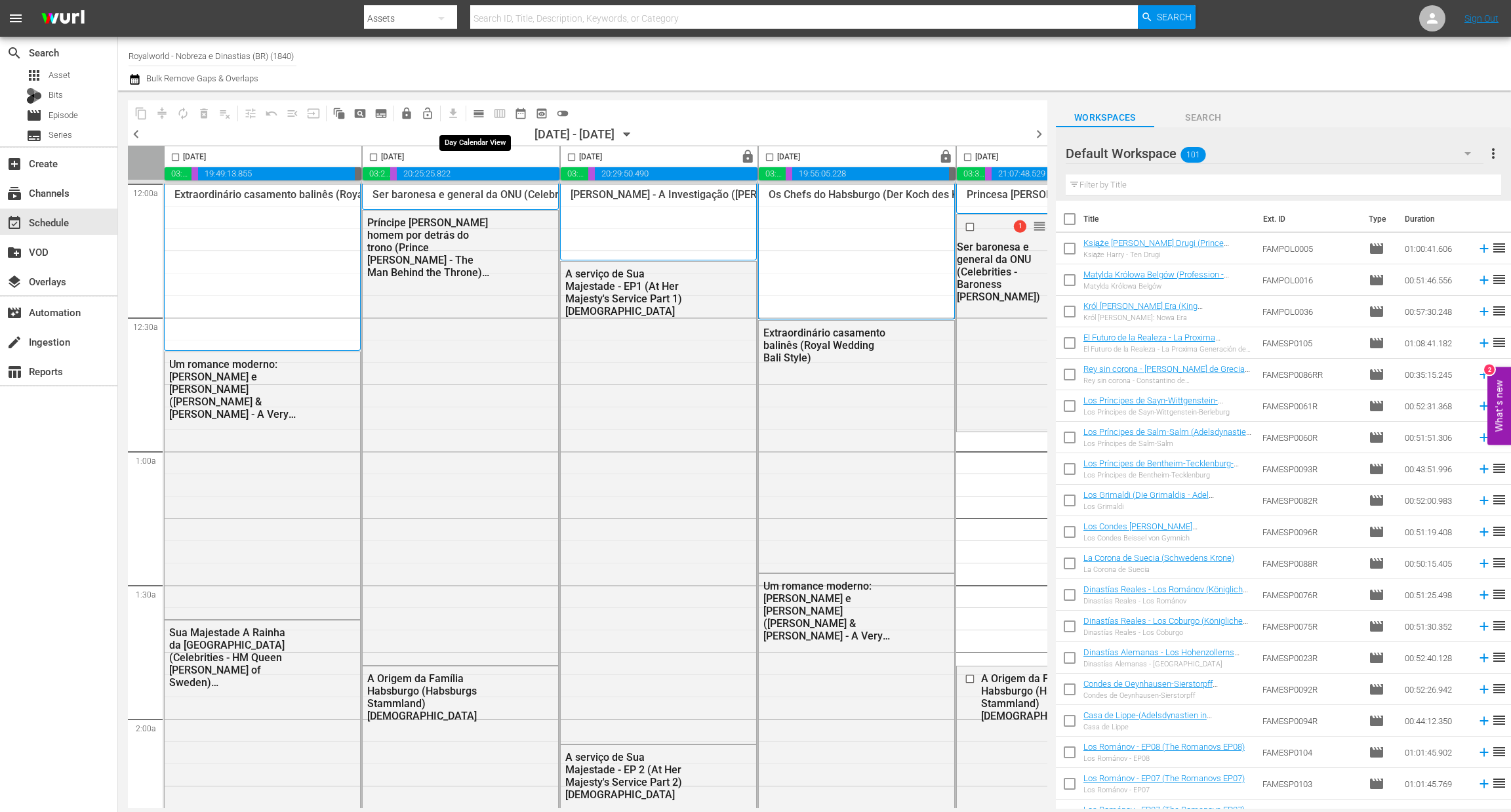
click at [478, 114] on span "calendar_view_day_outlined" at bounding box center [479, 113] width 13 height 13
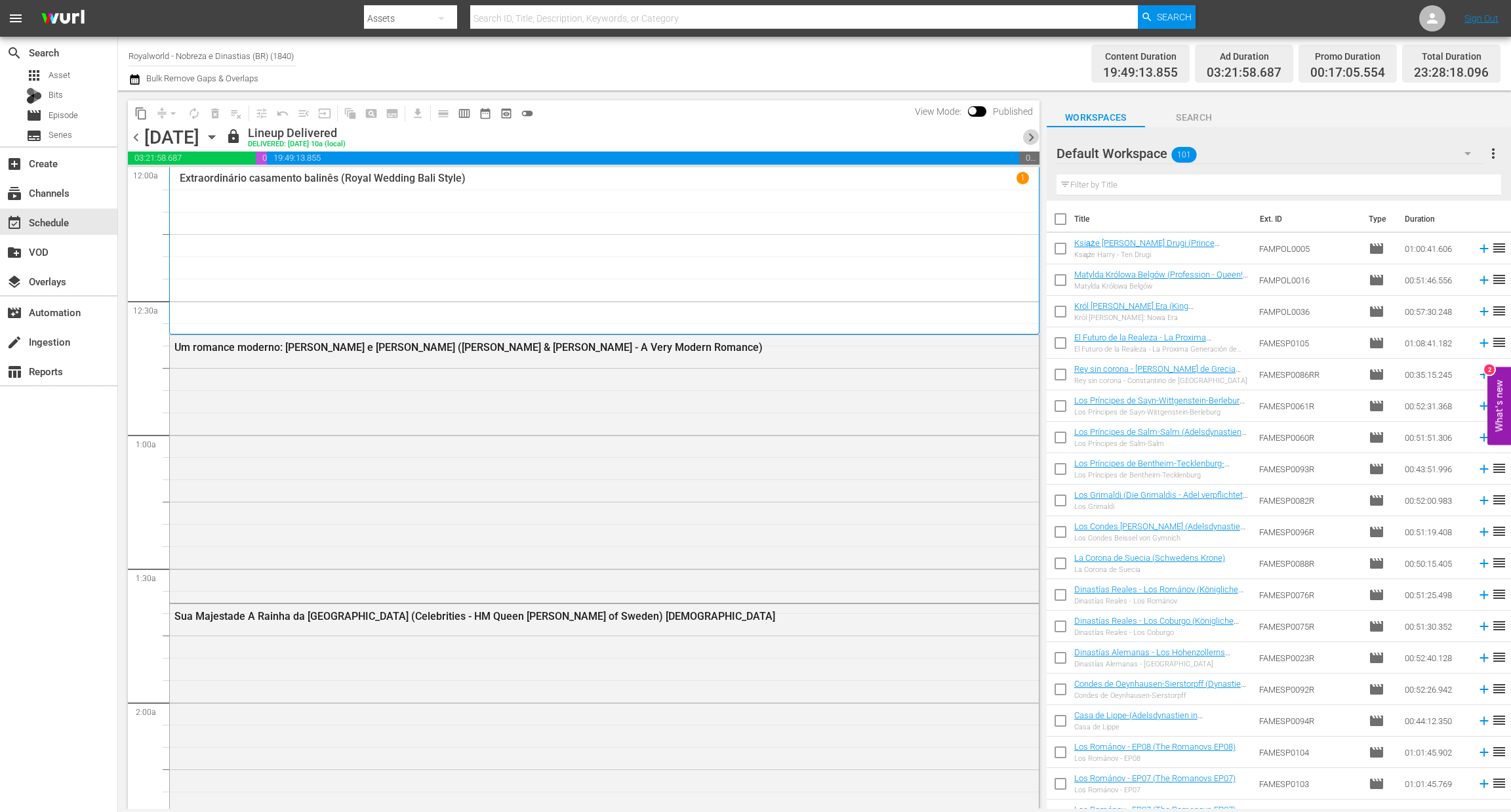
click at [1032, 133] on span "chevron_right" at bounding box center [1031, 138] width 17 height 17
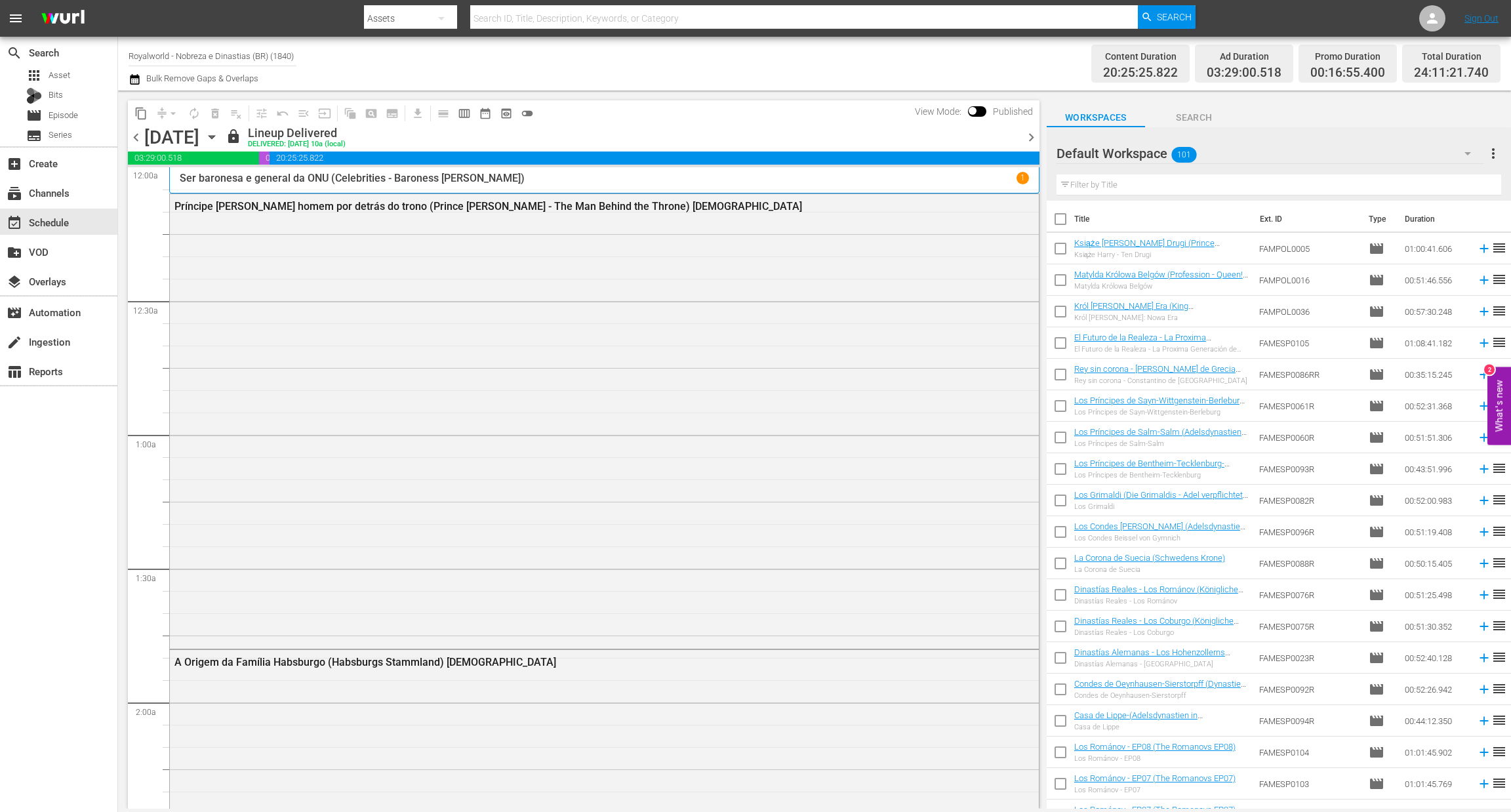
click at [140, 139] on span "chevron_left" at bounding box center [137, 138] width 17 height 17
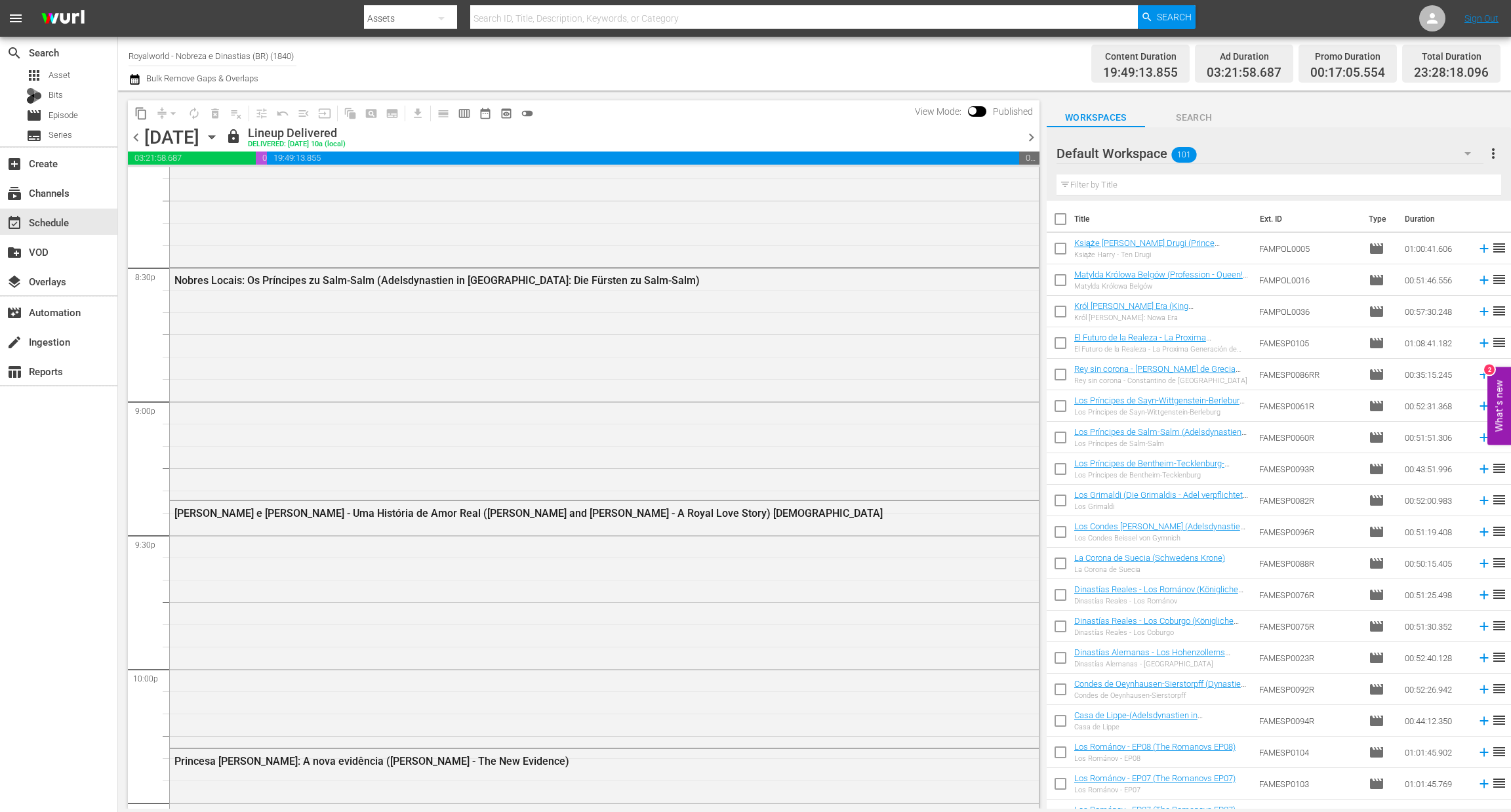
scroll to position [5805, 0]
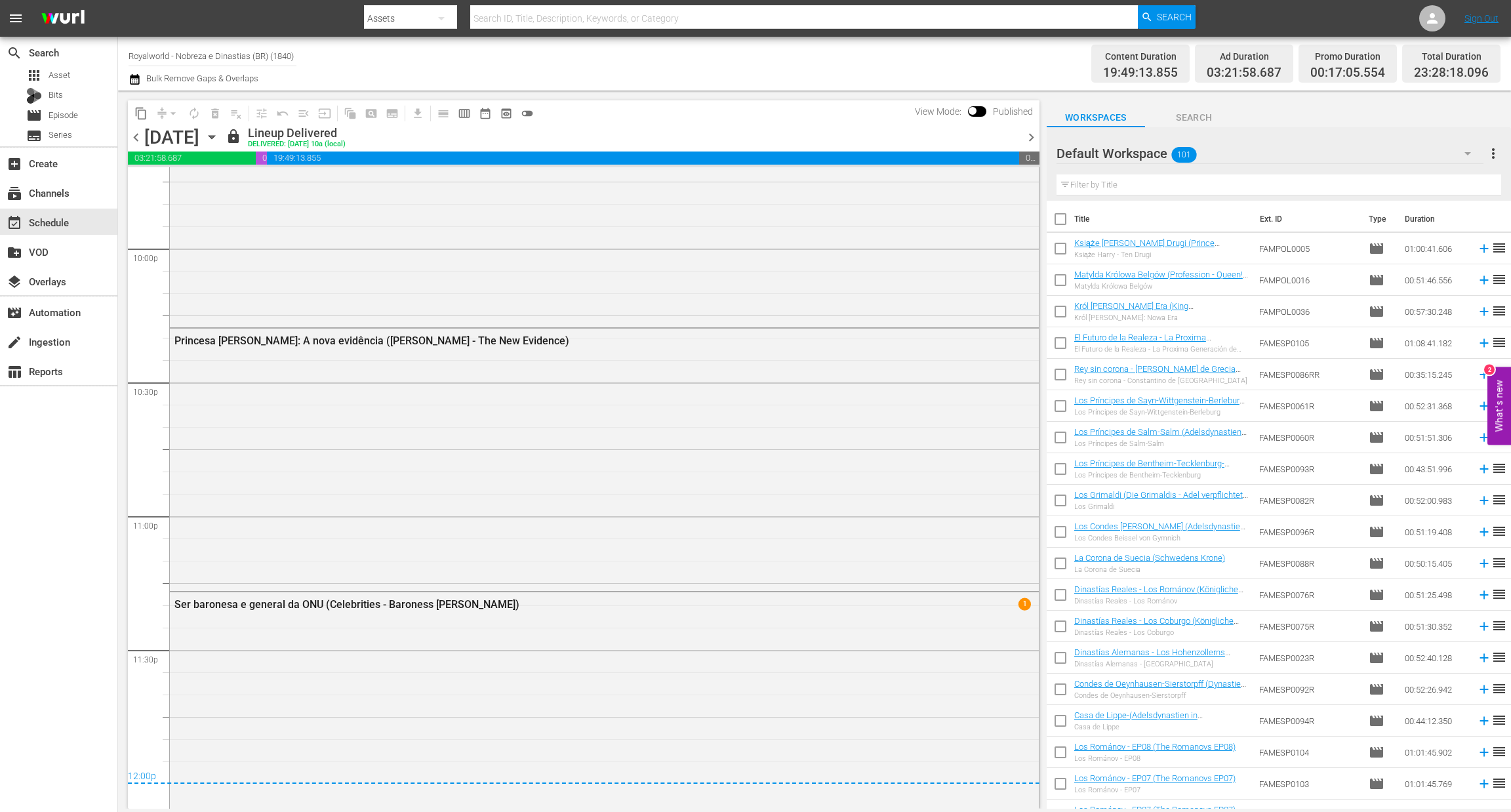
click at [1032, 127] on div "chevron_left Wednesday, August 20th August 20th lock Lineup Delivered DELIVERED…" at bounding box center [584, 138] width 911 height 25
click at [1032, 135] on span "chevron_right" at bounding box center [1031, 138] width 17 height 17
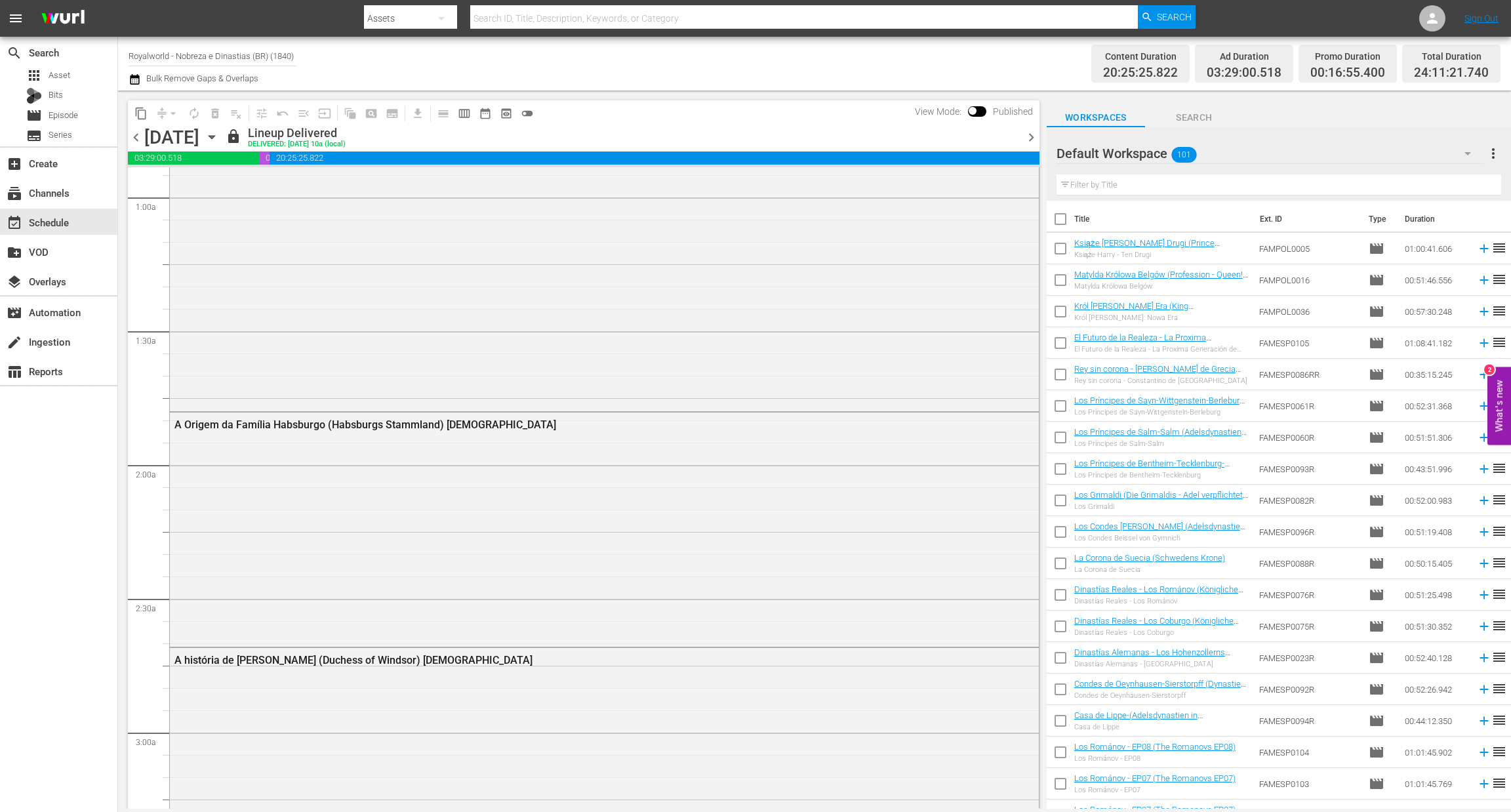
scroll to position [50, 0]
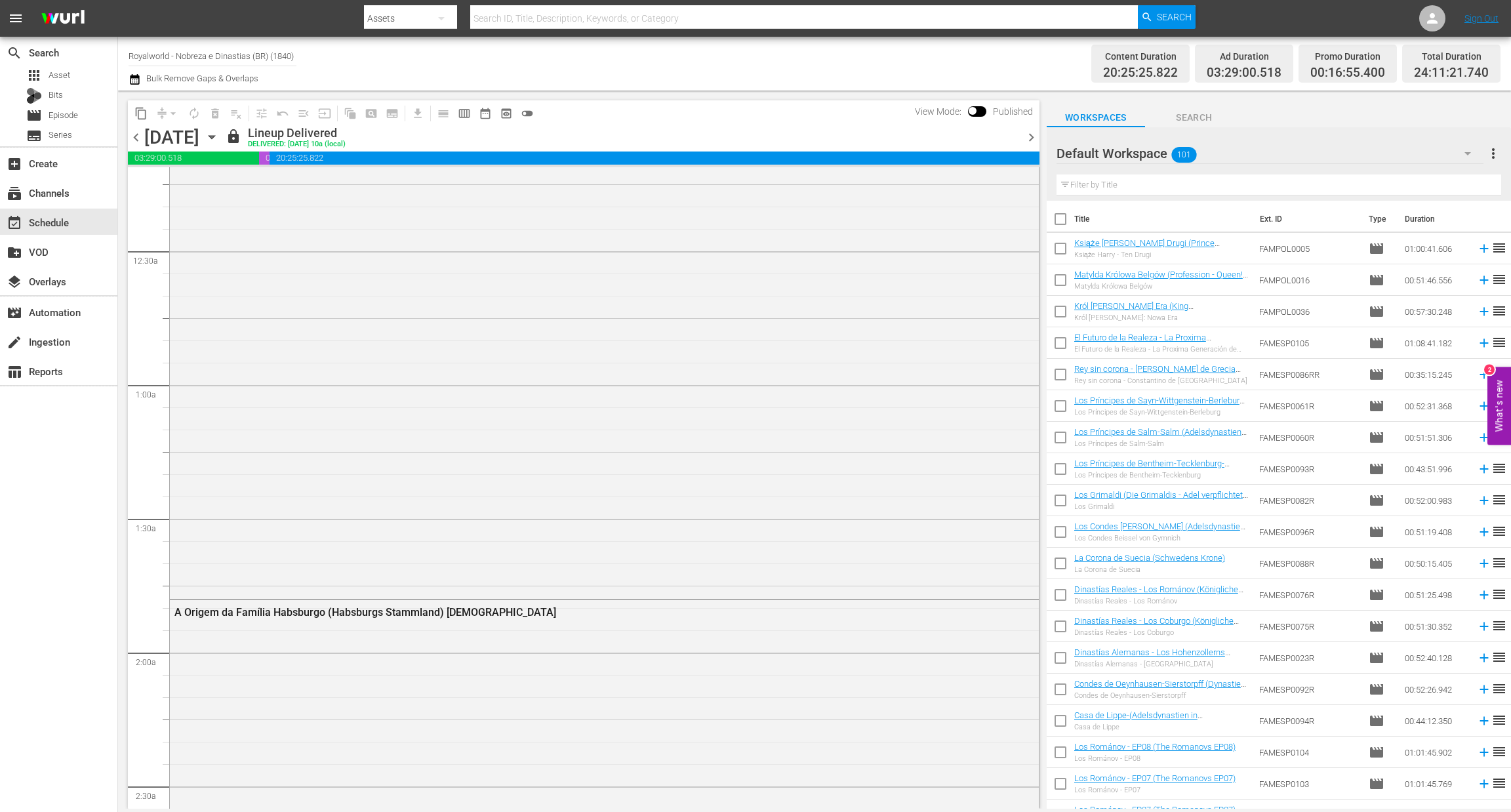
click at [1023, 135] on span "chevron_right" at bounding box center [1031, 138] width 17 height 17
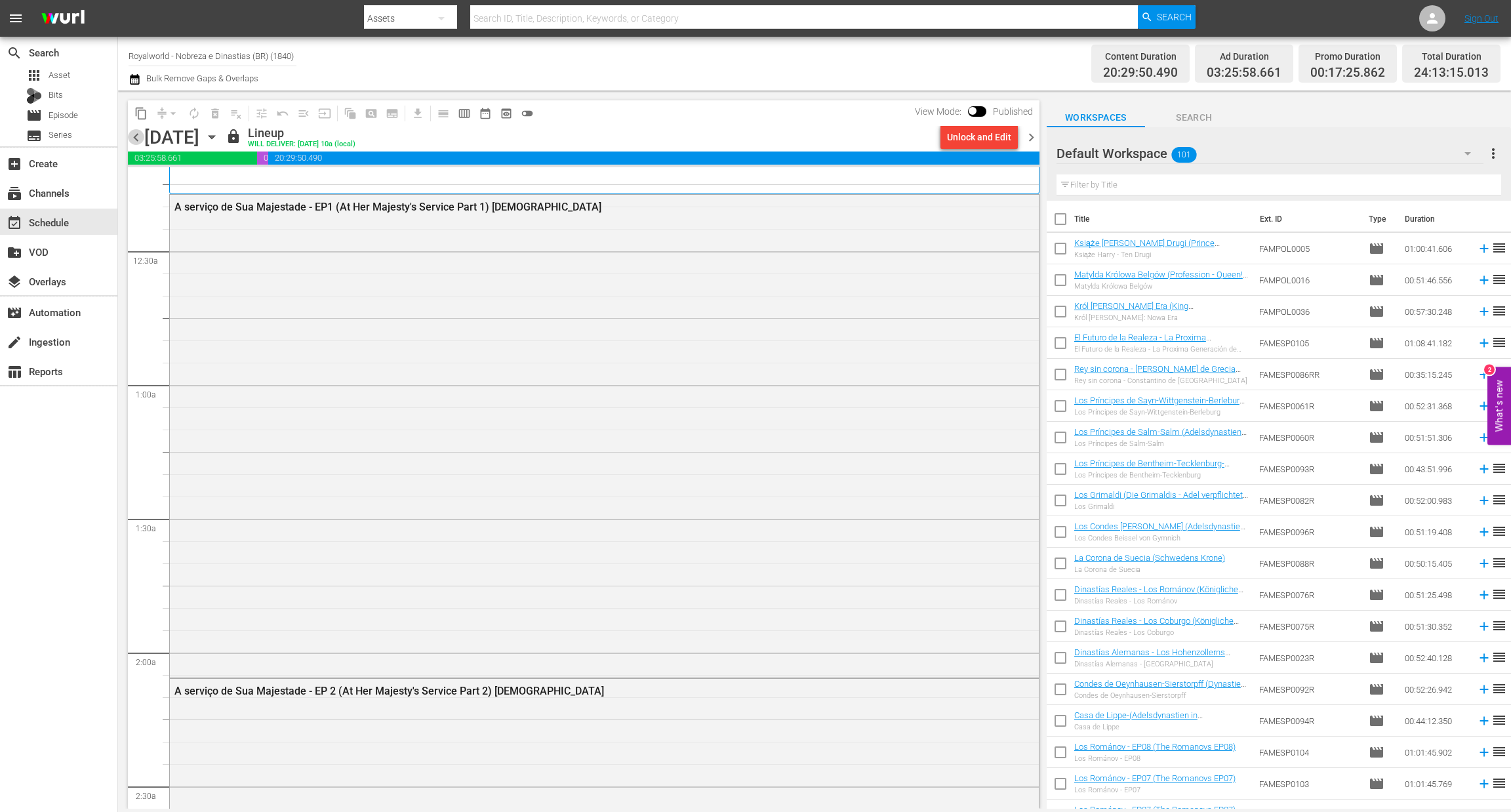
click at [136, 138] on span "chevron_left" at bounding box center [137, 138] width 17 height 17
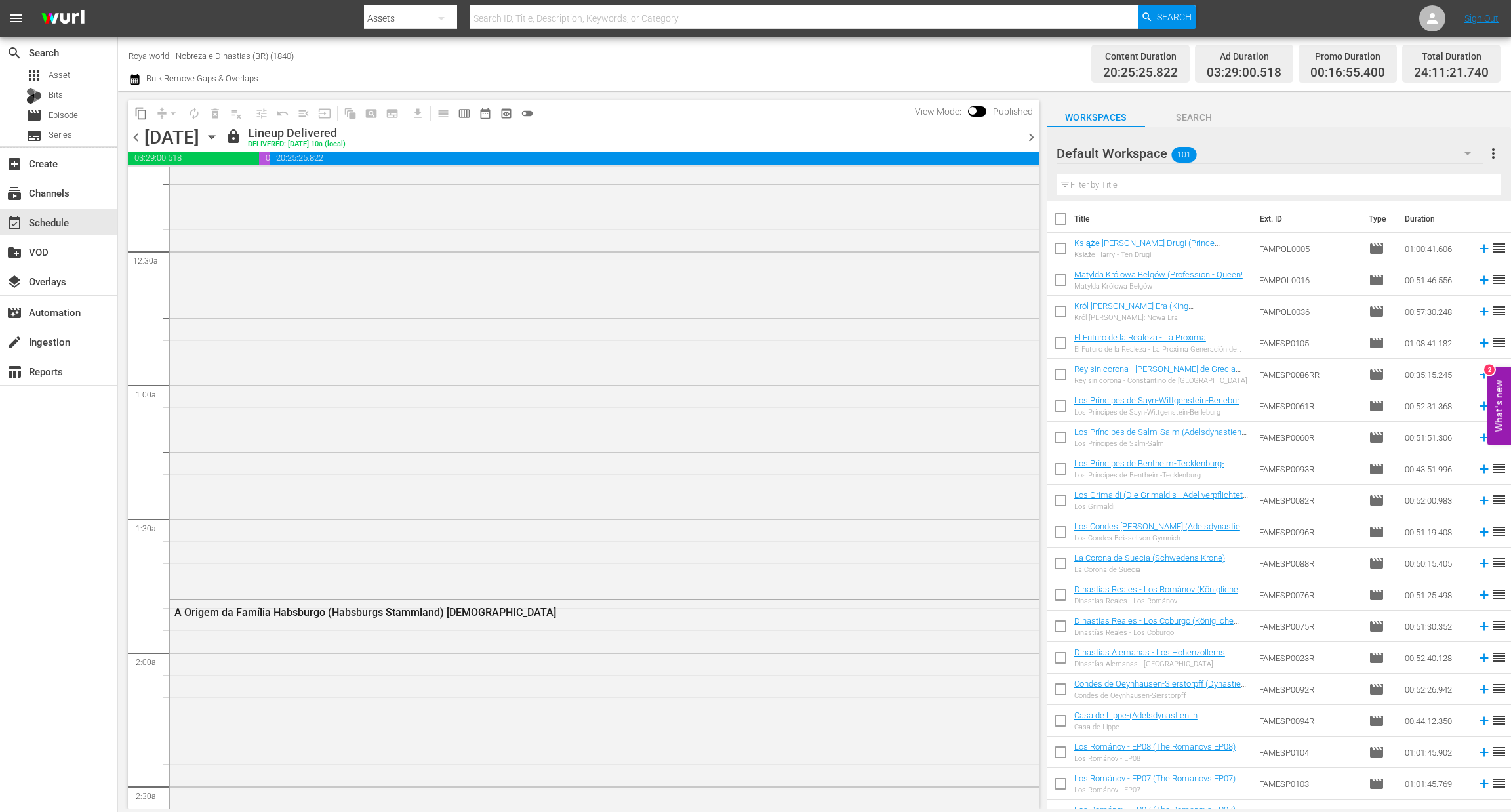
click at [1033, 135] on span "chevron_right" at bounding box center [1031, 138] width 17 height 17
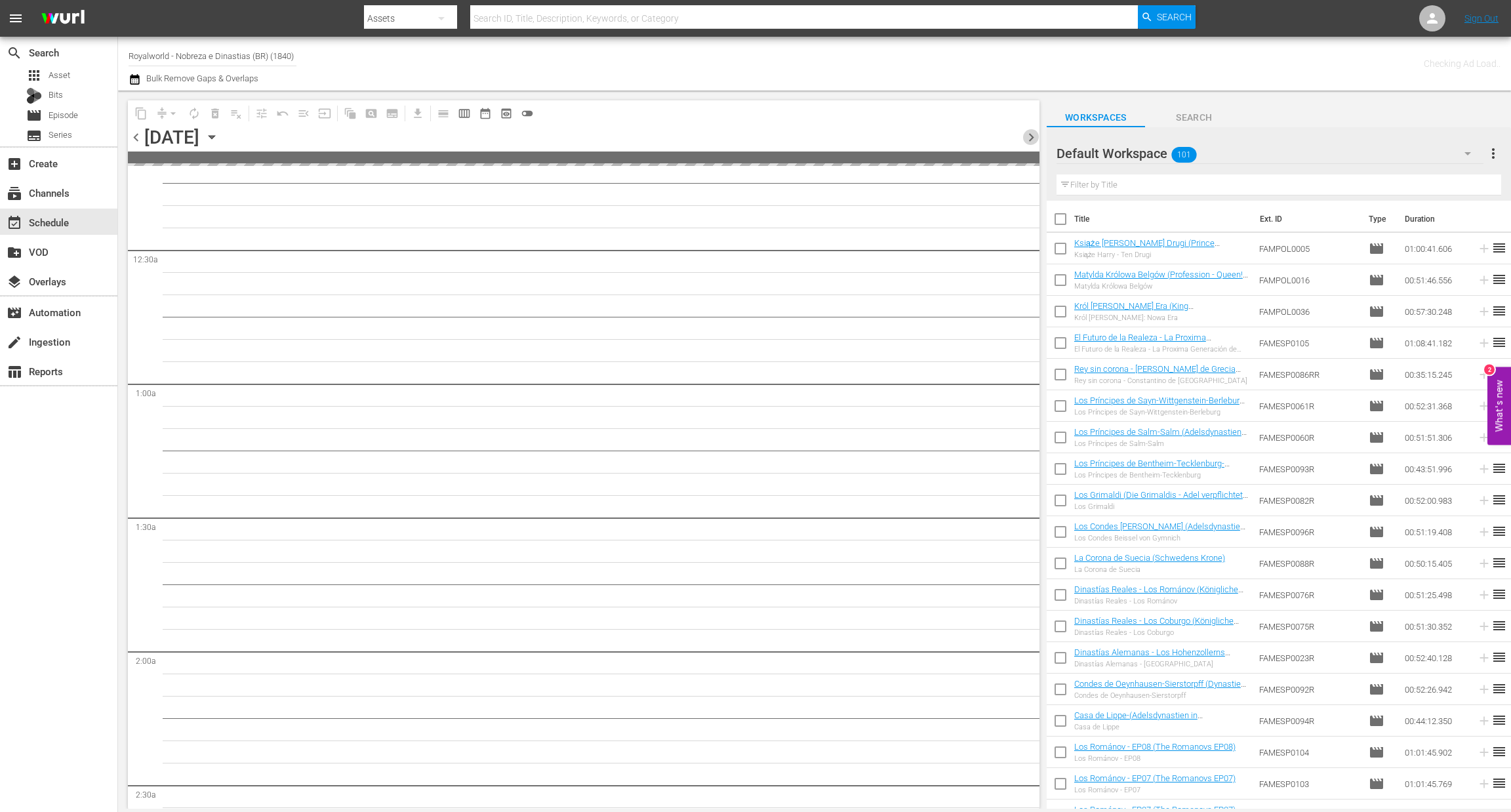
click at [1033, 135] on span "chevron_right" at bounding box center [1031, 138] width 17 height 17
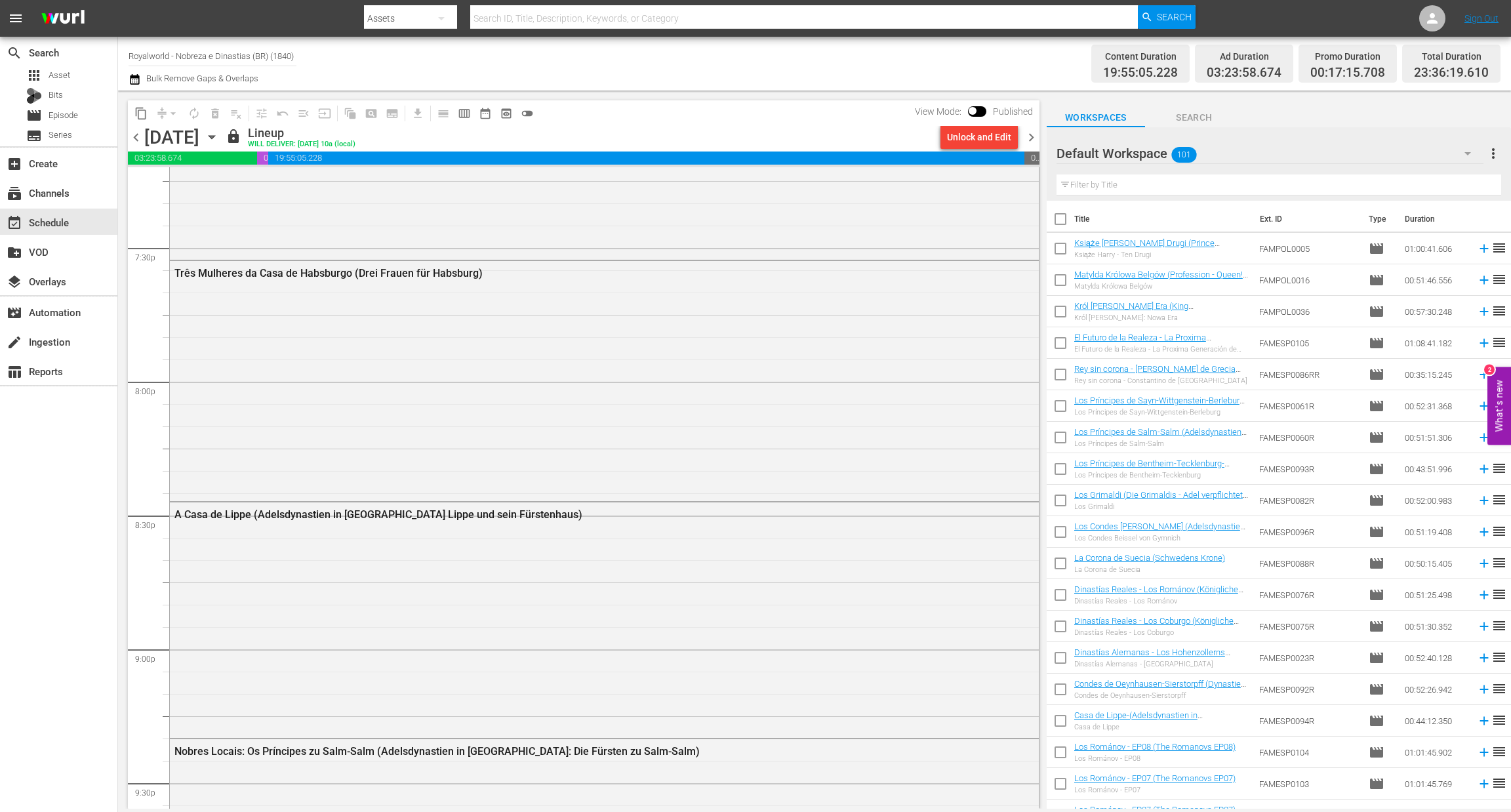
scroll to position [5808, 0]
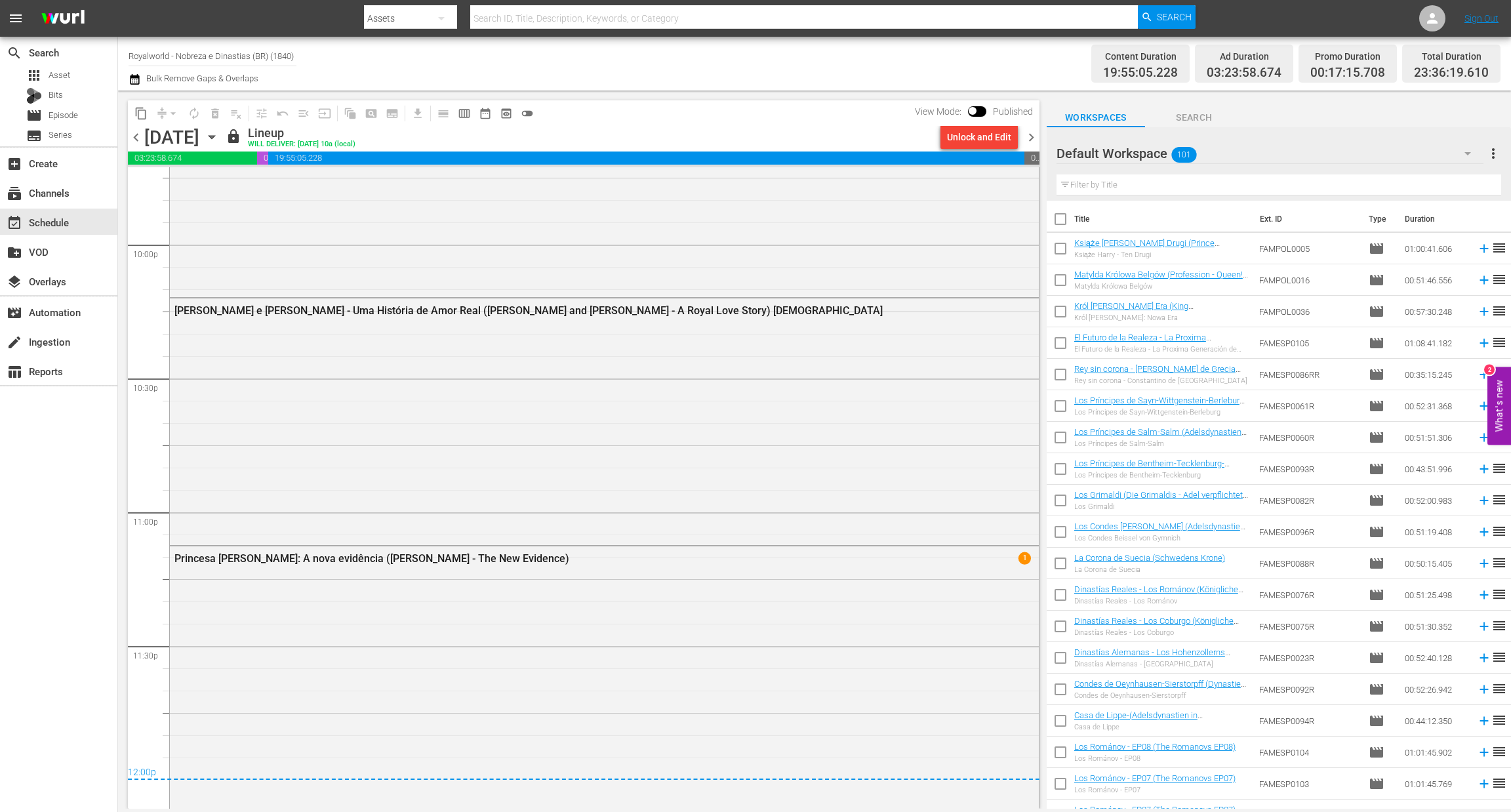
click at [1029, 131] on span "chevron_right" at bounding box center [1031, 138] width 17 height 17
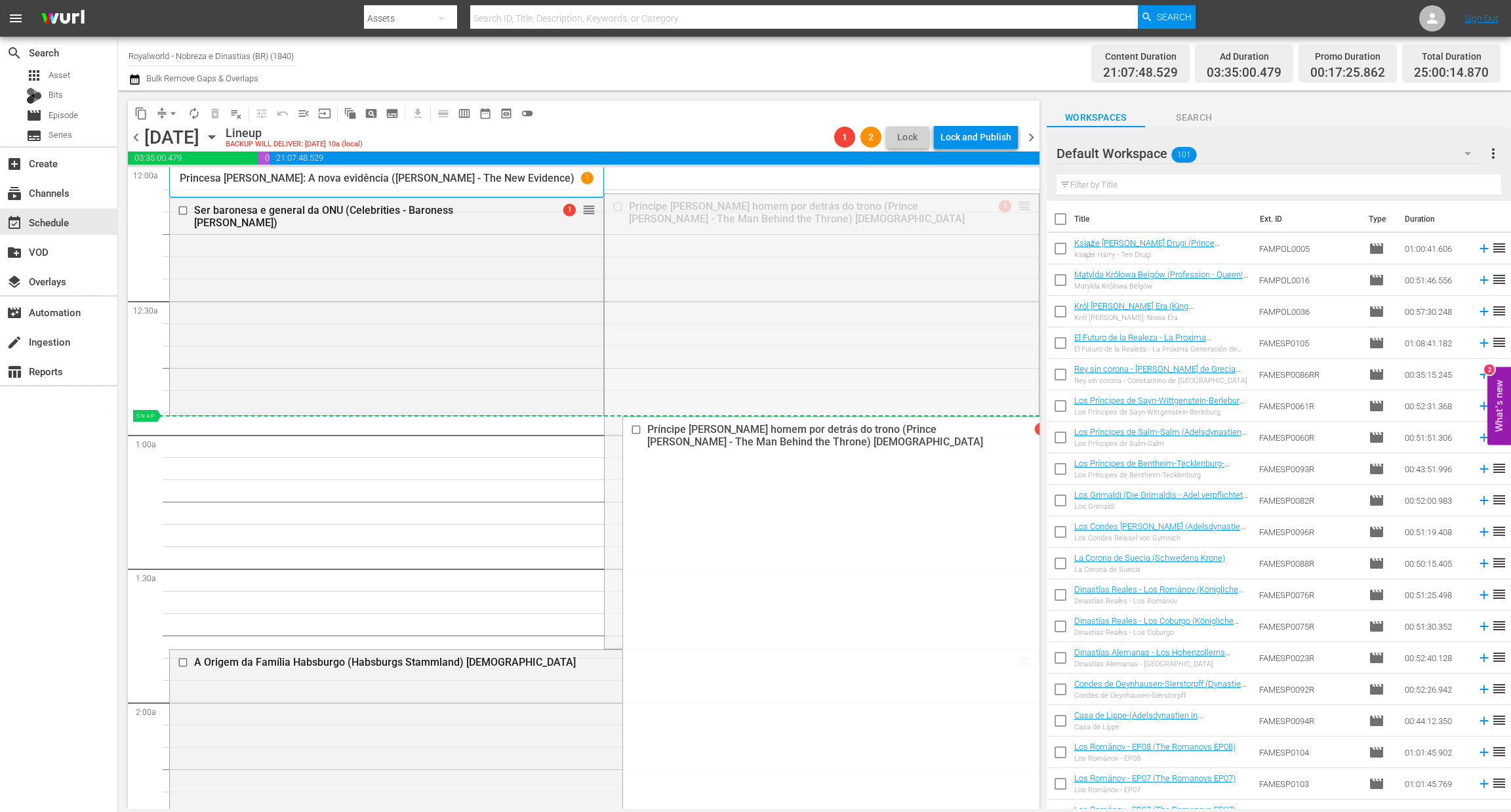
drag, startPoint x: 1010, startPoint y: 207, endPoint x: 902, endPoint y: 425, distance: 243.3
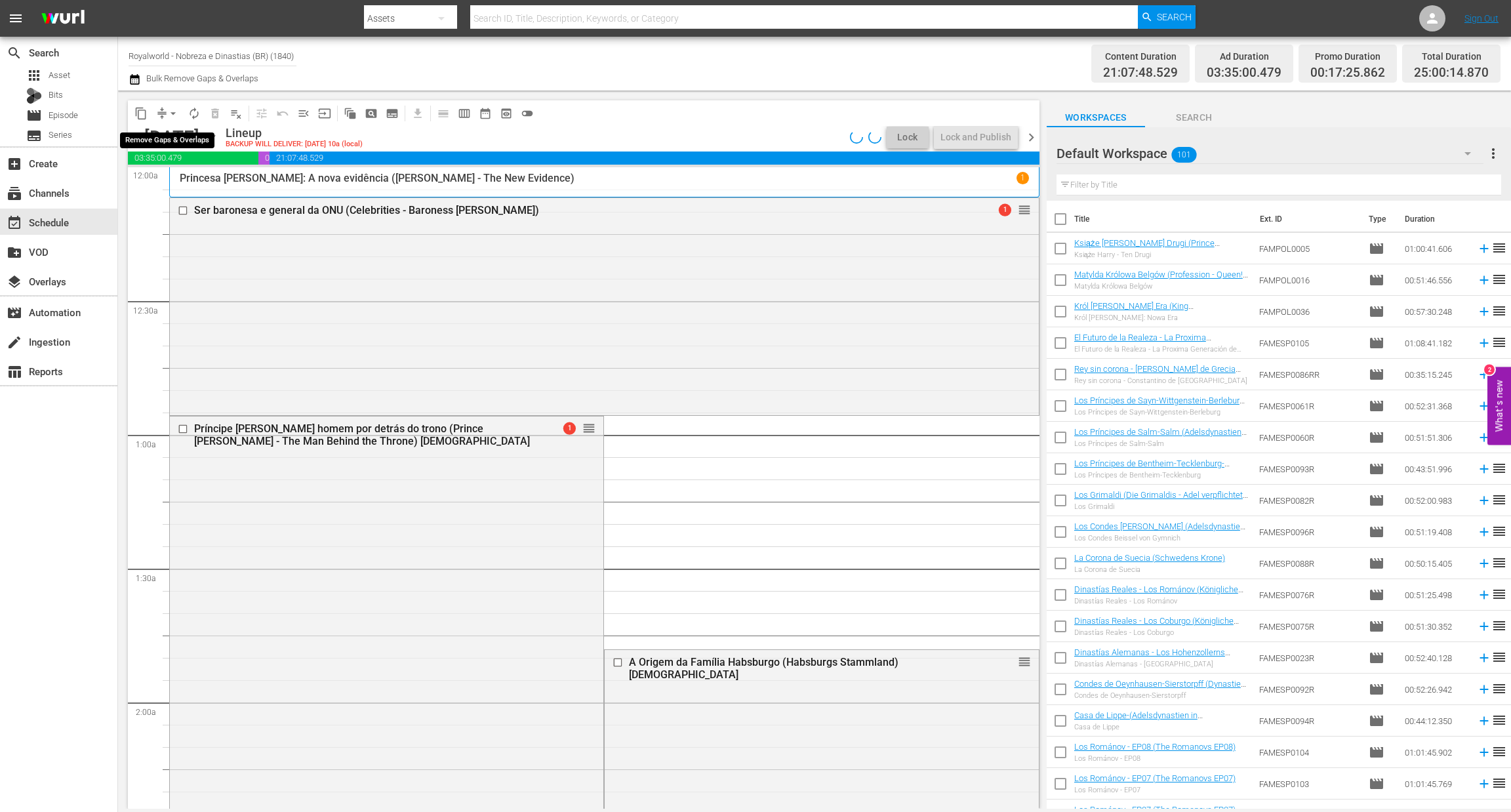
click at [172, 111] on span "arrow_drop_down" at bounding box center [173, 113] width 13 height 13
click at [155, 183] on li "Align to End of Previous Day" at bounding box center [173, 182] width 138 height 22
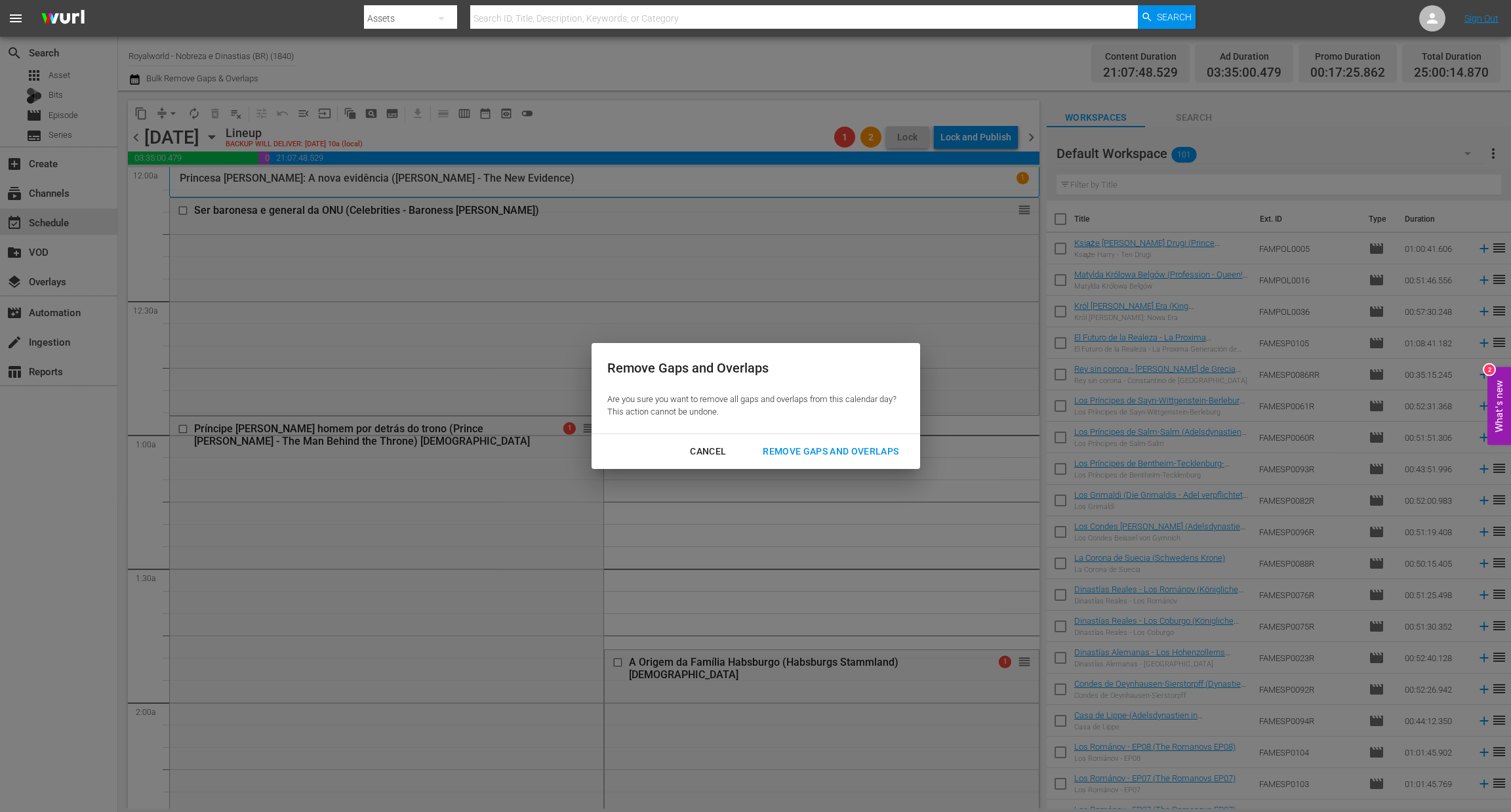
click at [859, 445] on div "Remove Gaps and Overlaps" at bounding box center [831, 452] width 157 height 17
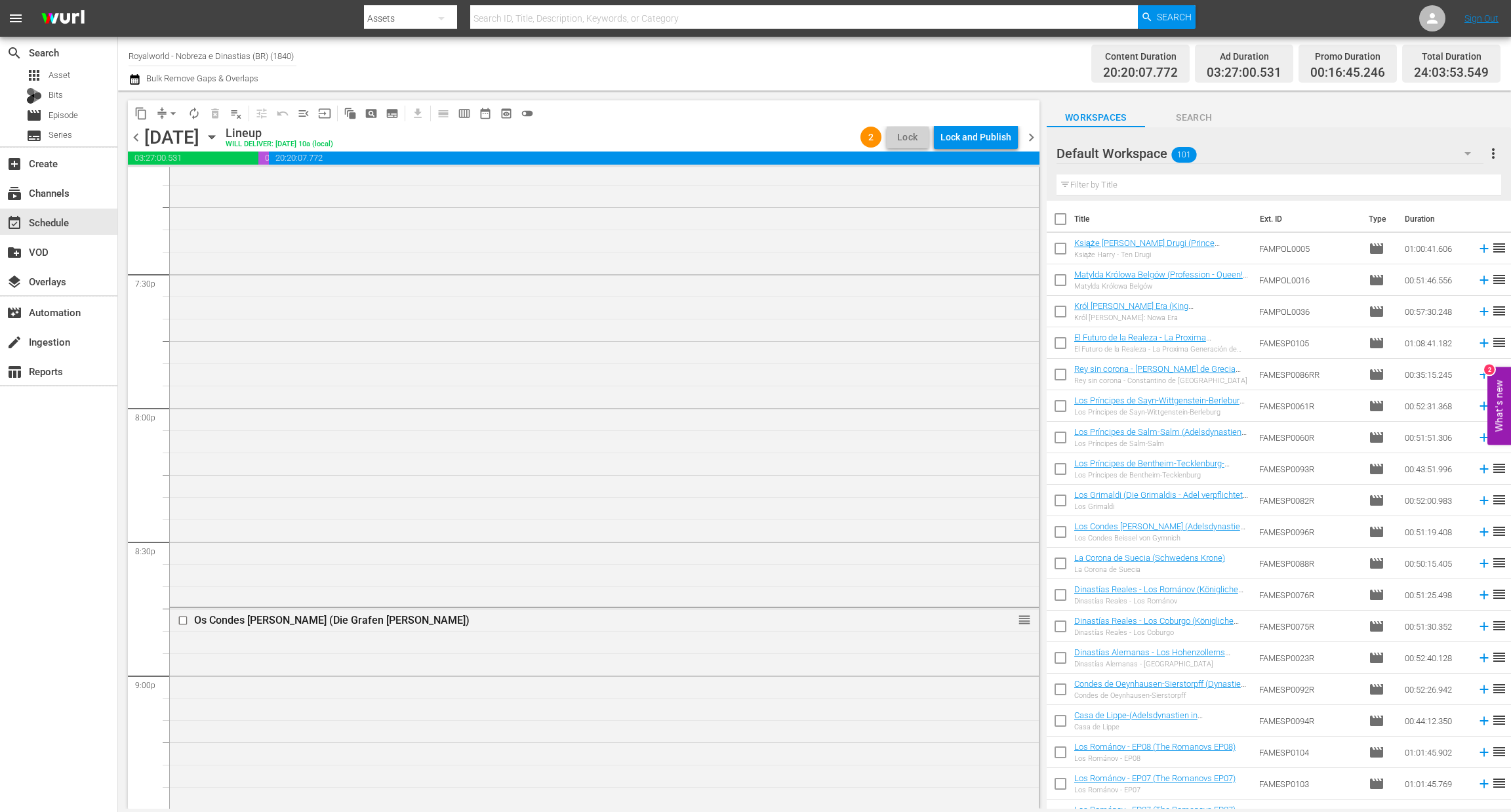
scroll to position [5825, 0]
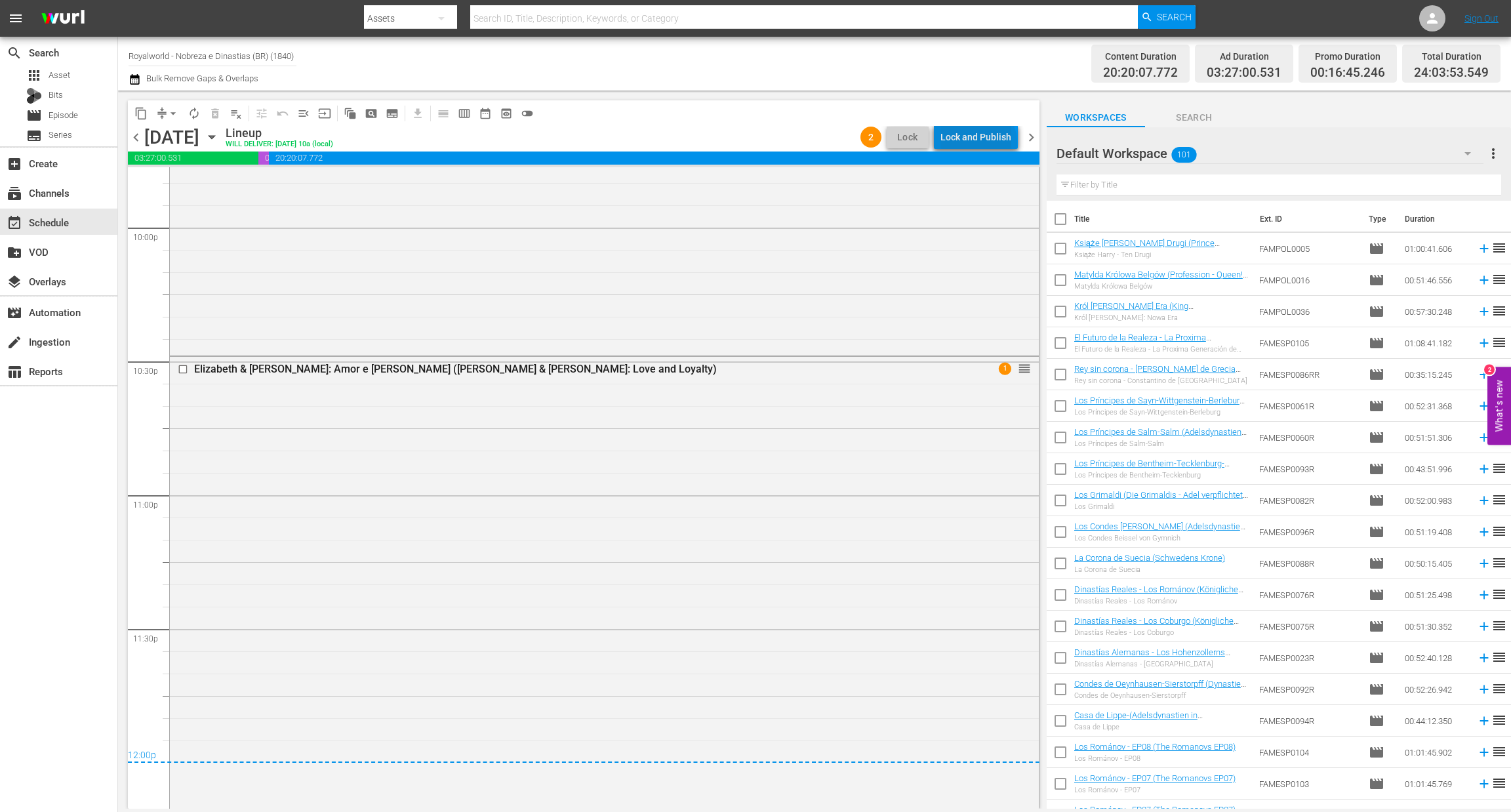
click at [981, 142] on div "Lock and Publish" at bounding box center [976, 137] width 71 height 23
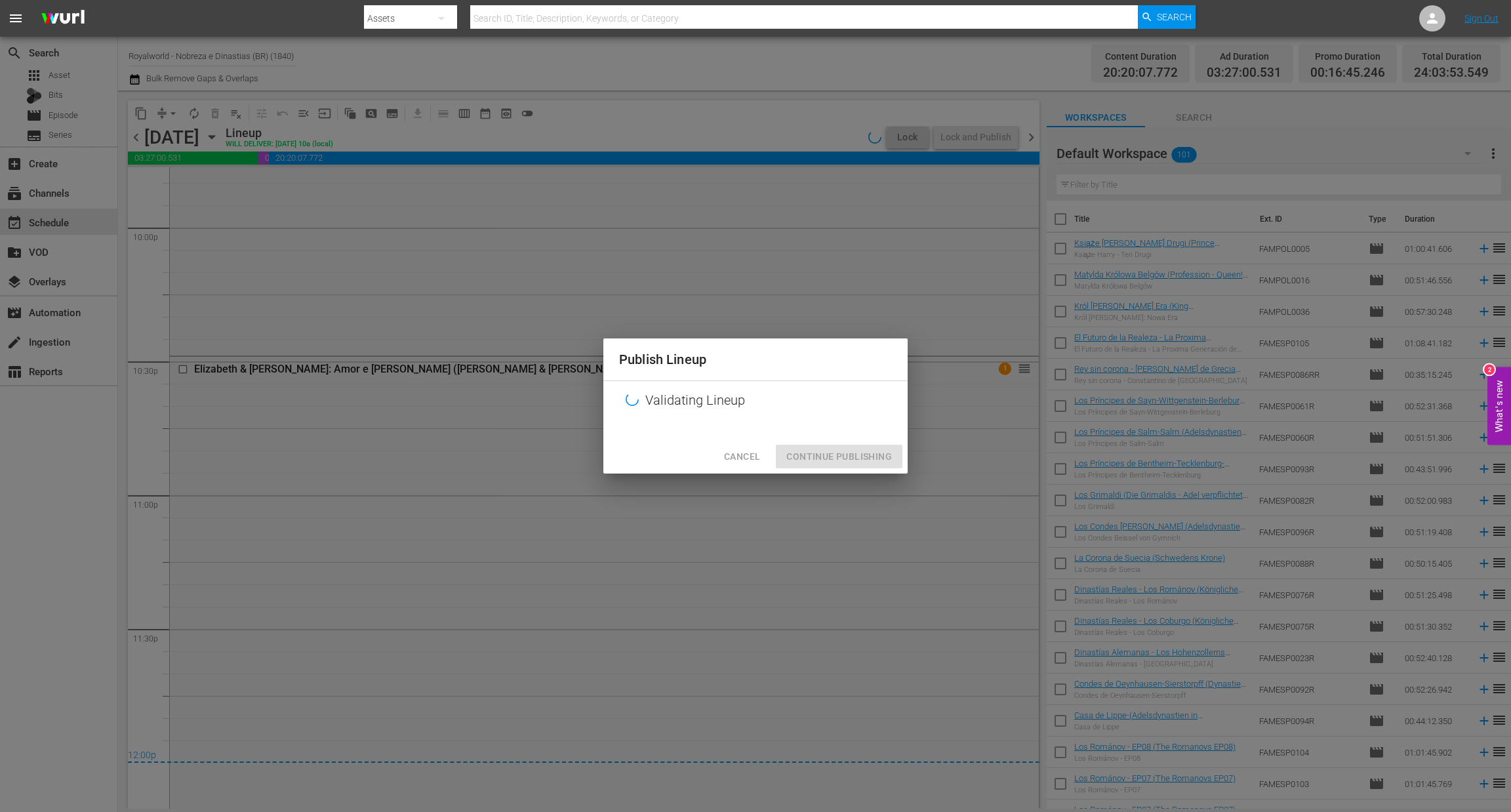
click at [746, 455] on span "Cancel" at bounding box center [742, 457] width 36 height 17
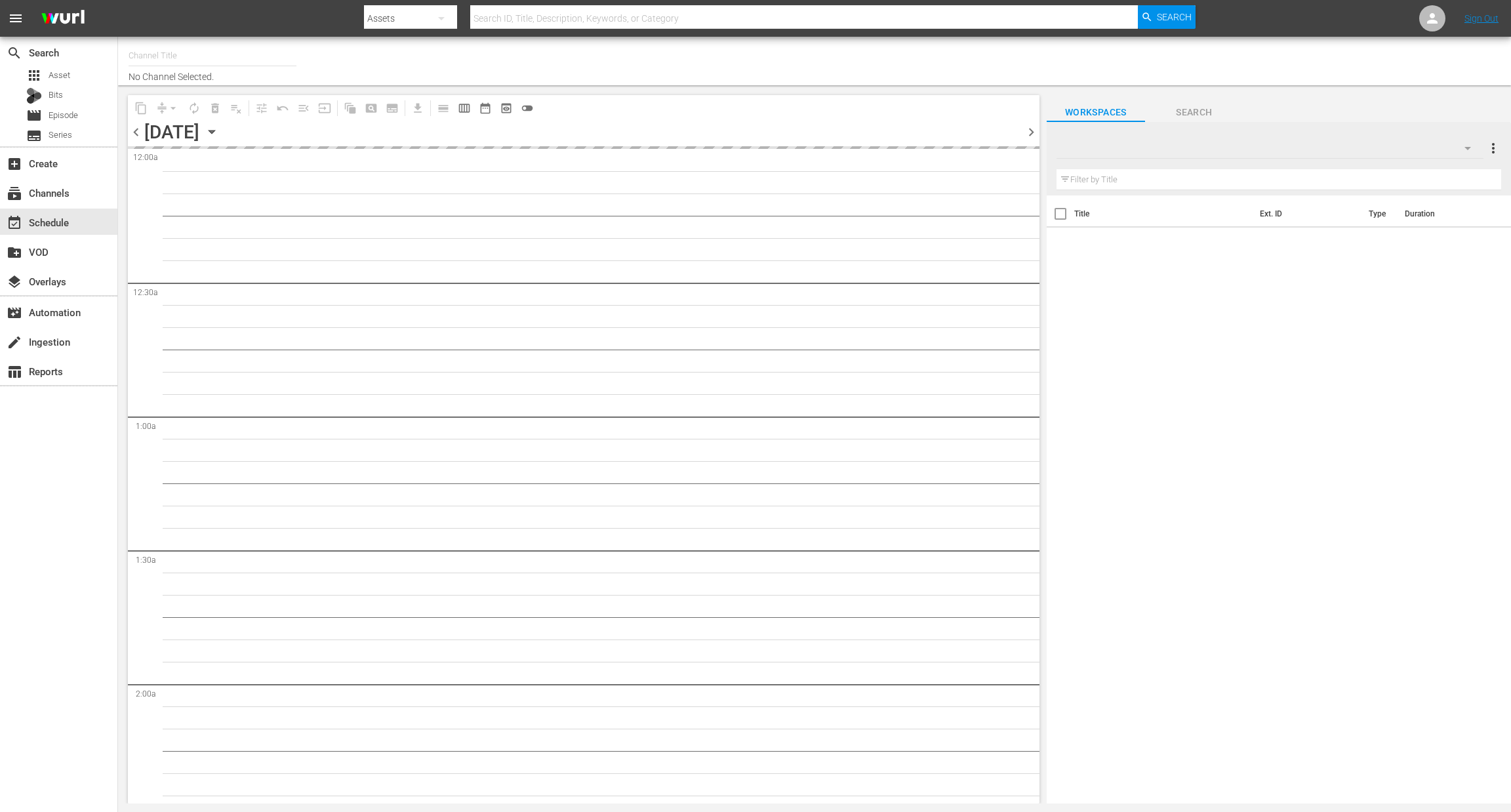
type input "Royalworld - Nobreza e Dinastias (BR) (1840)"
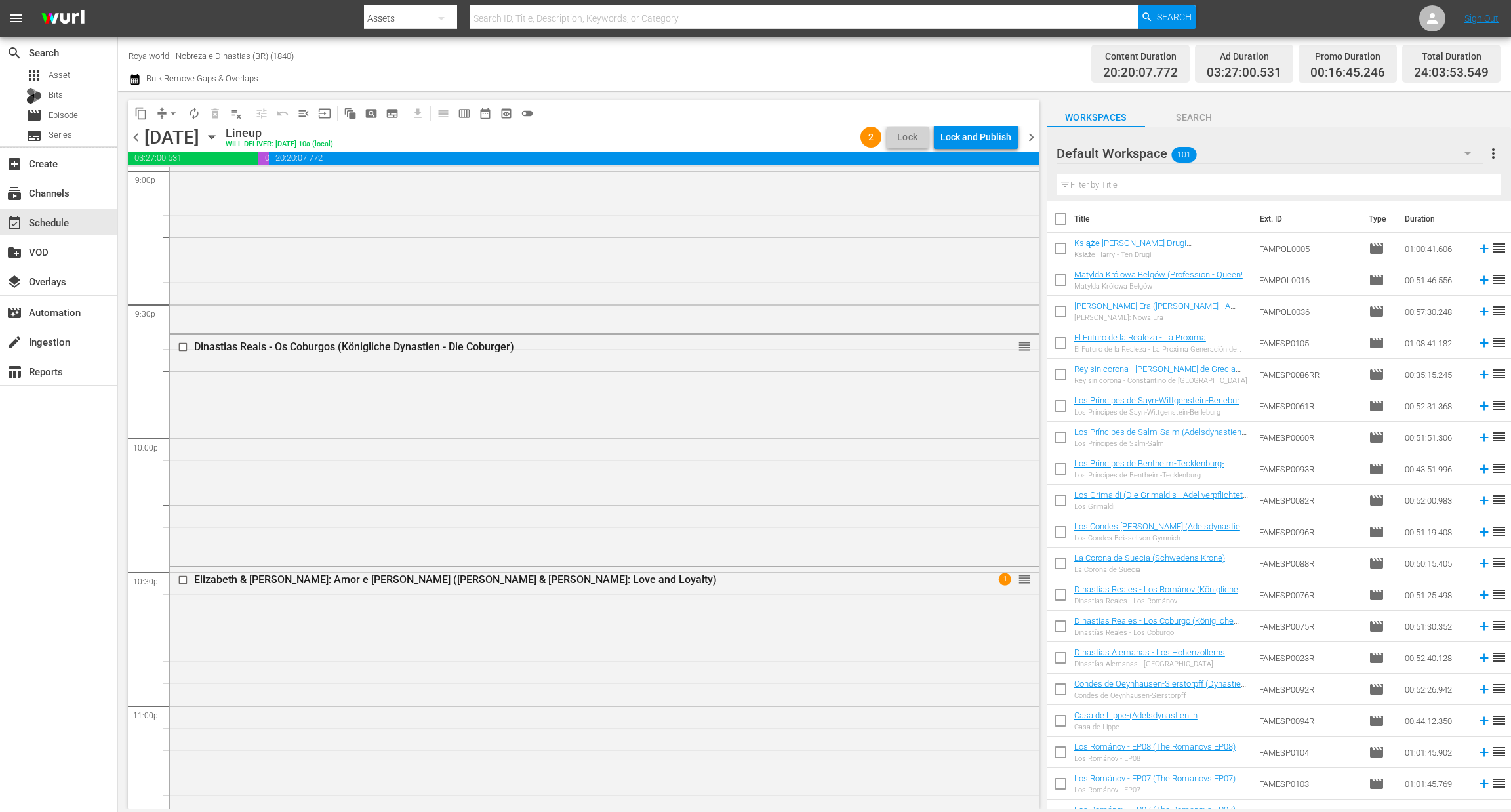
scroll to position [5825, 0]
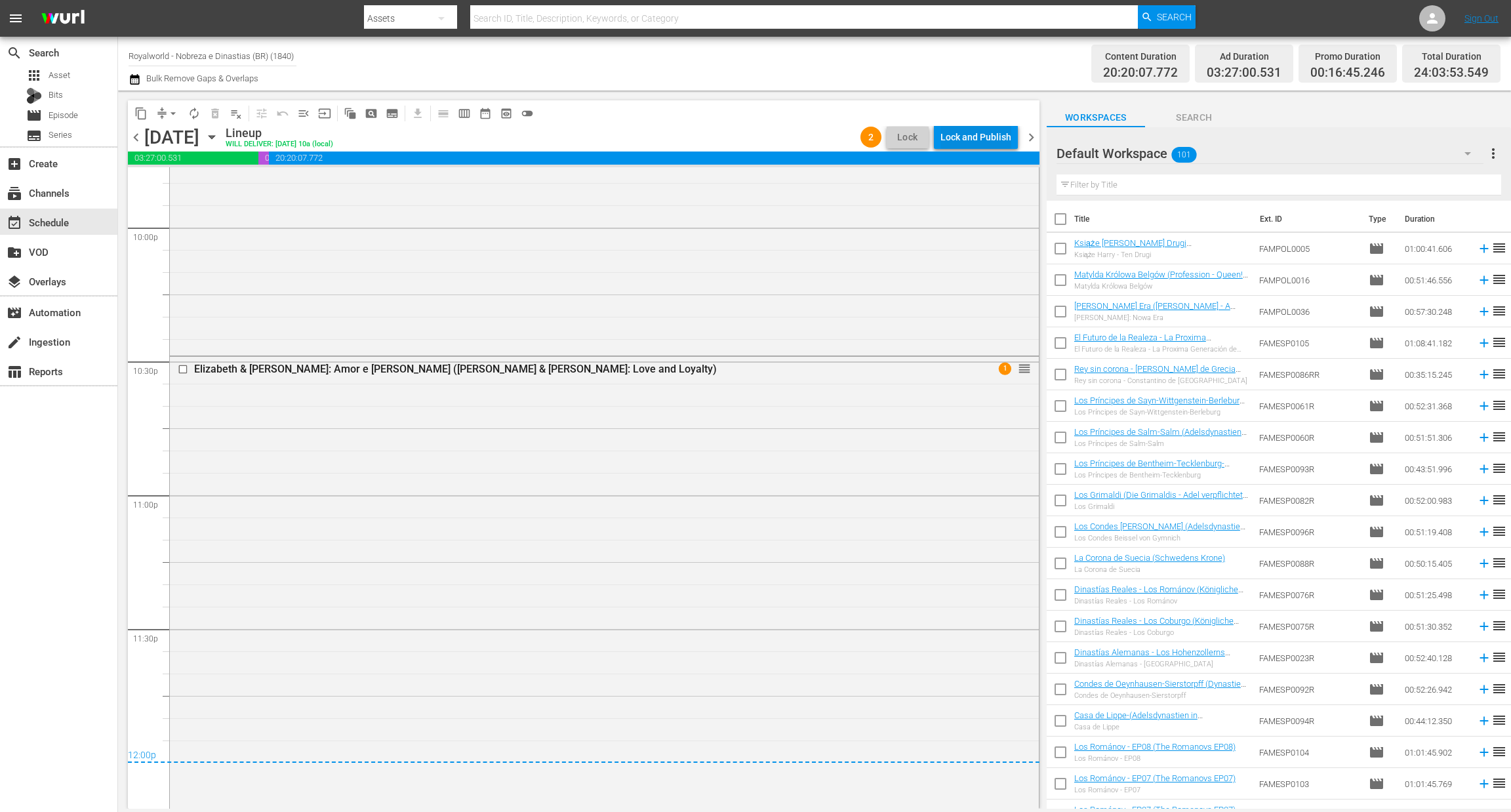
click at [978, 141] on div "Lock and Publish" at bounding box center [976, 137] width 71 height 23
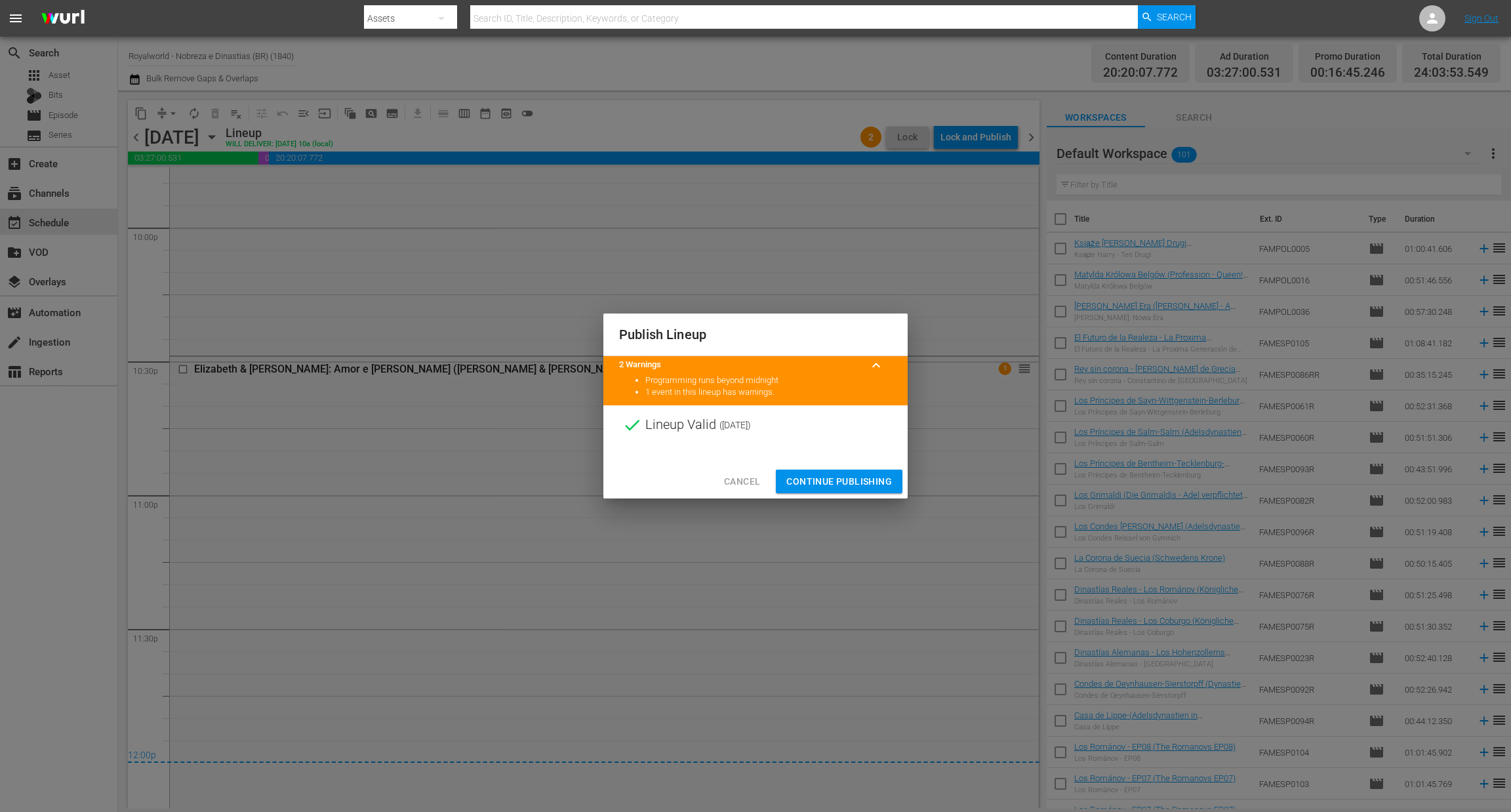
click at [833, 477] on span "Continue Publishing" at bounding box center [838, 482] width 106 height 17
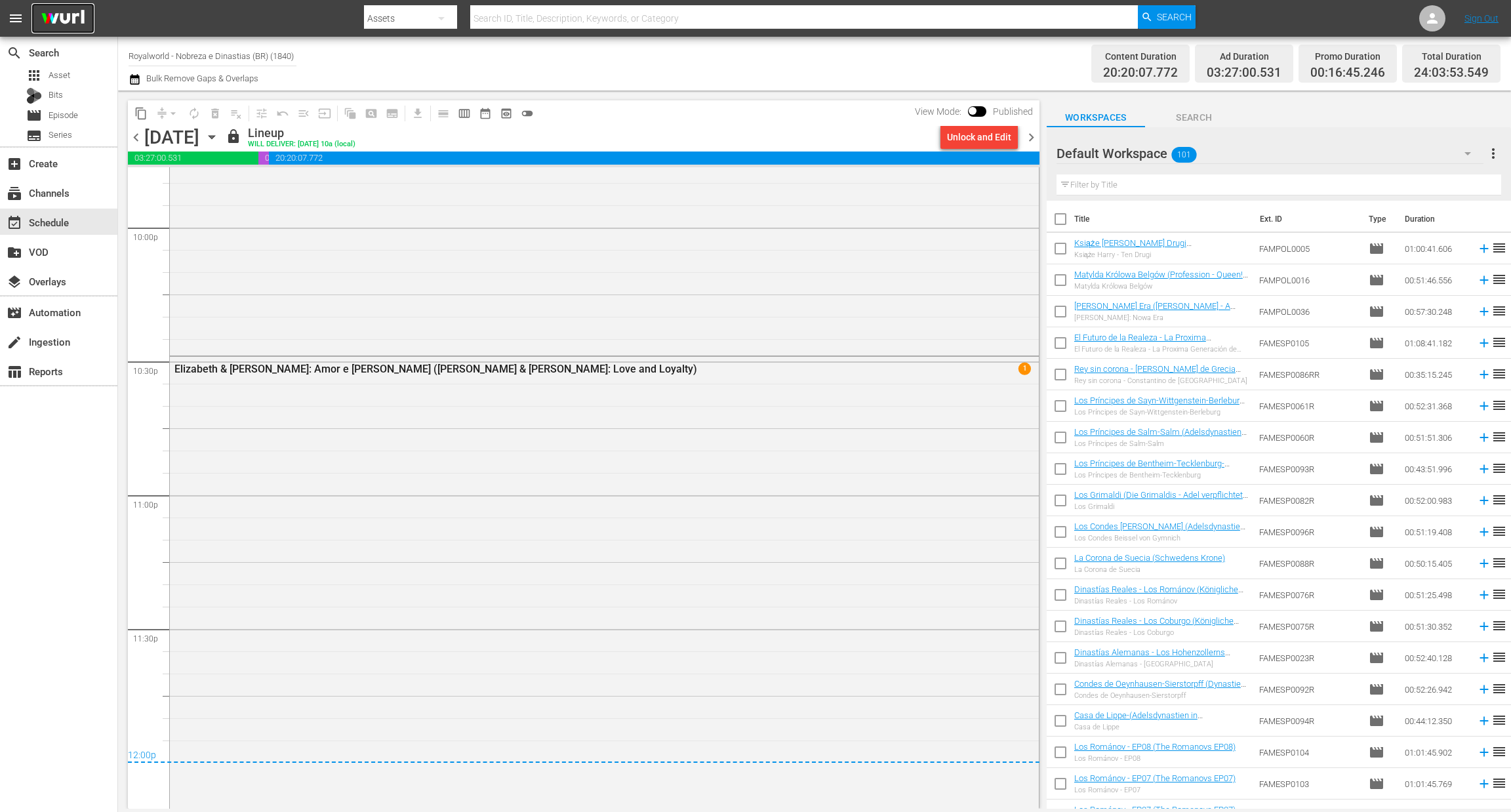
click at [42, 25] on img at bounding box center [63, 19] width 63 height 31
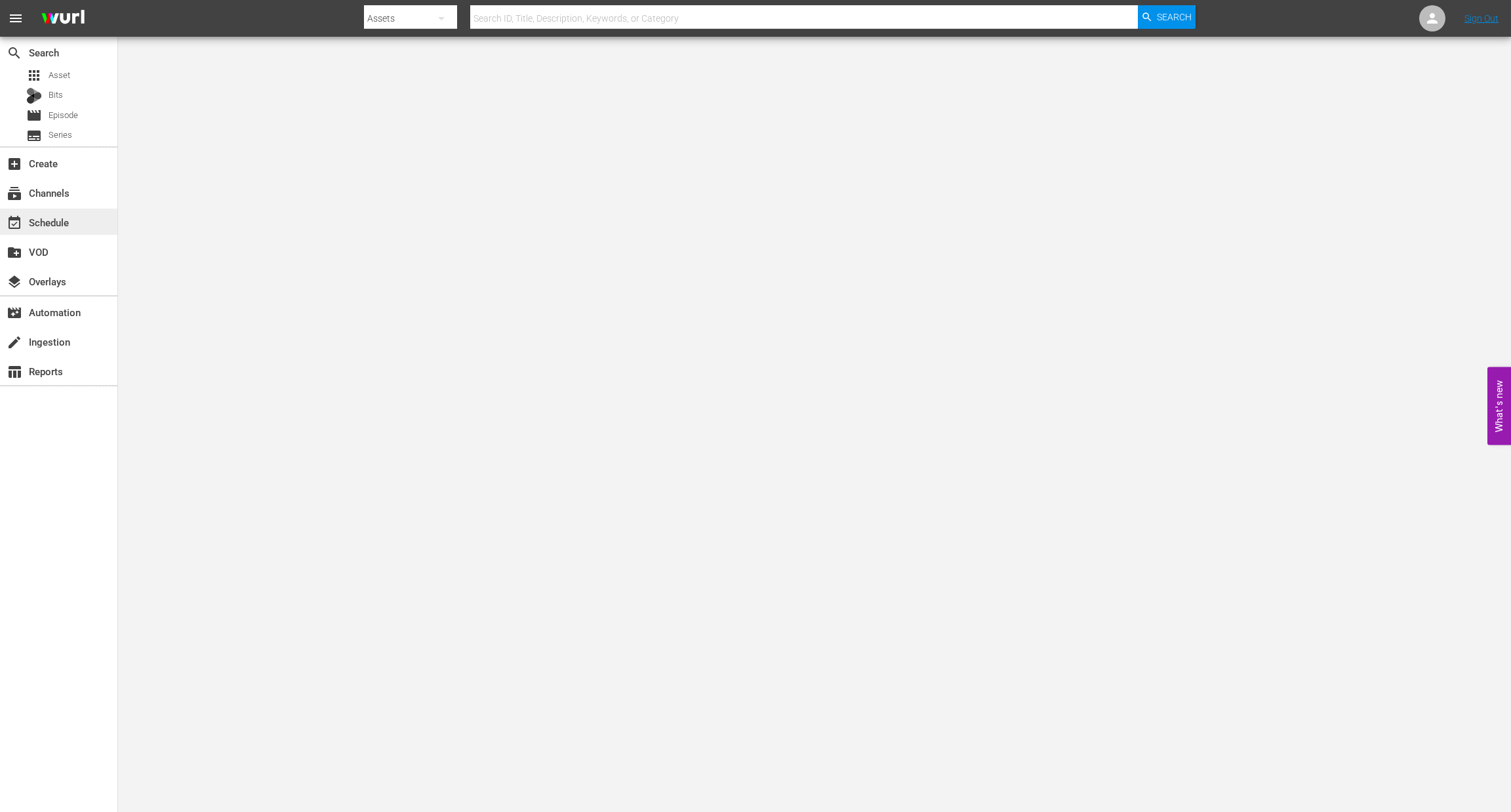
click at [38, 218] on div "event_available Schedule" at bounding box center [36, 220] width 74 height 12
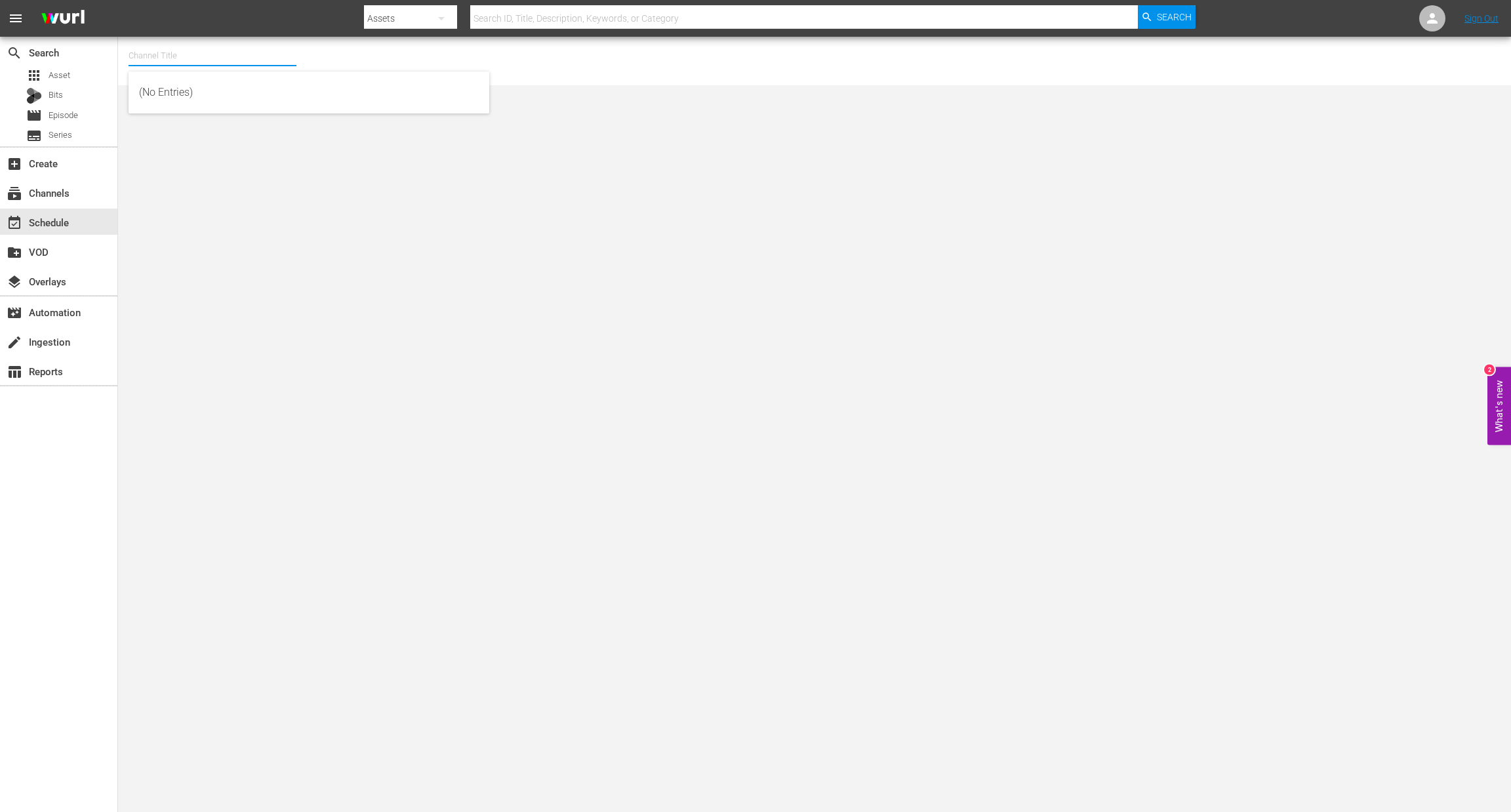
click at [133, 53] on input "text" at bounding box center [211, 56] width 167 height 32
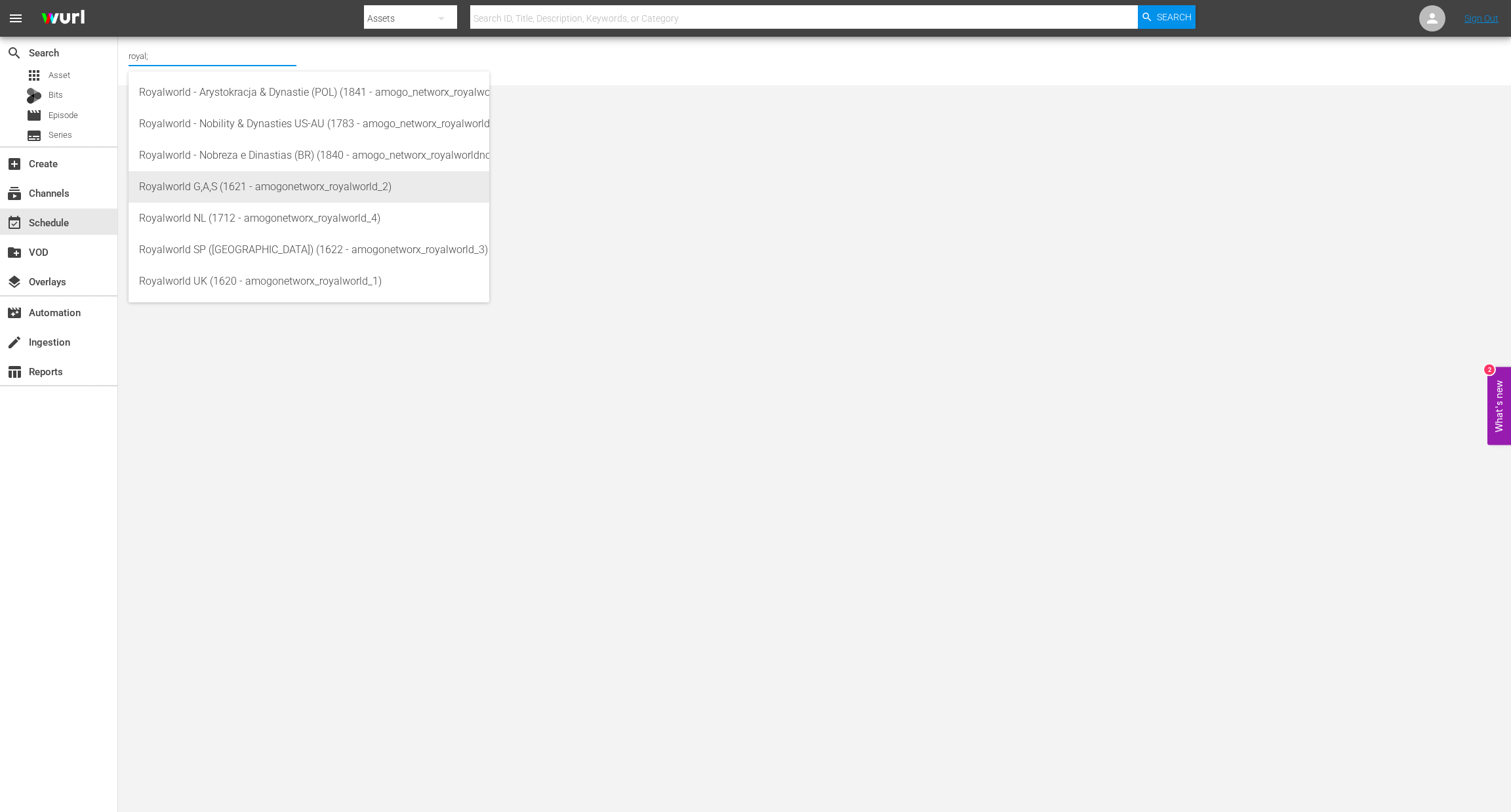
click at [242, 179] on div "Royalworld G,A,S (1621 - amogonetworx_royalworld_2)" at bounding box center [309, 187] width 340 height 32
type input "Royalworld G,A,S (1621 - amogonetworx_royalworld_2)"
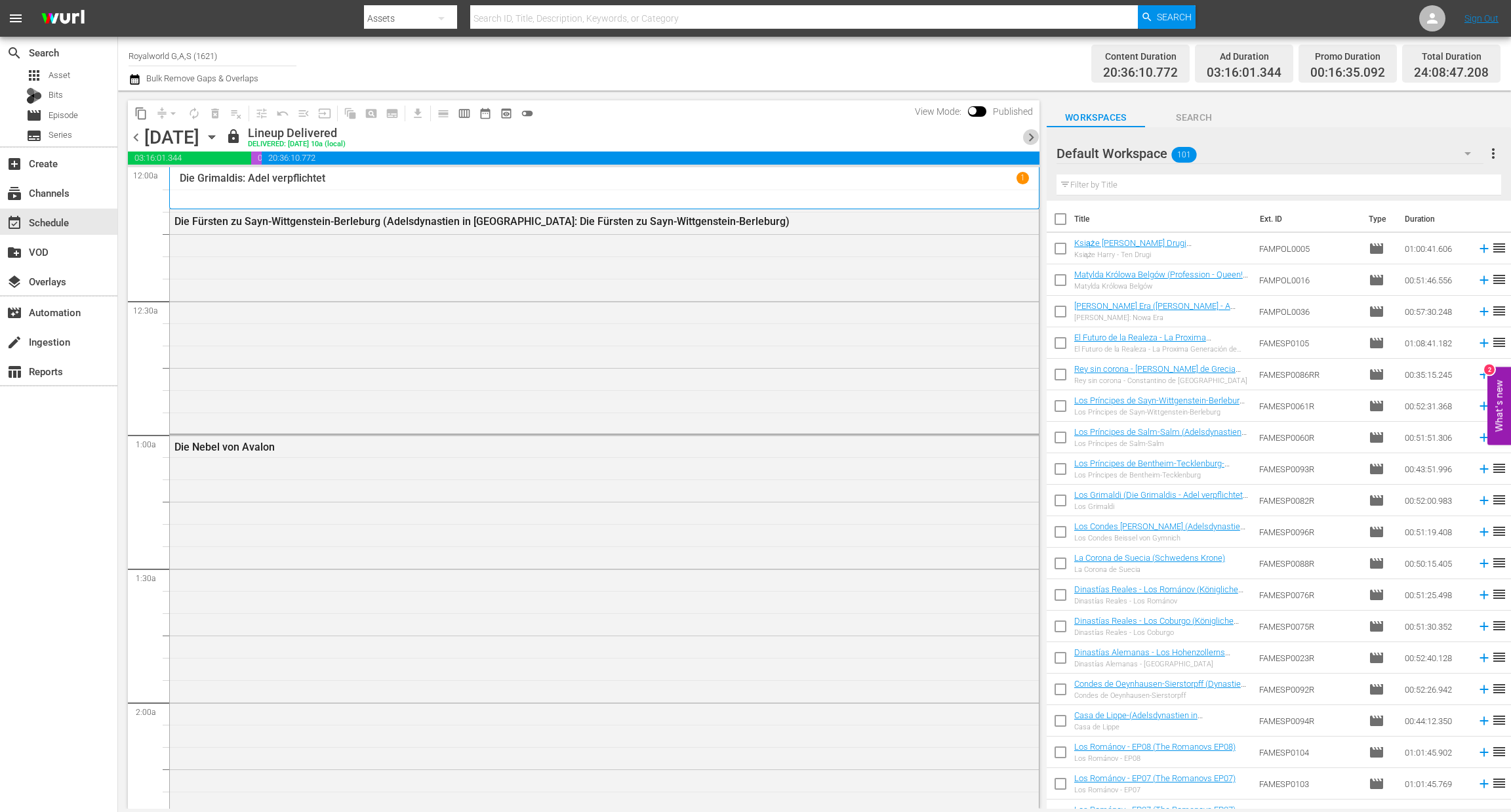
click at [1029, 138] on span "chevron_right" at bounding box center [1031, 138] width 17 height 17
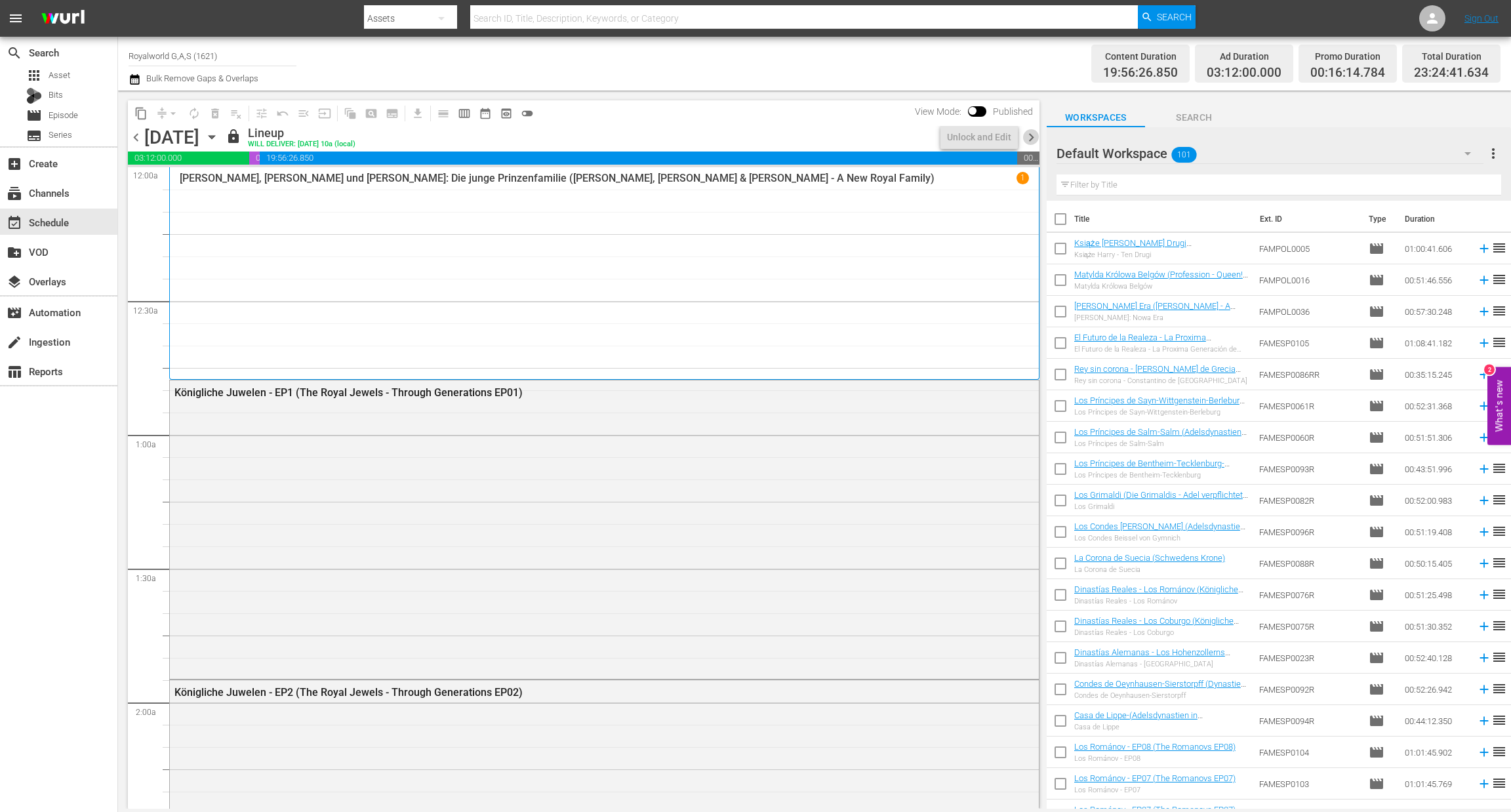
click at [1028, 138] on span "chevron_right" at bounding box center [1031, 138] width 17 height 17
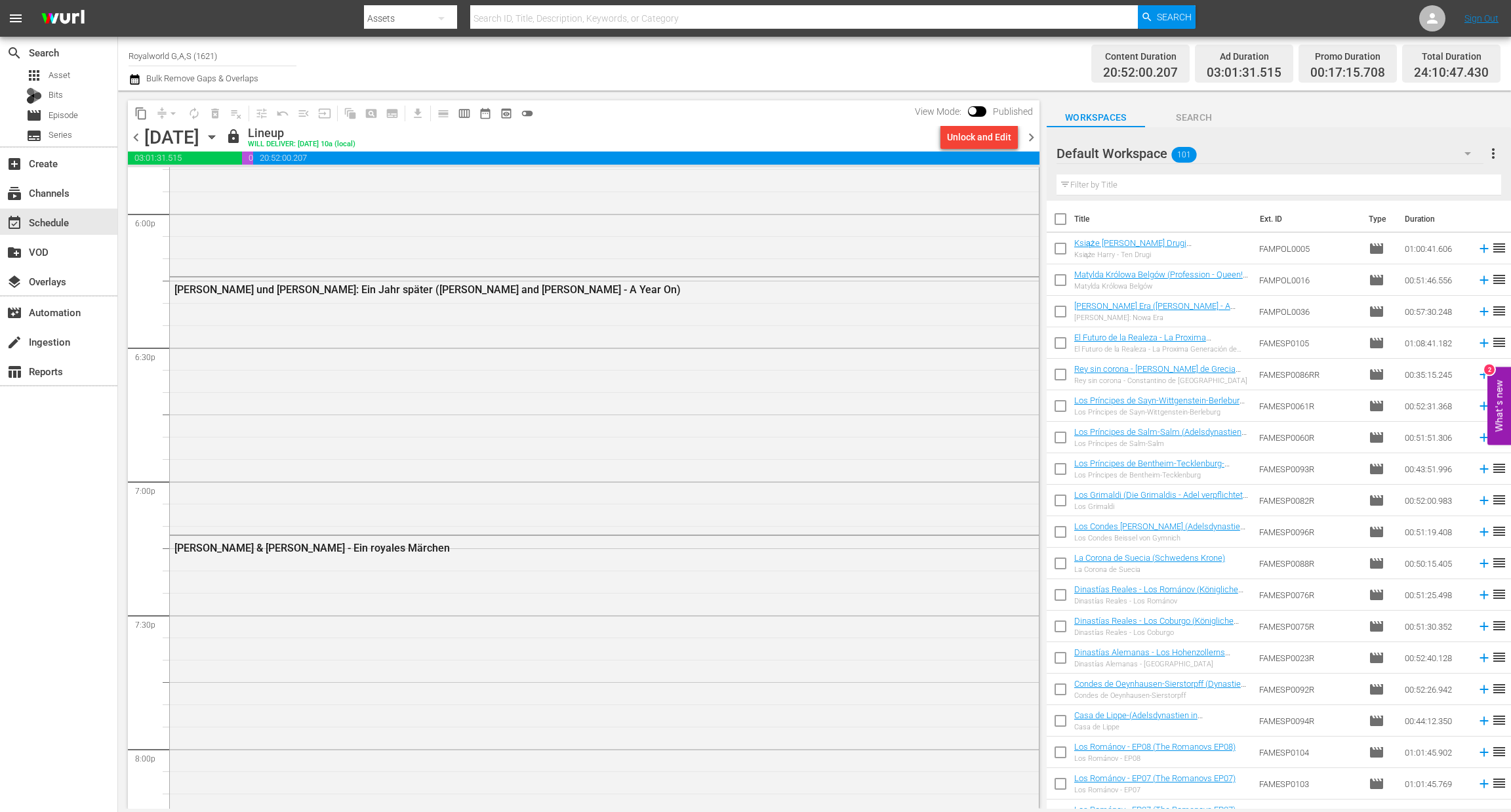
scroll to position [5881, 0]
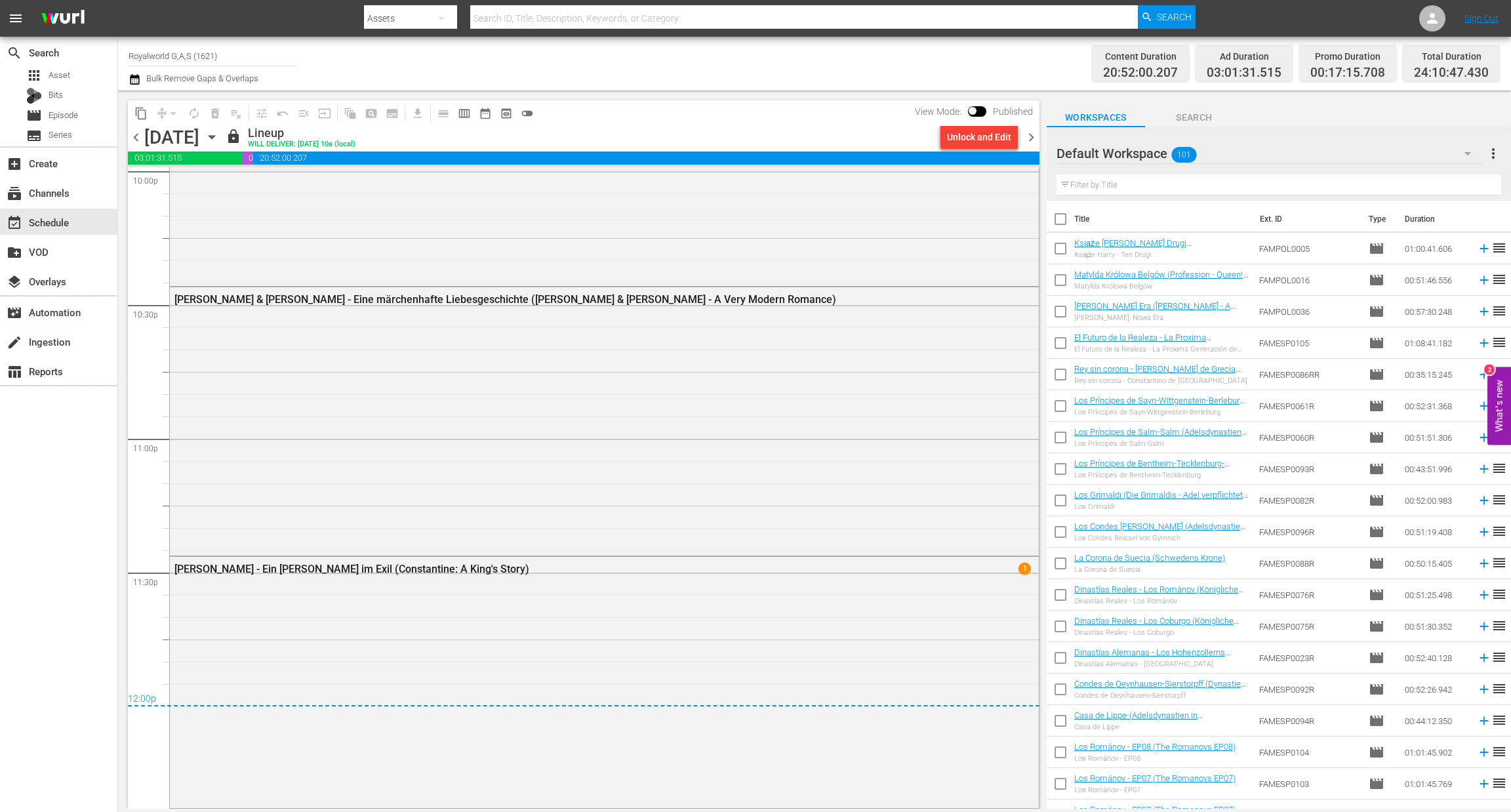
click at [1033, 146] on div "chevron_left [DATE] [DATE] lock Lineup WILL DELIVER: [DATE] 10a (local) Unlock …" at bounding box center [584, 138] width 911 height 25
click at [1032, 137] on span "chevron_right" at bounding box center [1031, 138] width 17 height 17
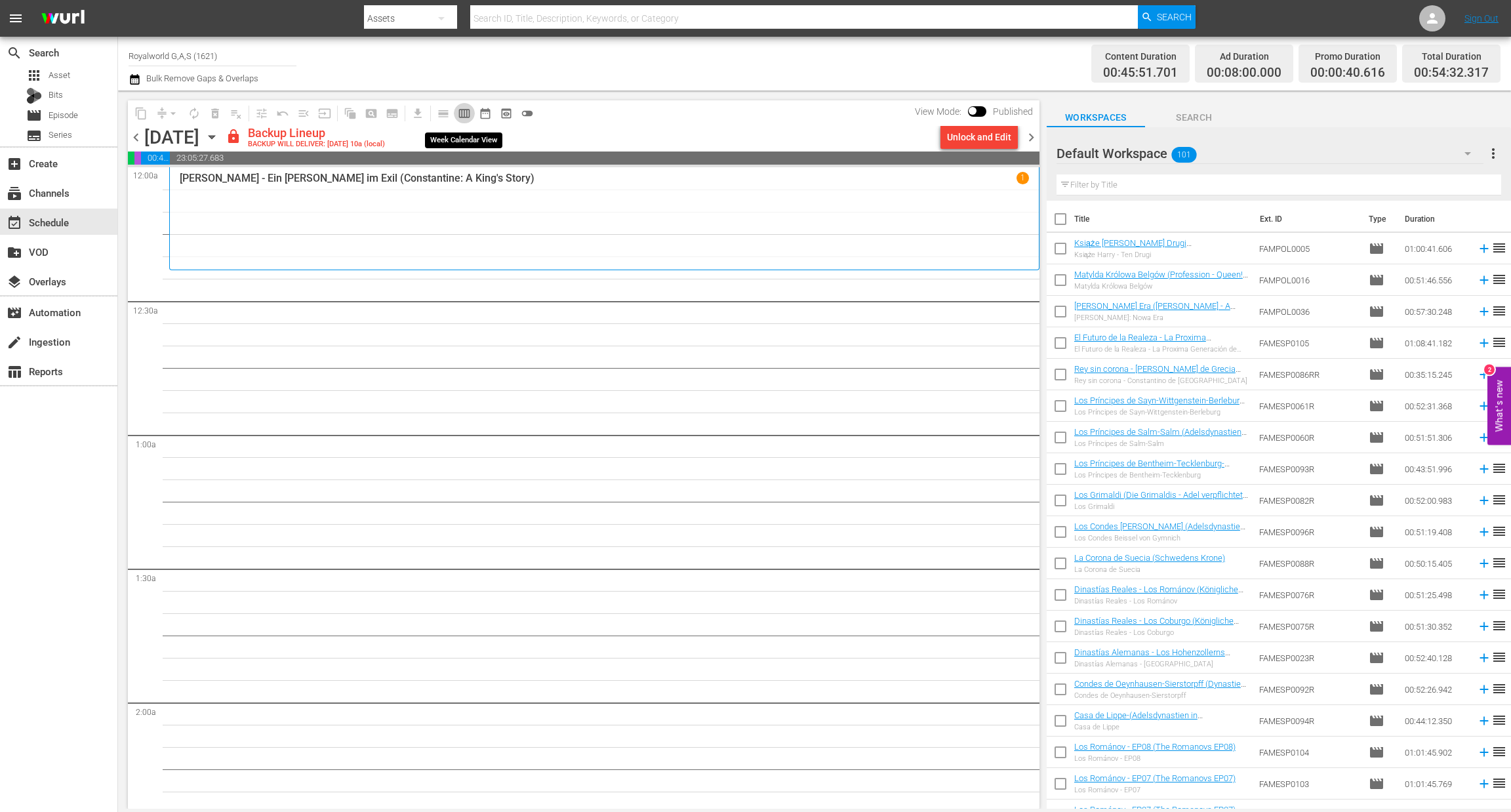
click at [464, 115] on span "calendar_view_week_outlined" at bounding box center [464, 113] width 13 height 13
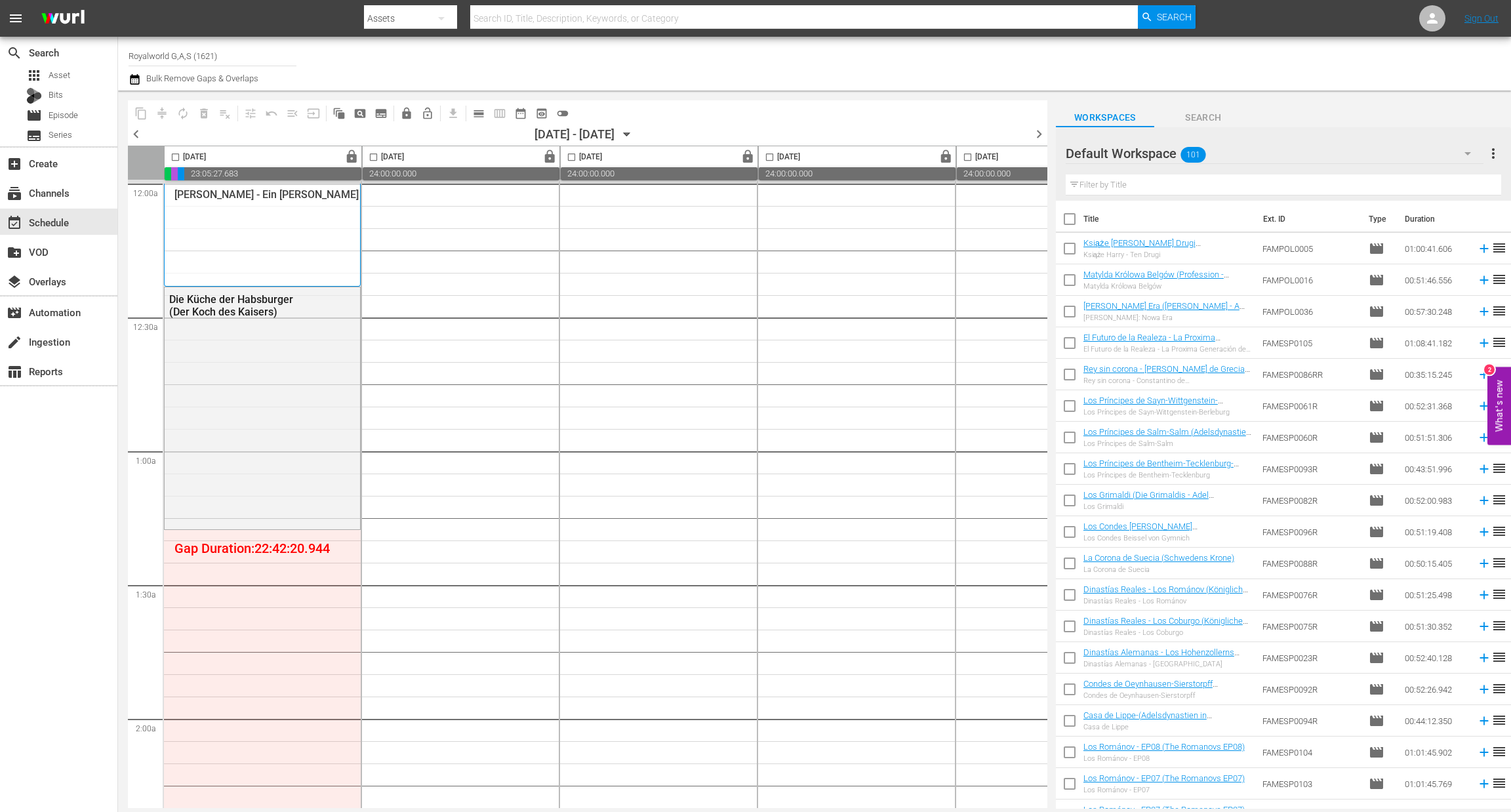
click at [143, 135] on span "chevron_left" at bounding box center [137, 135] width 17 height 17
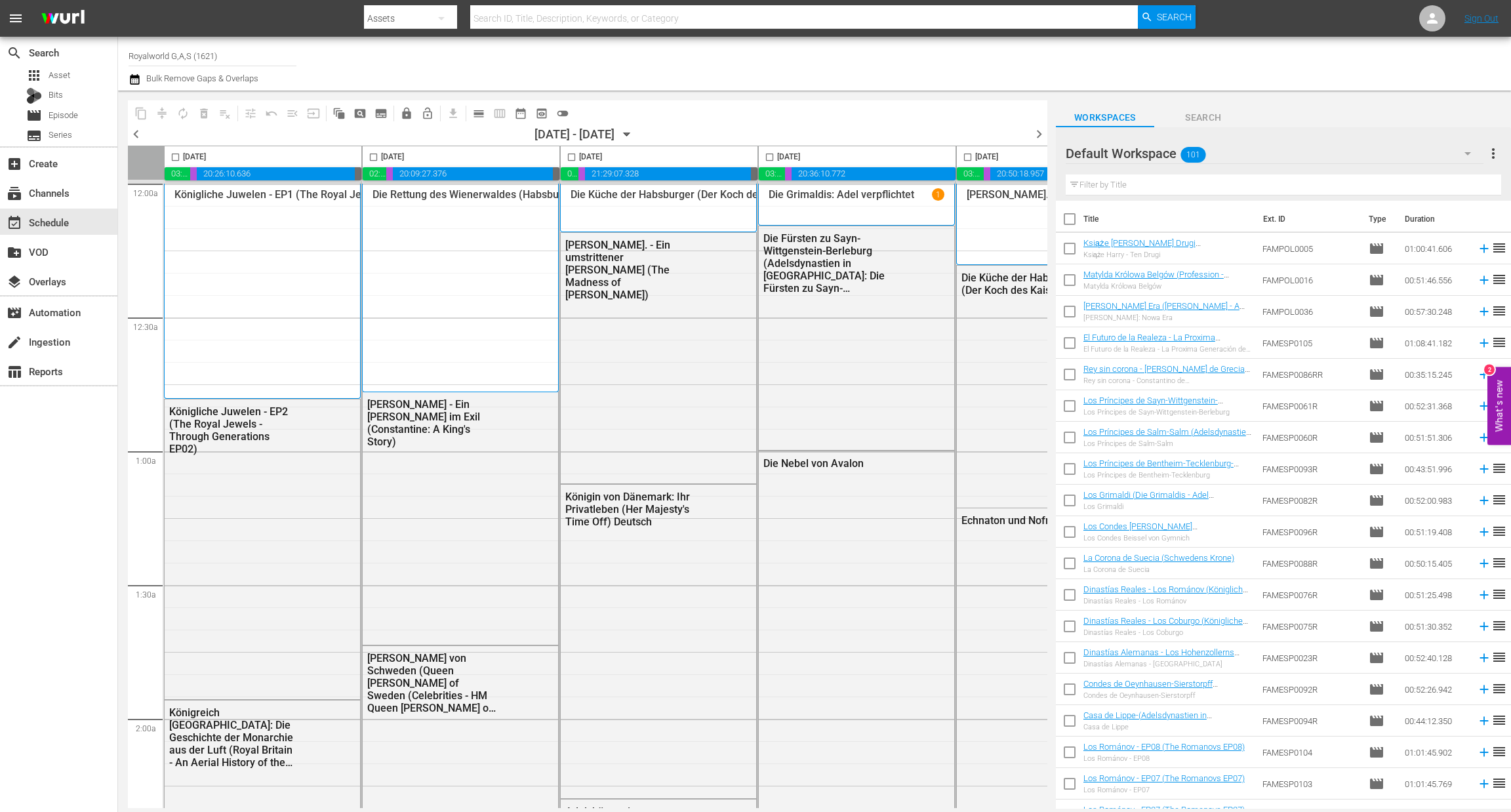
click at [572, 155] on input "checkbox" at bounding box center [572, 160] width 15 height 15
checkbox input "true"
click at [140, 114] on span "content_copy" at bounding box center [141, 113] width 13 height 13
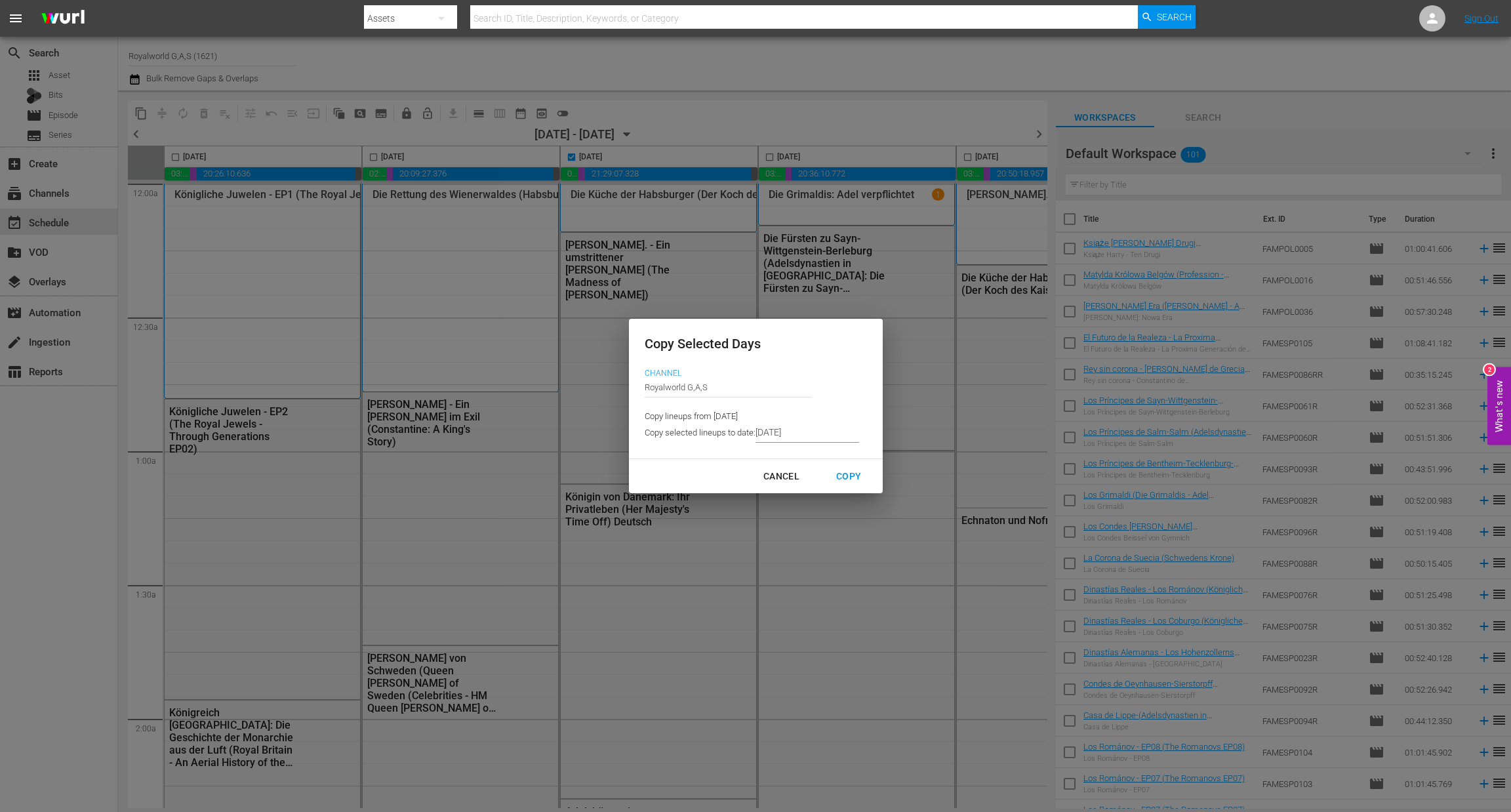
click at [835, 429] on input "[DATE]" at bounding box center [806, 432] width 104 height 20
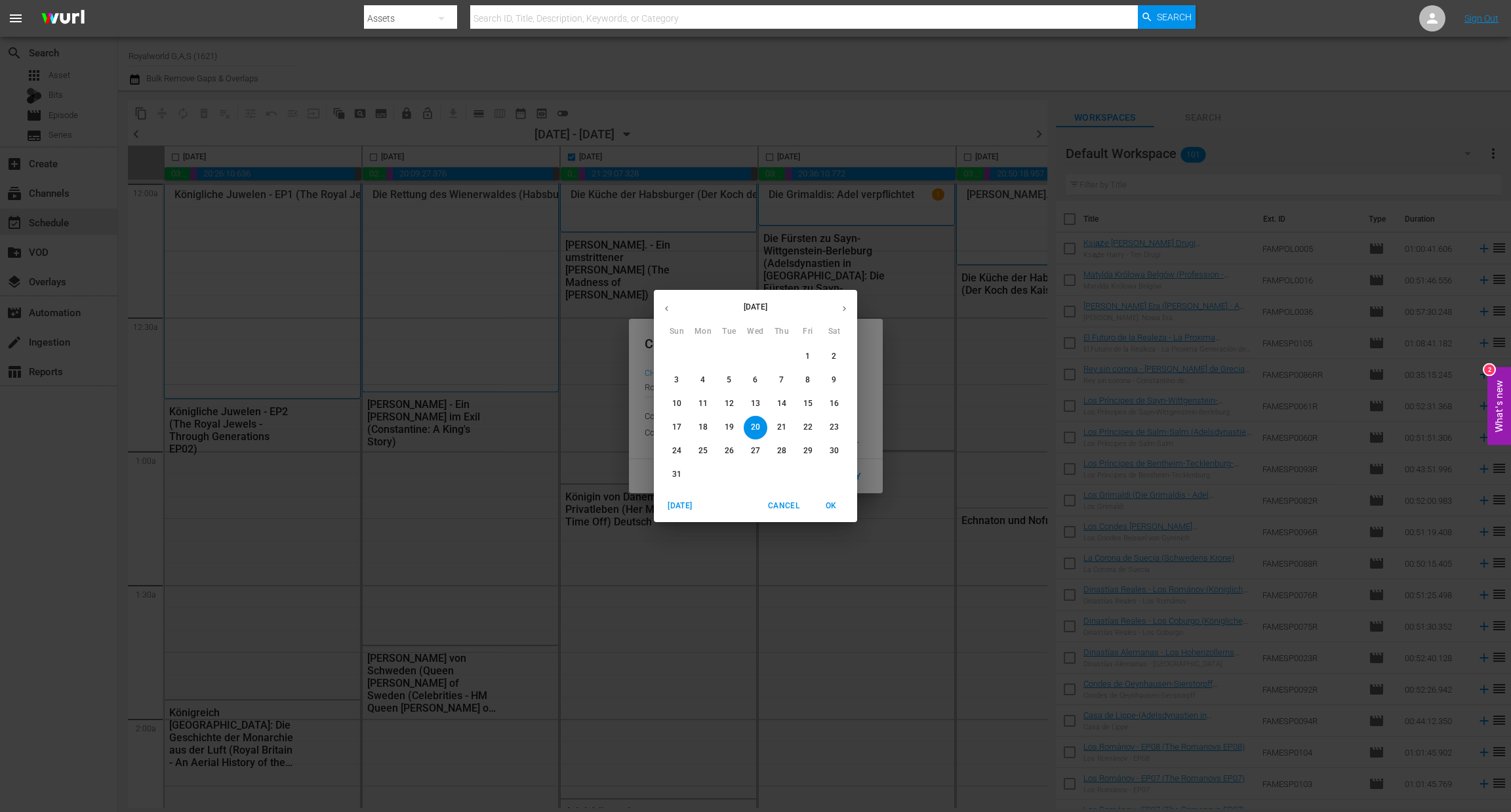
click at [685, 452] on span "24" at bounding box center [676, 451] width 23 height 11
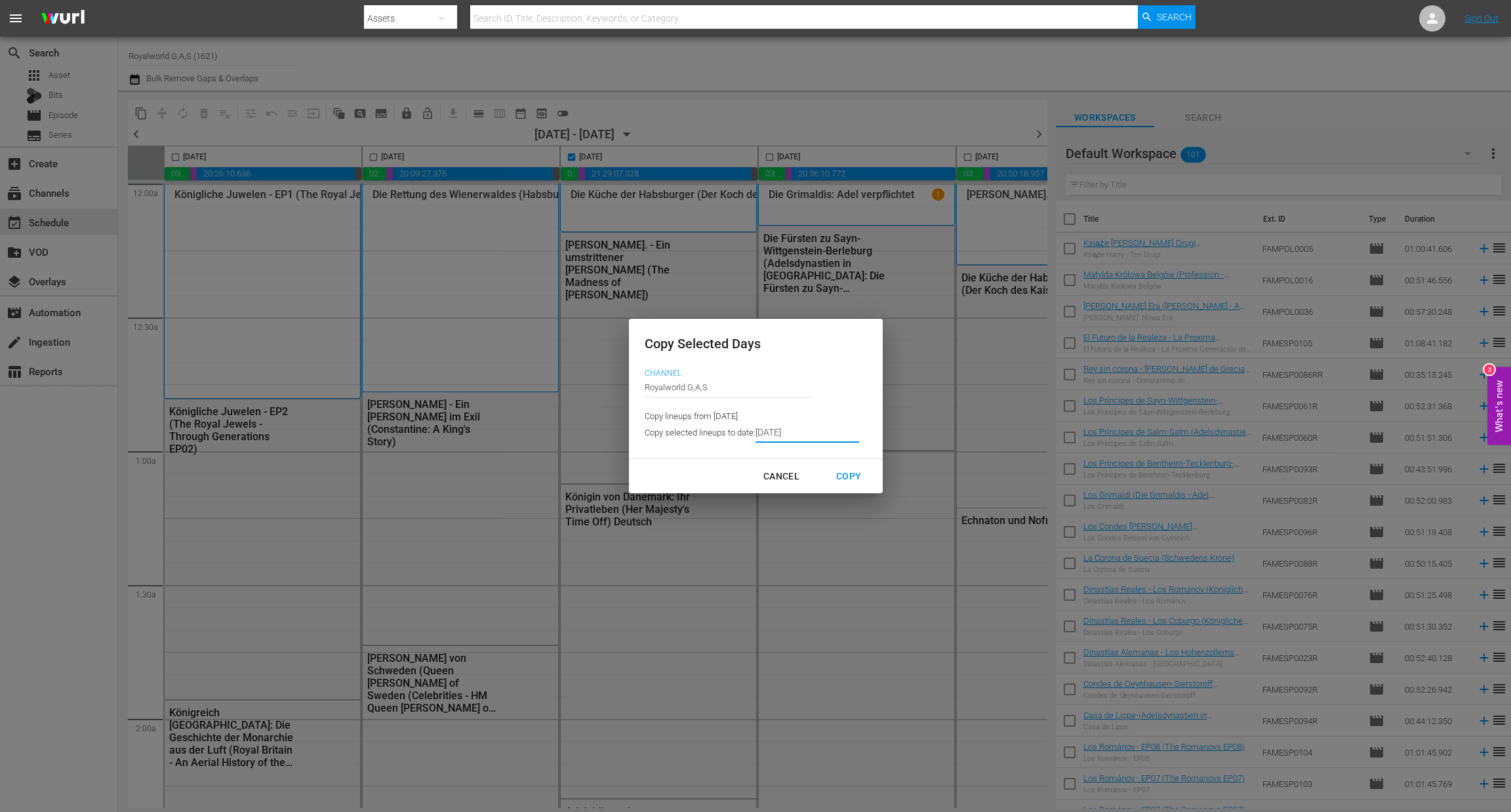
click at [848, 472] on div "Copy" at bounding box center [848, 476] width 46 height 17
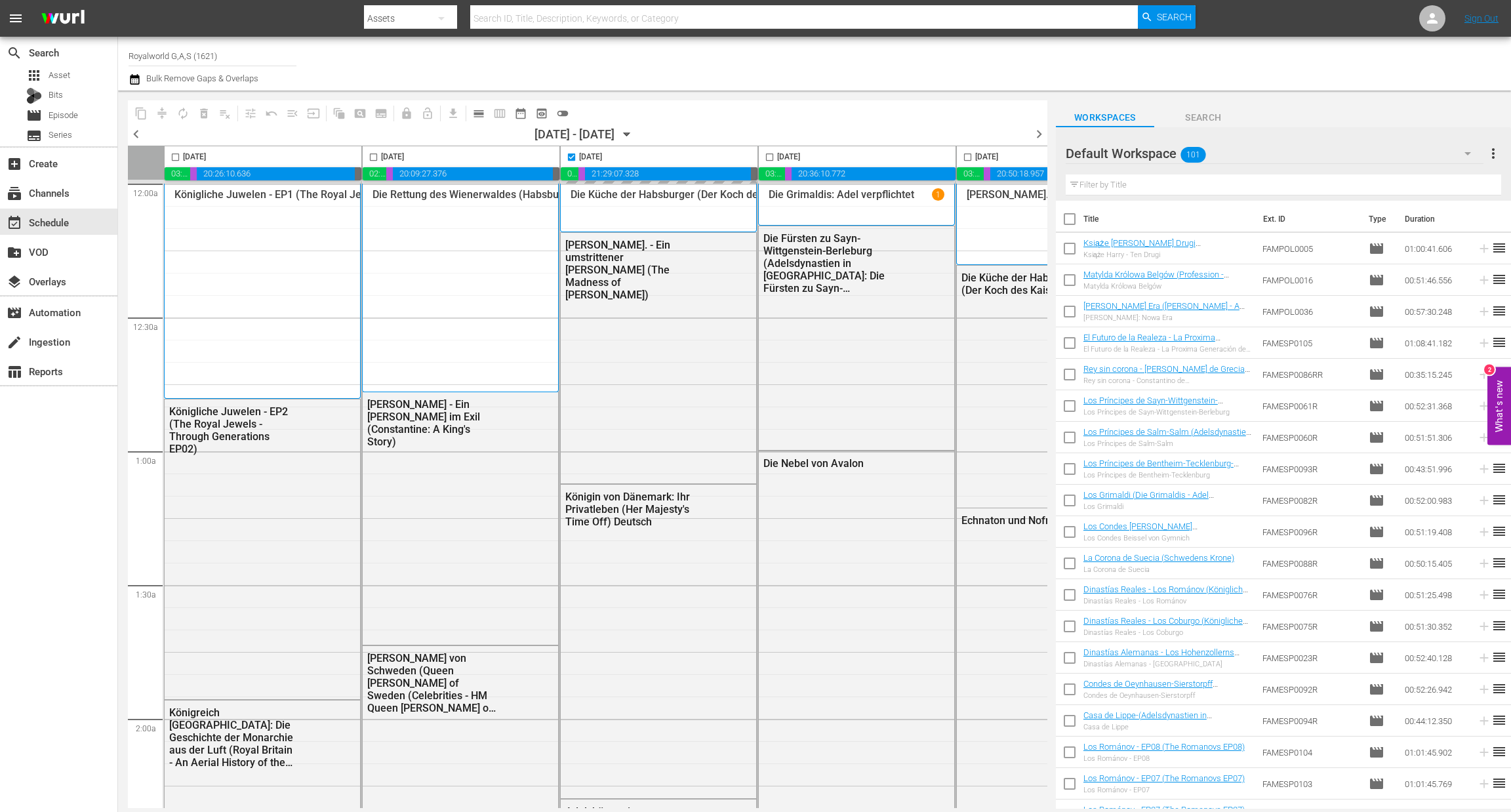
type input "[DATE]"
click at [1036, 138] on span "chevron_right" at bounding box center [1039, 135] width 17 height 17
checkbox input "false"
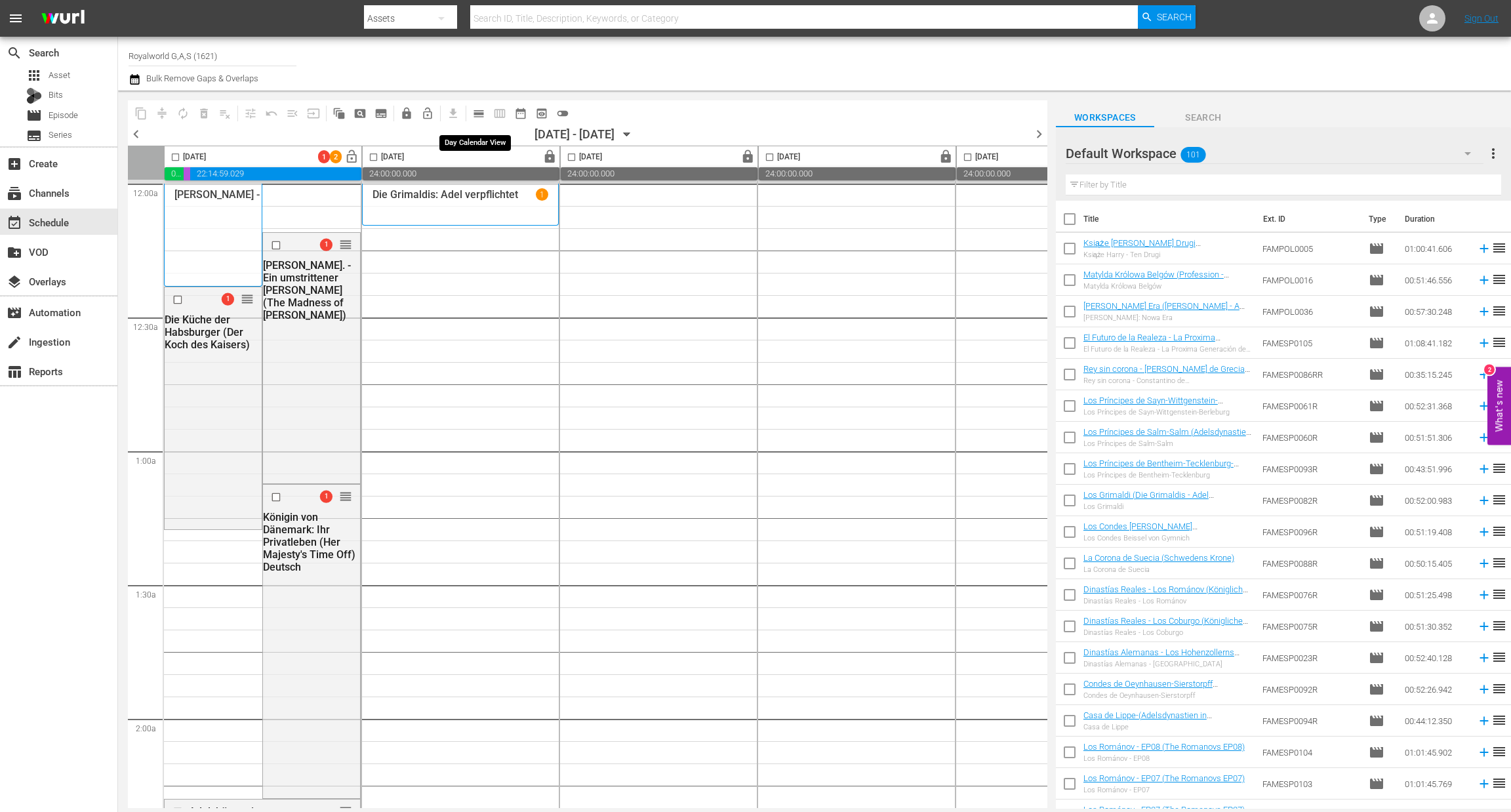
click at [484, 111] on span "calendar_view_day_outlined" at bounding box center [479, 113] width 13 height 13
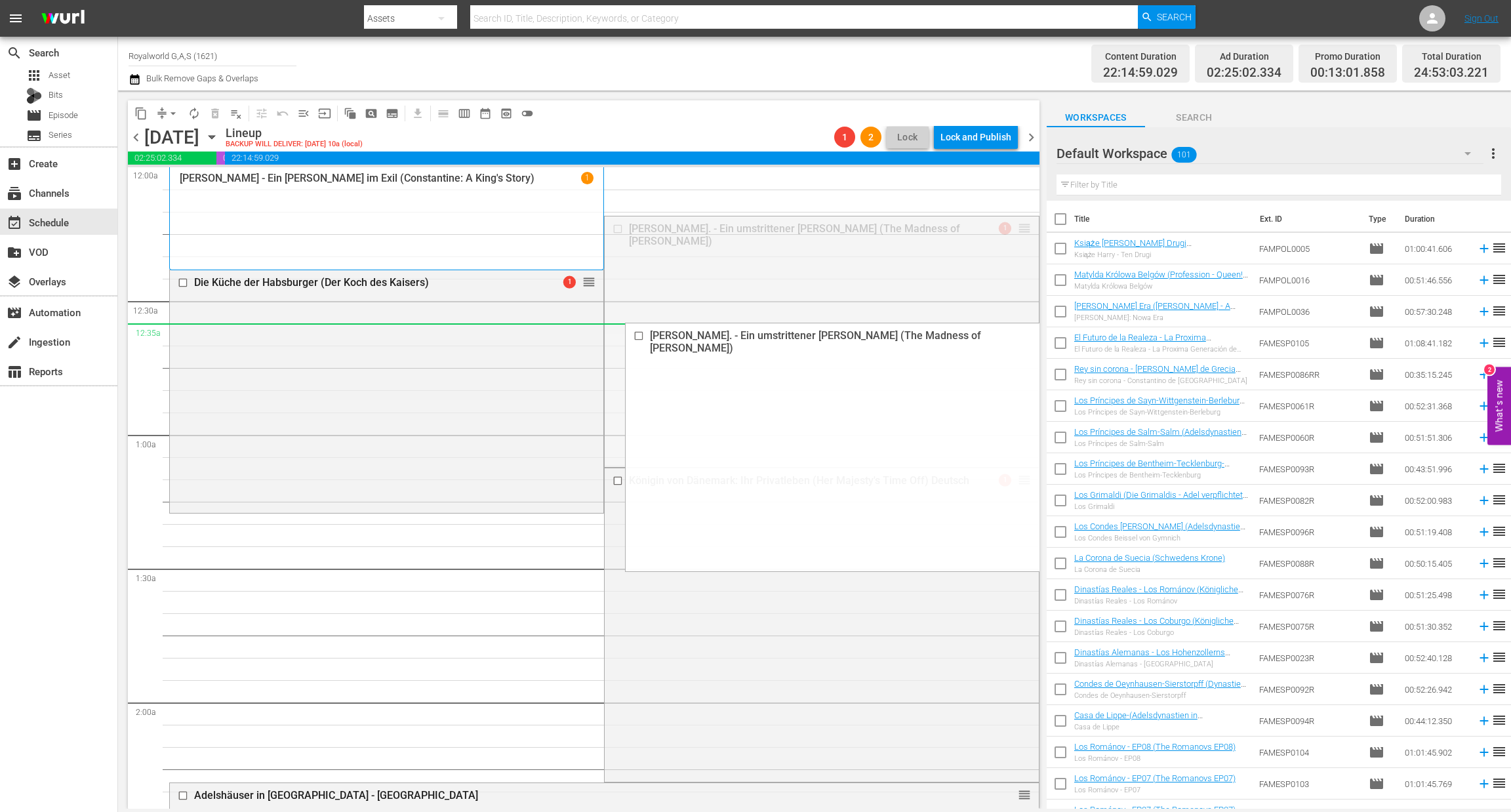
drag, startPoint x: 1013, startPoint y: 226, endPoint x: 854, endPoint y: 344, distance: 198.0
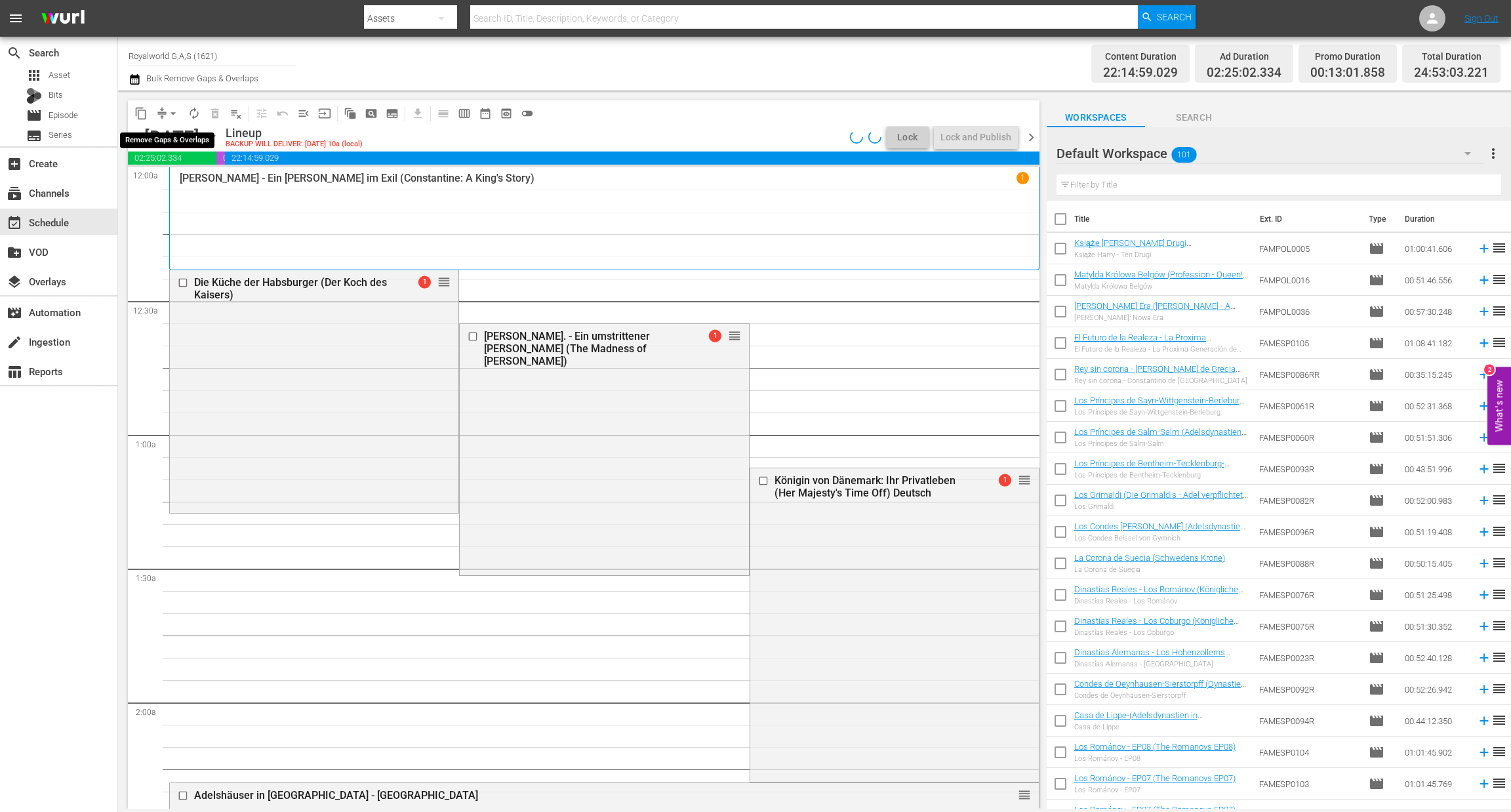
click at [172, 113] on span "arrow_drop_down" at bounding box center [173, 113] width 13 height 13
click at [162, 185] on li "Align to End of Previous Day" at bounding box center [173, 182] width 138 height 22
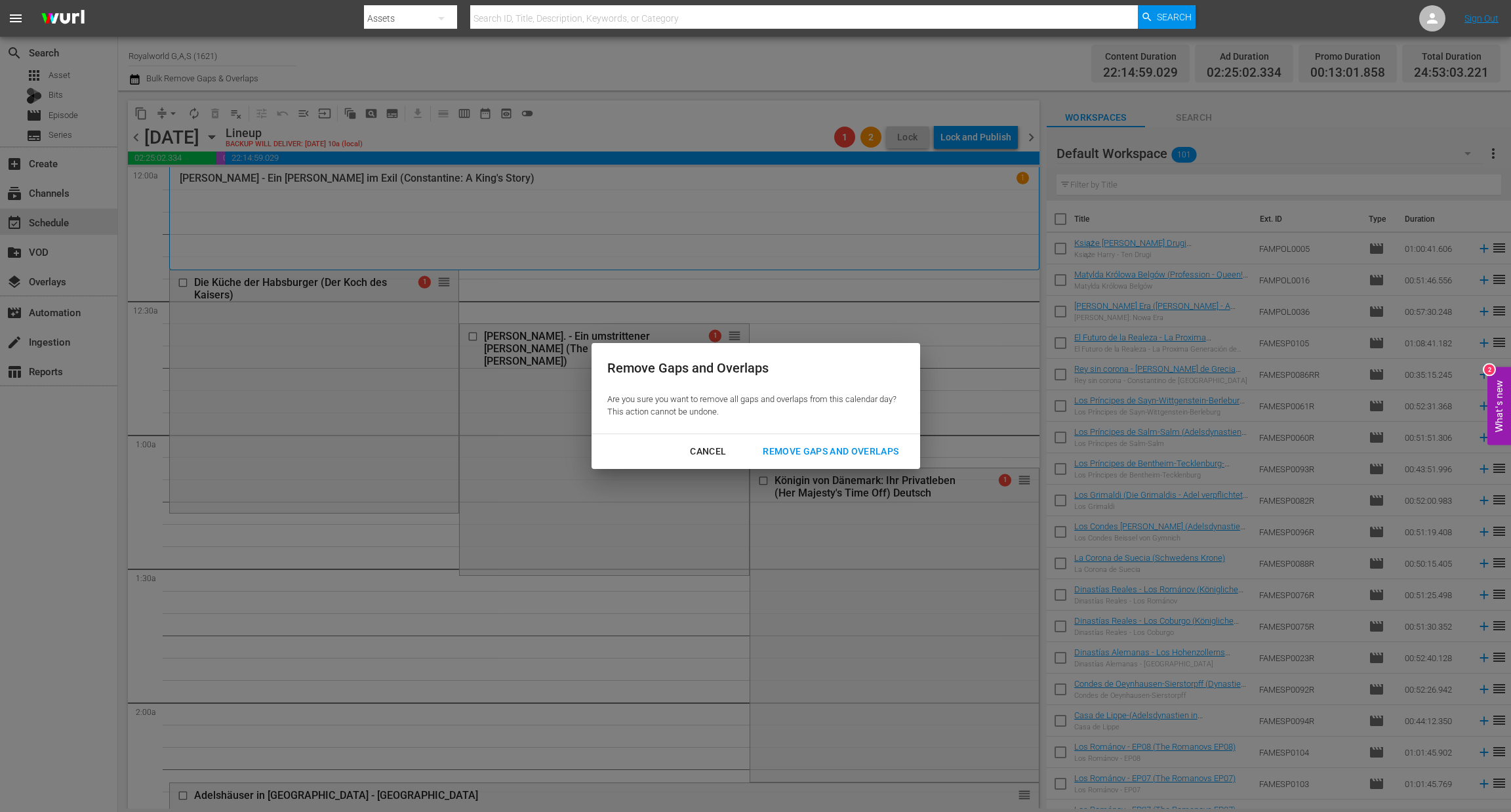
click at [812, 446] on div "Remove Gaps and Overlaps" at bounding box center [831, 452] width 157 height 17
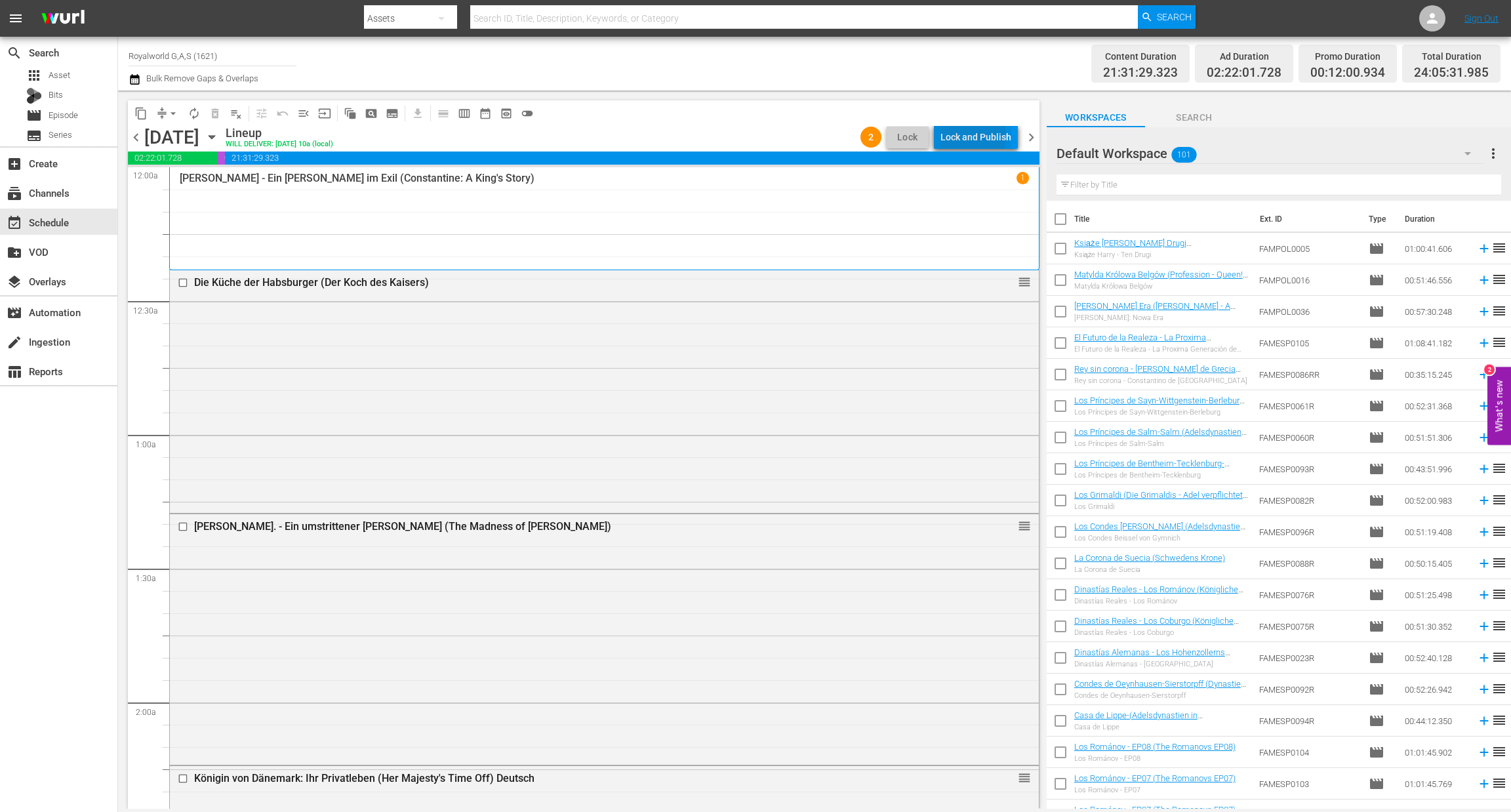
click at [970, 135] on div "Lock and Publish" at bounding box center [976, 137] width 71 height 23
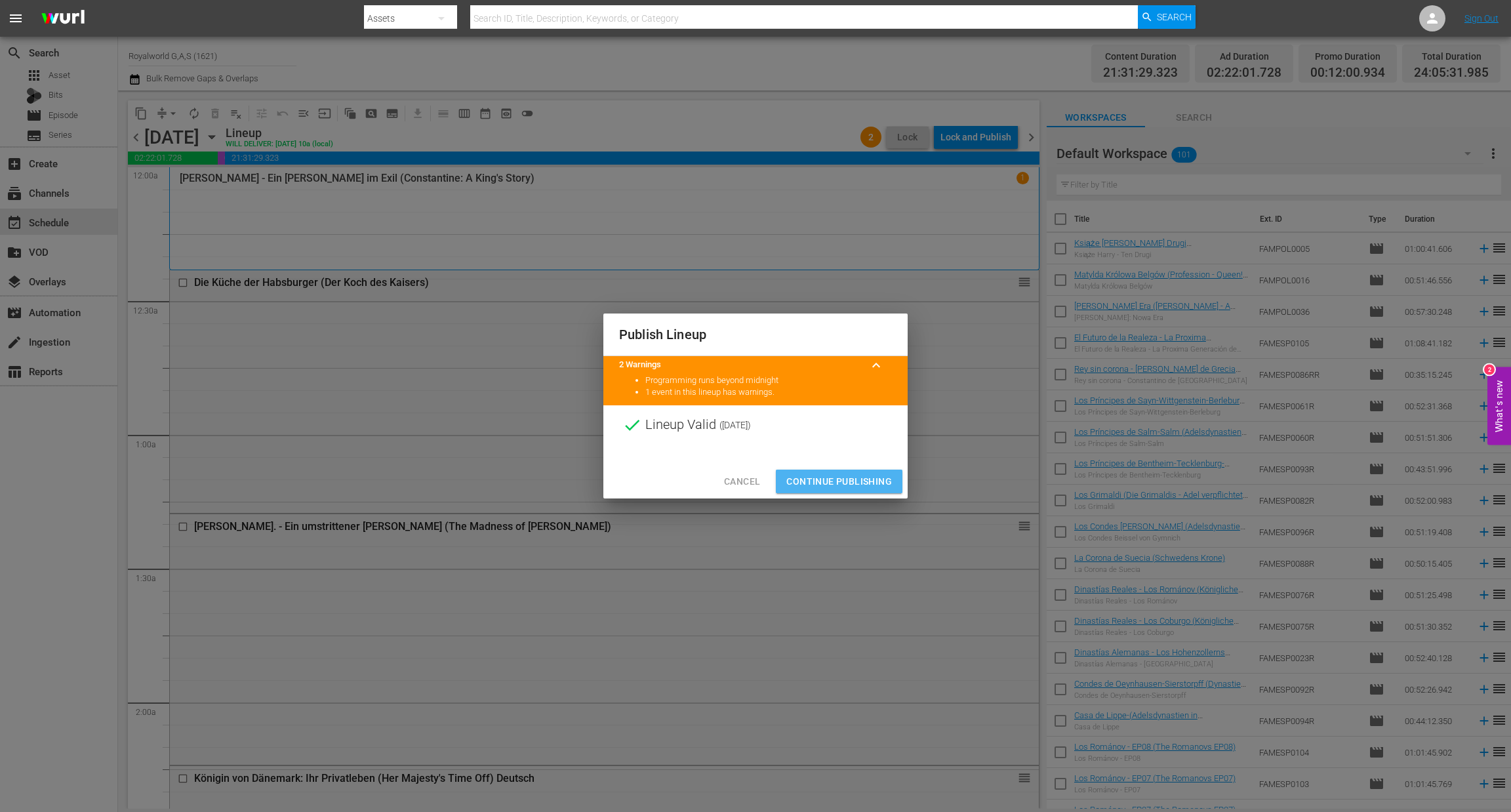
click at [836, 474] on span "Continue Publishing" at bounding box center [838, 482] width 106 height 17
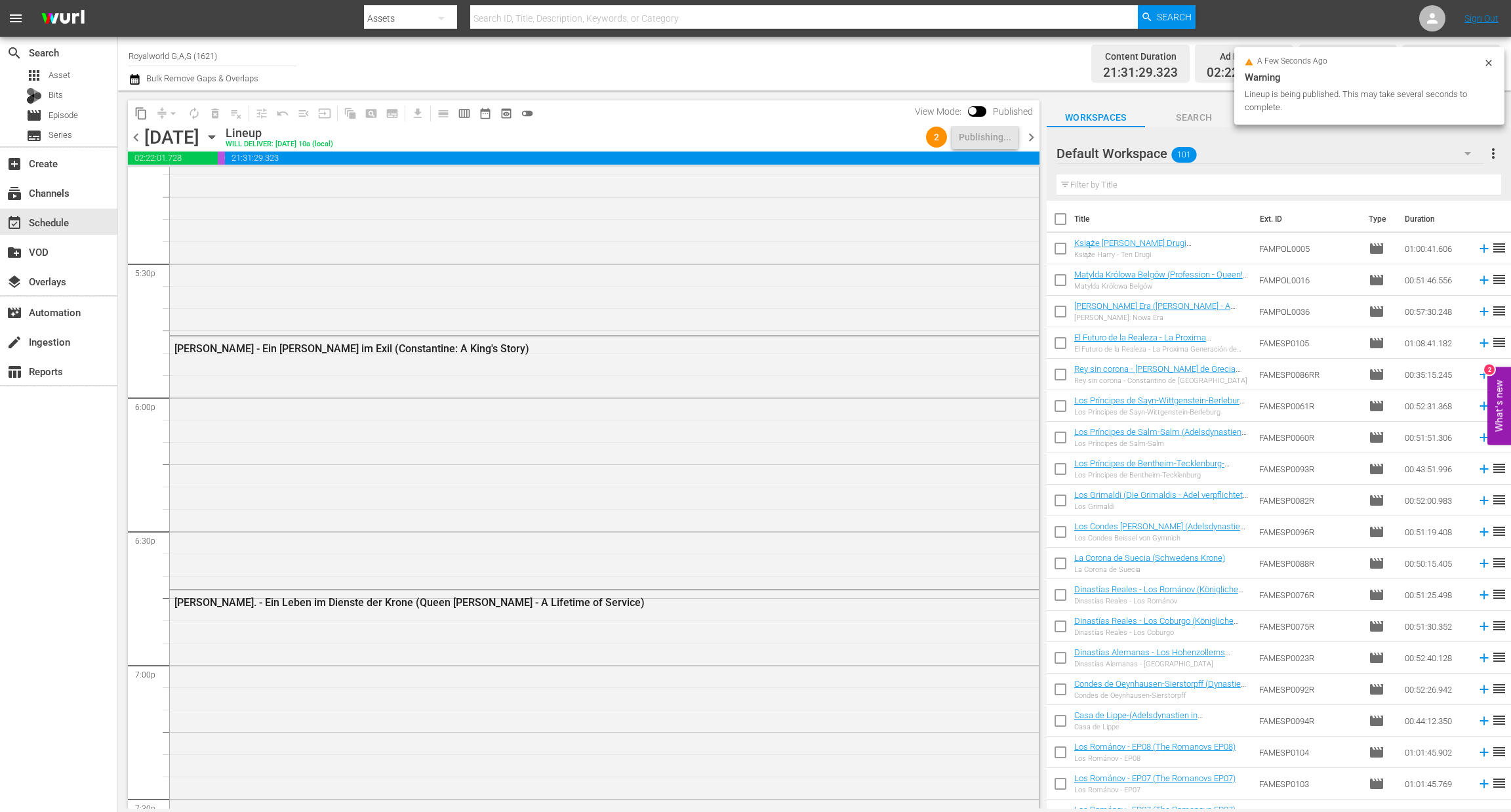
scroll to position [5906, 0]
